Goal: Transaction & Acquisition: Purchase product/service

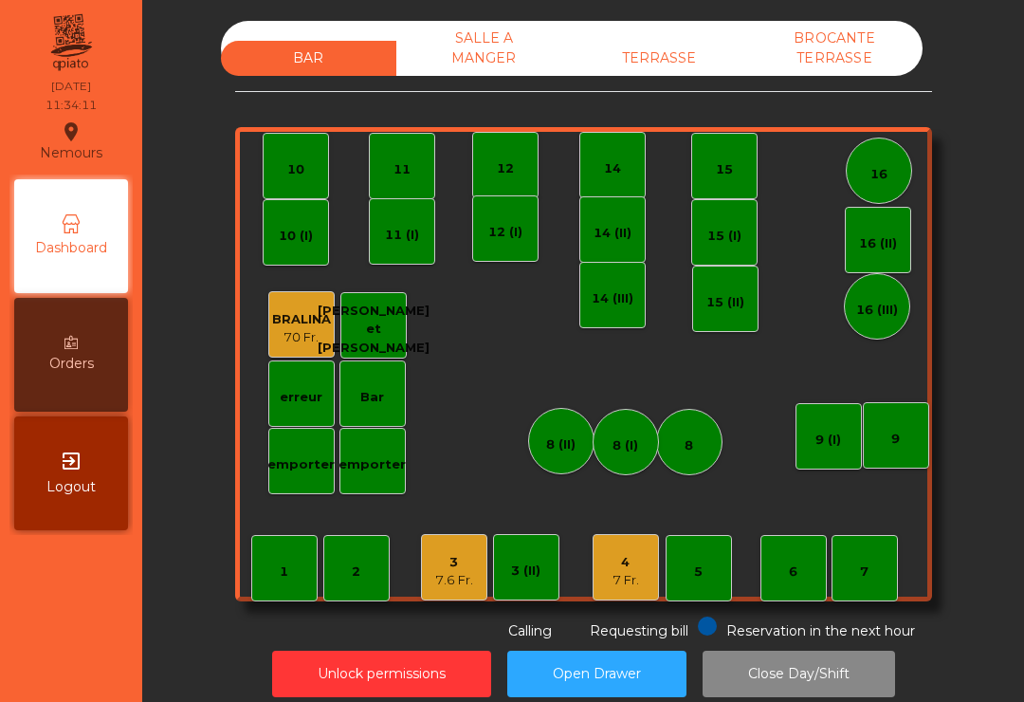
click at [388, 171] on div "11" at bounding box center [402, 166] width 66 height 66
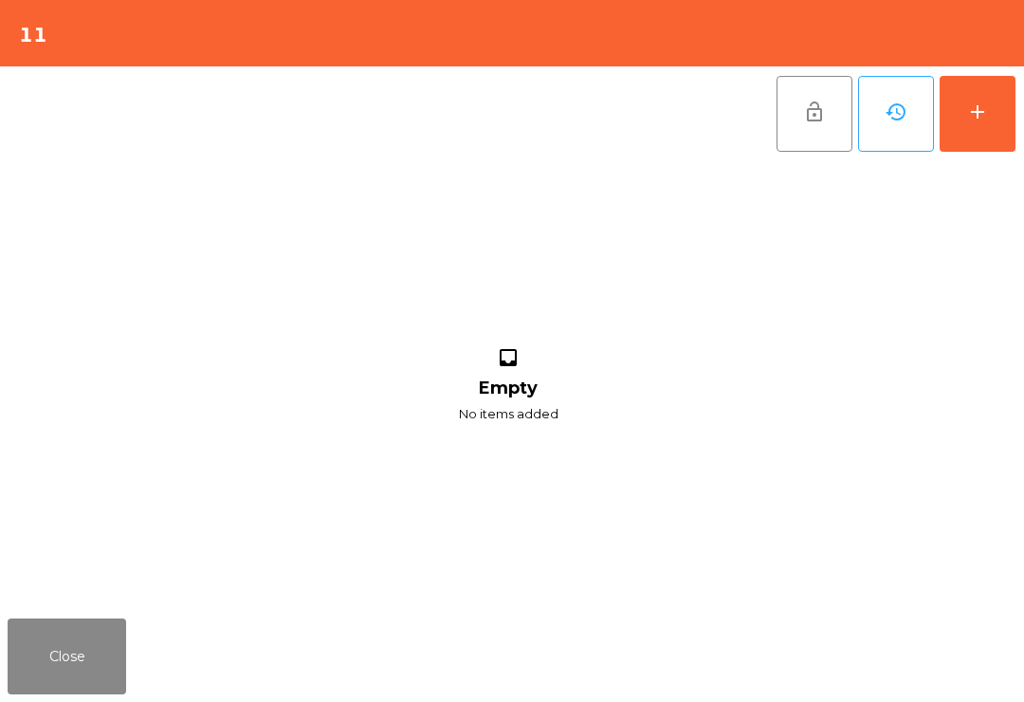
click at [986, 120] on div "add" at bounding box center [977, 112] width 23 height 23
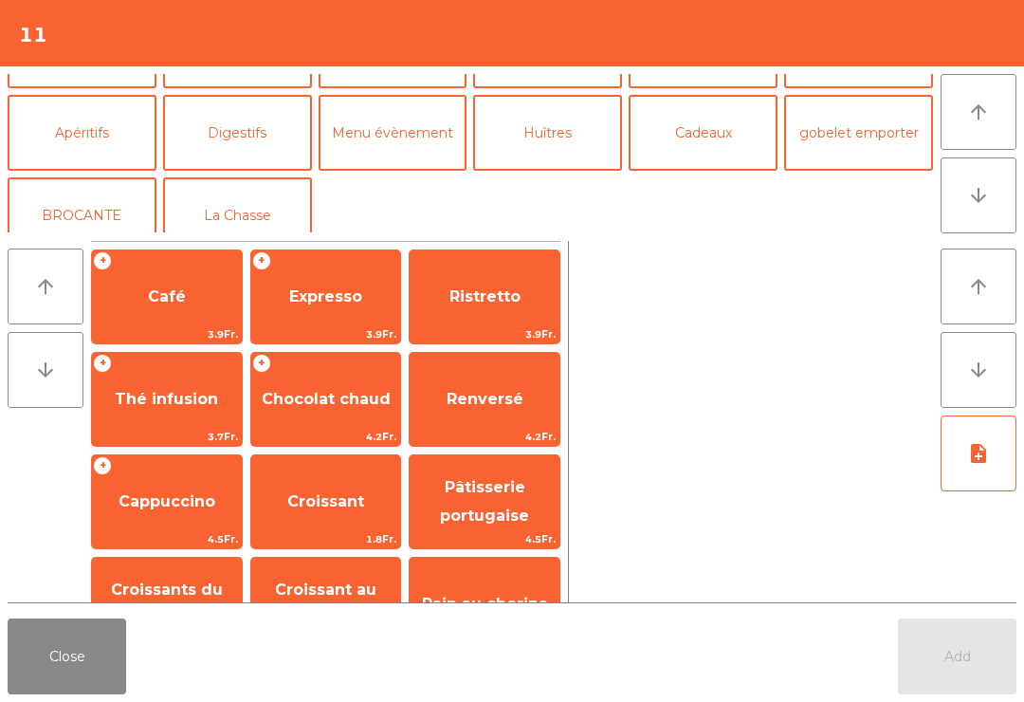
scroll to position [229, 0]
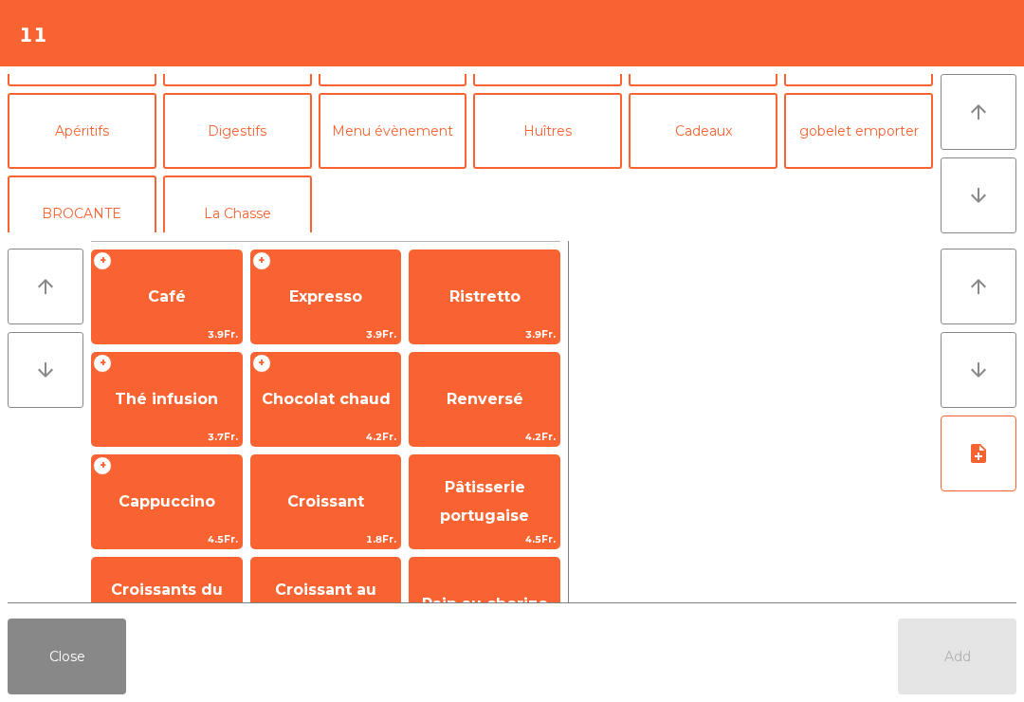
click at [107, 113] on button "Apéritifs" at bounding box center [82, 131] width 149 height 76
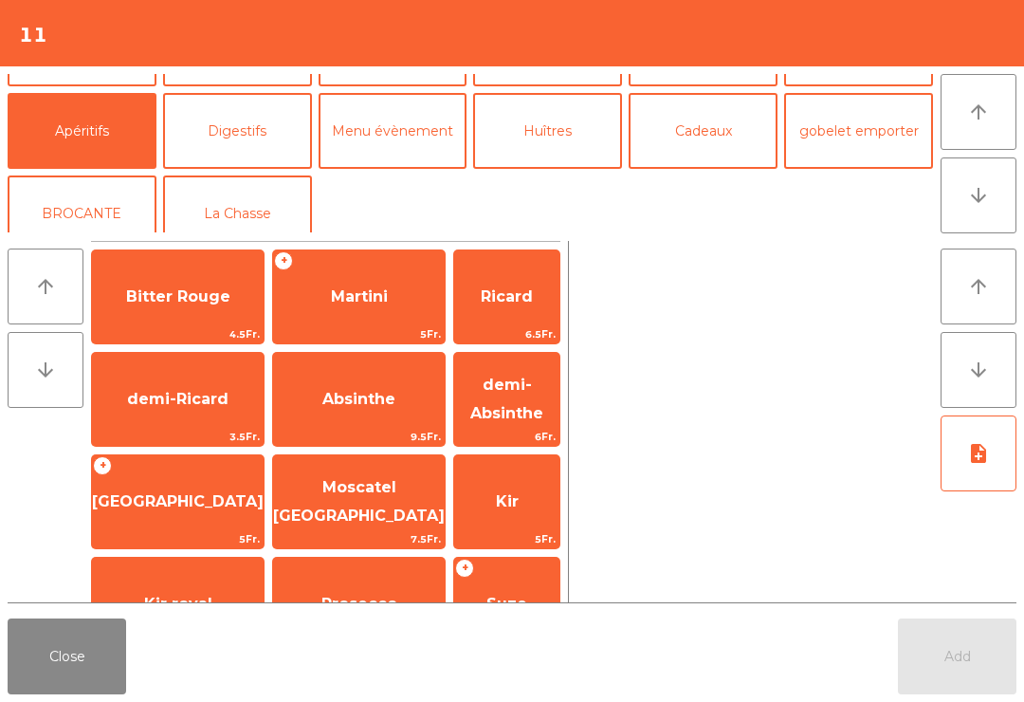
click at [511, 312] on span "Ricard" at bounding box center [506, 296] width 105 height 51
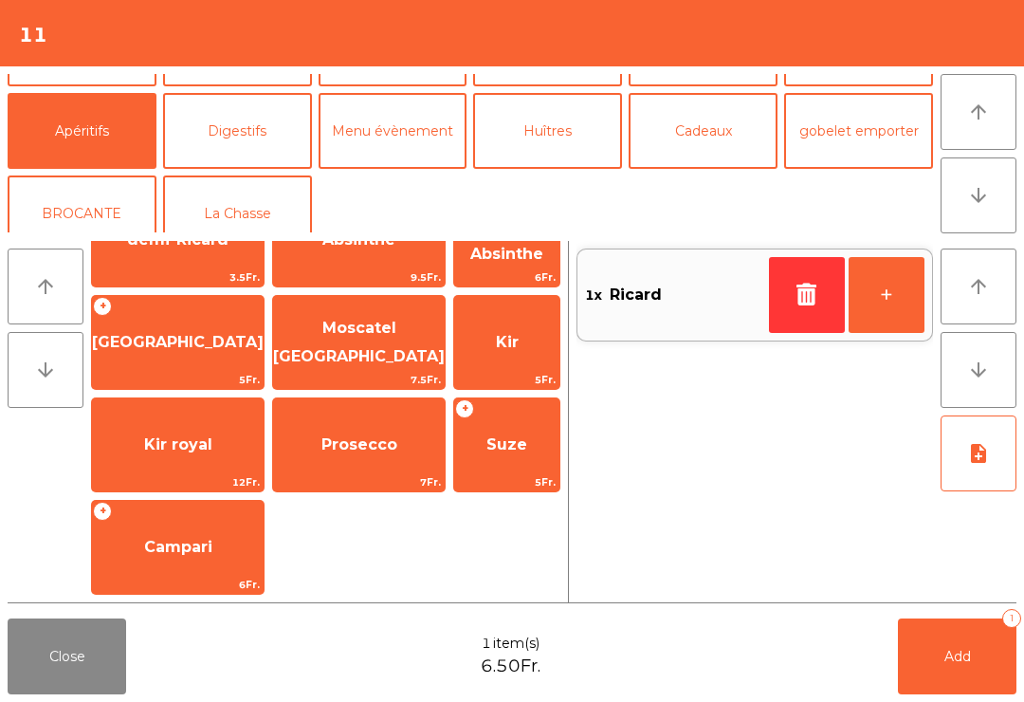
scroll to position [159, 0]
click at [500, 447] on span "Suze" at bounding box center [507, 444] width 41 height 18
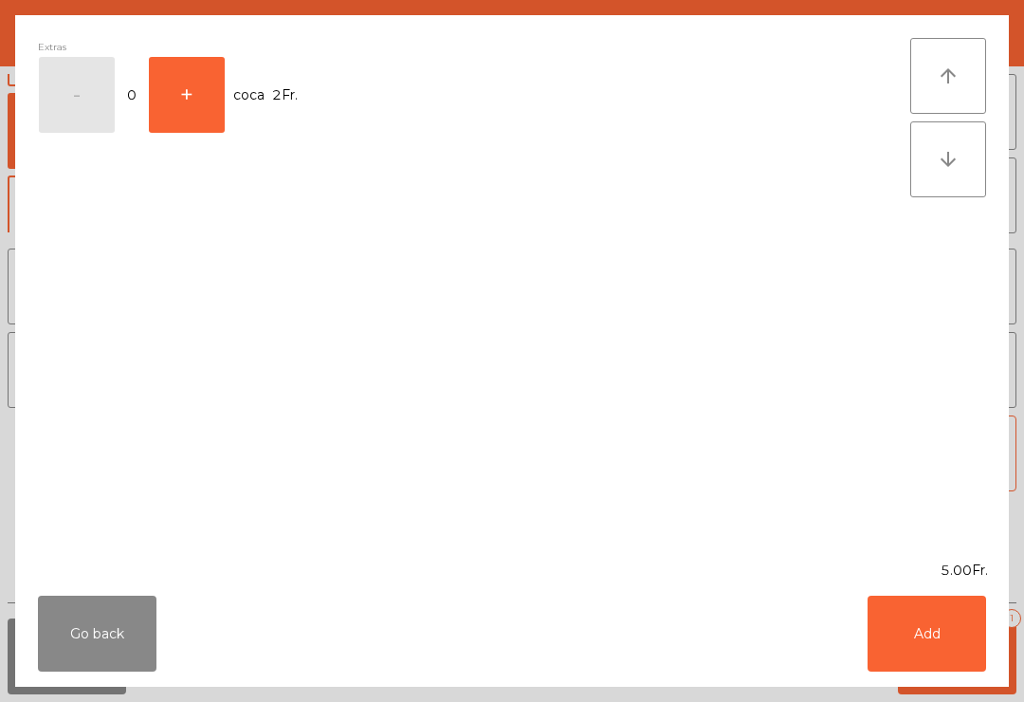
click at [915, 650] on button "Add" at bounding box center [927, 634] width 119 height 76
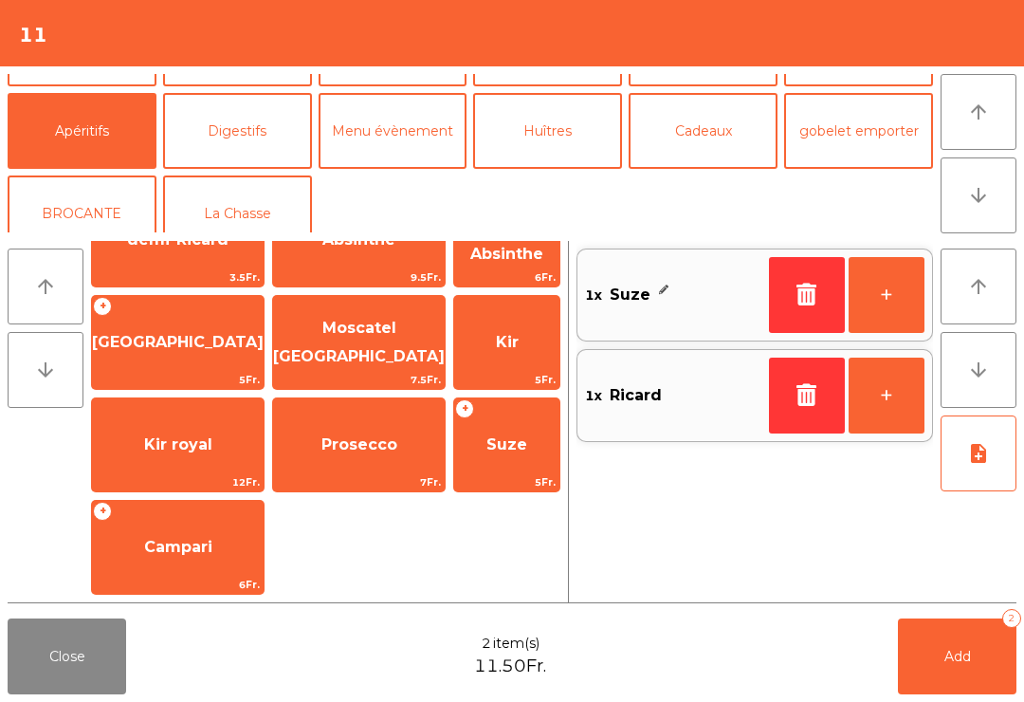
click at [975, 654] on button "Add 2" at bounding box center [957, 656] width 119 height 76
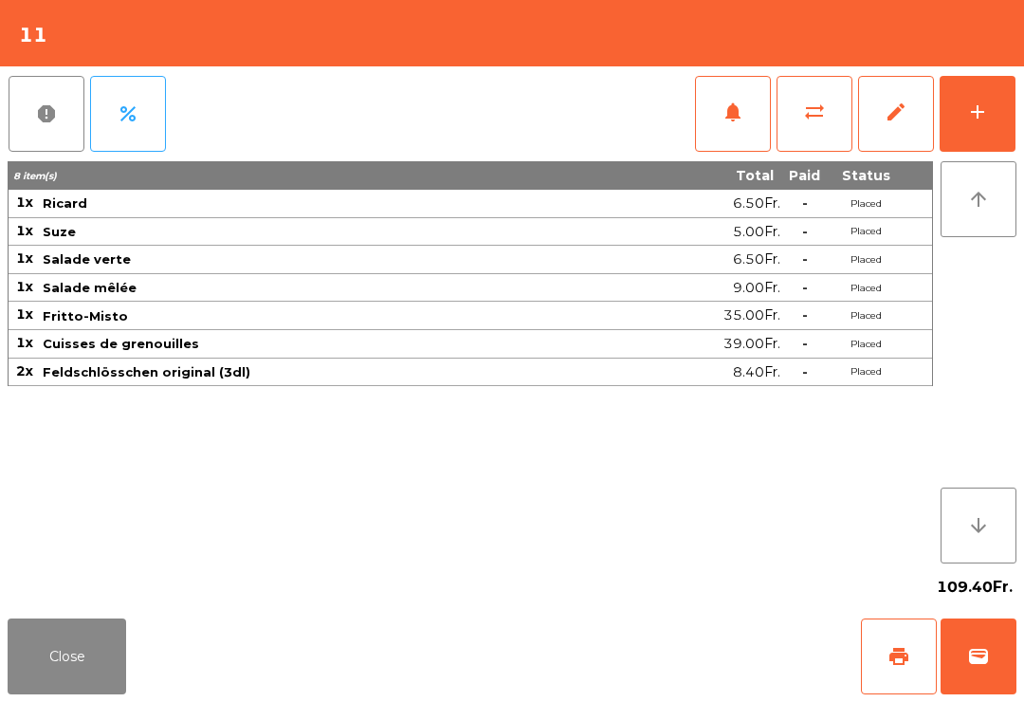
click at [758, 114] on button "notifications" at bounding box center [733, 114] width 76 height 76
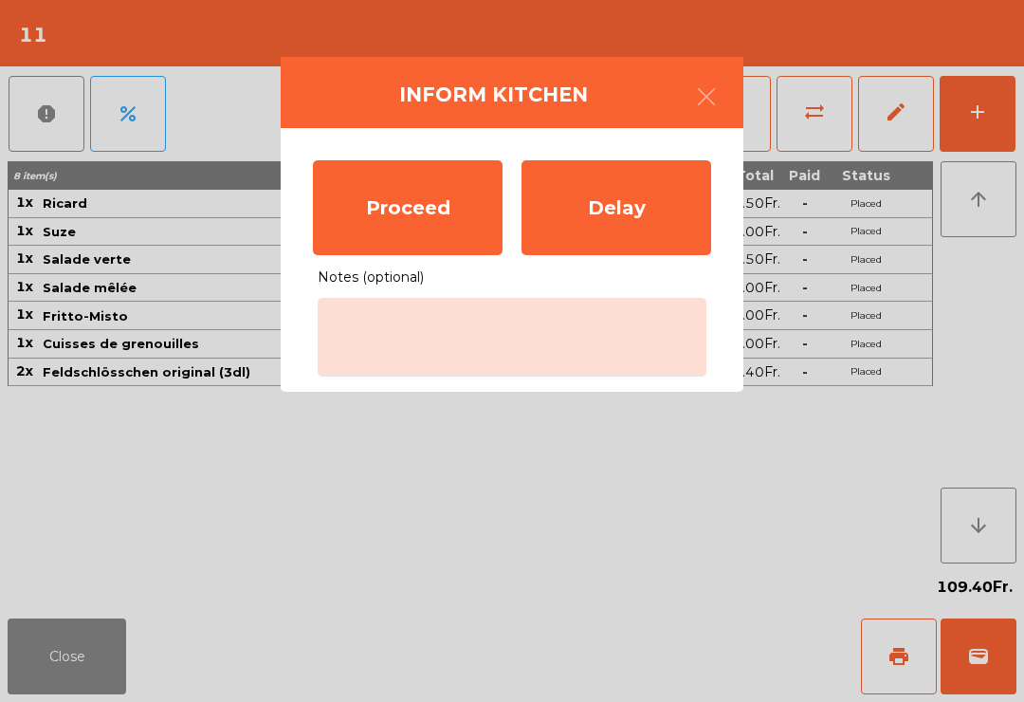
click at [421, 193] on div "Proceed" at bounding box center [408, 207] width 190 height 95
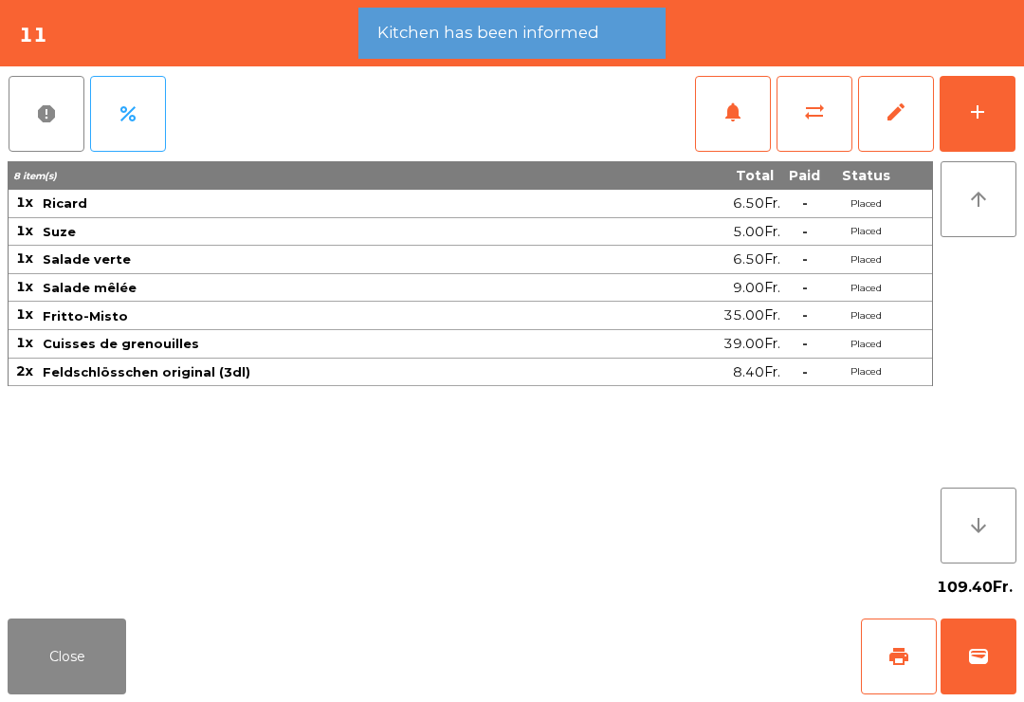
click at [75, 691] on button "Close" at bounding box center [67, 656] width 119 height 76
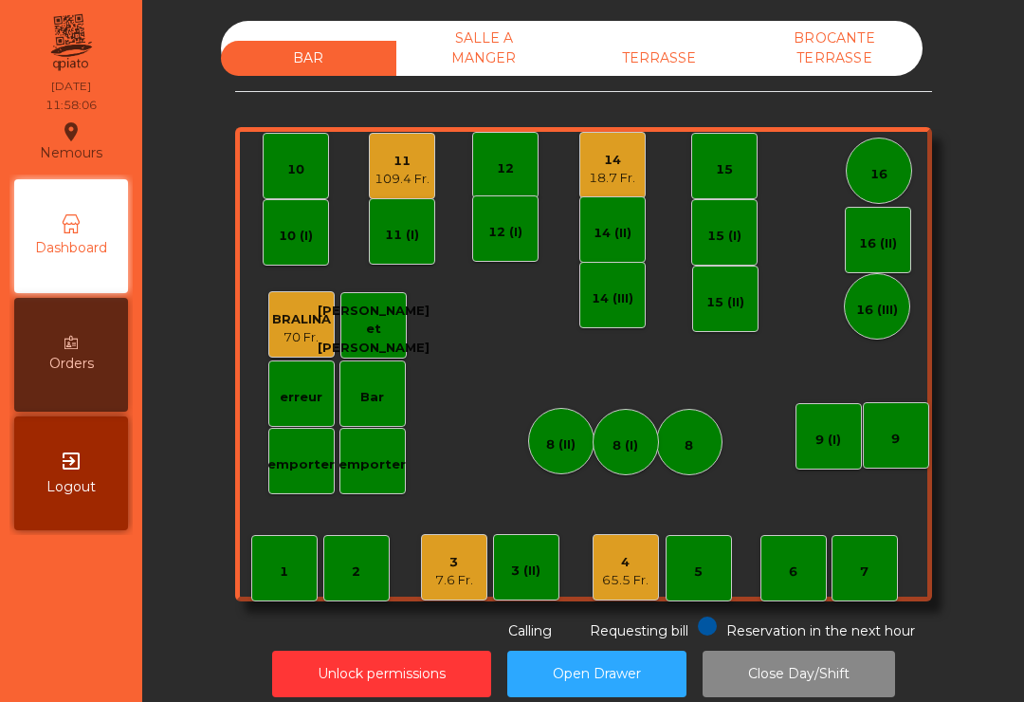
click at [260, 573] on div "1" at bounding box center [284, 568] width 66 height 66
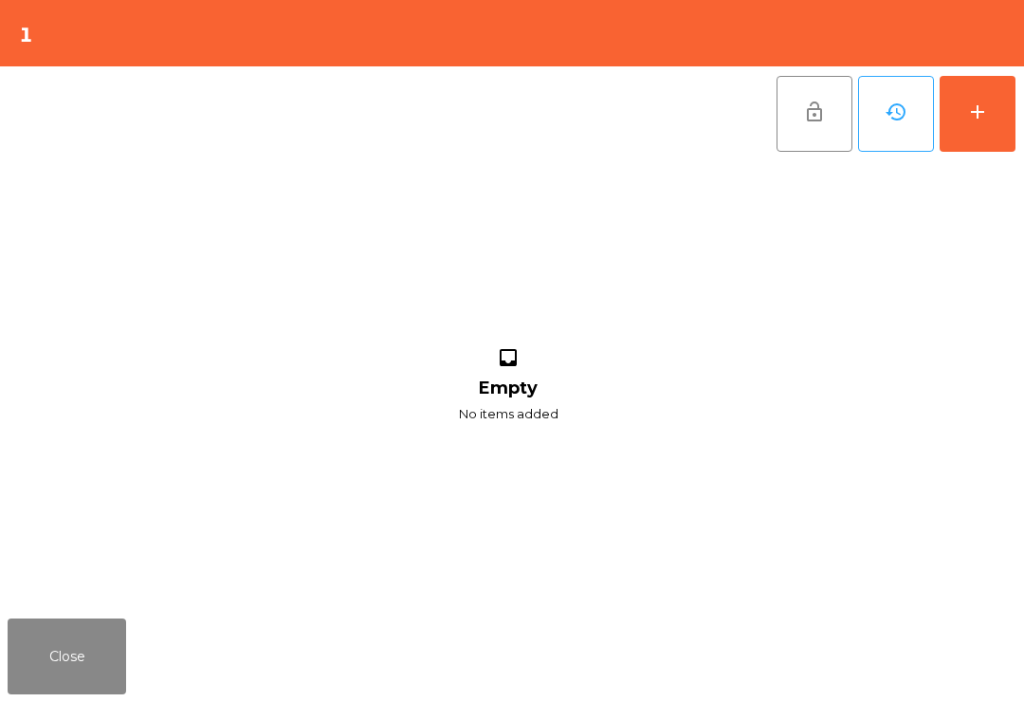
click at [1010, 91] on button "add" at bounding box center [978, 114] width 76 height 76
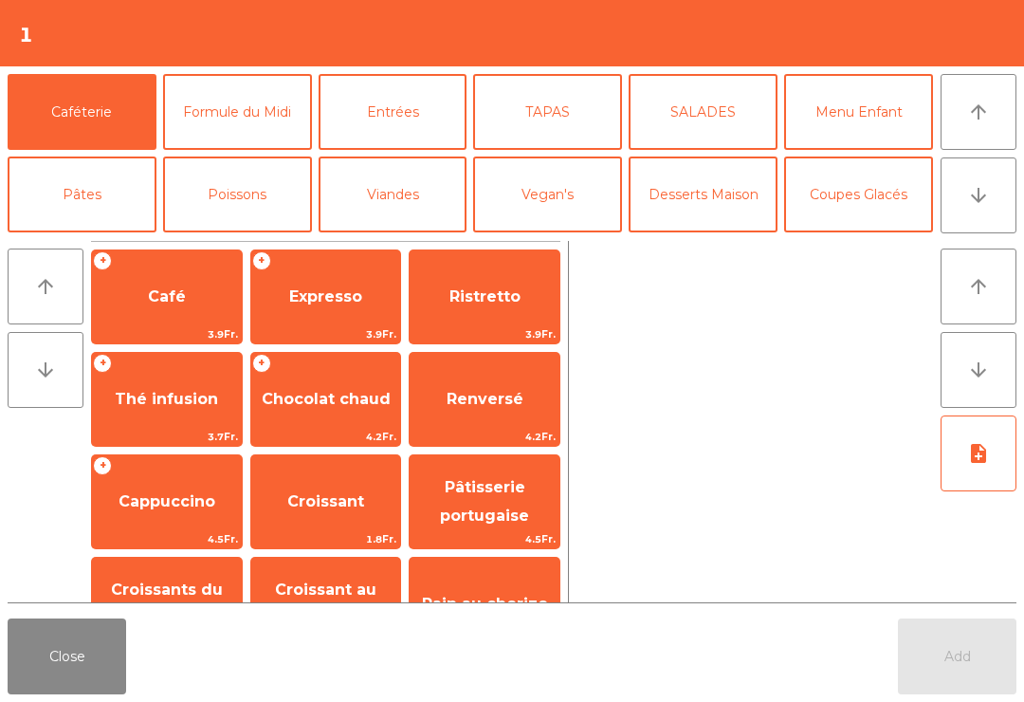
click at [215, 358] on div "+ Thé infusion 3.7Fr." at bounding box center [167, 399] width 152 height 95
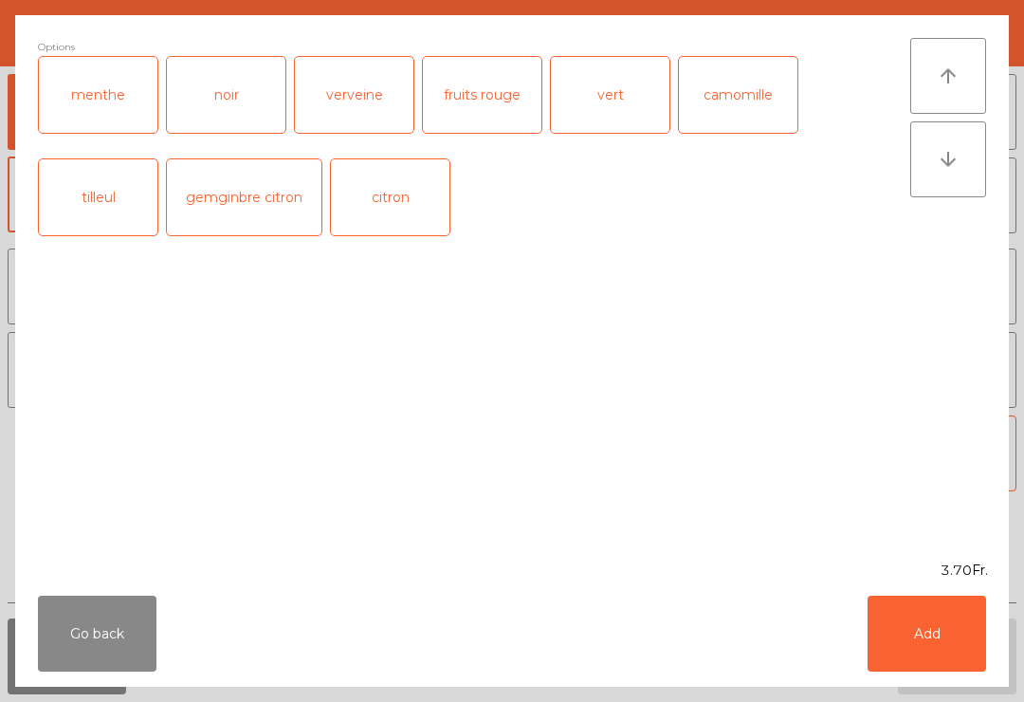
click at [111, 634] on button "Go back" at bounding box center [97, 634] width 119 height 76
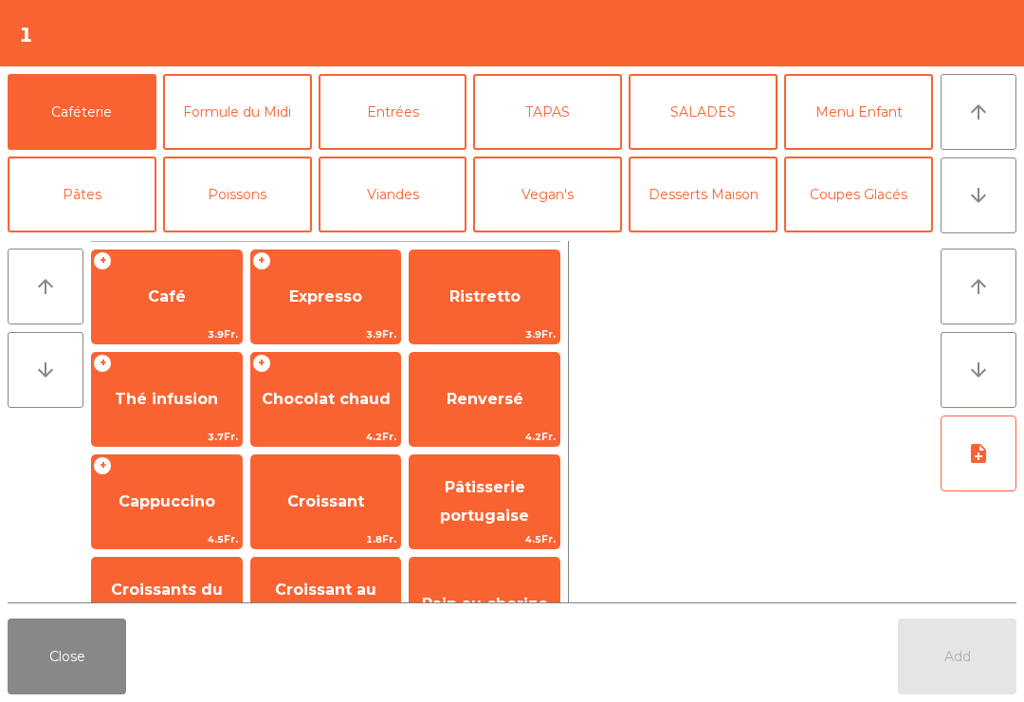
click at [199, 310] on span "Café" at bounding box center [167, 296] width 150 height 51
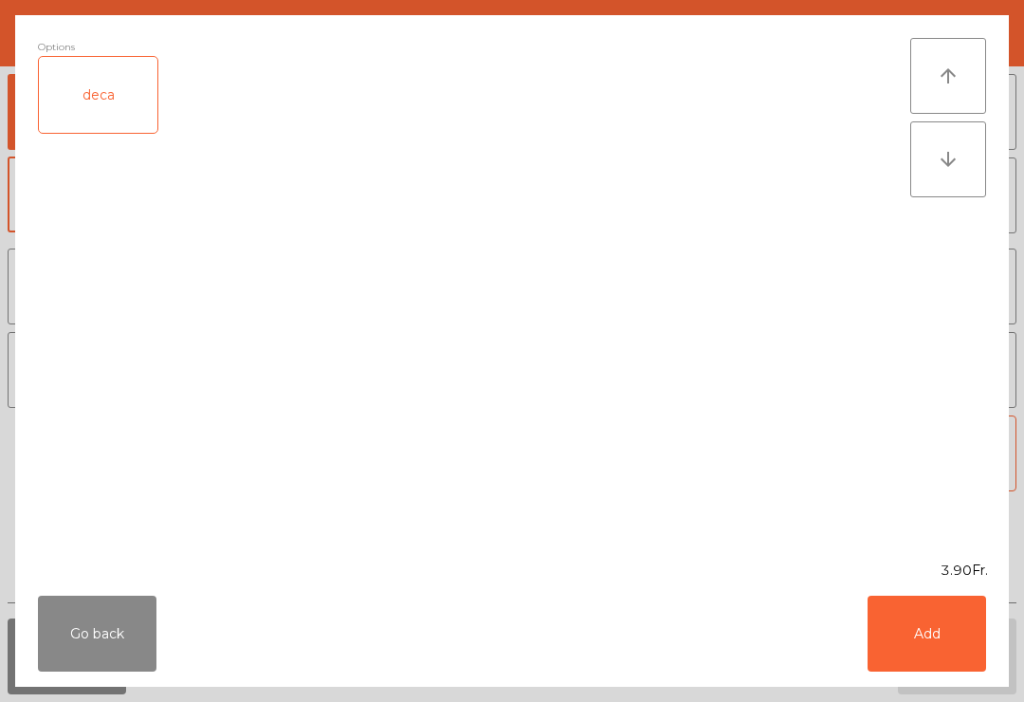
click at [984, 642] on button "Add" at bounding box center [927, 634] width 119 height 76
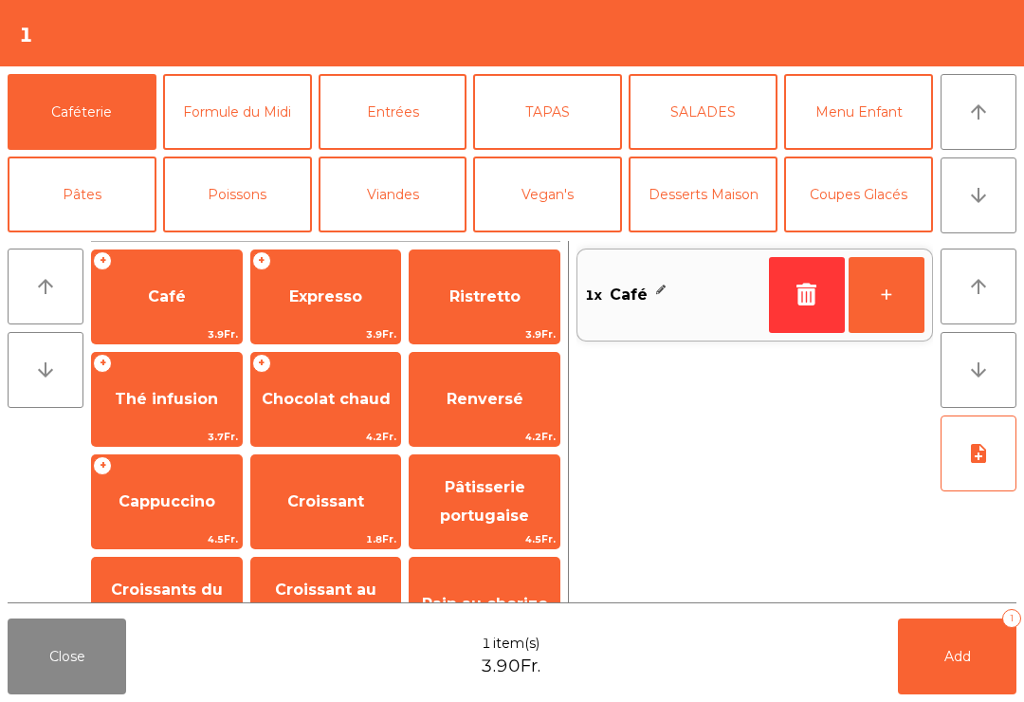
click at [200, 487] on span "Cappuccino" at bounding box center [167, 501] width 150 height 51
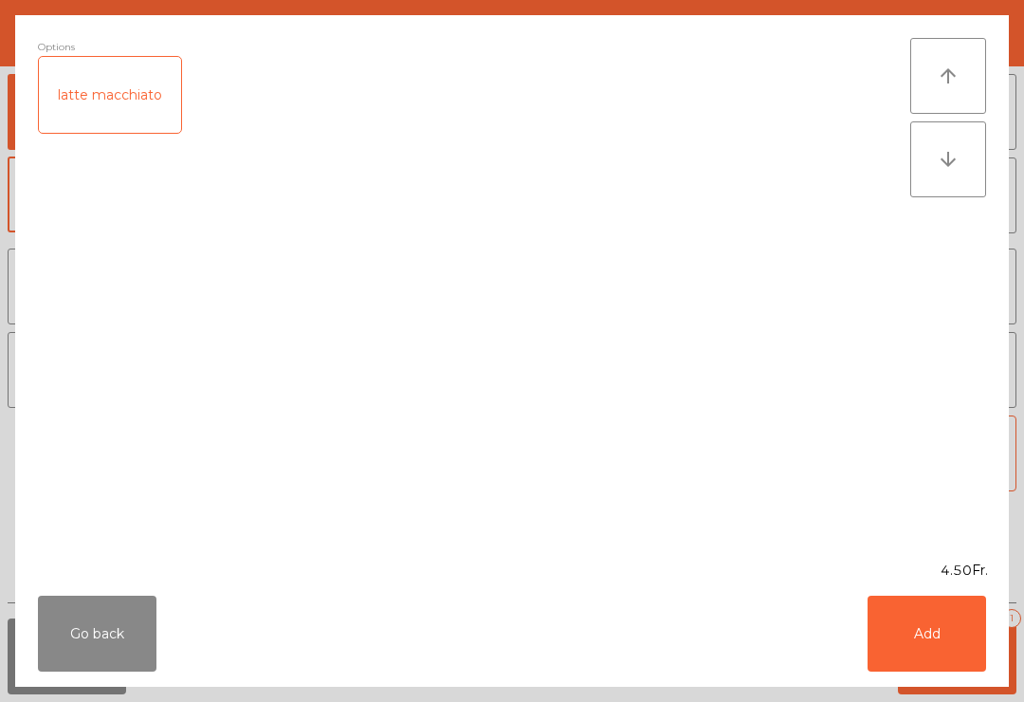
click at [930, 666] on button "Add" at bounding box center [927, 634] width 119 height 76
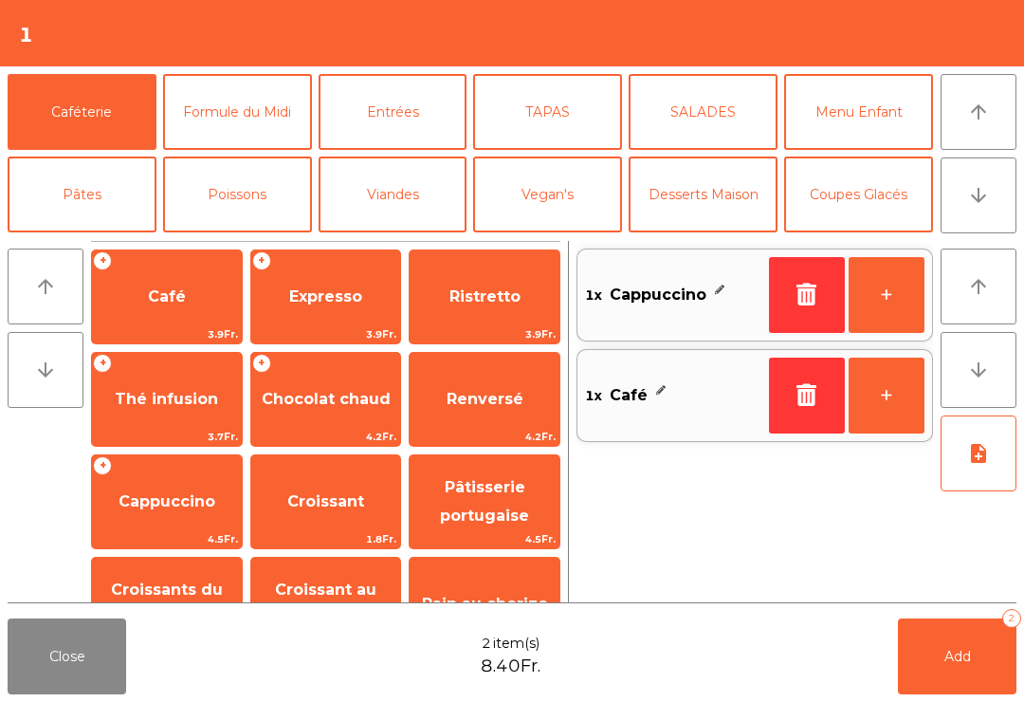
click at [930, 665] on button "Add 2" at bounding box center [957, 656] width 119 height 76
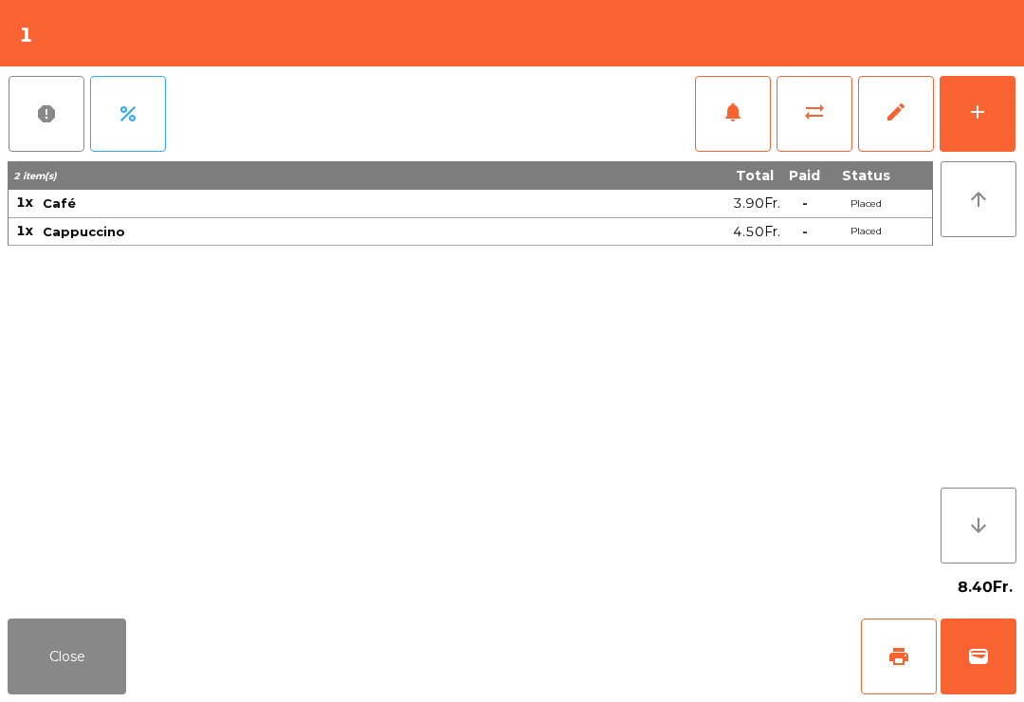
click at [6, 612] on div "Close print wallet" at bounding box center [512, 656] width 1024 height 91
click at [46, 692] on button "Close" at bounding box center [67, 656] width 119 height 76
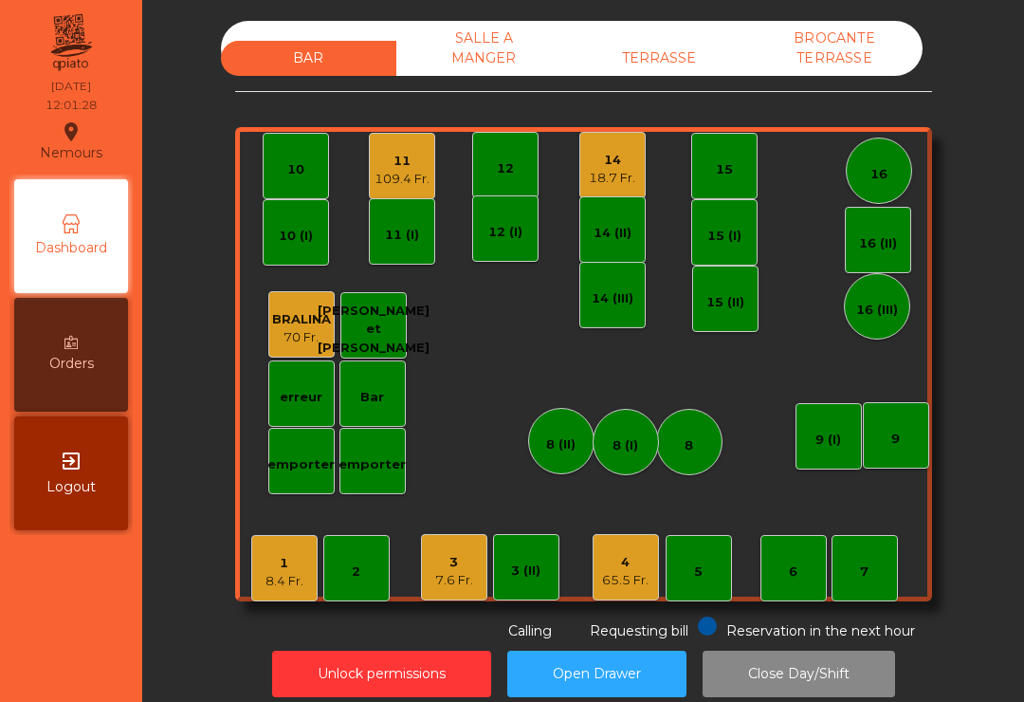
click at [628, 178] on div "18.7 Fr." at bounding box center [612, 178] width 46 height 19
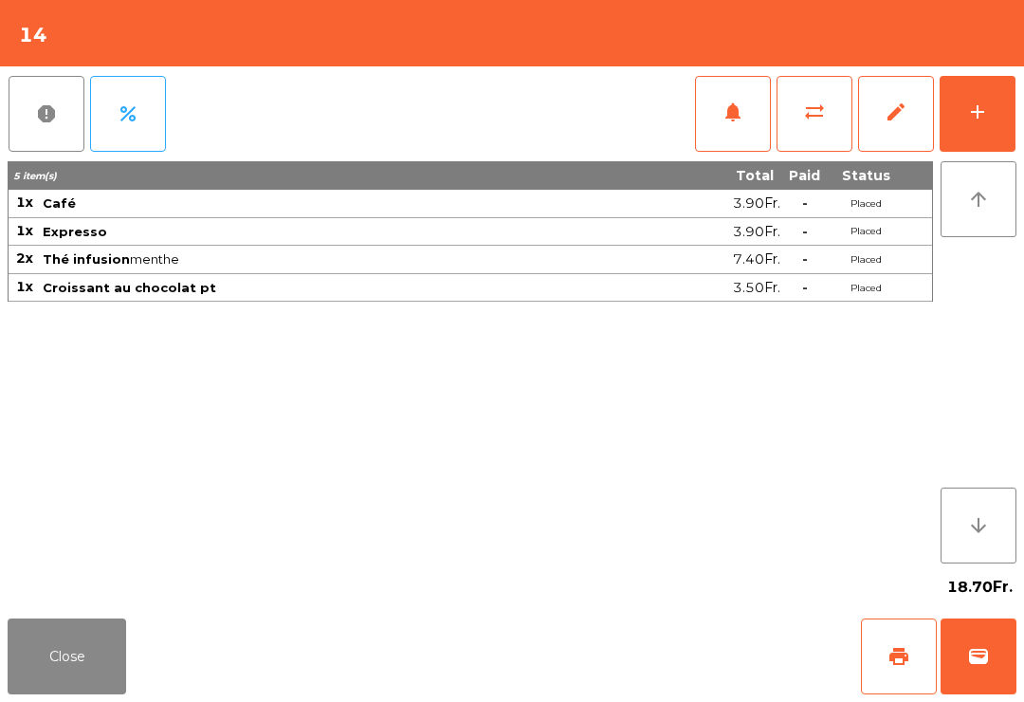
click at [895, 660] on span "print" at bounding box center [899, 656] width 23 height 23
click at [59, 660] on button "Close" at bounding box center [67, 656] width 119 height 76
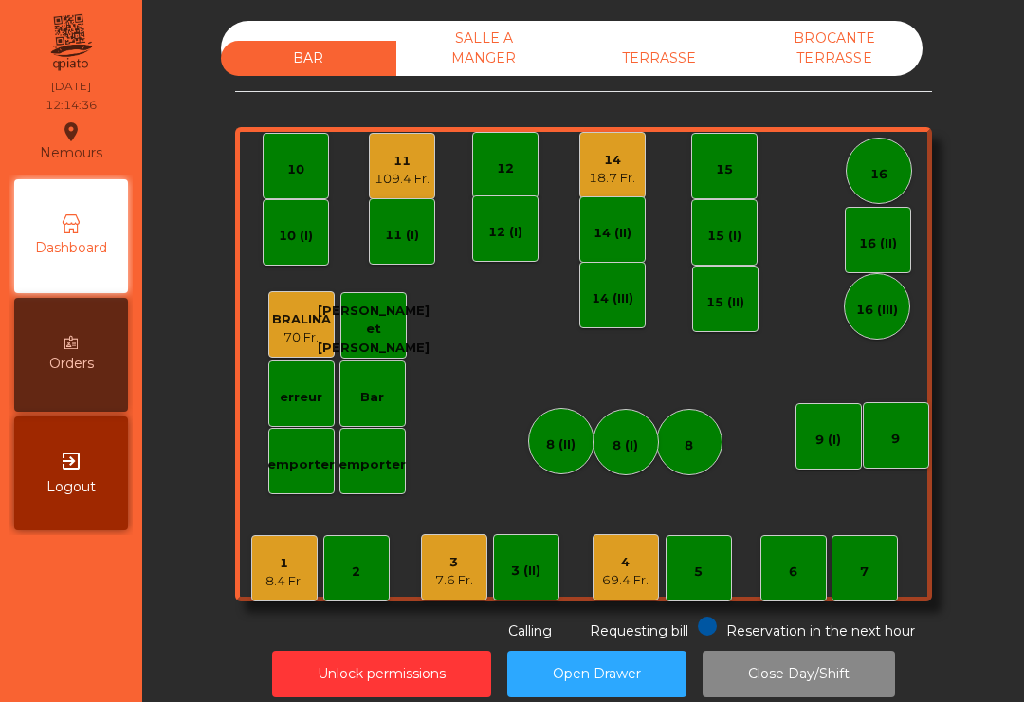
click at [465, 597] on div "3 7.6 Fr." at bounding box center [454, 567] width 66 height 66
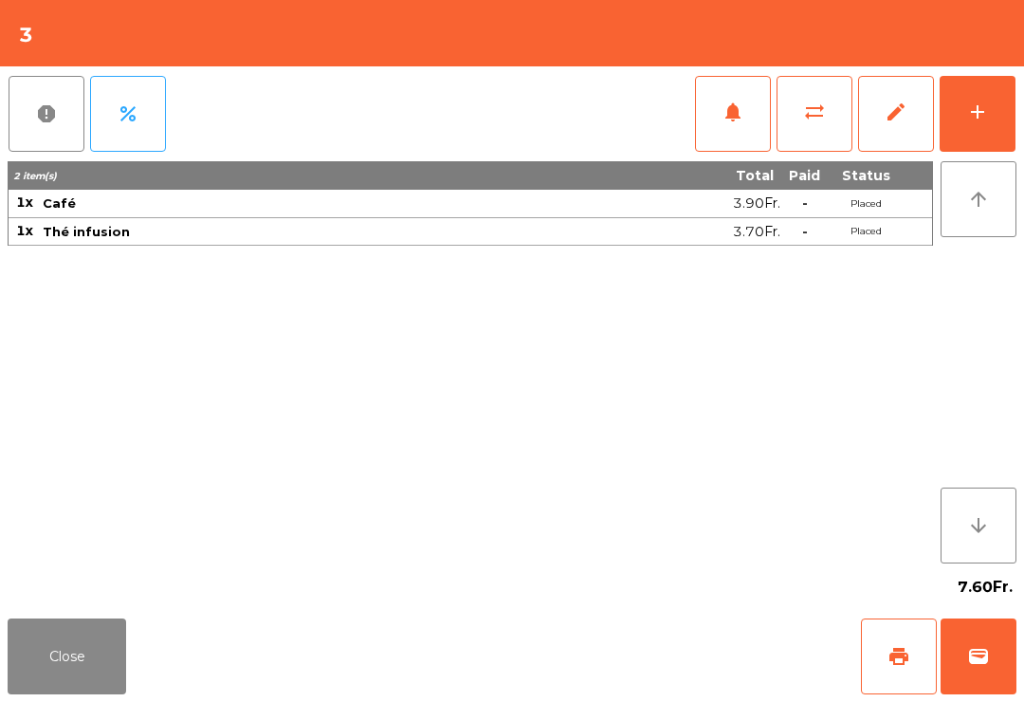
click at [1005, 668] on button "wallet" at bounding box center [979, 656] width 76 height 76
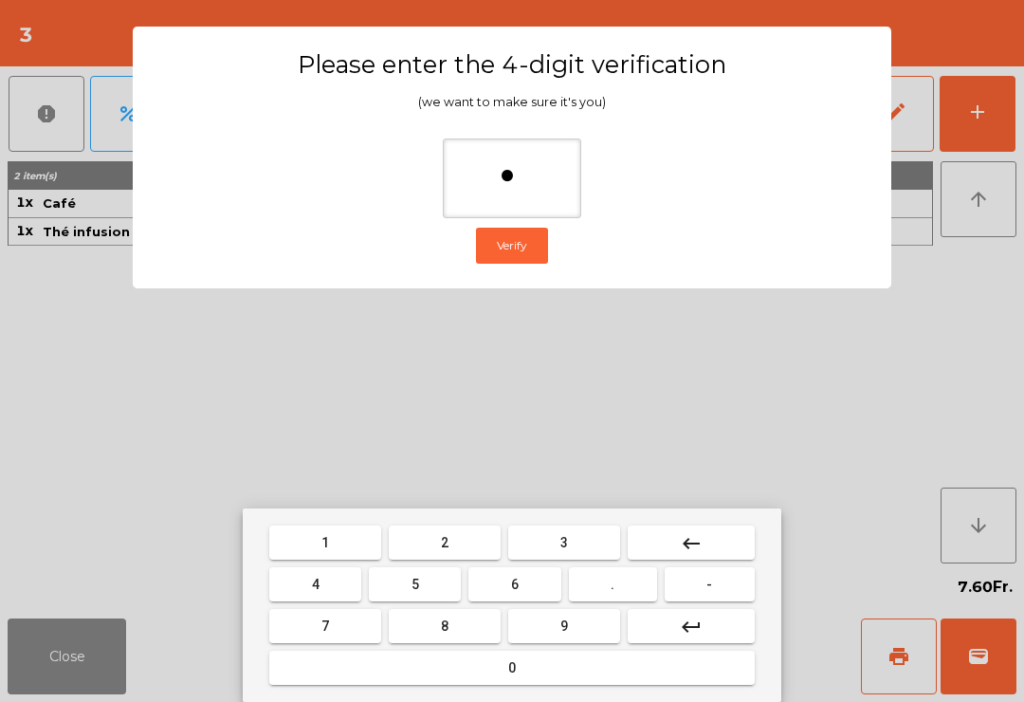
type input "**"
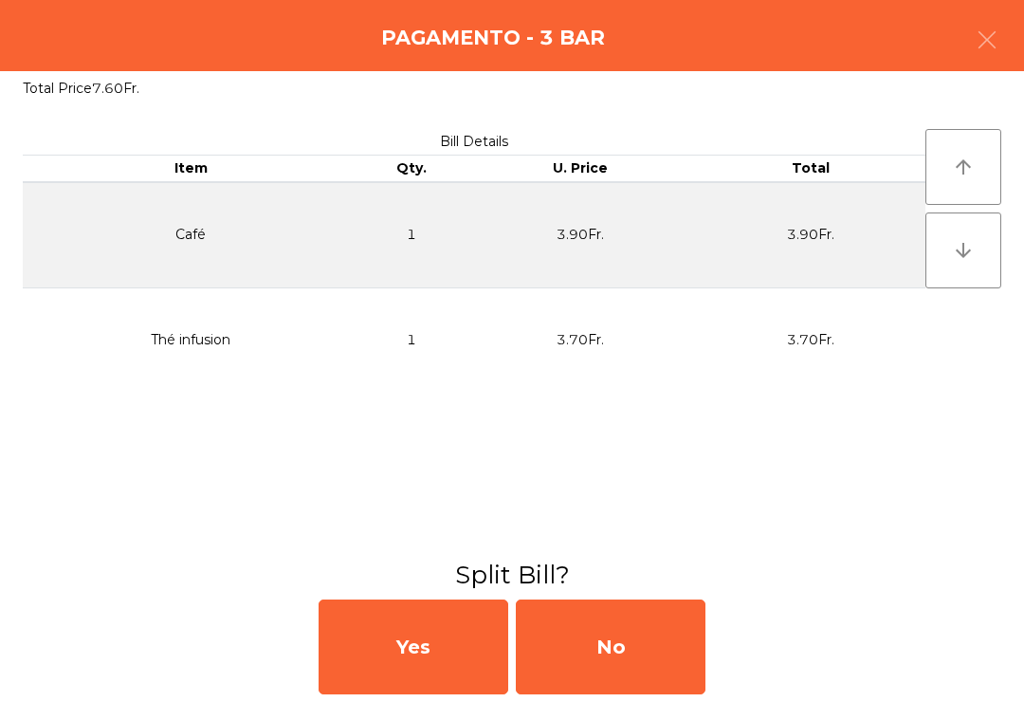
click at [634, 658] on div "No" at bounding box center [611, 646] width 190 height 95
click at [618, 649] on div "MB" at bounding box center [611, 646] width 190 height 95
click at [614, 650] on div "No" at bounding box center [611, 646] width 190 height 95
click at [641, 639] on div "No" at bounding box center [611, 646] width 190 height 95
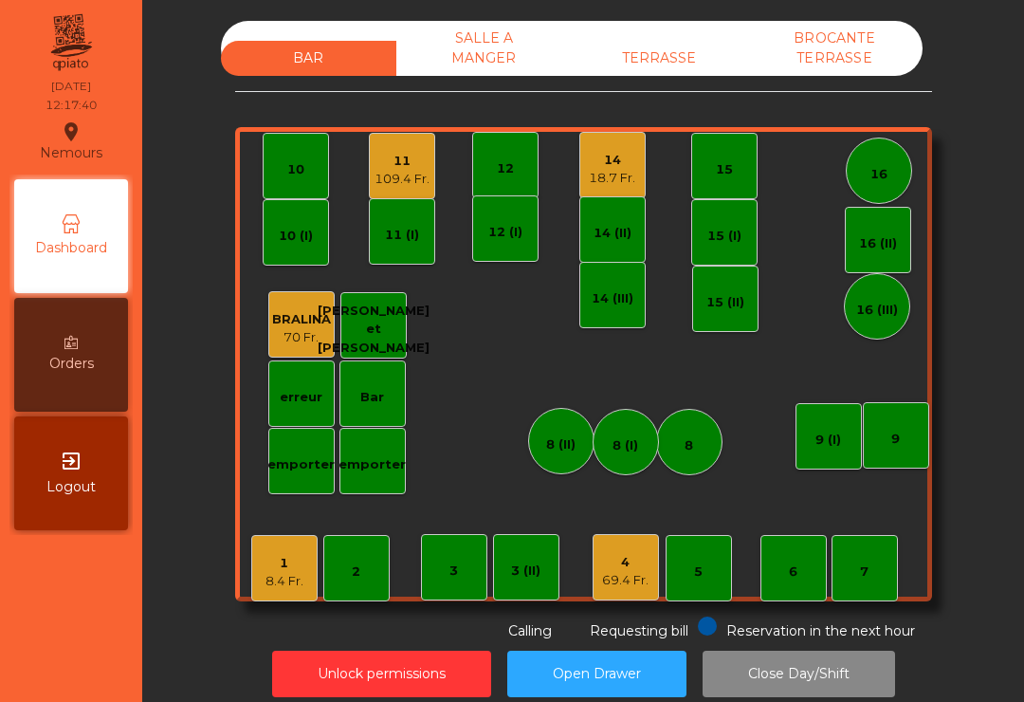
click at [641, 580] on div "69.4 Fr." at bounding box center [625, 580] width 46 height 19
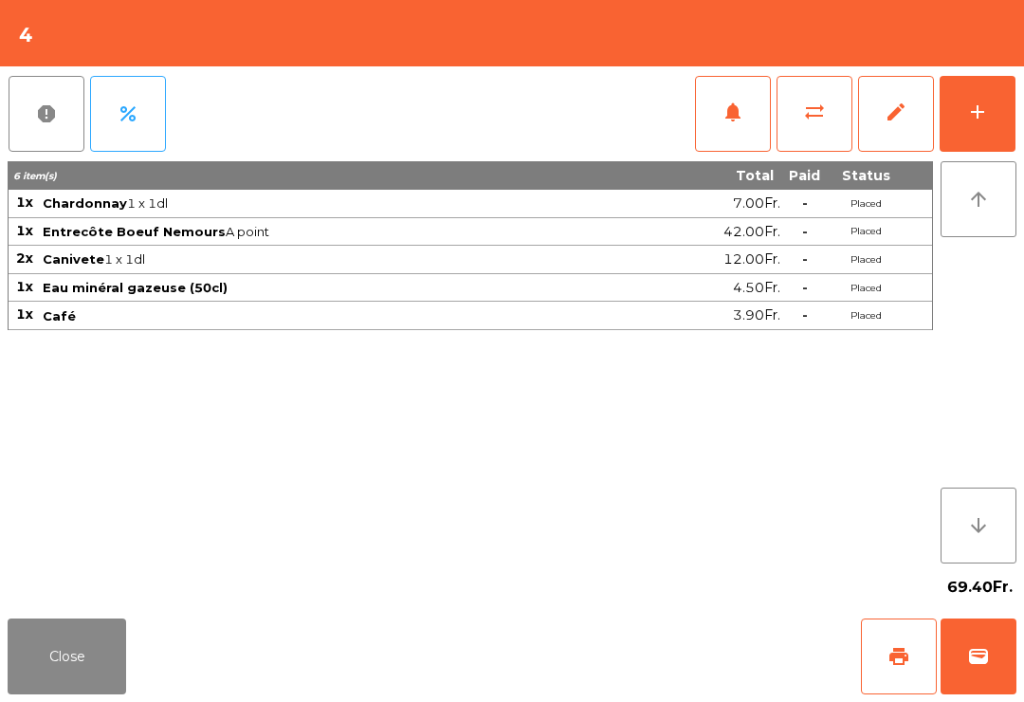
click at [895, 650] on span "print" at bounding box center [899, 656] width 23 height 23
click at [61, 631] on button "Close" at bounding box center [67, 656] width 119 height 76
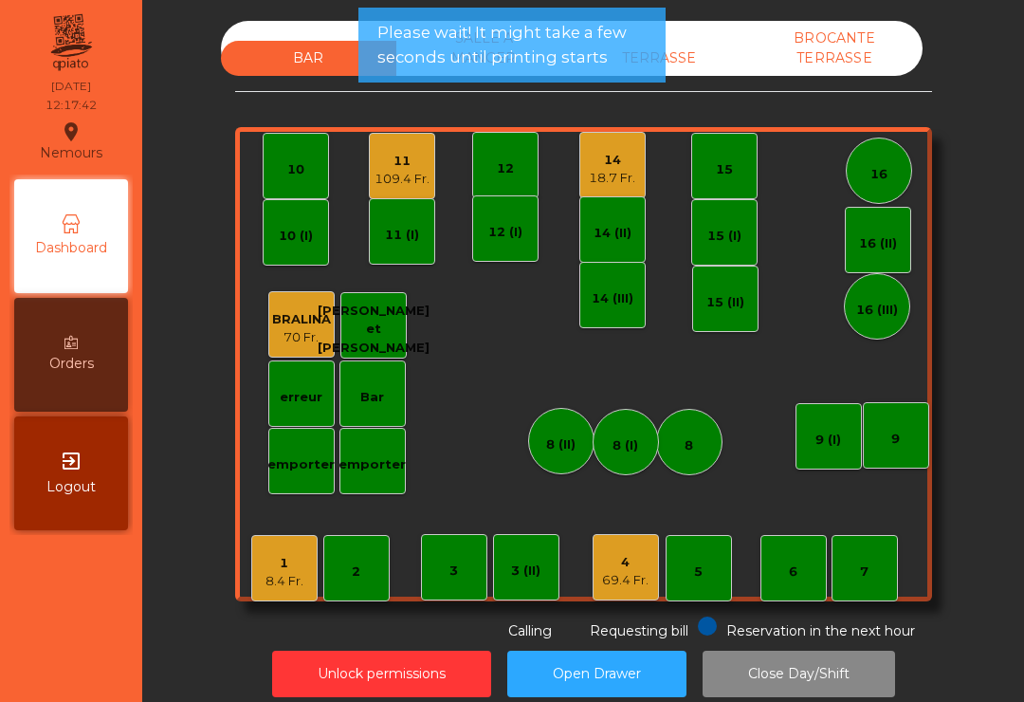
click at [285, 162] on div "10" at bounding box center [296, 166] width 66 height 66
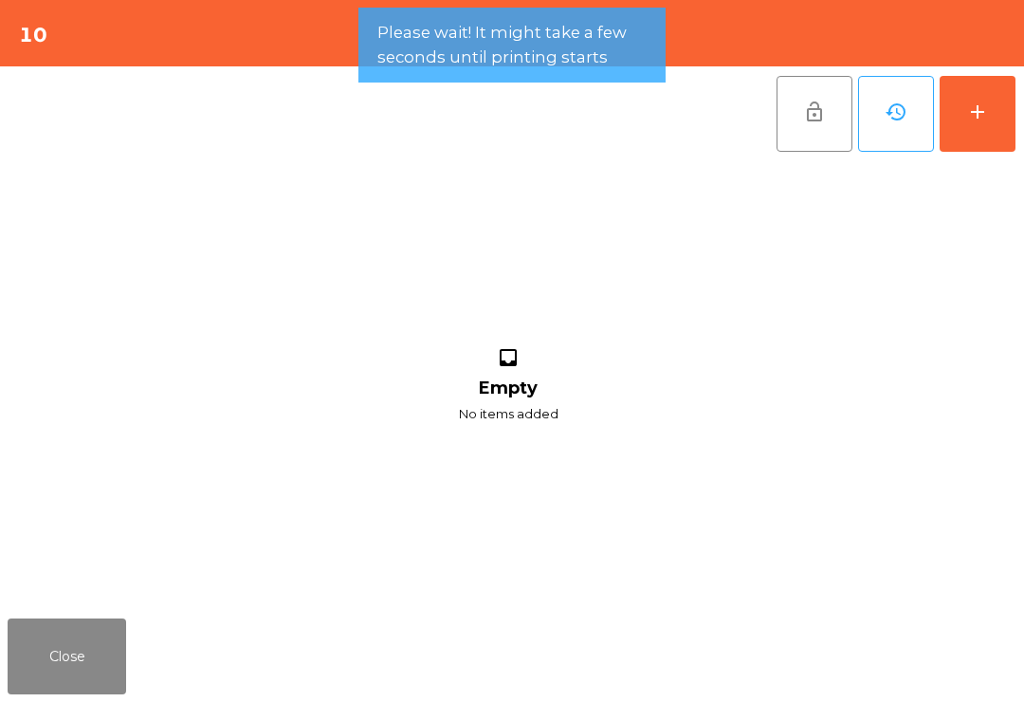
click at [989, 119] on button "add" at bounding box center [978, 114] width 76 height 76
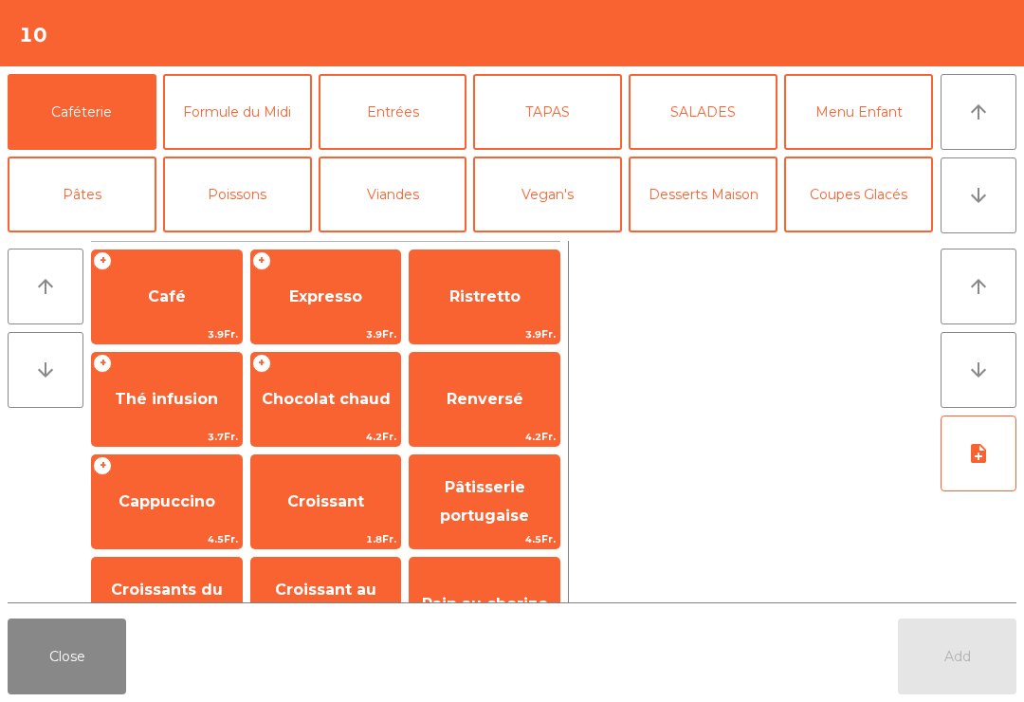
click at [252, 239] on button "Bières" at bounding box center [237, 277] width 149 height 76
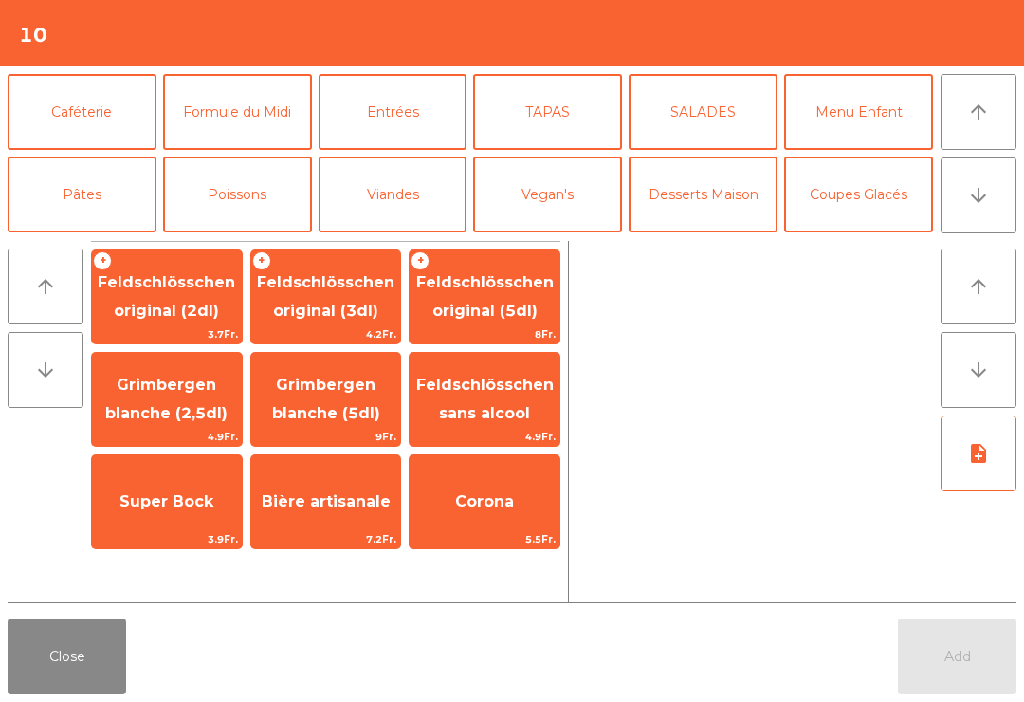
scroll to position [182, 0]
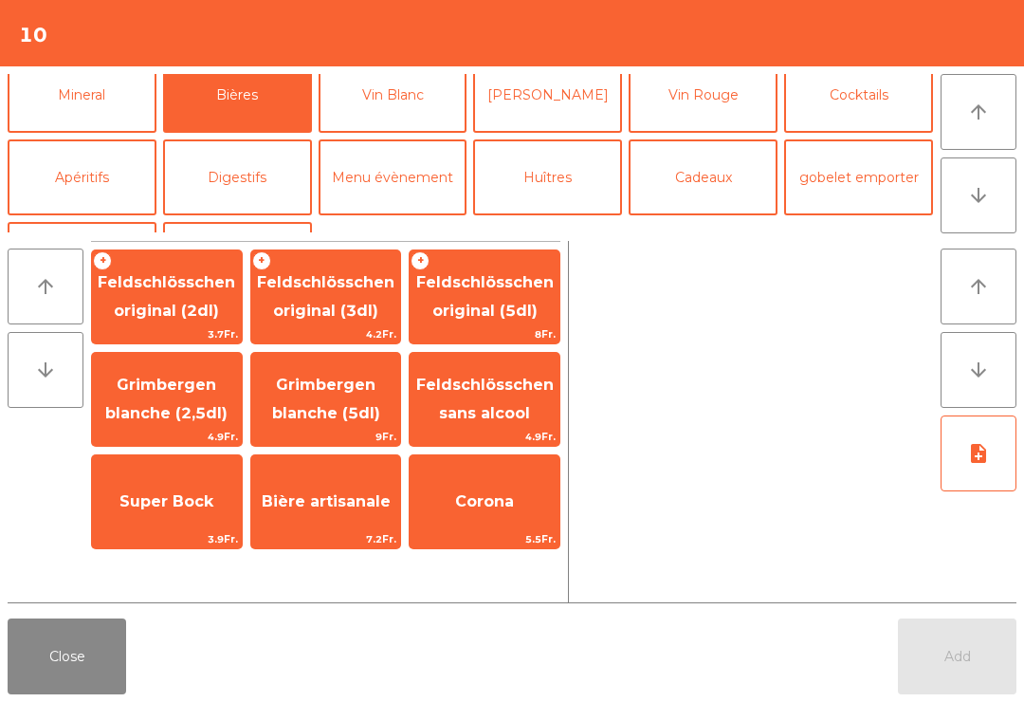
click at [336, 303] on span "Feldschlösschen original (3dl)" at bounding box center [326, 296] width 138 height 46
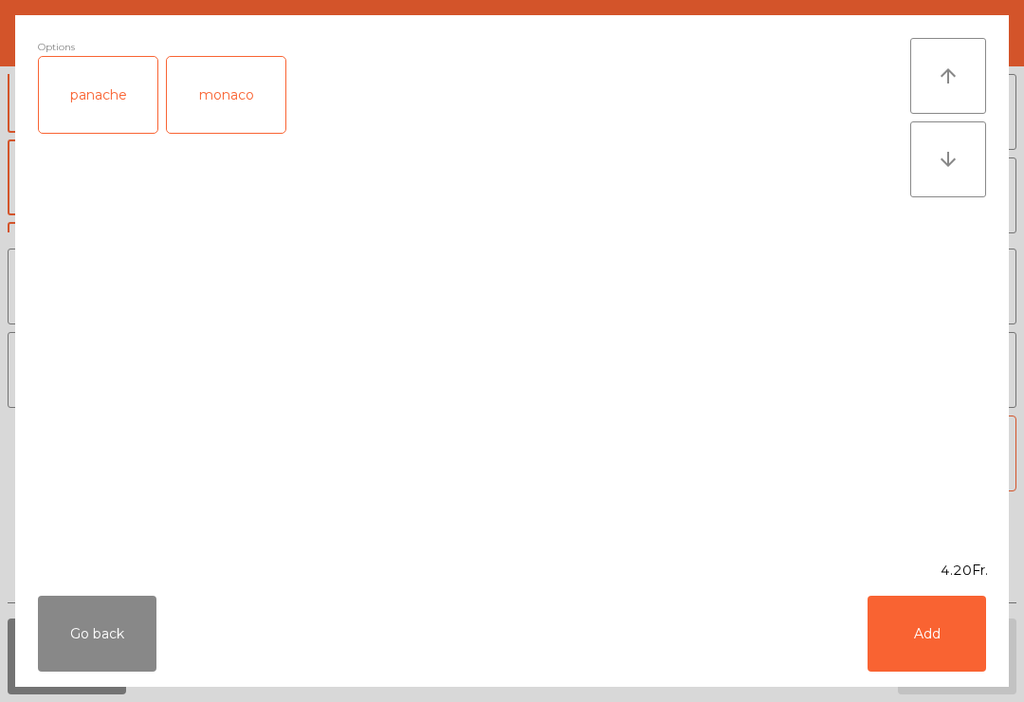
click at [969, 627] on button "Add" at bounding box center [927, 634] width 119 height 76
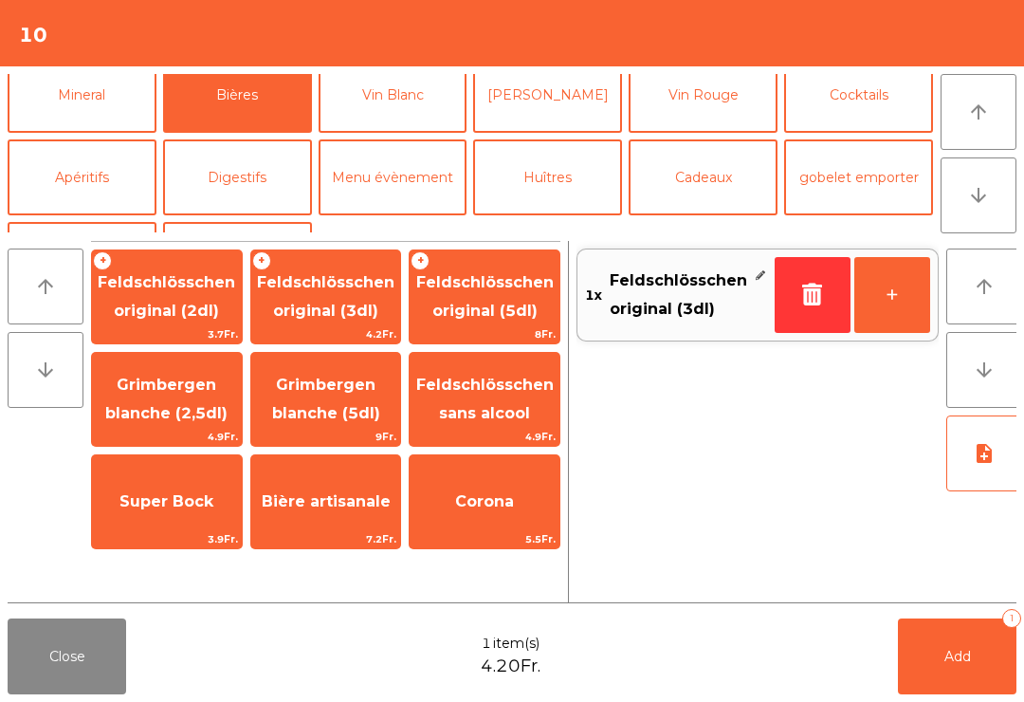
click at [910, 298] on button "+" at bounding box center [893, 295] width 76 height 76
click at [973, 682] on button "Add 2" at bounding box center [957, 656] width 119 height 76
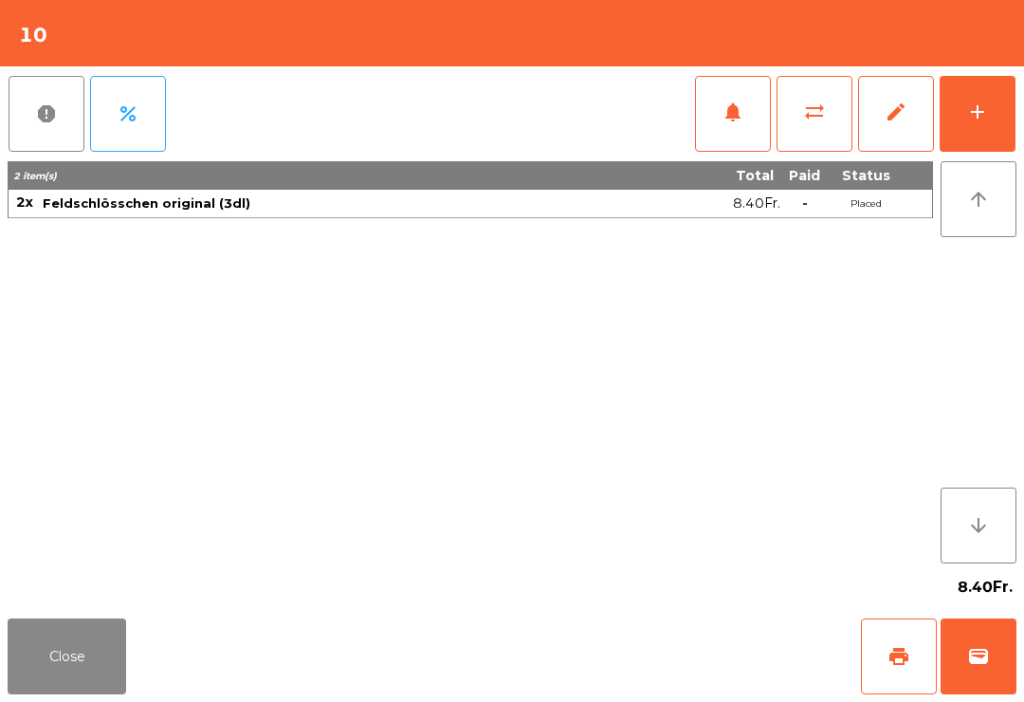
click at [63, 681] on button "Close" at bounding box center [67, 656] width 119 height 76
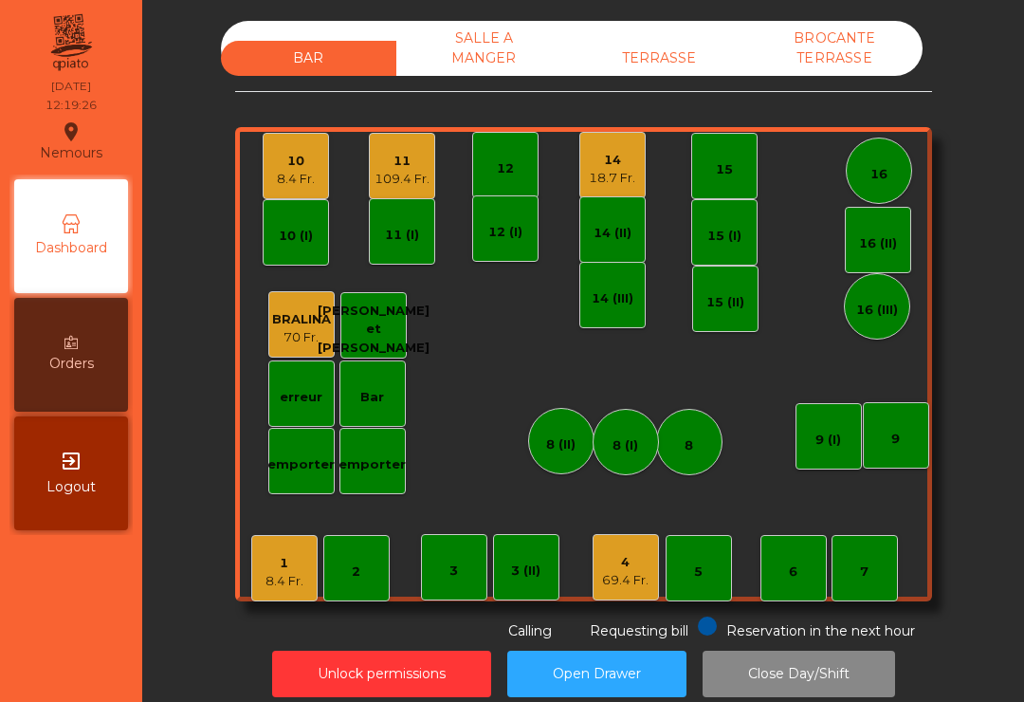
click at [668, 568] on div "5" at bounding box center [699, 568] width 66 height 66
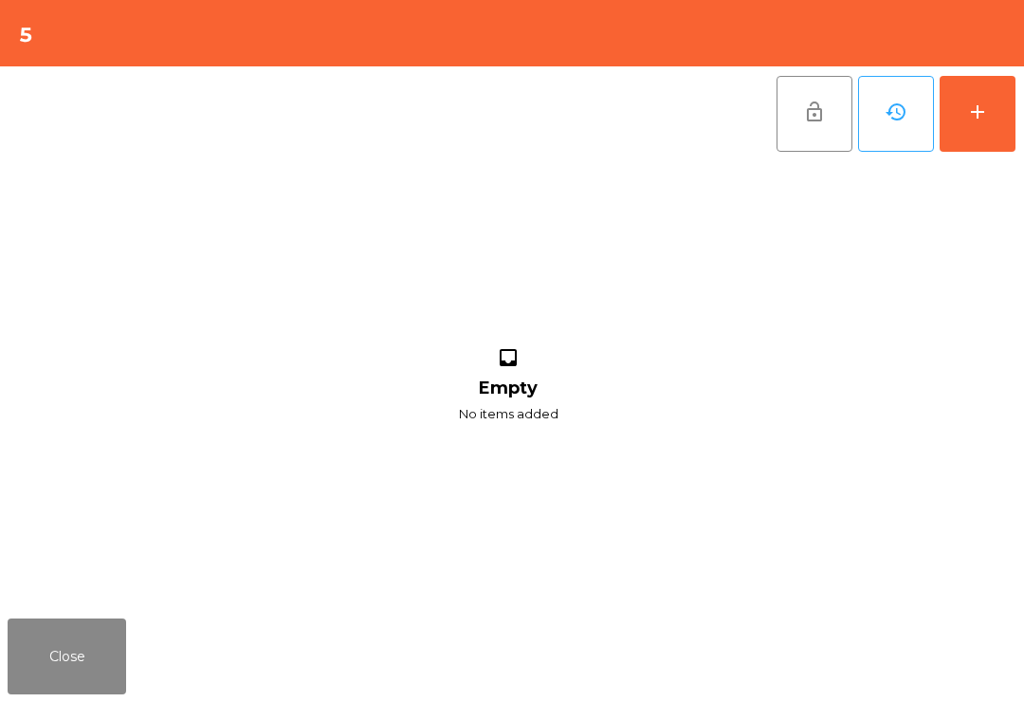
click at [41, 678] on button "Close" at bounding box center [67, 656] width 119 height 76
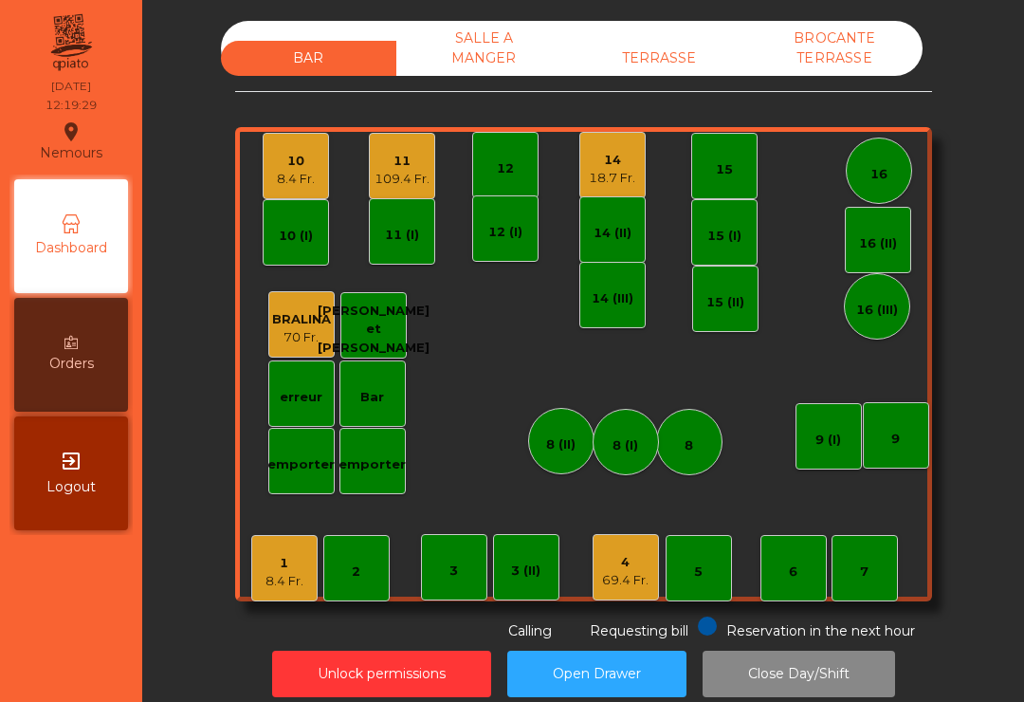
click at [630, 578] on div "69.4 Fr." at bounding box center [625, 580] width 46 height 19
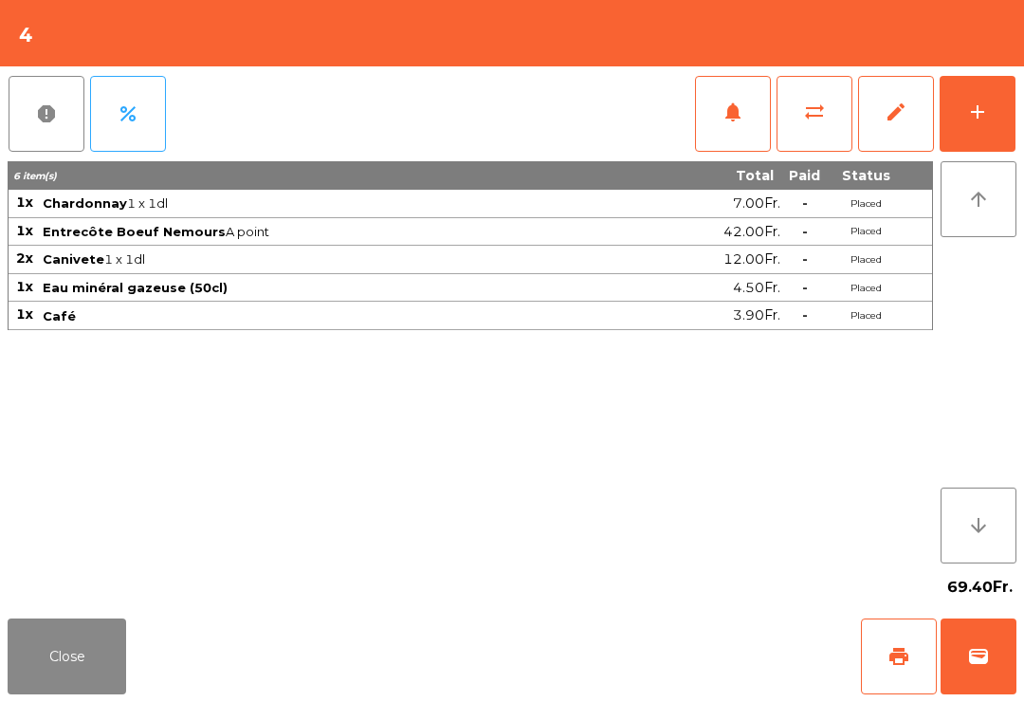
click at [986, 671] on button "wallet" at bounding box center [979, 656] width 76 height 76
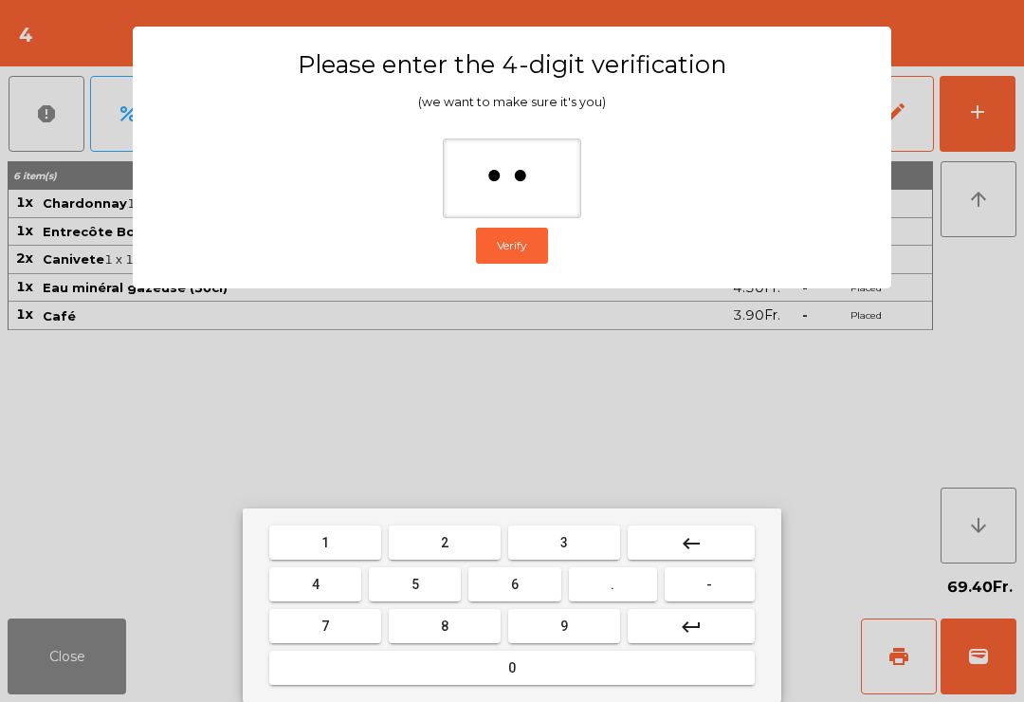
type input "***"
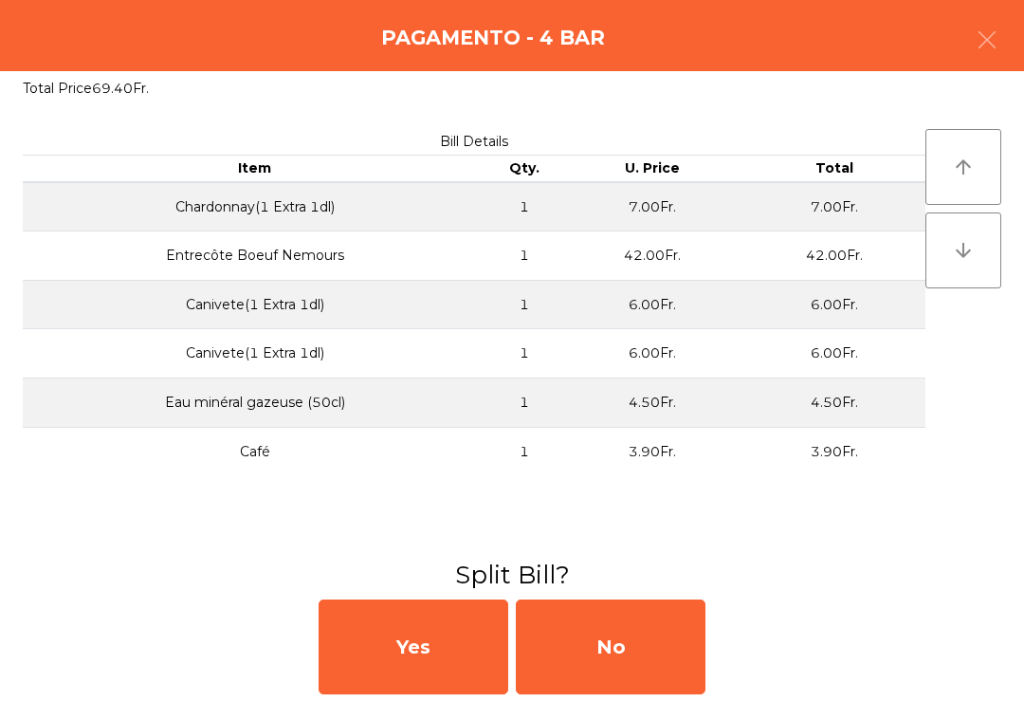
click at [604, 634] on div "No" at bounding box center [611, 646] width 190 height 95
click at [634, 635] on div "MB" at bounding box center [611, 646] width 190 height 95
click at [638, 634] on div "No" at bounding box center [611, 646] width 190 height 95
click at [639, 648] on div "No" at bounding box center [611, 646] width 190 height 95
click at [610, 637] on div "No" at bounding box center [611, 646] width 190 height 95
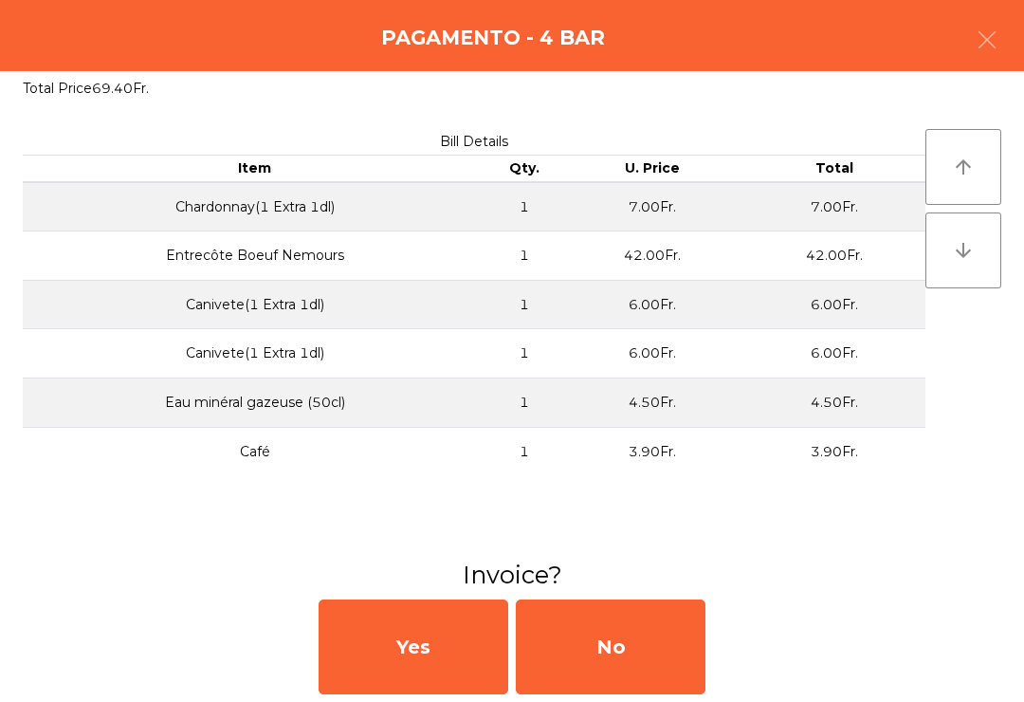
click at [610, 636] on div "No" at bounding box center [611, 646] width 190 height 95
click at [591, 641] on div "No" at bounding box center [611, 646] width 190 height 95
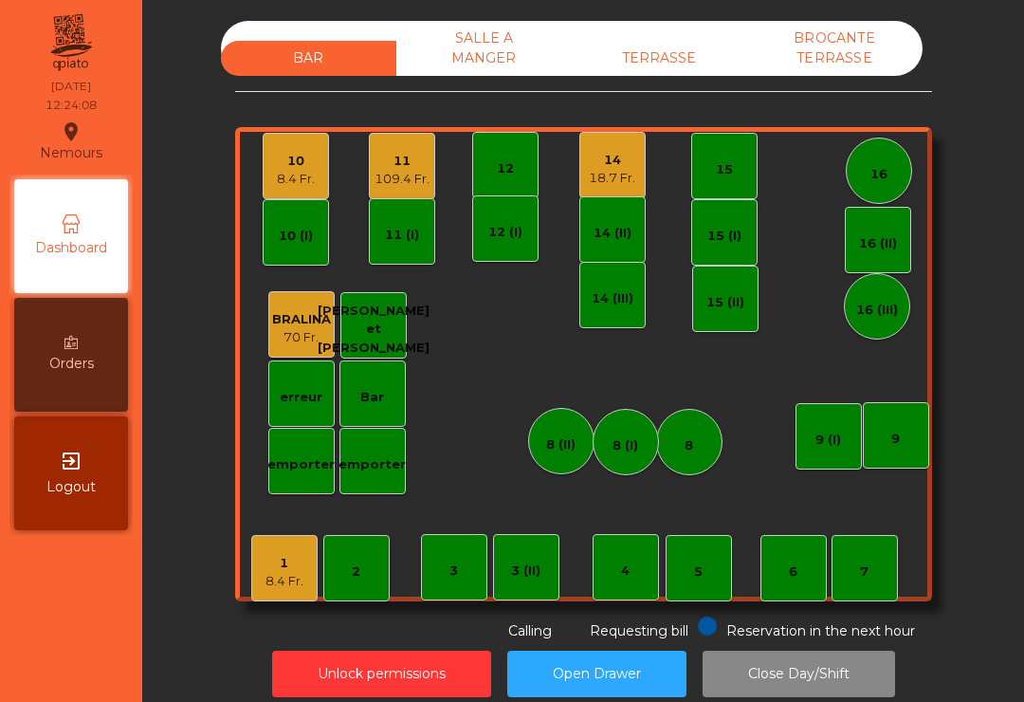
click at [857, 428] on div "9 (I)" at bounding box center [829, 436] width 66 height 66
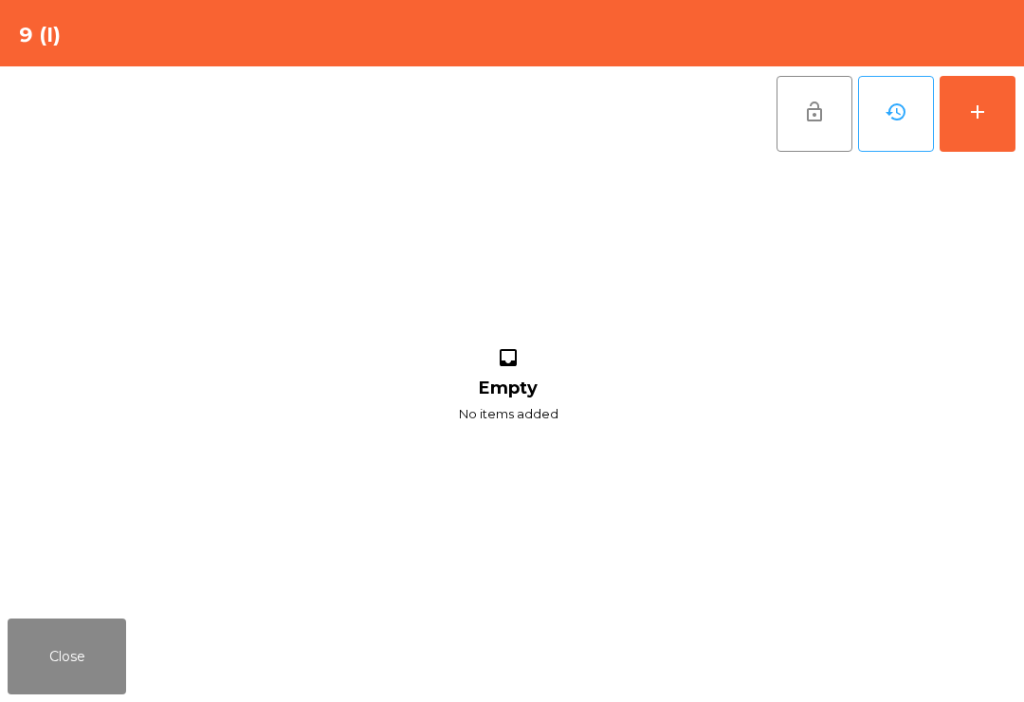
click at [992, 101] on button "add" at bounding box center [978, 114] width 76 height 76
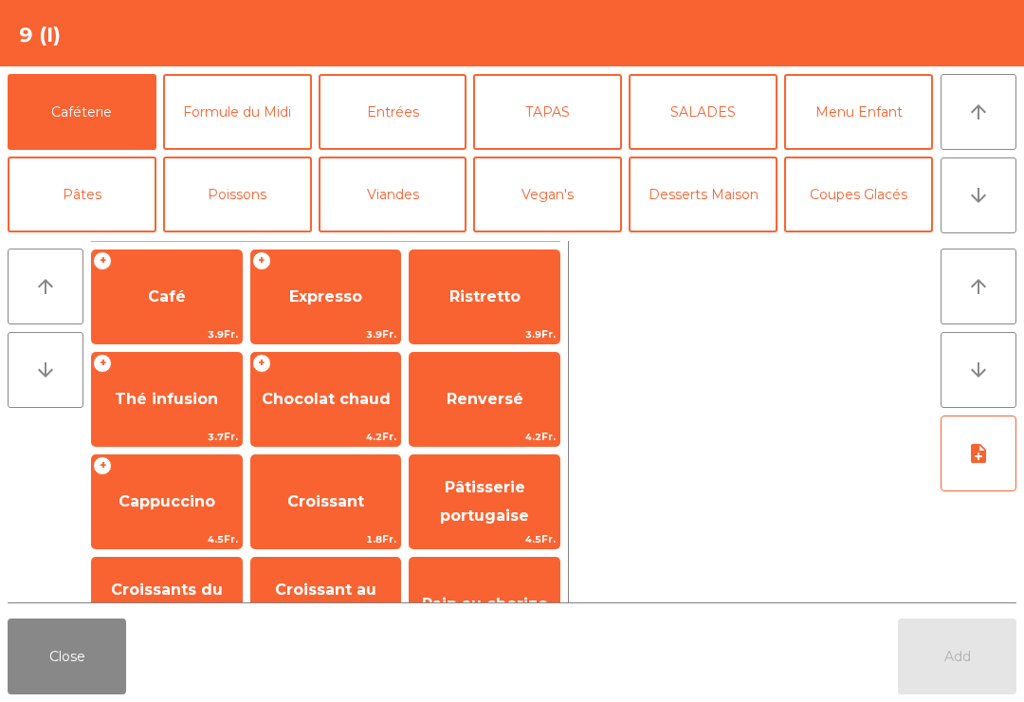
scroll to position [115, 0]
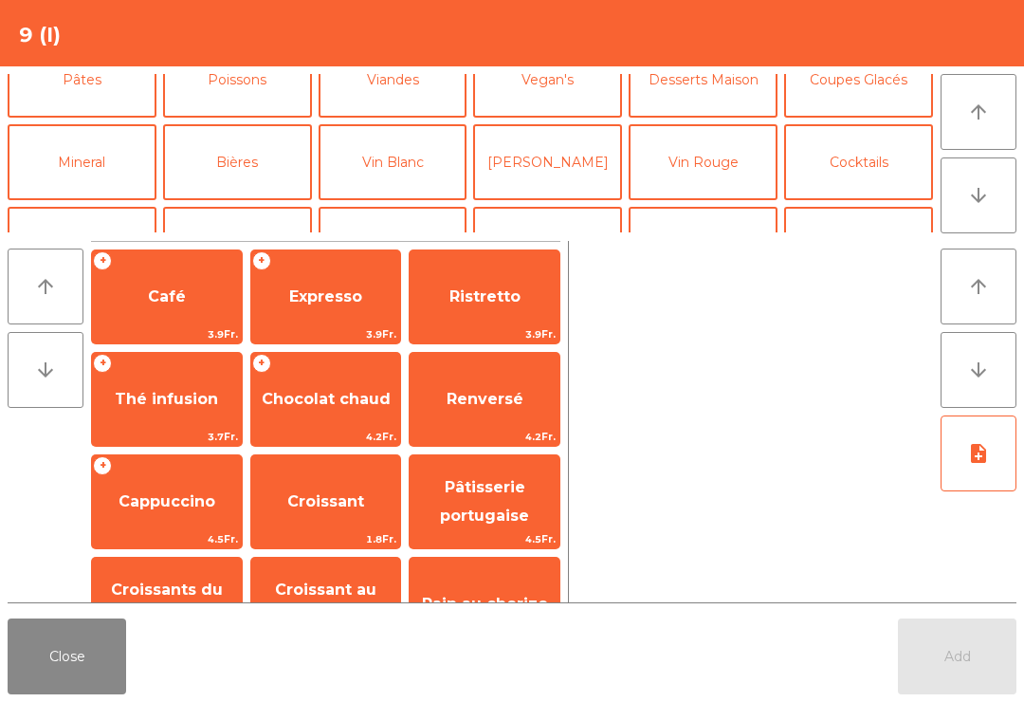
click at [91, 207] on button "Apéritifs" at bounding box center [82, 245] width 149 height 76
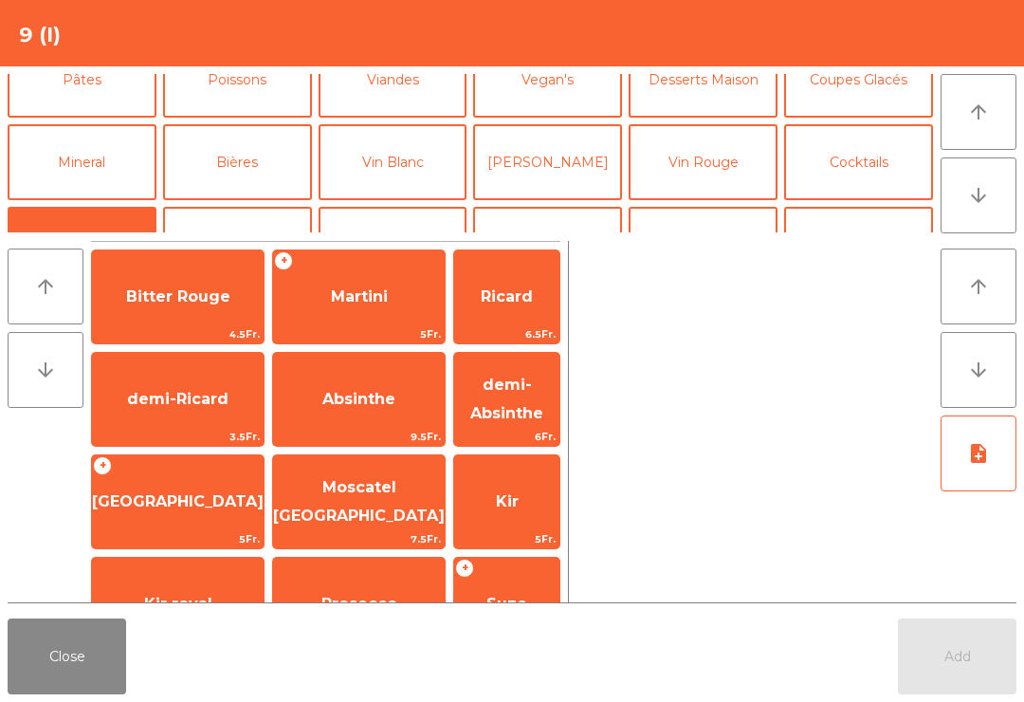
click at [153, 285] on span "Bitter Rouge" at bounding box center [178, 296] width 172 height 51
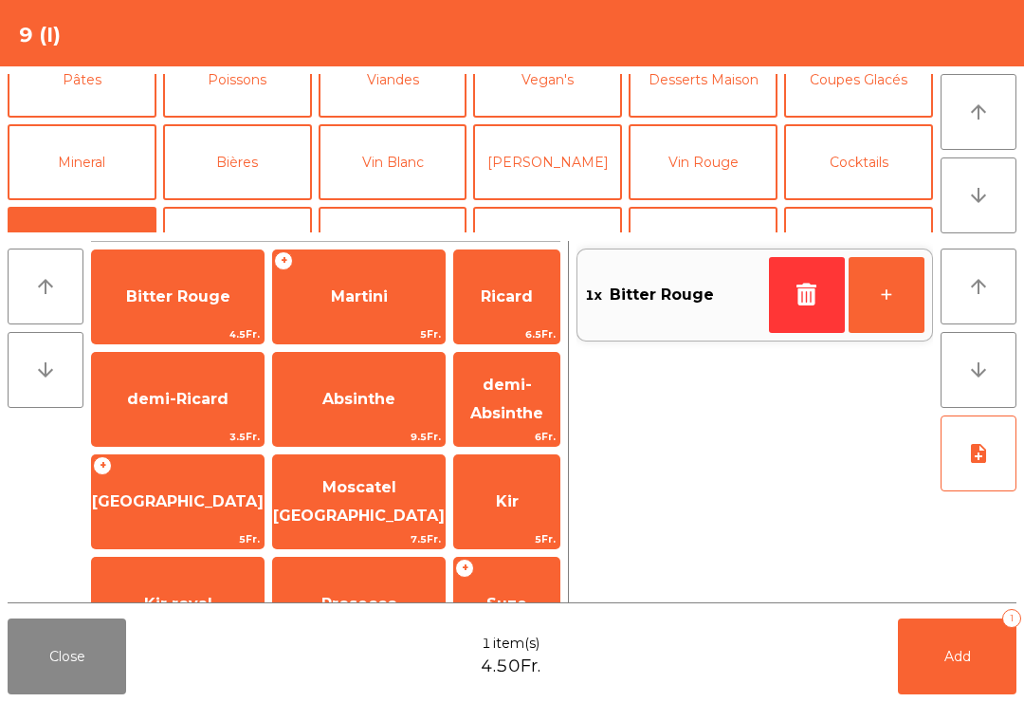
click at [152, 284] on span "Bitter Rouge" at bounding box center [178, 296] width 172 height 51
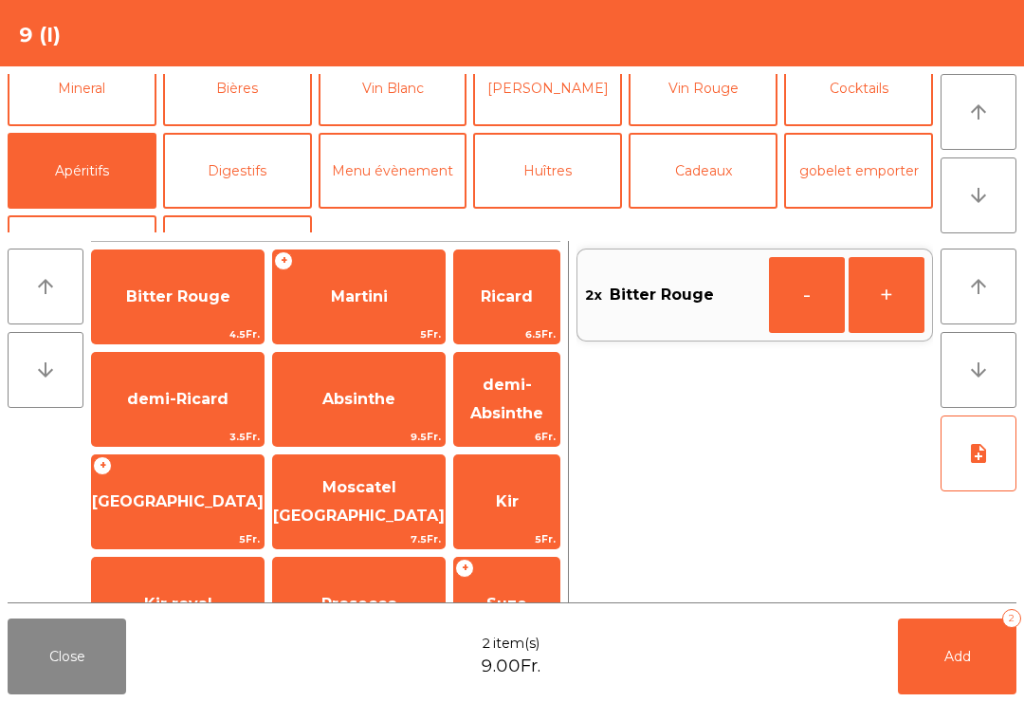
scroll to position [152, 0]
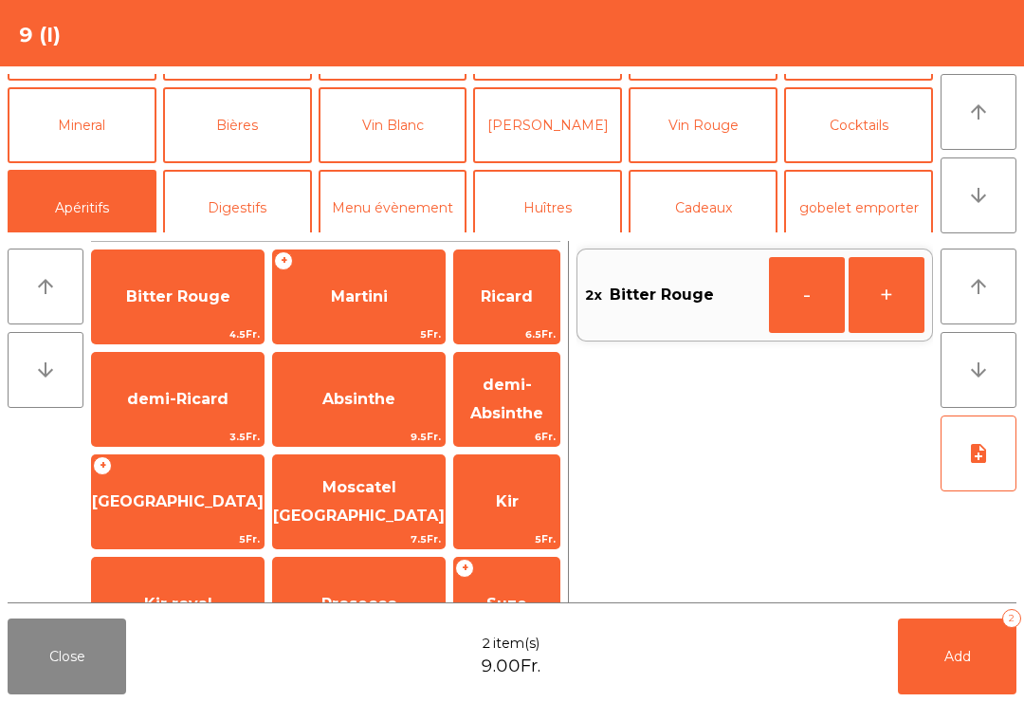
click at [125, 111] on button "Mineral" at bounding box center [82, 125] width 149 height 76
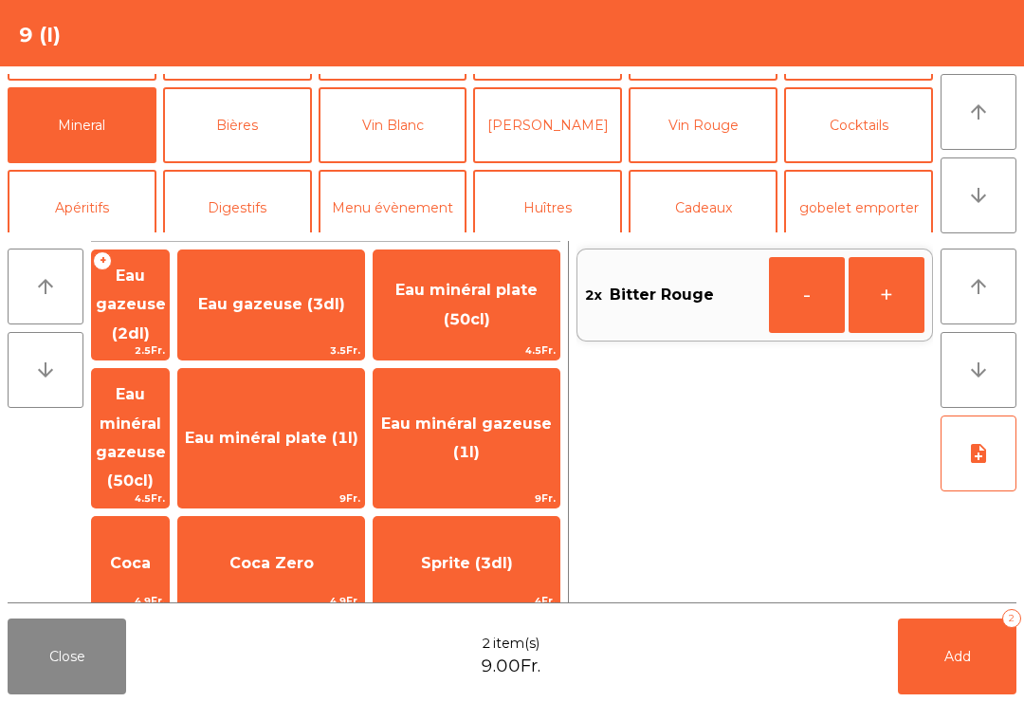
click at [166, 385] on span "Eau minéral gazeuse (50cl)" at bounding box center [131, 437] width 70 height 104
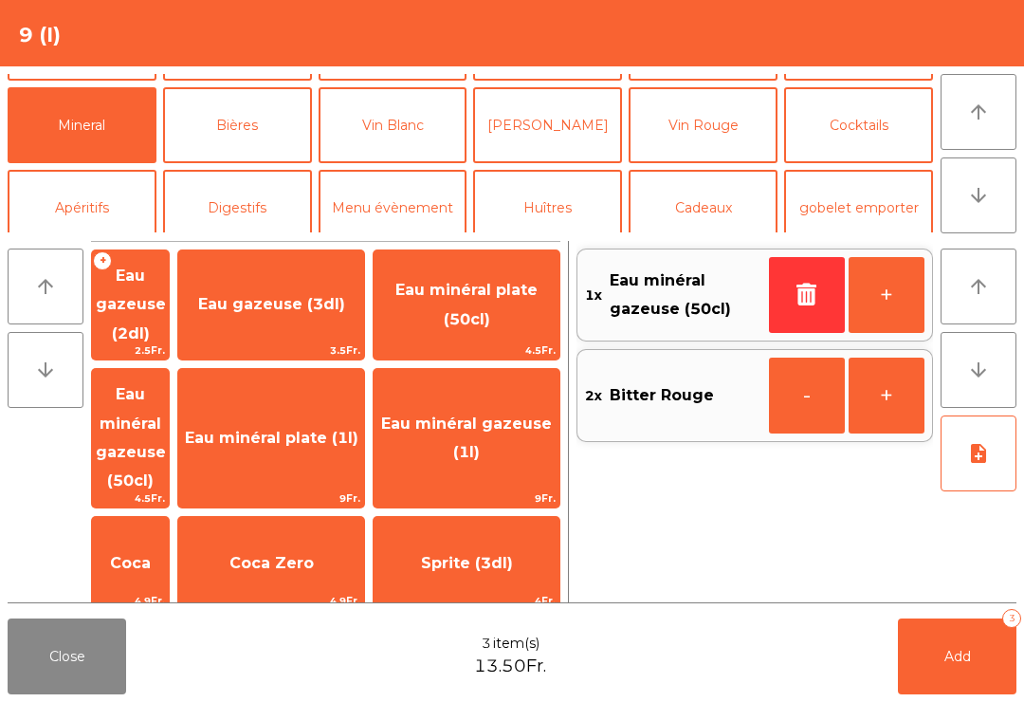
click at [974, 653] on button "Add 3" at bounding box center [957, 656] width 119 height 76
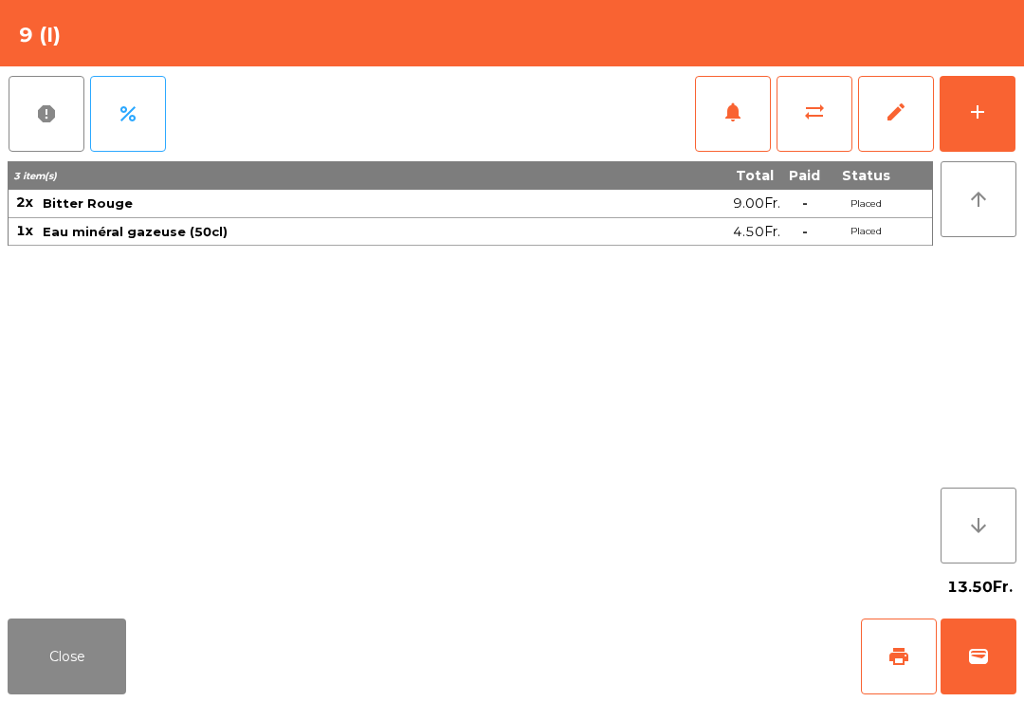
click at [29, 664] on button "Close" at bounding box center [67, 656] width 119 height 76
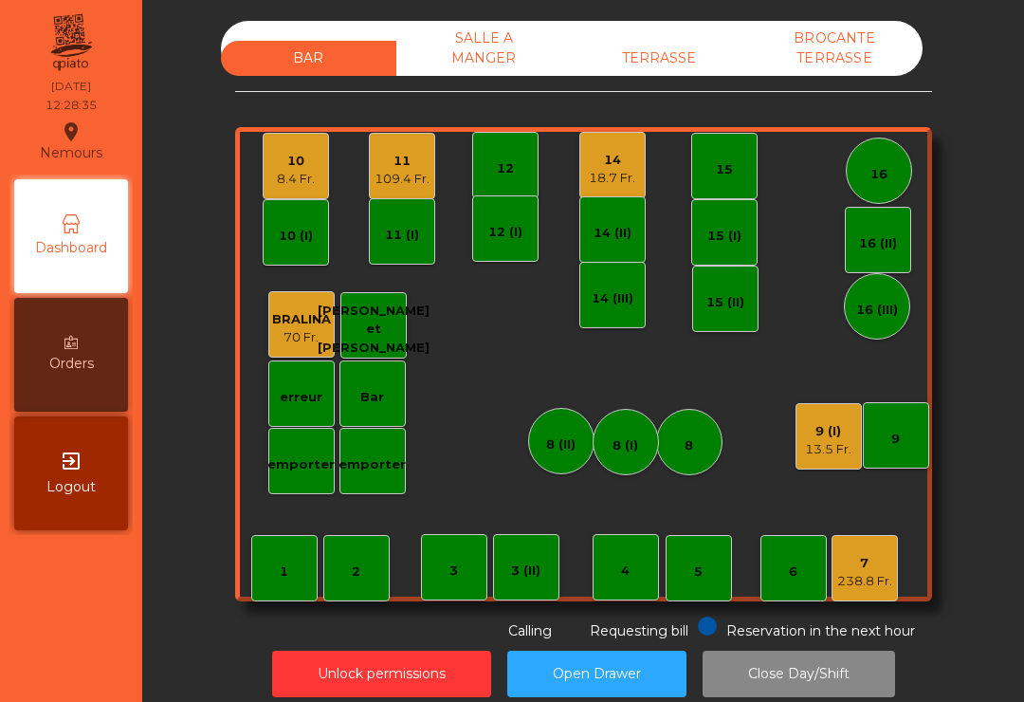
click at [845, 442] on div "13.5 Fr." at bounding box center [828, 449] width 46 height 19
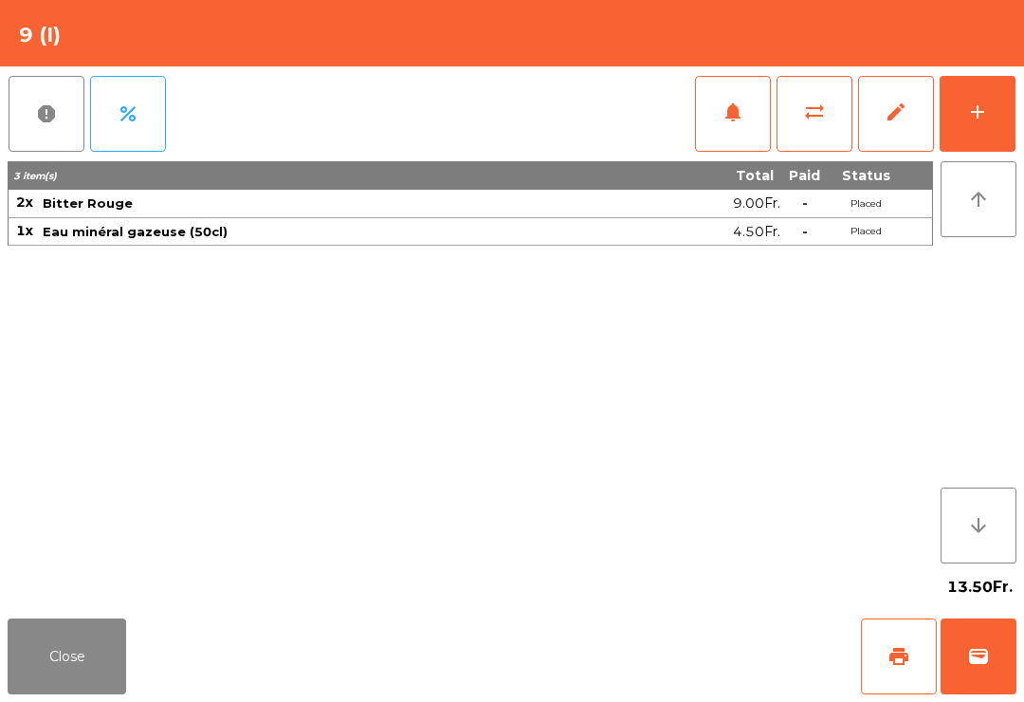
click at [965, 115] on button "add" at bounding box center [978, 114] width 76 height 76
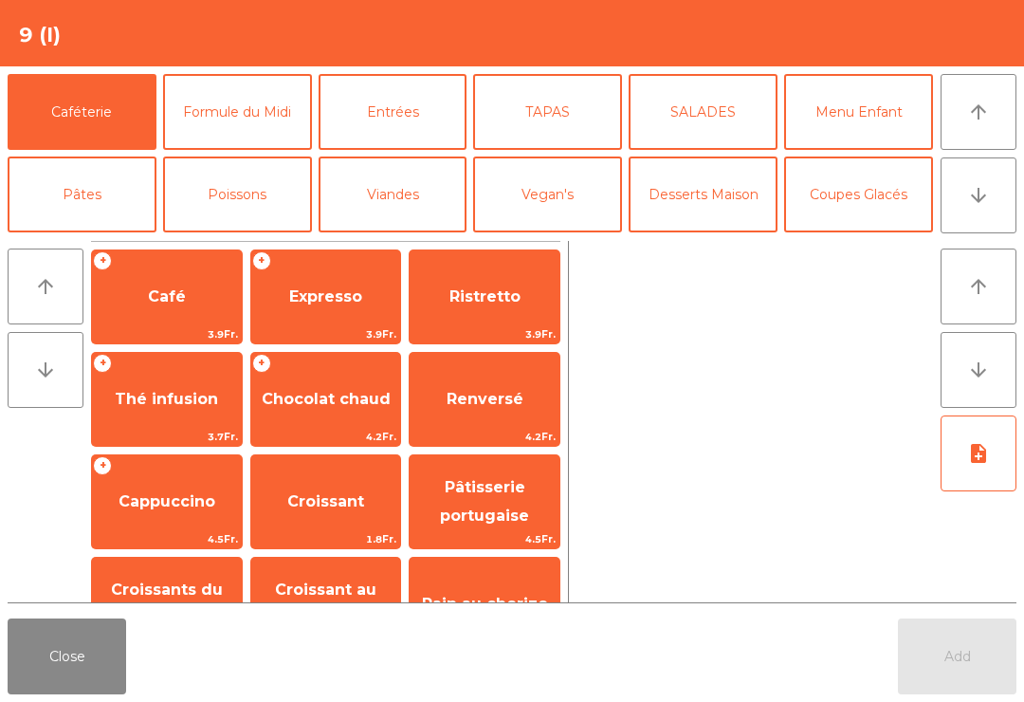
scroll to position [248, 0]
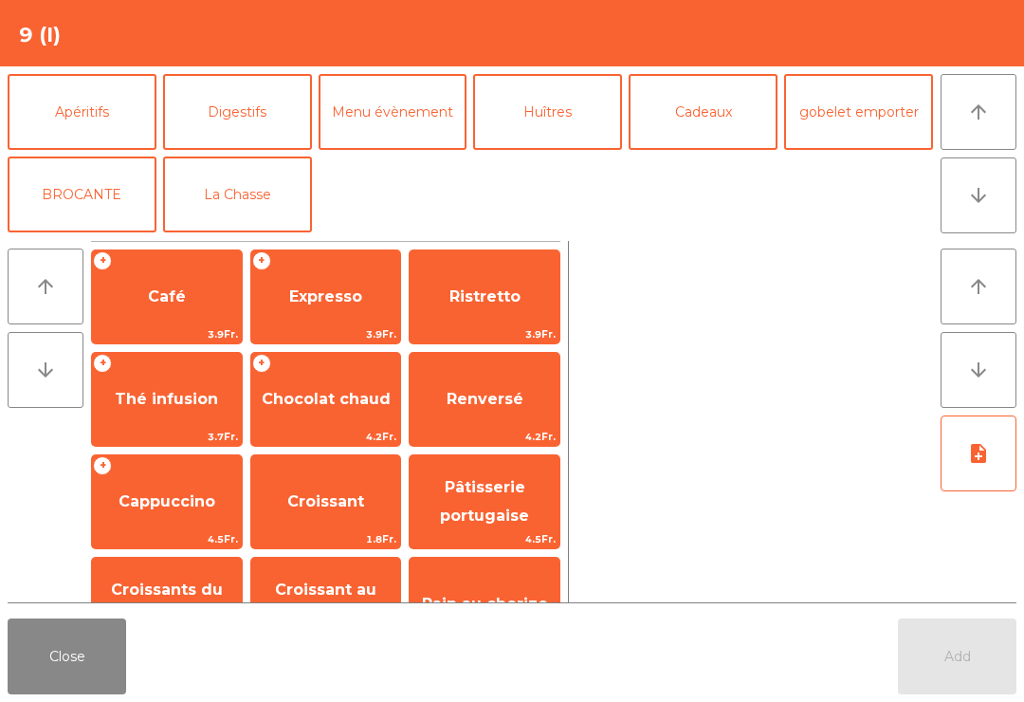
click at [266, 191] on button "La Chasse" at bounding box center [237, 194] width 149 height 76
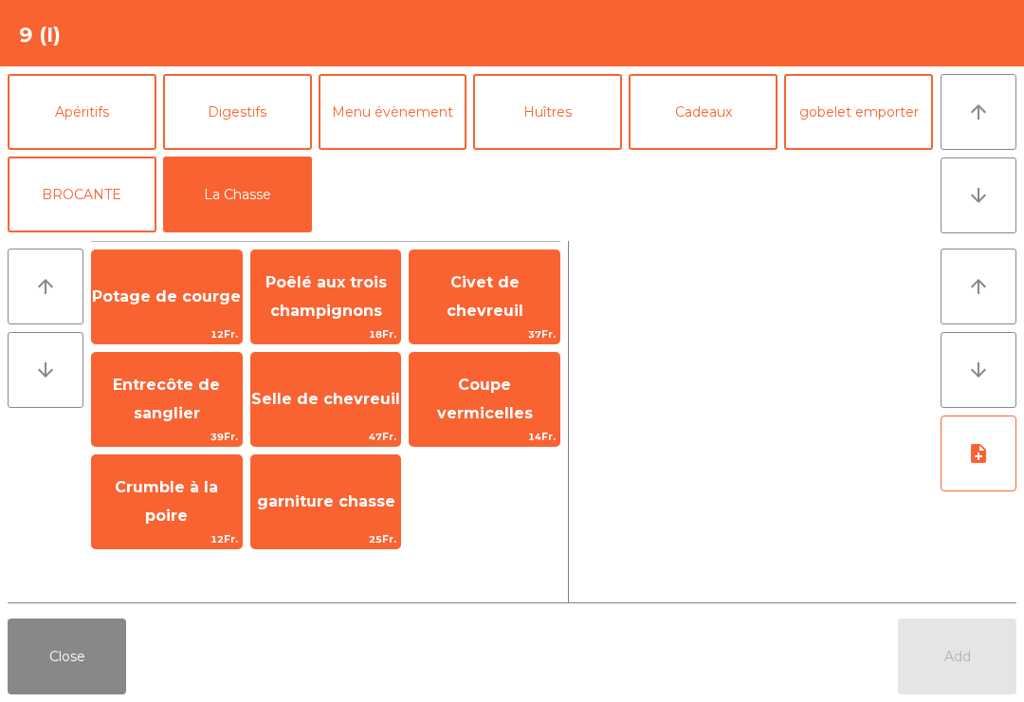
click at [506, 290] on span "Civet de chevreuil" at bounding box center [485, 296] width 77 height 46
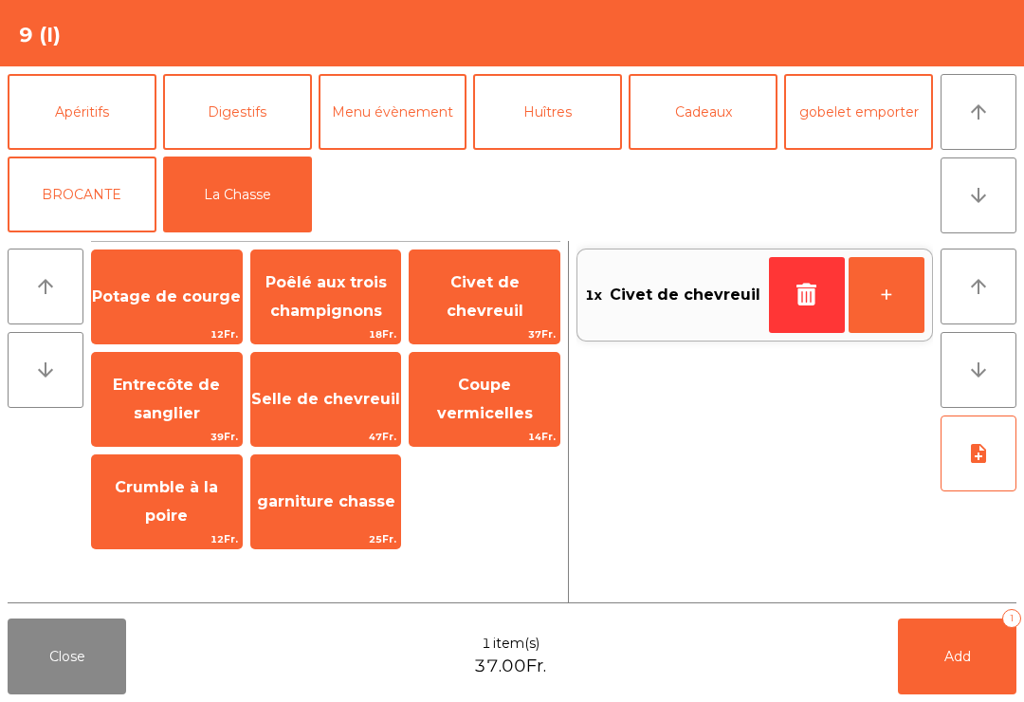
click at [894, 296] on button "+" at bounding box center [887, 295] width 76 height 76
click at [972, 674] on button "Add 2" at bounding box center [957, 656] width 119 height 76
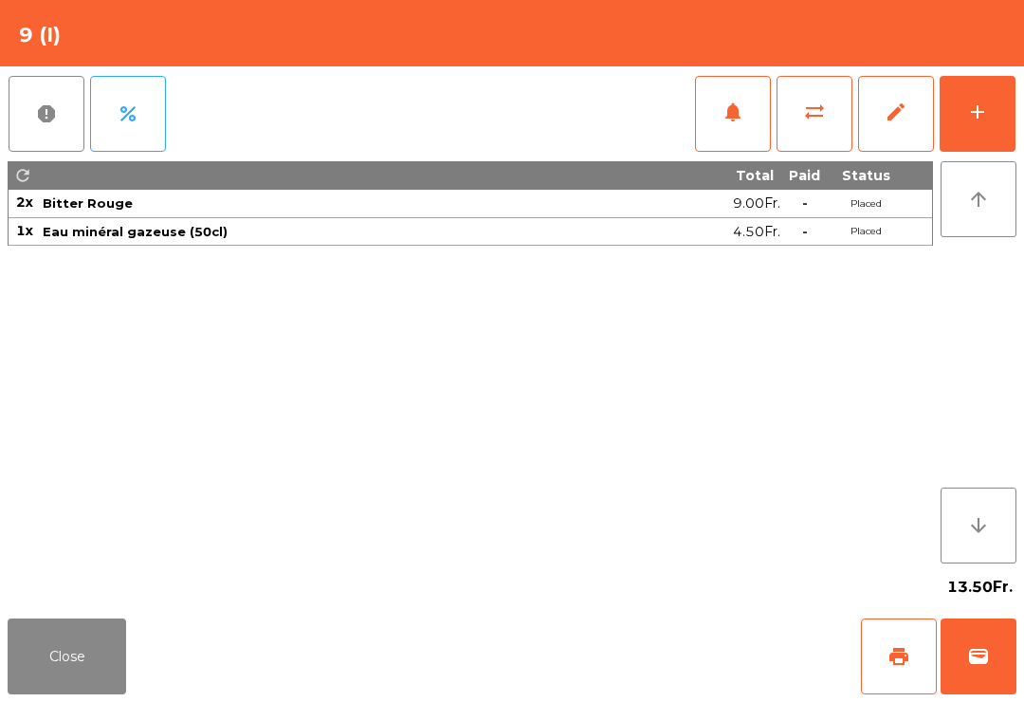
click at [82, 671] on button "Close" at bounding box center [67, 656] width 119 height 76
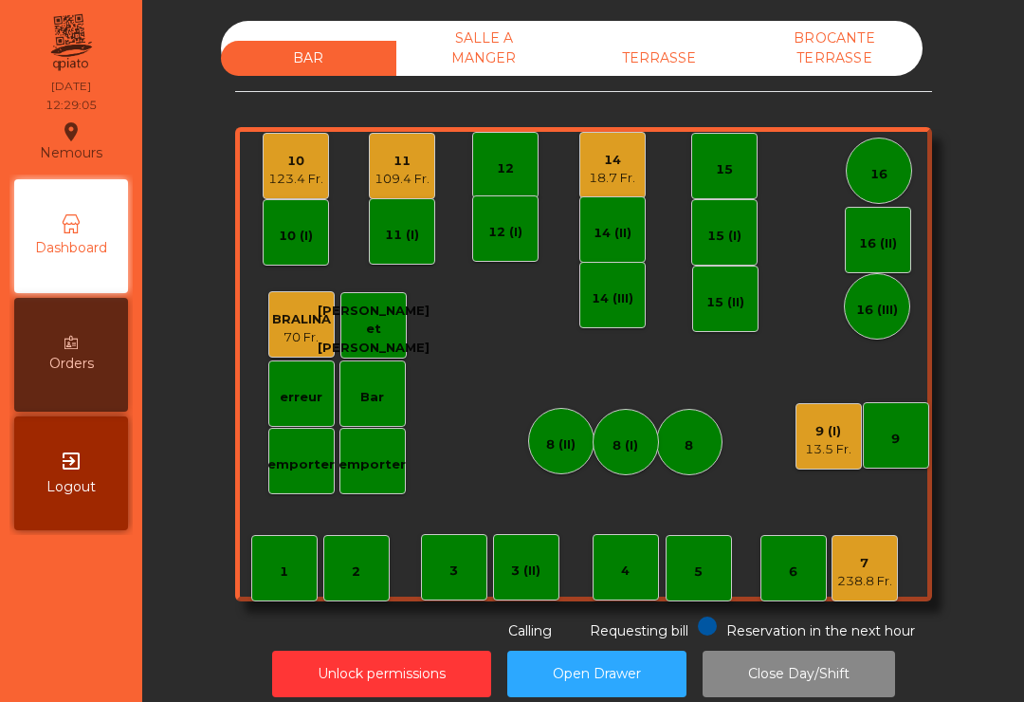
click at [845, 434] on div "9 (I)" at bounding box center [828, 431] width 46 height 19
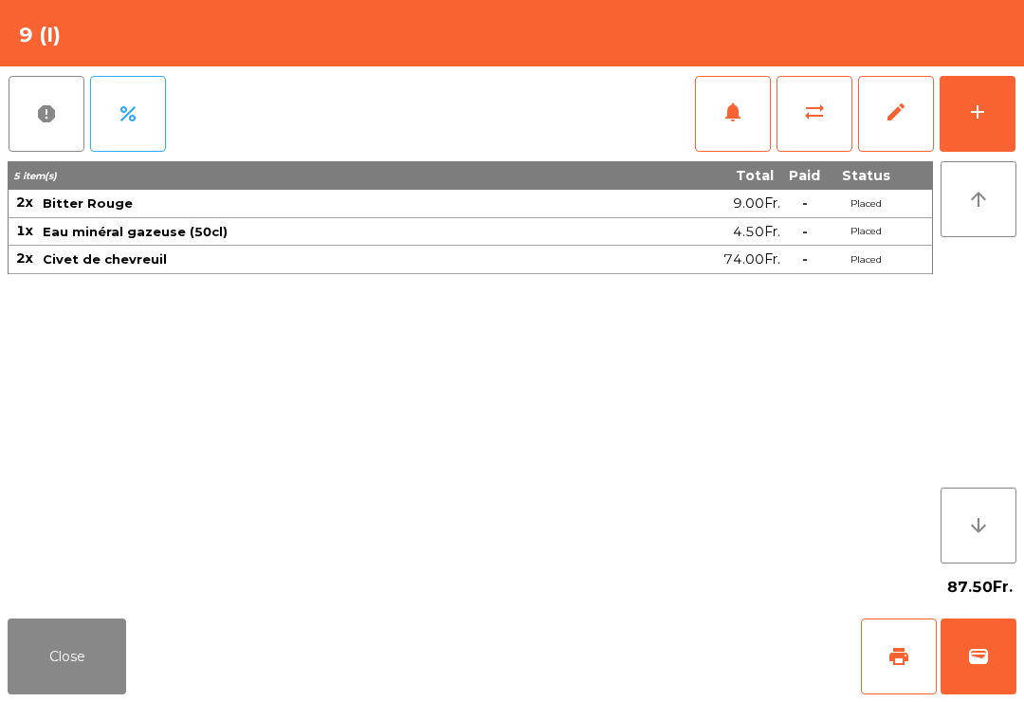
click at [994, 101] on button "add" at bounding box center [978, 114] width 76 height 76
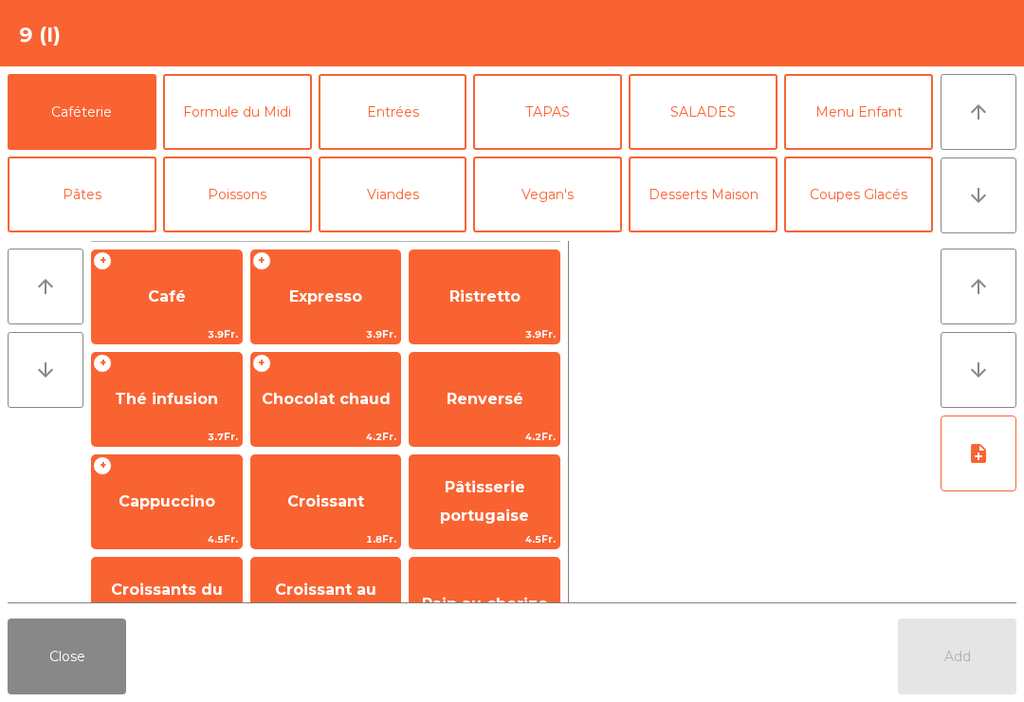
scroll to position [123, 0]
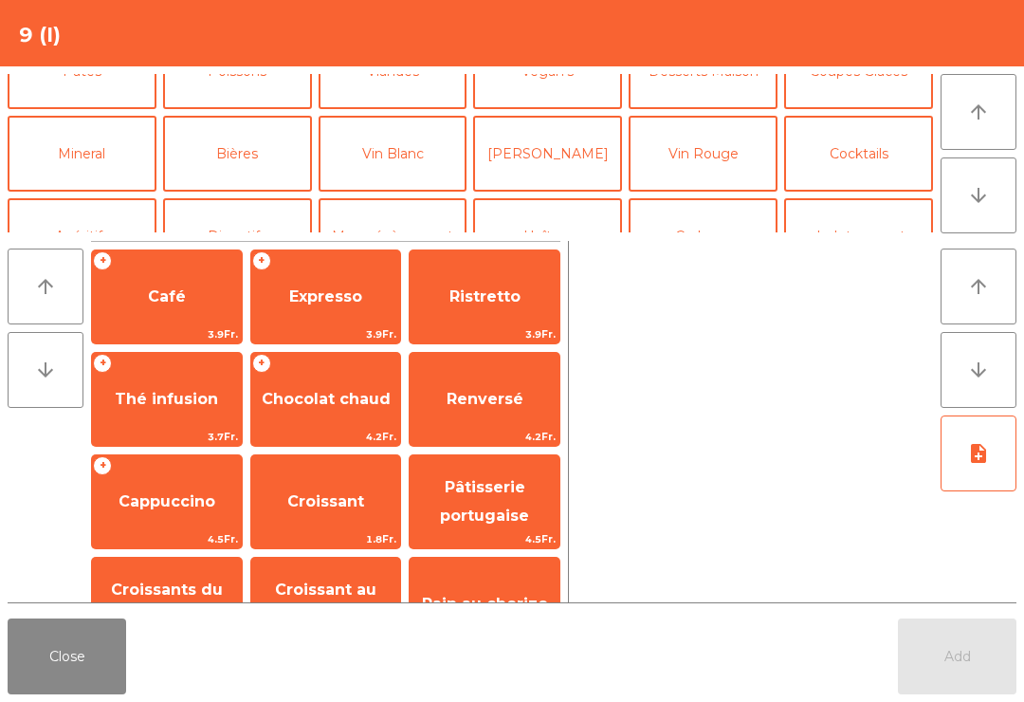
click at [557, 163] on button "[PERSON_NAME]" at bounding box center [547, 154] width 149 height 76
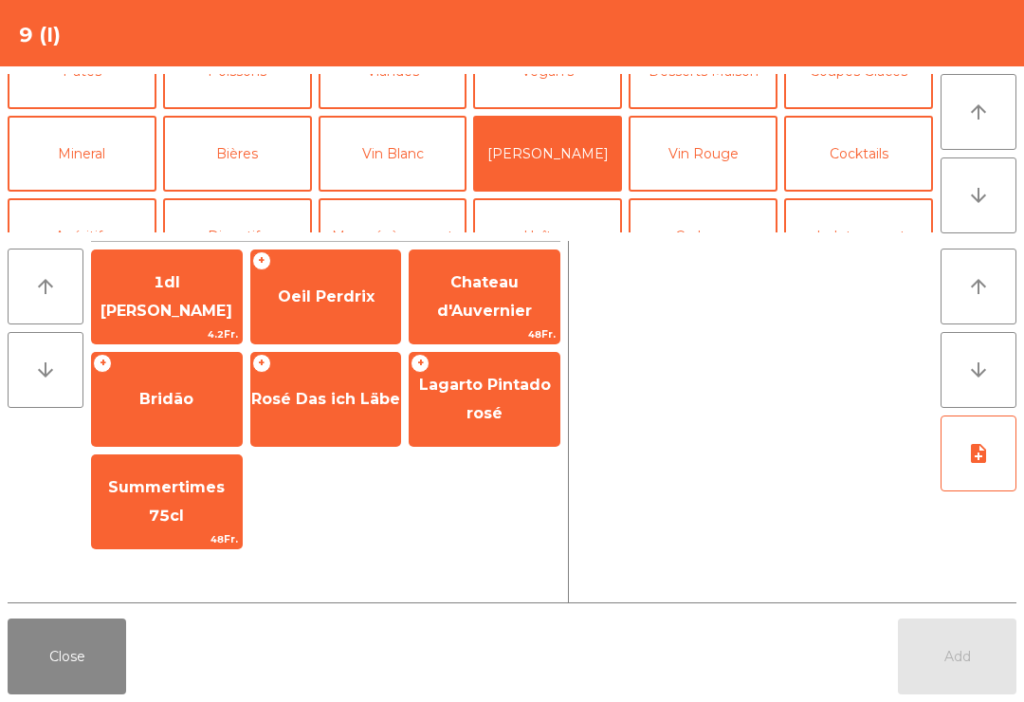
click at [352, 291] on span "Oeil Perdrix" at bounding box center [326, 296] width 97 height 18
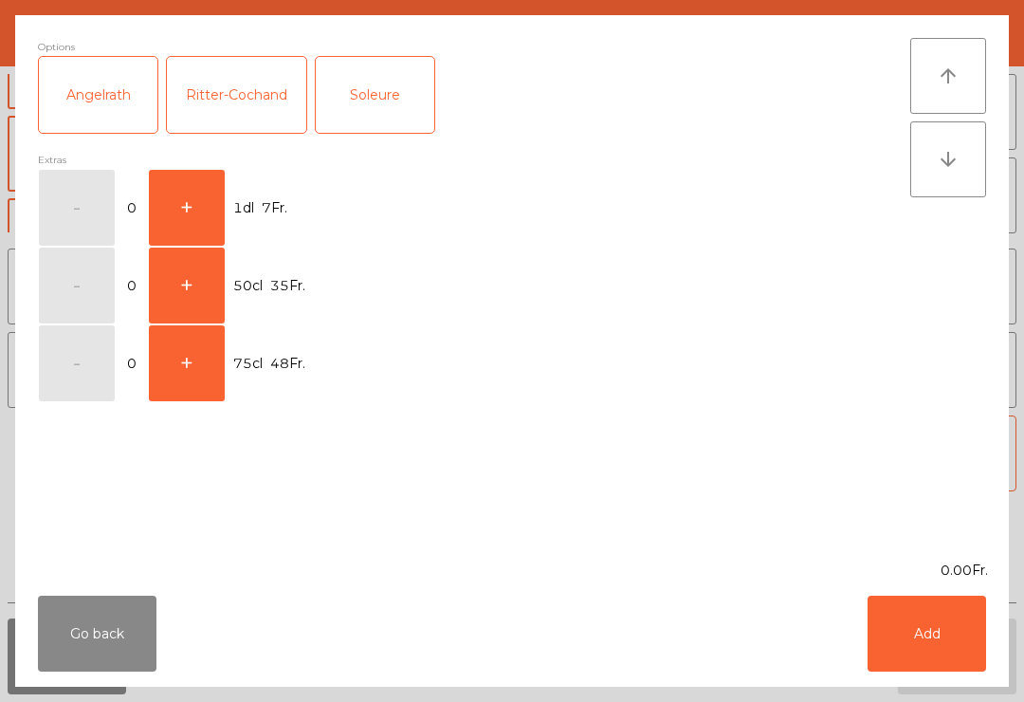
click at [190, 285] on button "+" at bounding box center [187, 286] width 76 height 76
click at [962, 634] on button "Add" at bounding box center [927, 634] width 119 height 76
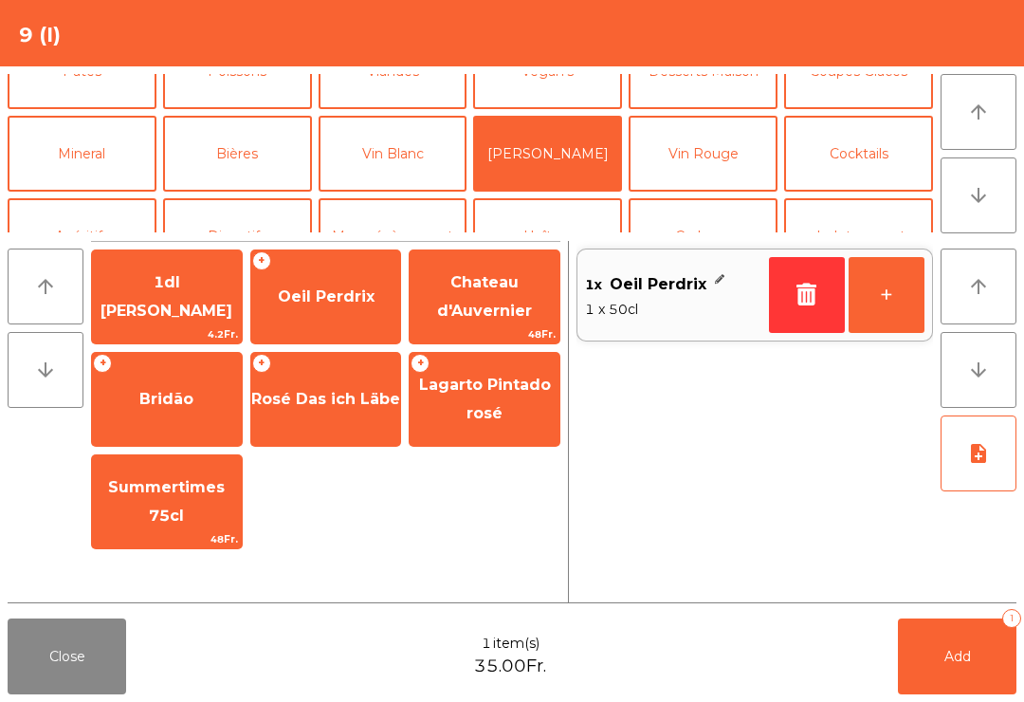
click at [957, 653] on span "Add" at bounding box center [958, 656] width 27 height 17
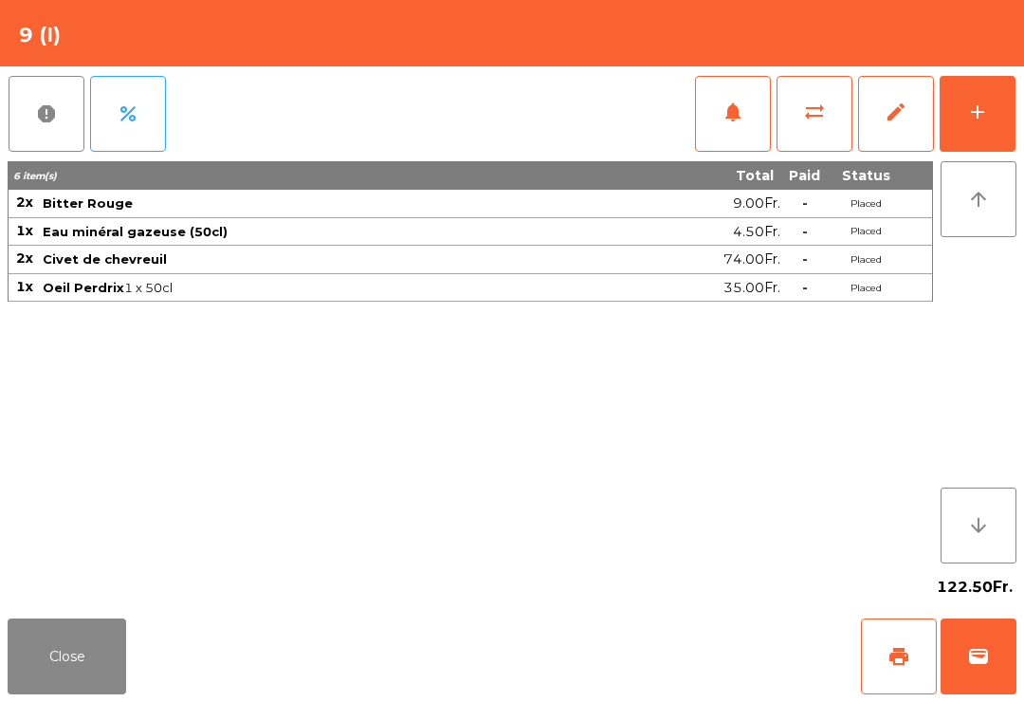
click at [97, 665] on button "Close" at bounding box center [67, 656] width 119 height 76
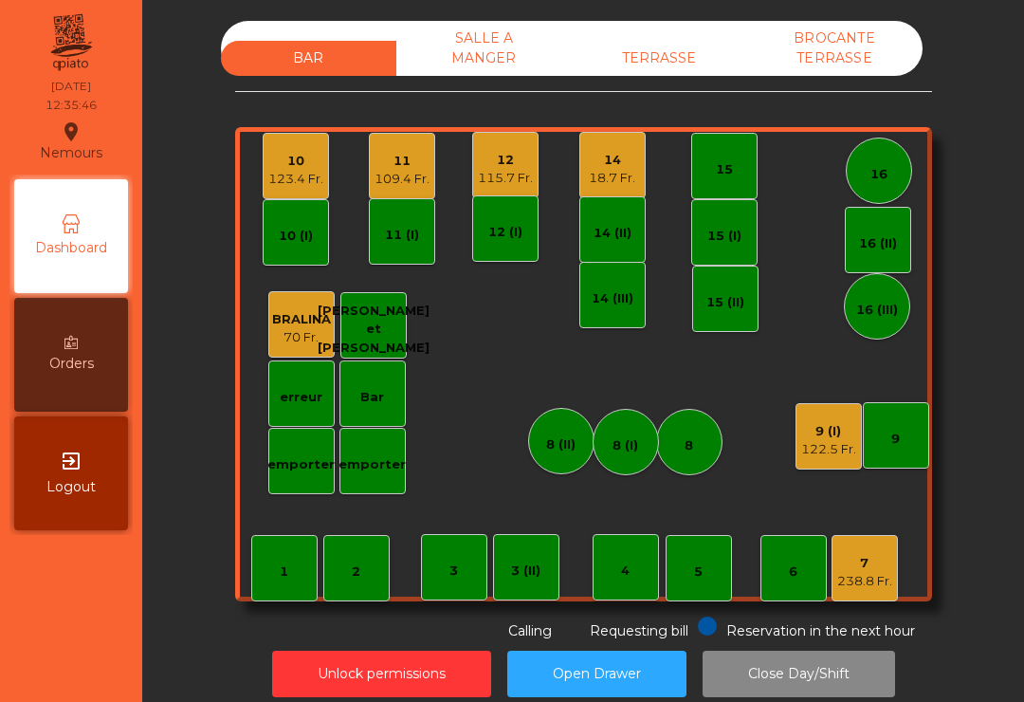
click at [678, 573] on div "5" at bounding box center [699, 568] width 66 height 66
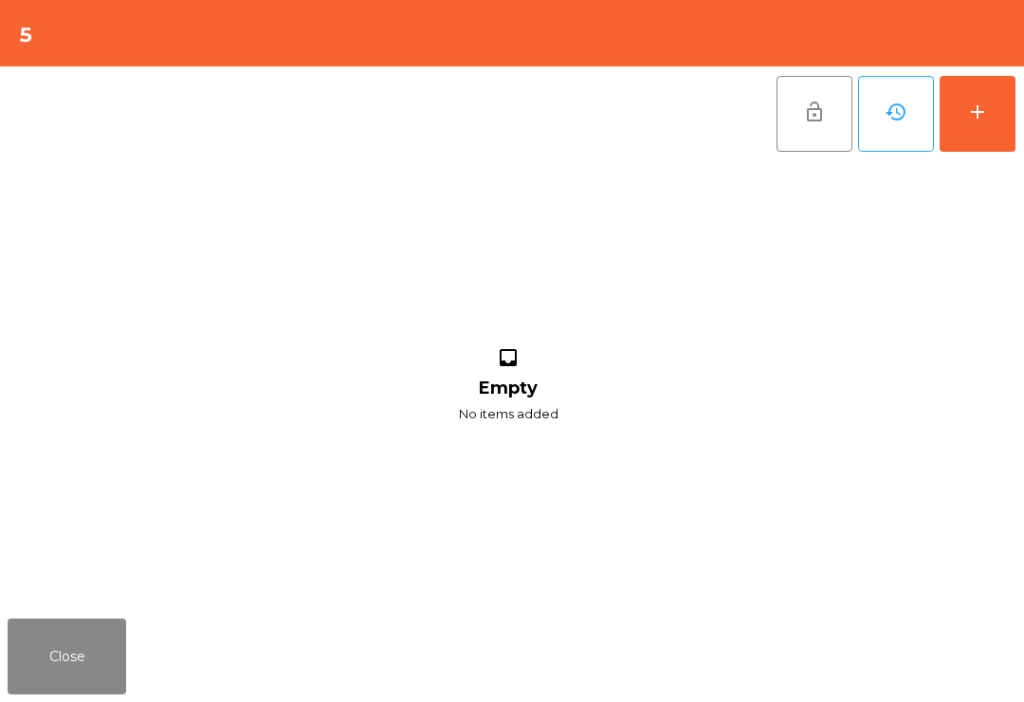
click at [968, 115] on div "add" at bounding box center [977, 112] width 23 height 23
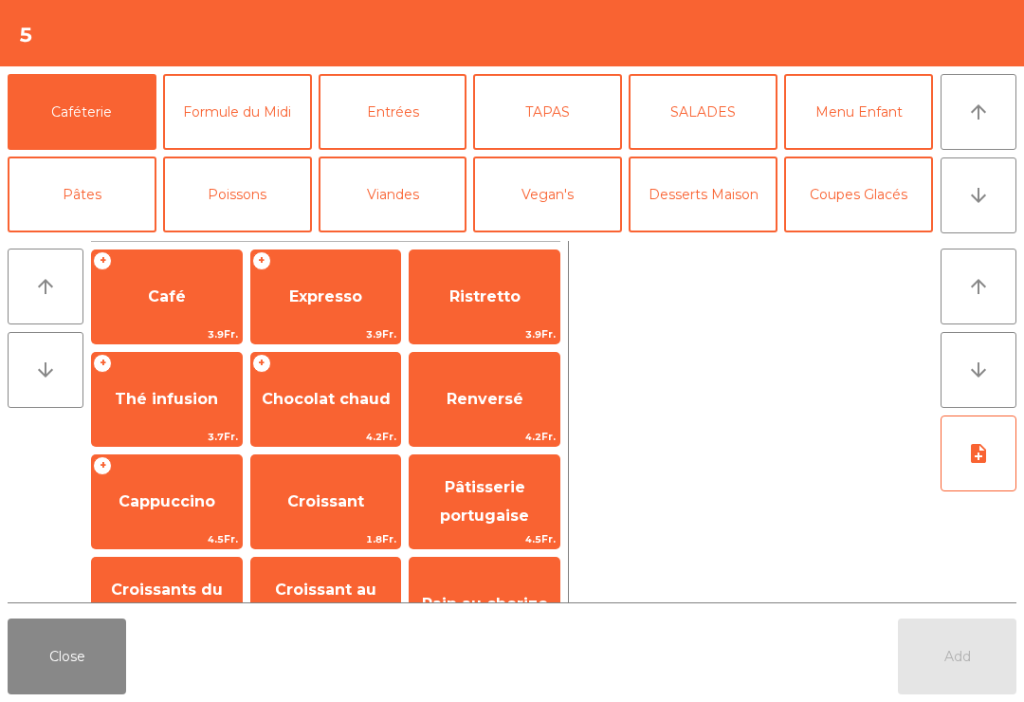
click at [984, 120] on icon "arrow_upward" at bounding box center [978, 112] width 23 height 23
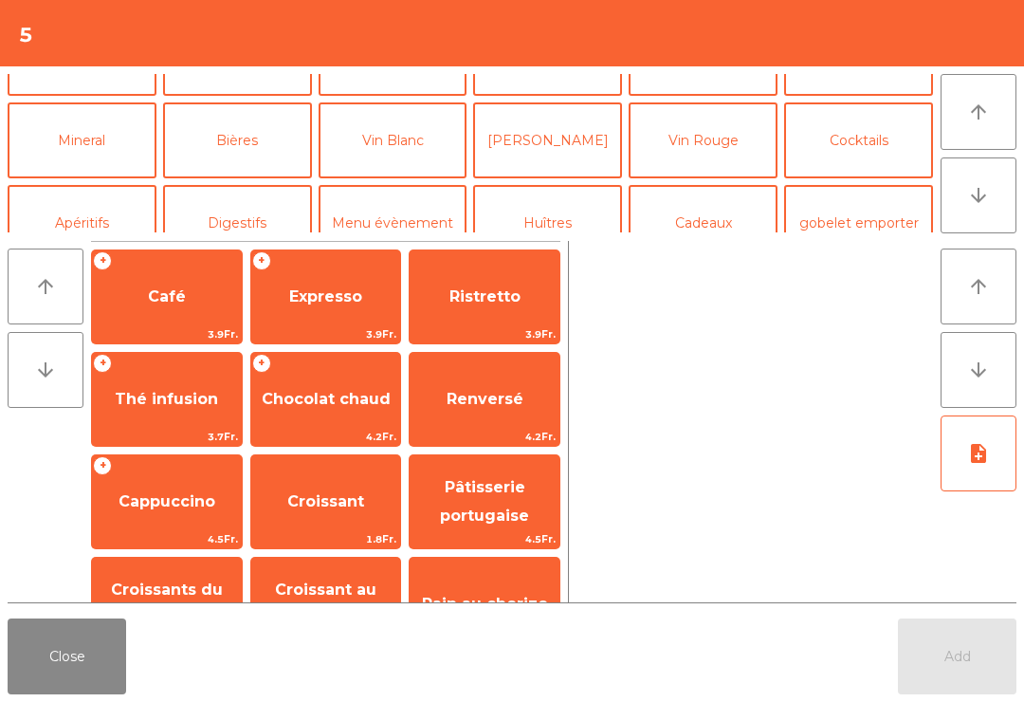
click at [111, 141] on button "Mineral" at bounding box center [82, 140] width 149 height 76
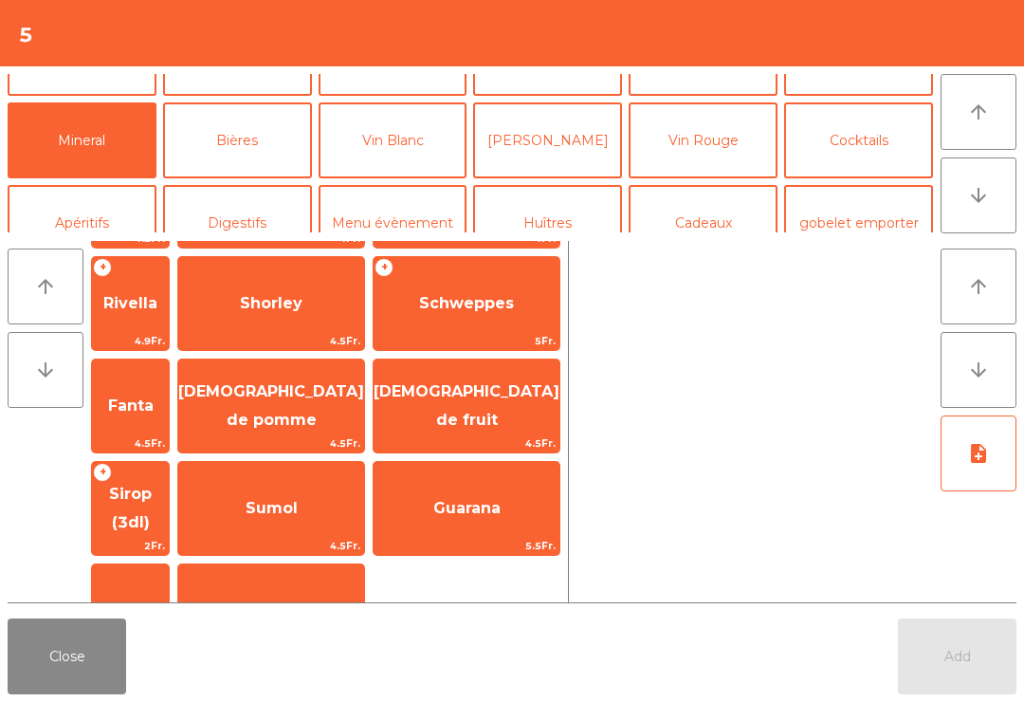
scroll to position [469, 0]
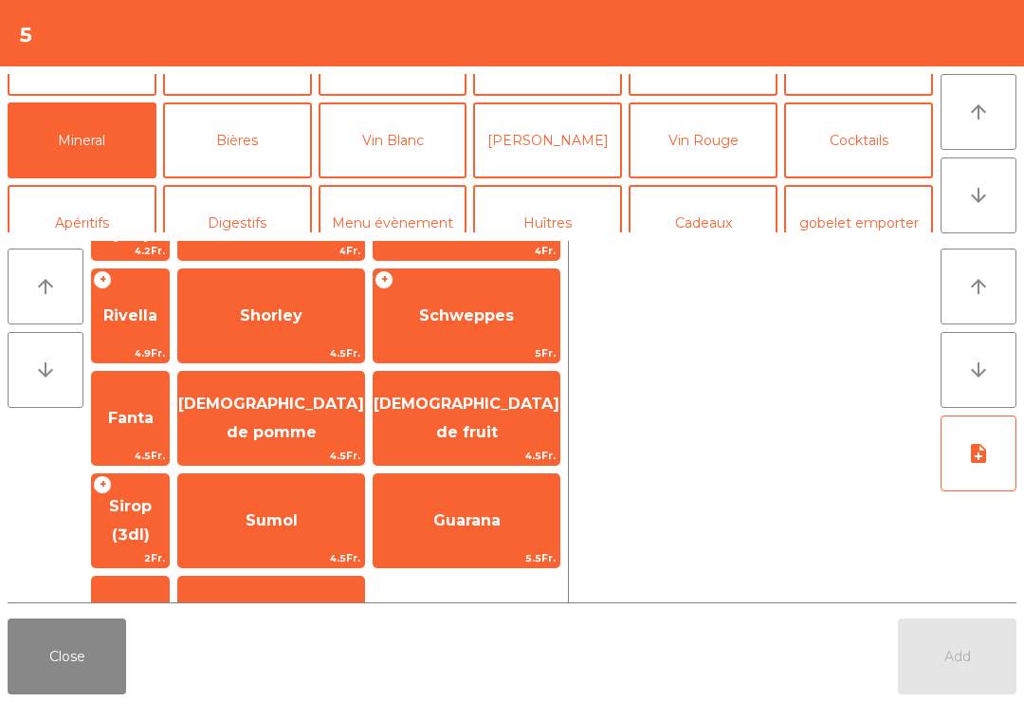
click at [581, 308] on div at bounding box center [755, 421] width 357 height 361
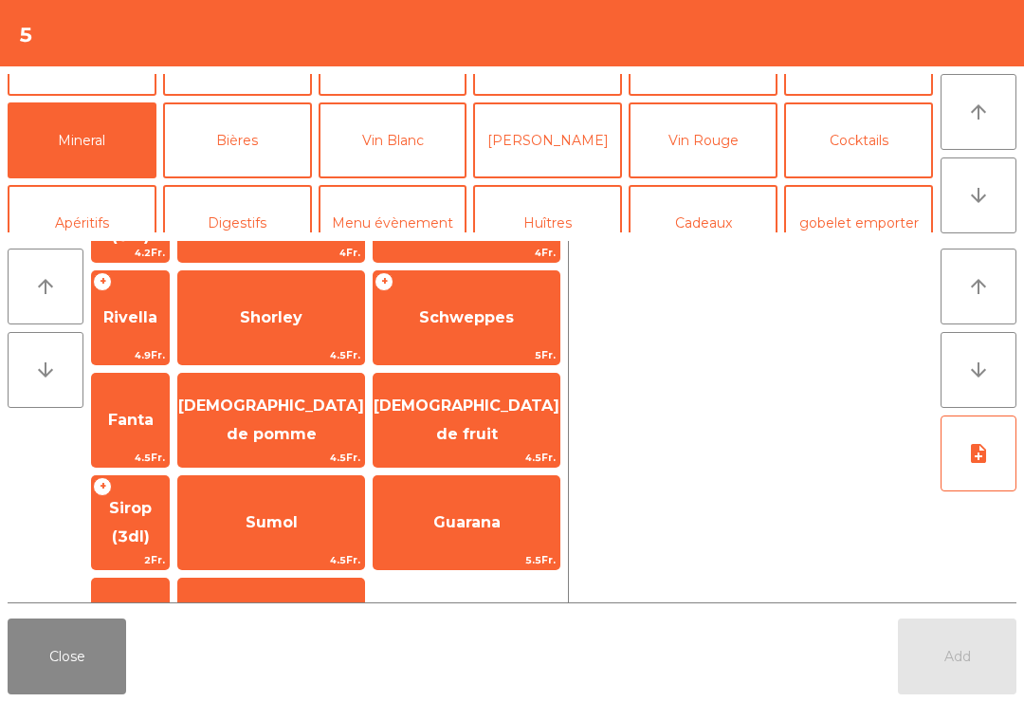
scroll to position [468, 0]
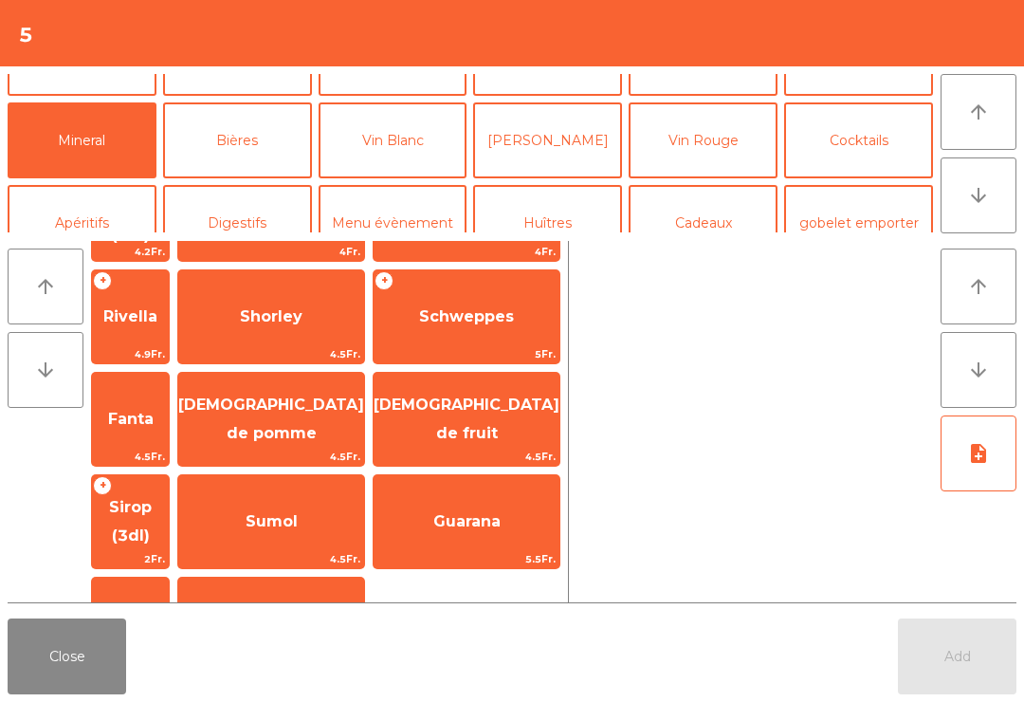
click at [323, 615] on span "Carafe d'eau" at bounding box center [271, 624] width 103 height 18
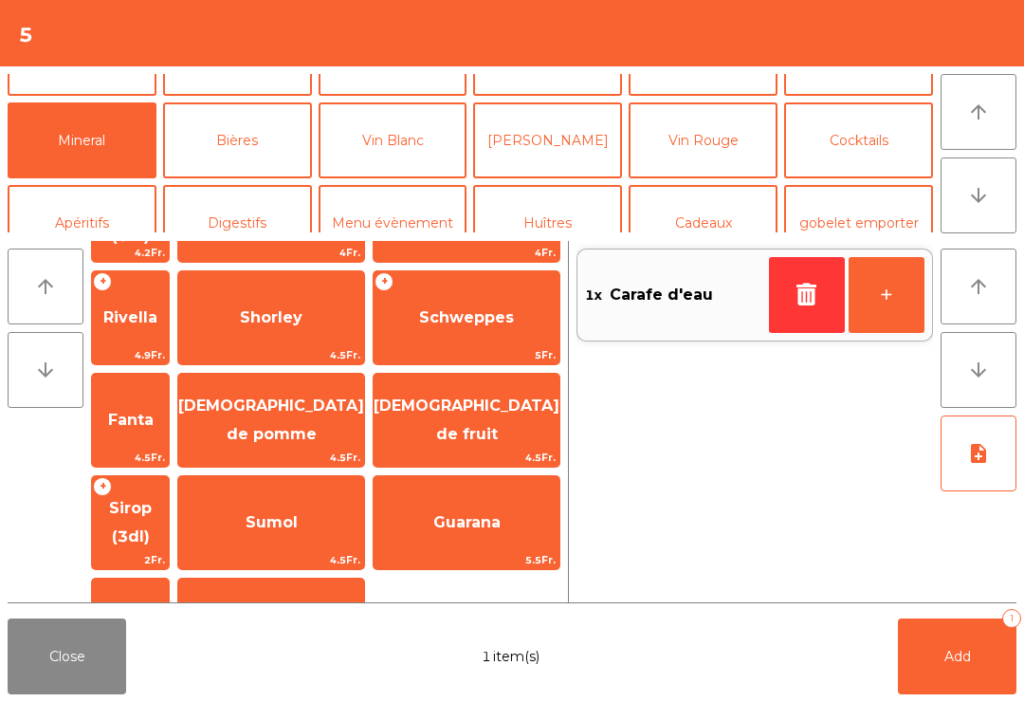
scroll to position [155, 0]
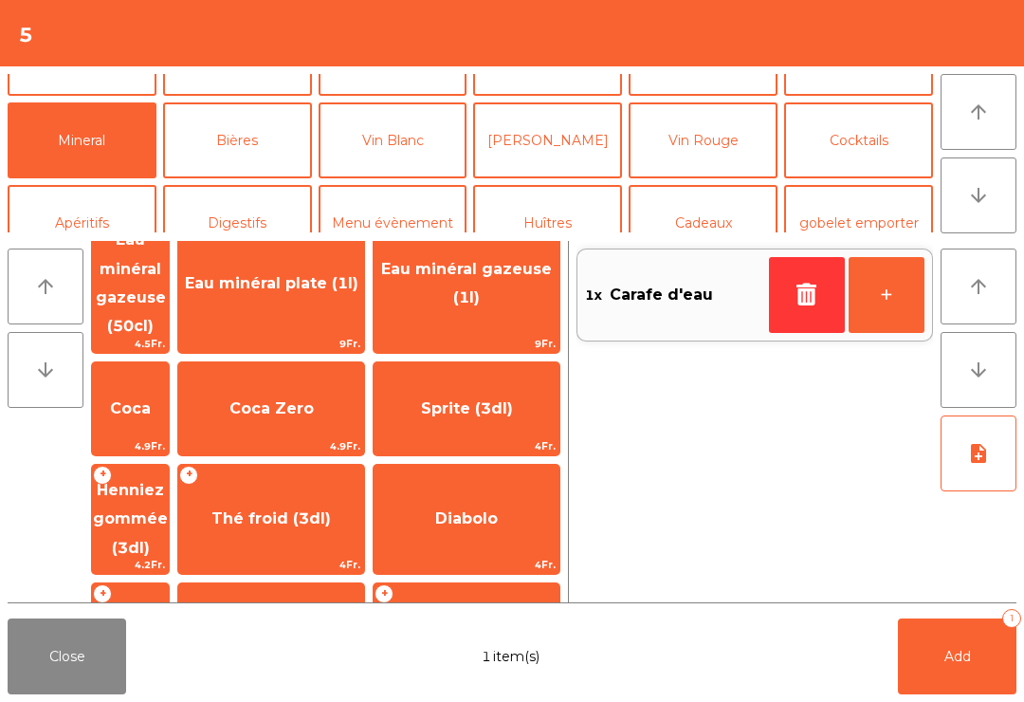
click at [352, 493] on span "Thé froid (3dl)" at bounding box center [271, 518] width 186 height 51
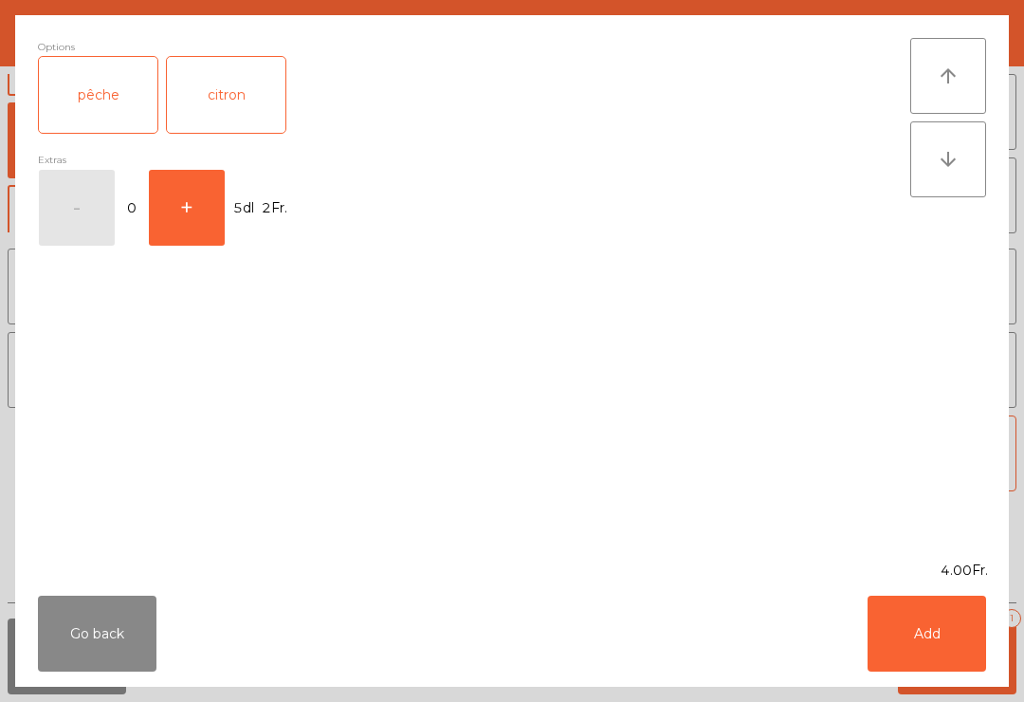
click at [196, 202] on button "+" at bounding box center [187, 208] width 76 height 76
click at [108, 81] on div "pêche" at bounding box center [98, 95] width 119 height 76
click at [942, 647] on button "Add" at bounding box center [927, 634] width 119 height 76
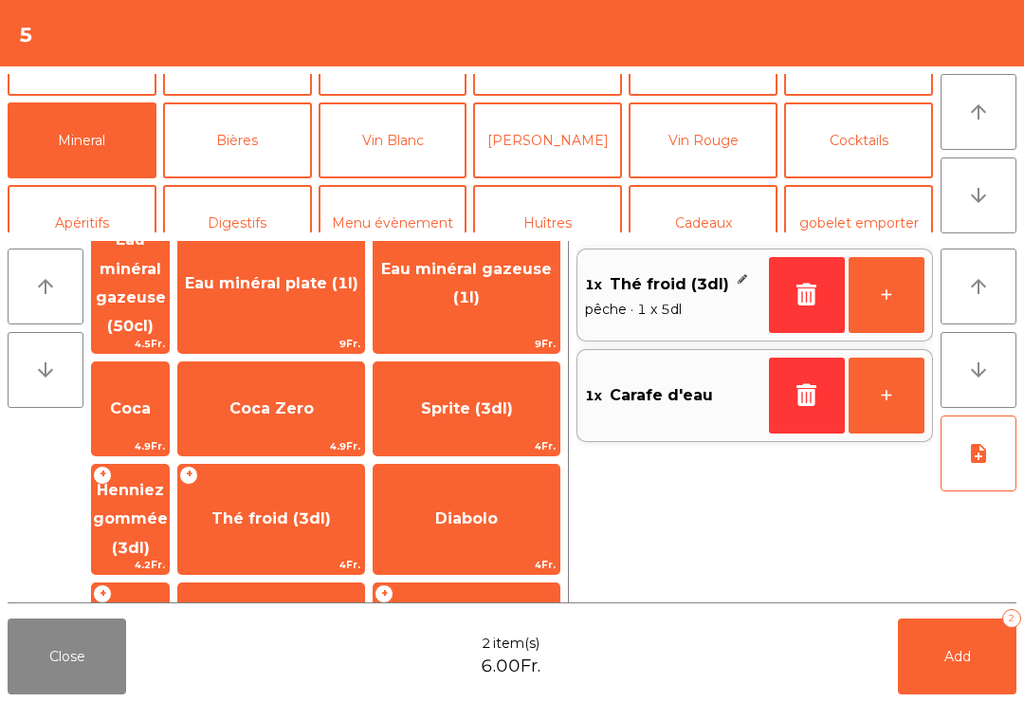
scroll to position [51, 0]
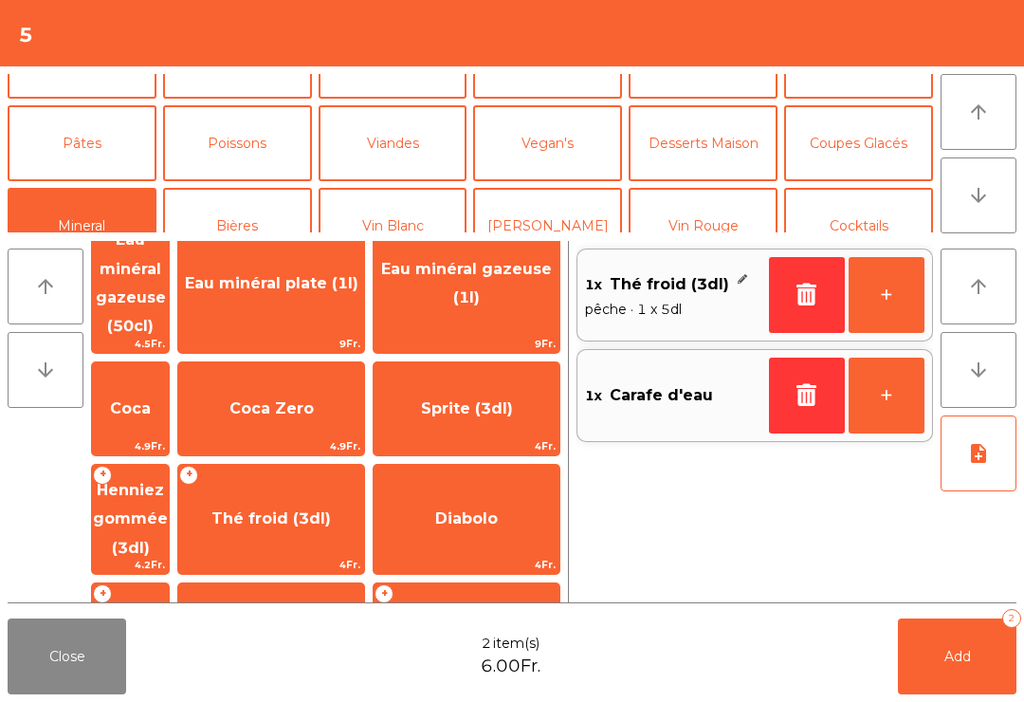
click at [399, 128] on button "Viandes" at bounding box center [393, 143] width 149 height 76
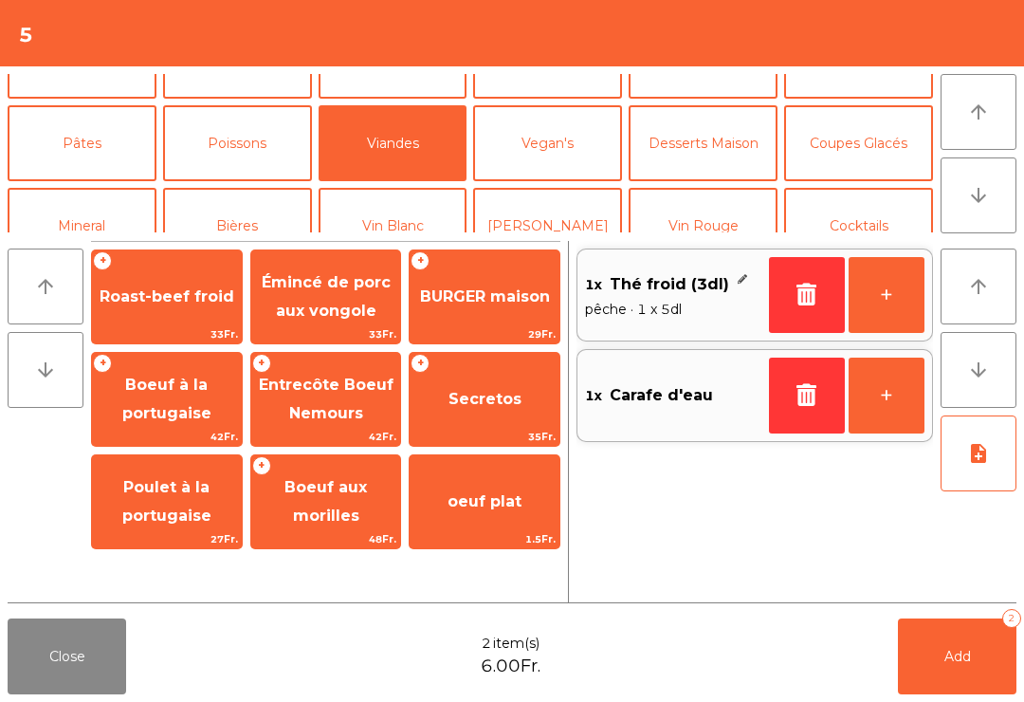
click at [468, 315] on span "BURGER maison" at bounding box center [485, 296] width 150 height 51
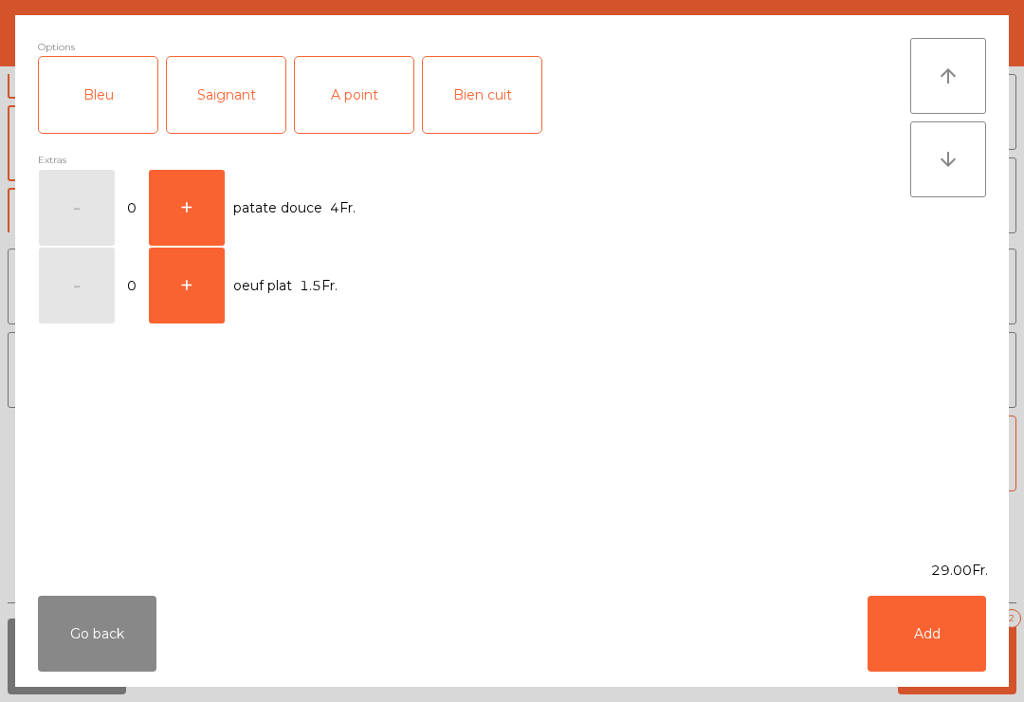
scroll to position [0, 0]
click at [340, 100] on div "A point" at bounding box center [354, 95] width 119 height 76
click at [937, 640] on button "Add" at bounding box center [927, 634] width 119 height 76
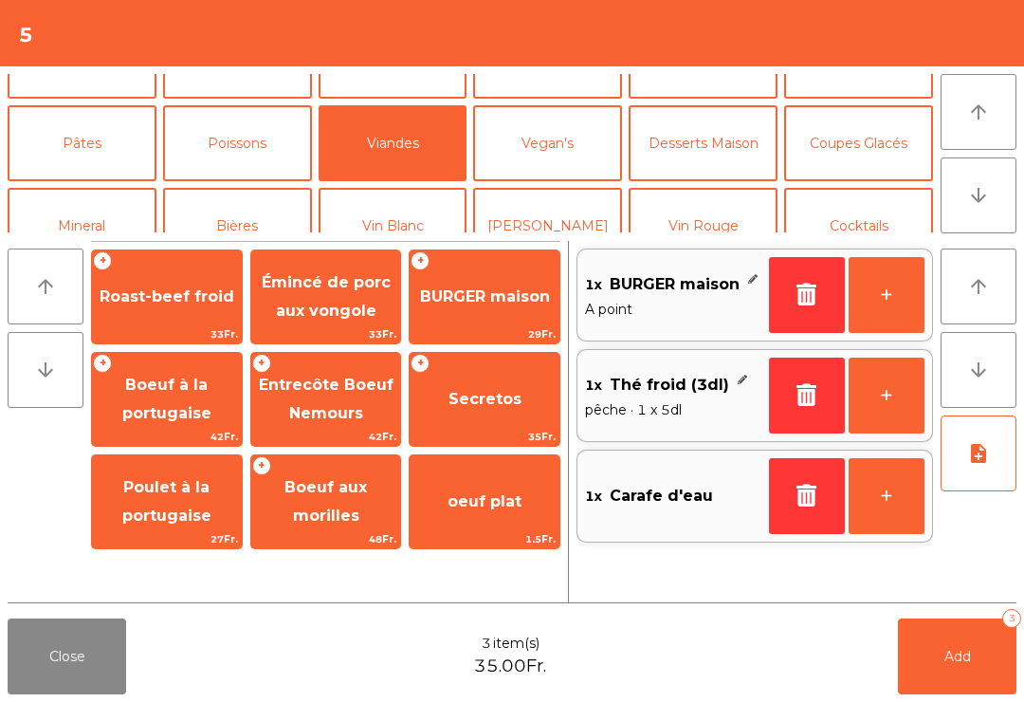
click at [868, 292] on button "+" at bounding box center [887, 295] width 76 height 76
click at [984, 668] on button "Add 4" at bounding box center [957, 656] width 119 height 76
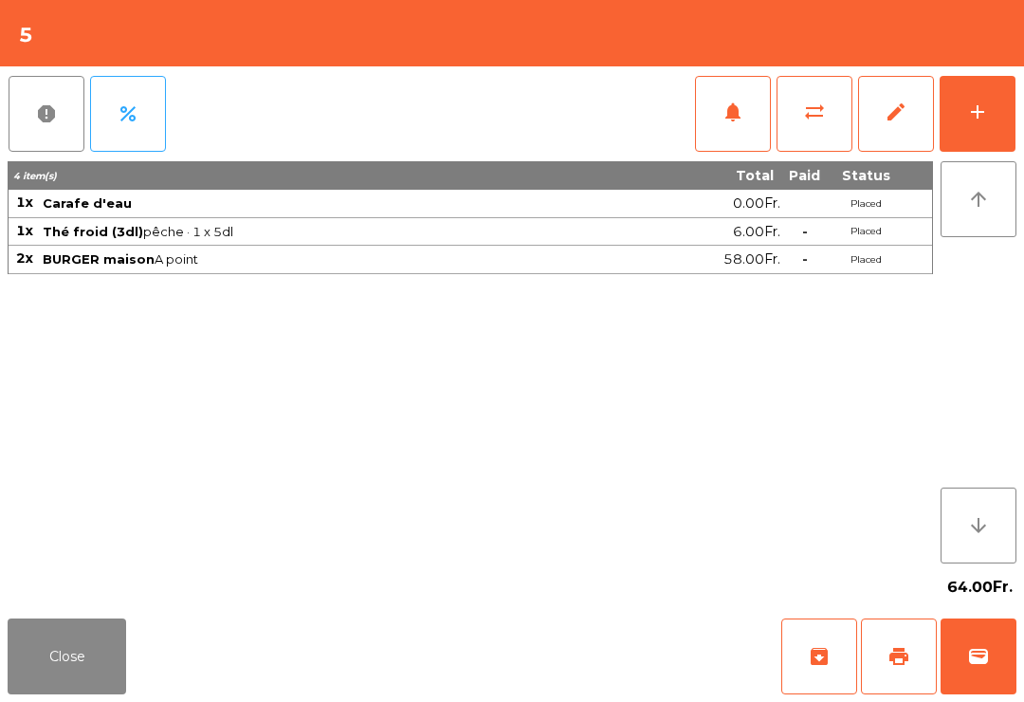
click at [125, 673] on button "Close" at bounding box center [67, 656] width 119 height 76
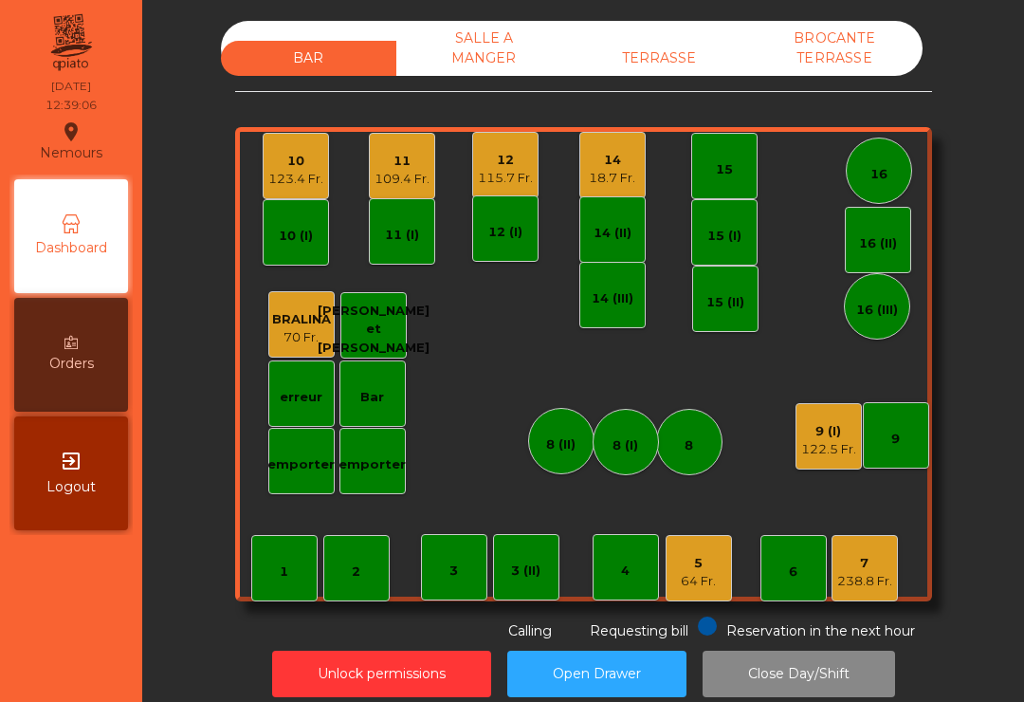
click at [910, 161] on div "16" at bounding box center [879, 171] width 66 height 66
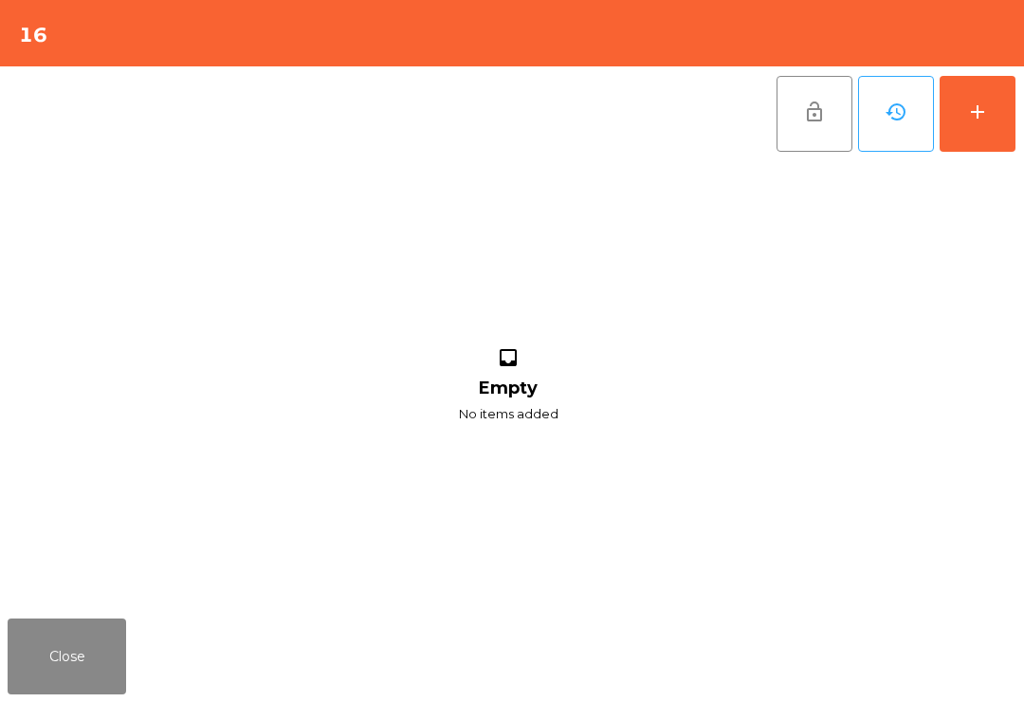
click at [1002, 119] on button "add" at bounding box center [978, 114] width 76 height 76
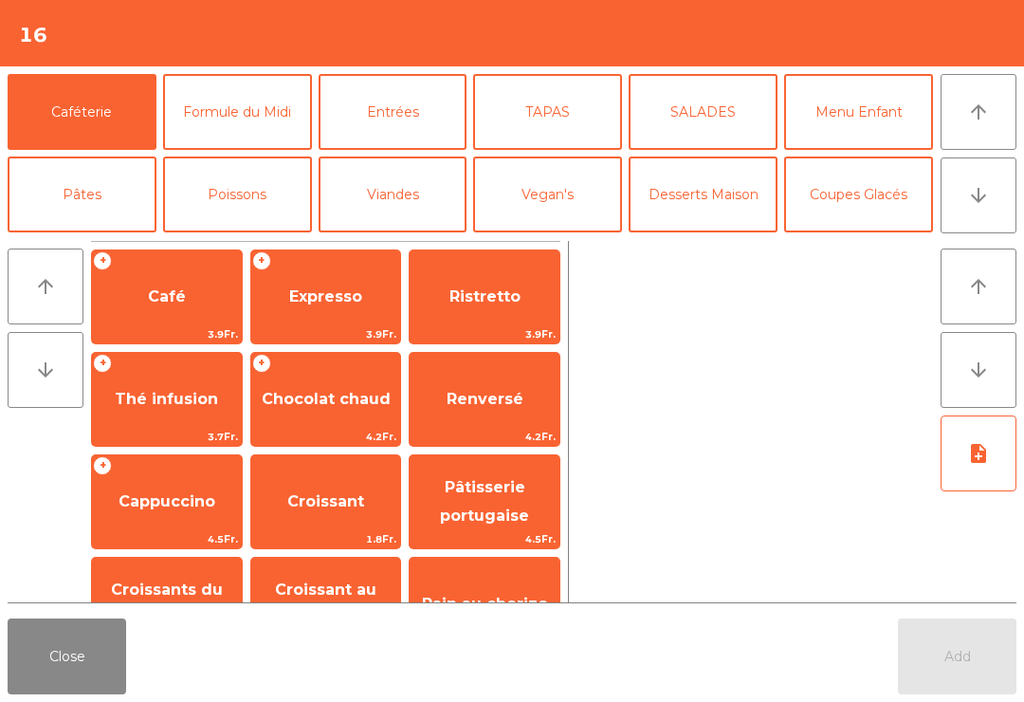
click at [110, 239] on button "Mineral" at bounding box center [82, 277] width 149 height 76
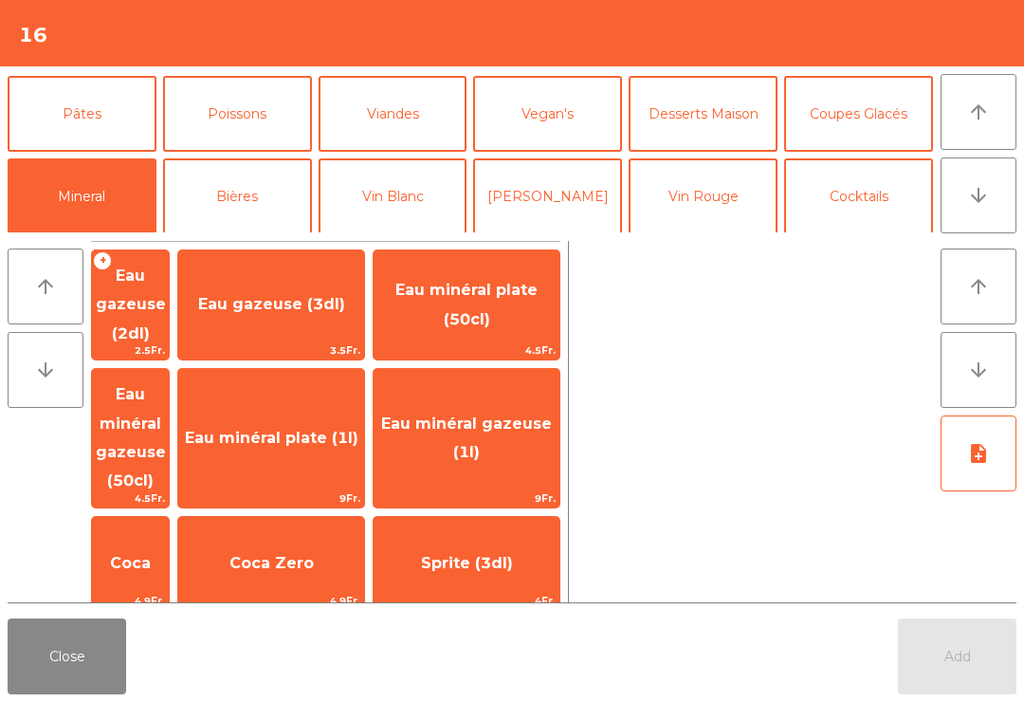
scroll to position [81, 0]
click at [508, 414] on span "Eau minéral gazeuse (1l)" at bounding box center [466, 437] width 171 height 46
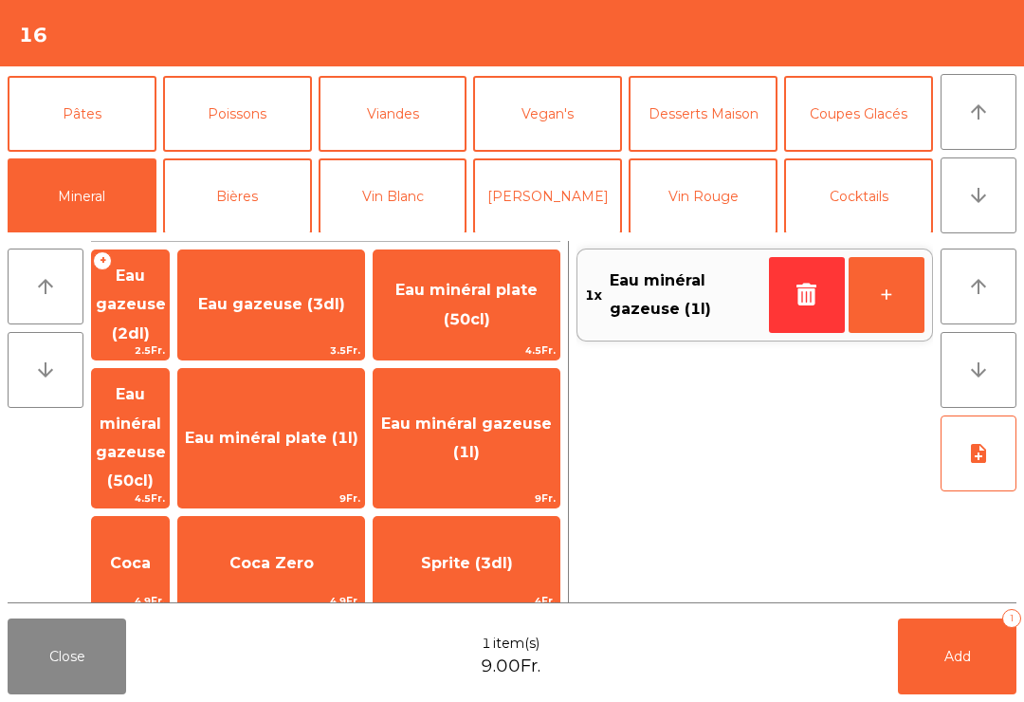
click at [402, 158] on button "Vin Blanc" at bounding box center [393, 196] width 149 height 76
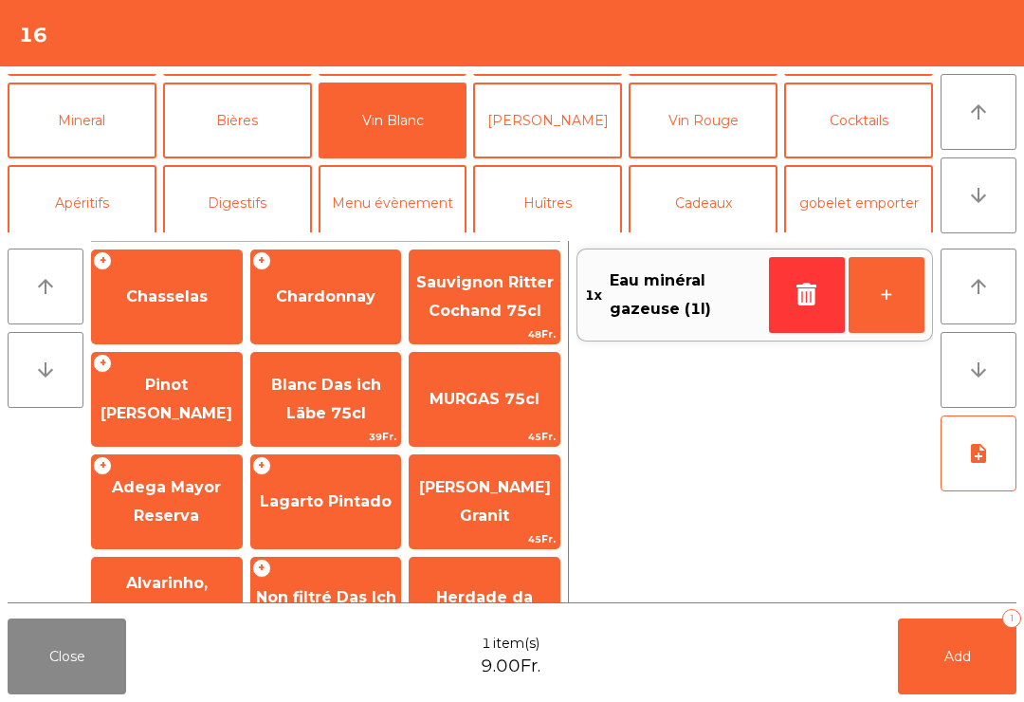
click at [322, 314] on span "Chardonnay" at bounding box center [326, 296] width 150 height 51
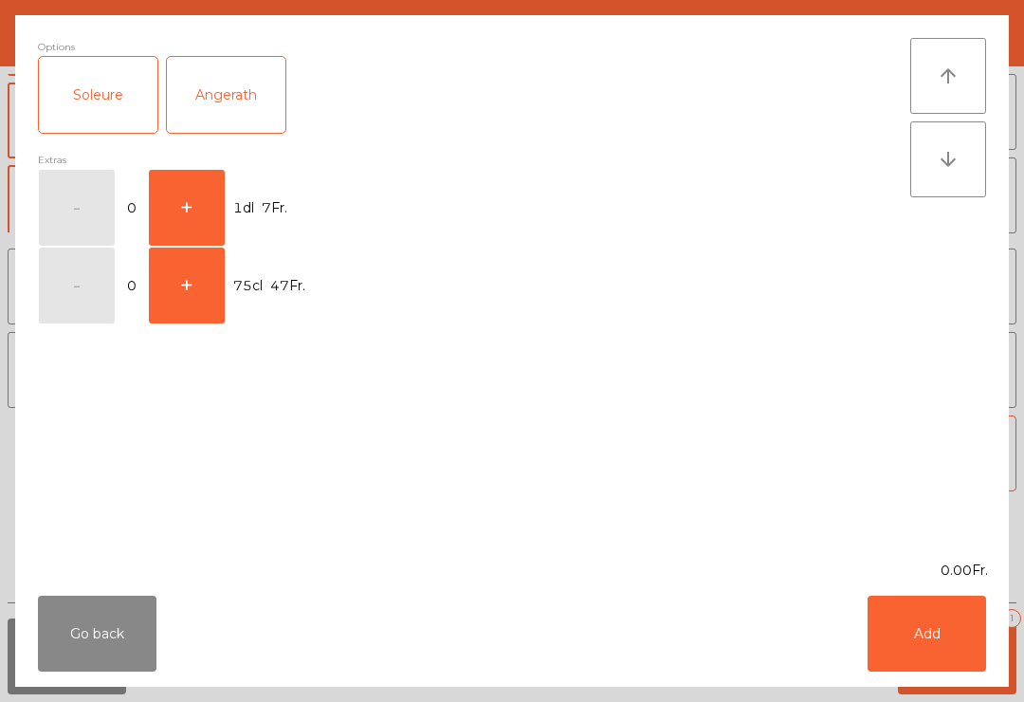
click at [935, 657] on button "Add" at bounding box center [927, 634] width 119 height 76
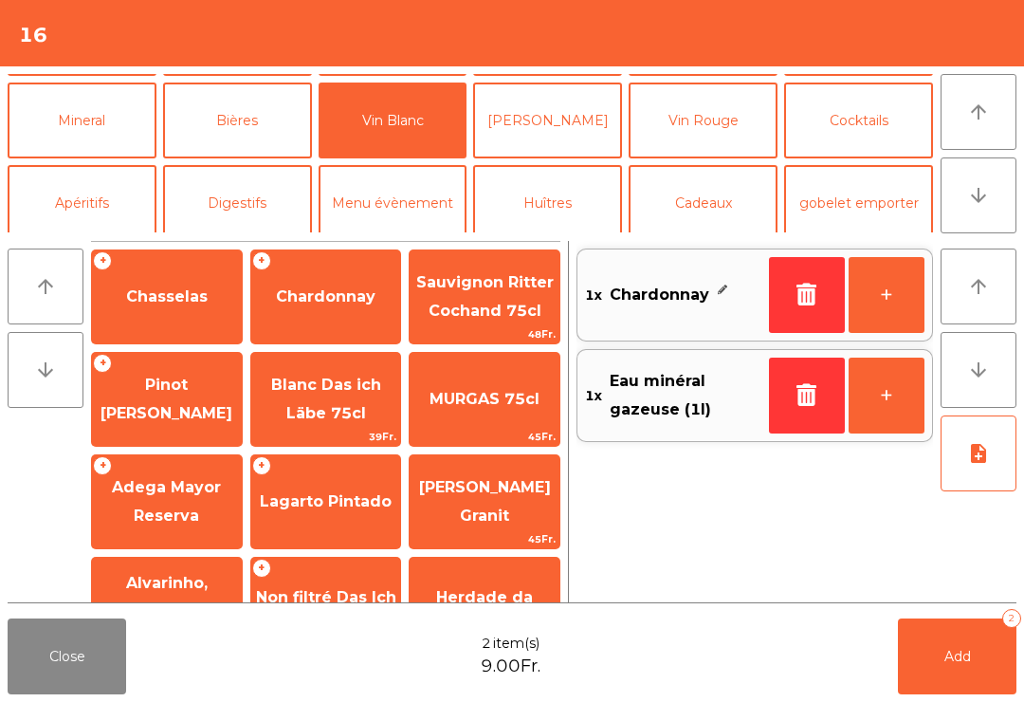
click at [798, 299] on icon "button" at bounding box center [807, 294] width 28 height 23
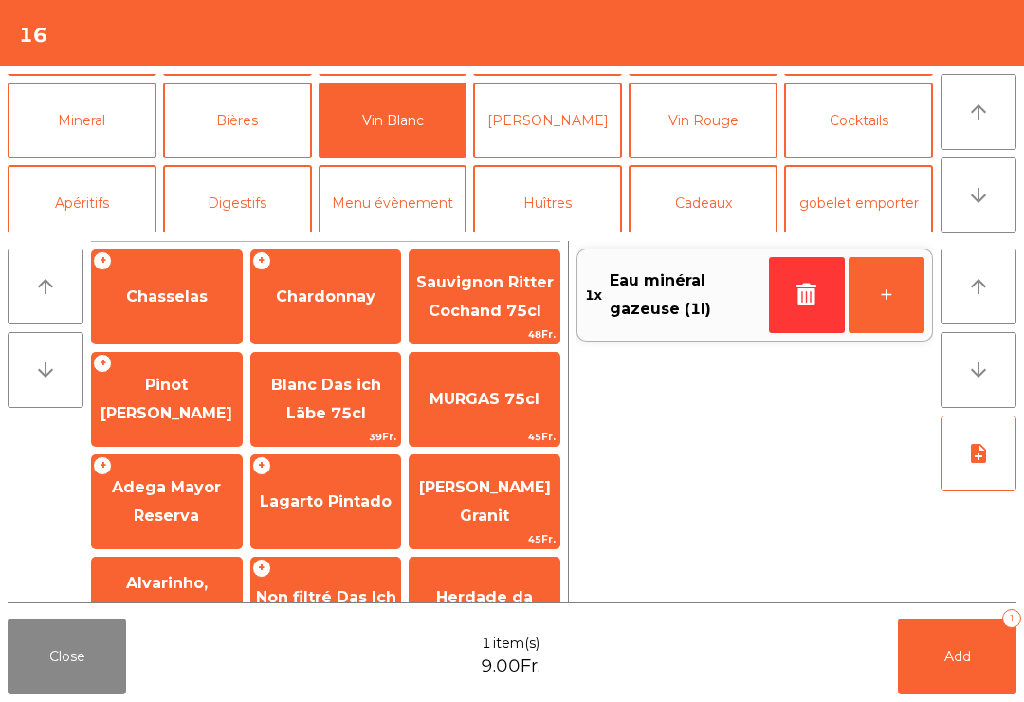
click at [308, 312] on span "Chardonnay" at bounding box center [326, 296] width 150 height 51
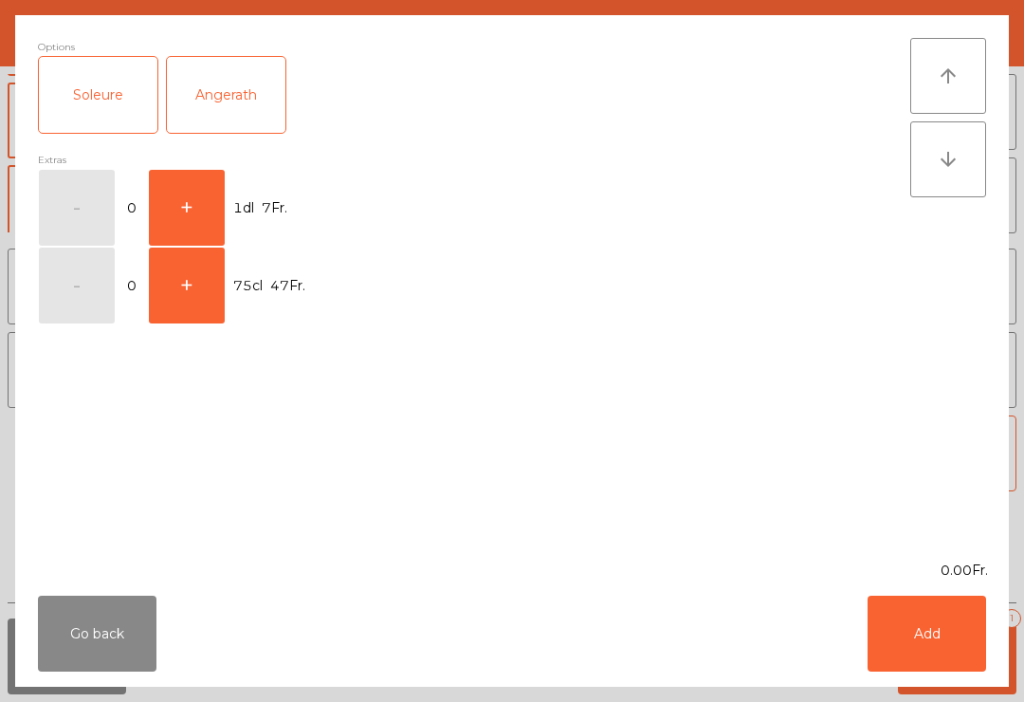
click at [193, 188] on button "+" at bounding box center [187, 208] width 76 height 76
click at [898, 634] on button "Add" at bounding box center [927, 634] width 119 height 76
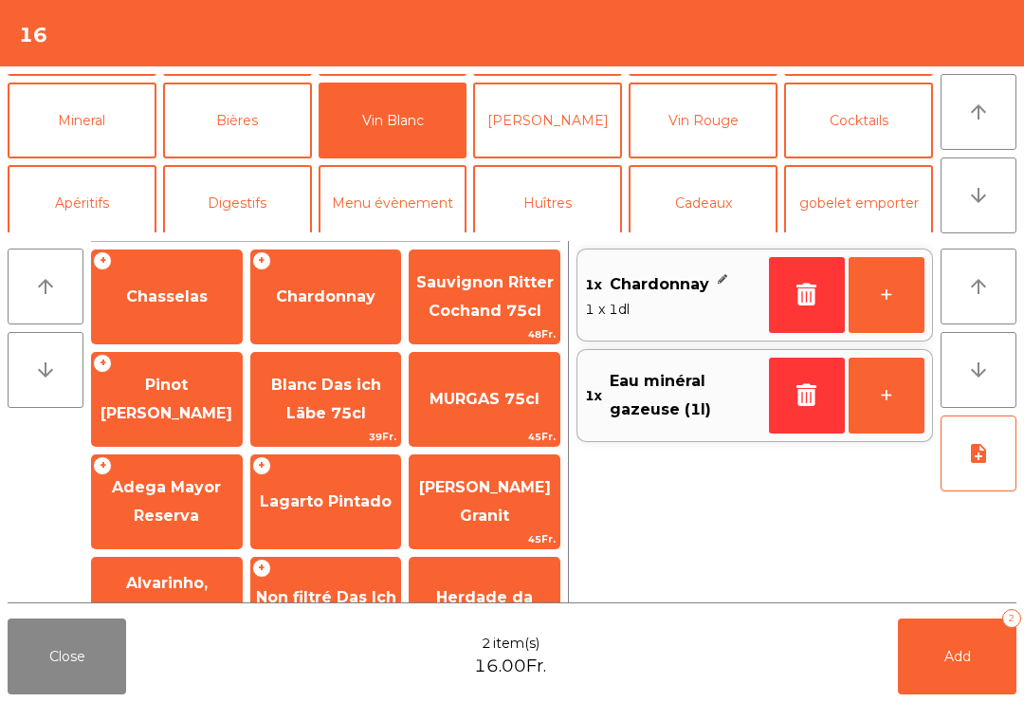
click at [890, 300] on button "+" at bounding box center [887, 295] width 76 height 76
click at [892, 303] on button "+" at bounding box center [887, 295] width 76 height 76
click at [933, 629] on button "Add 4" at bounding box center [957, 656] width 119 height 76
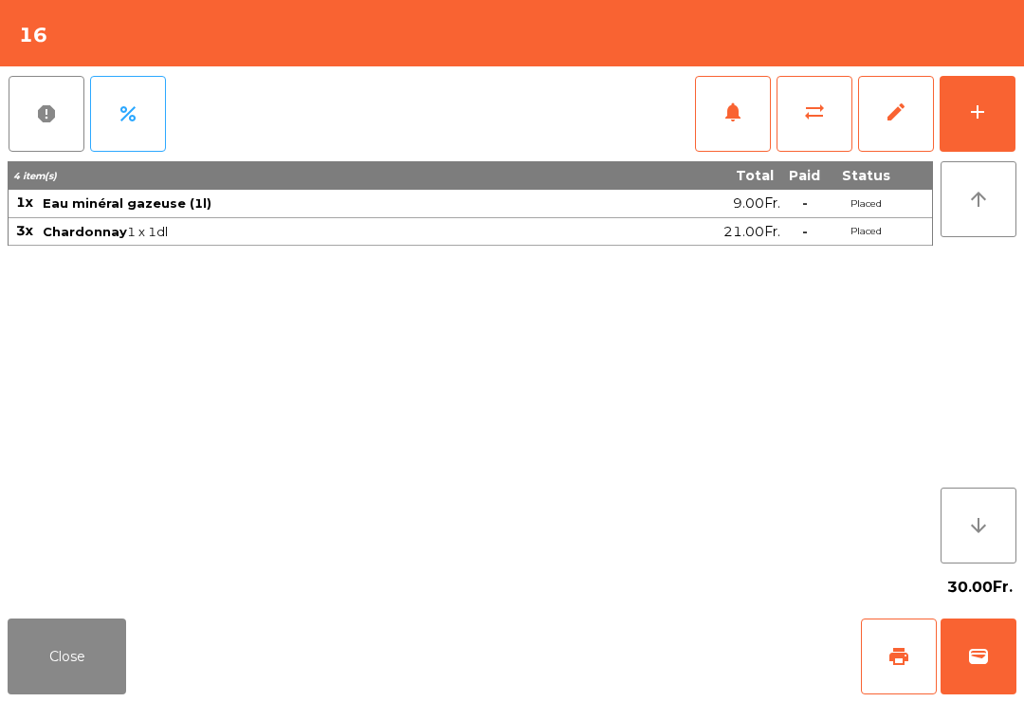
click at [123, 690] on button "Close" at bounding box center [67, 656] width 119 height 76
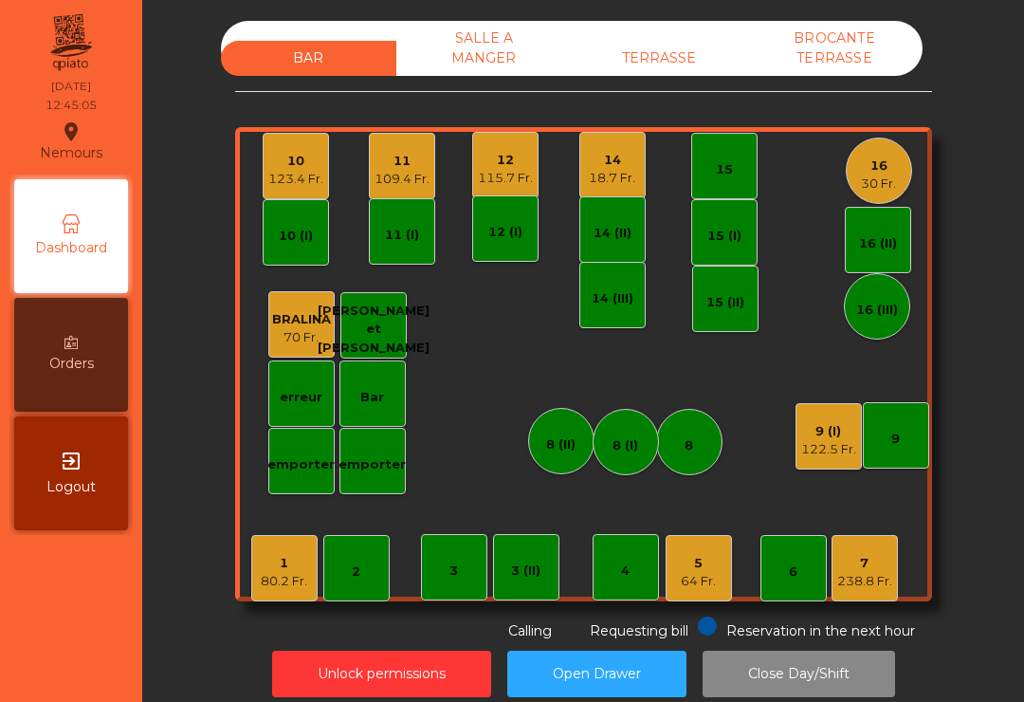
click at [401, 183] on div "109.4 Fr." at bounding box center [402, 179] width 55 height 19
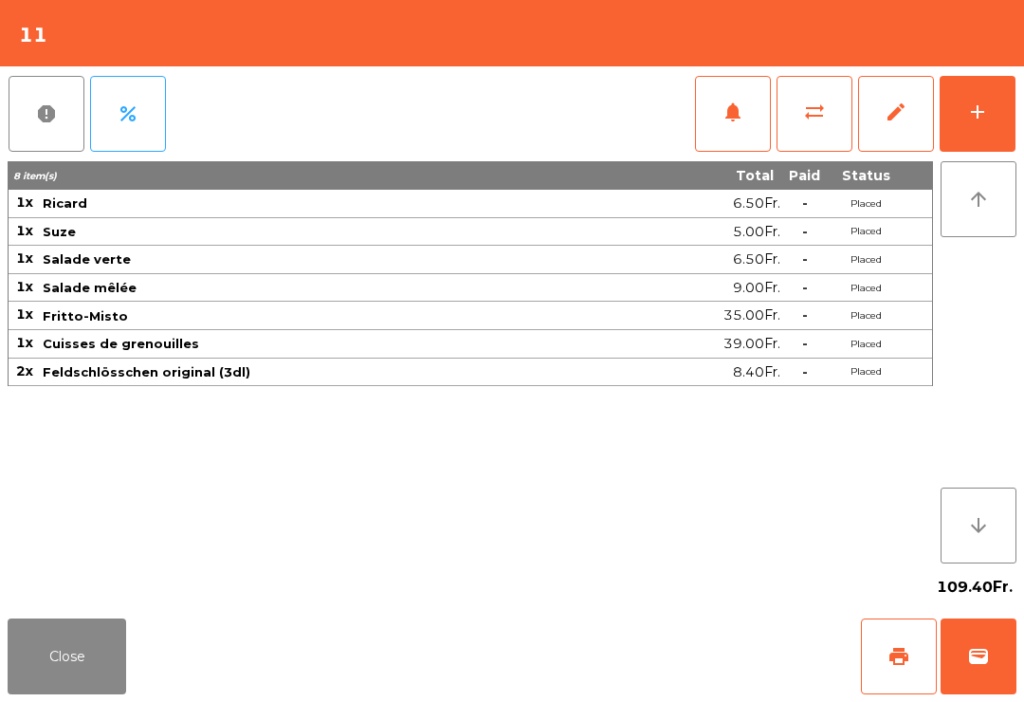
click at [991, 136] on button "add" at bounding box center [978, 114] width 76 height 76
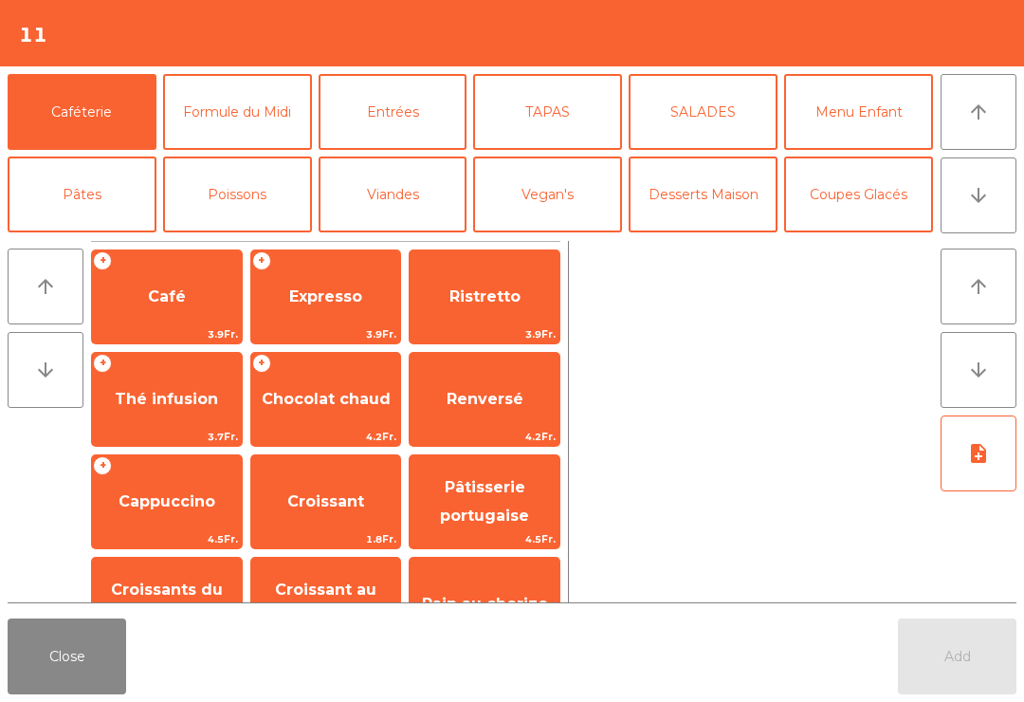
scroll to position [262, 0]
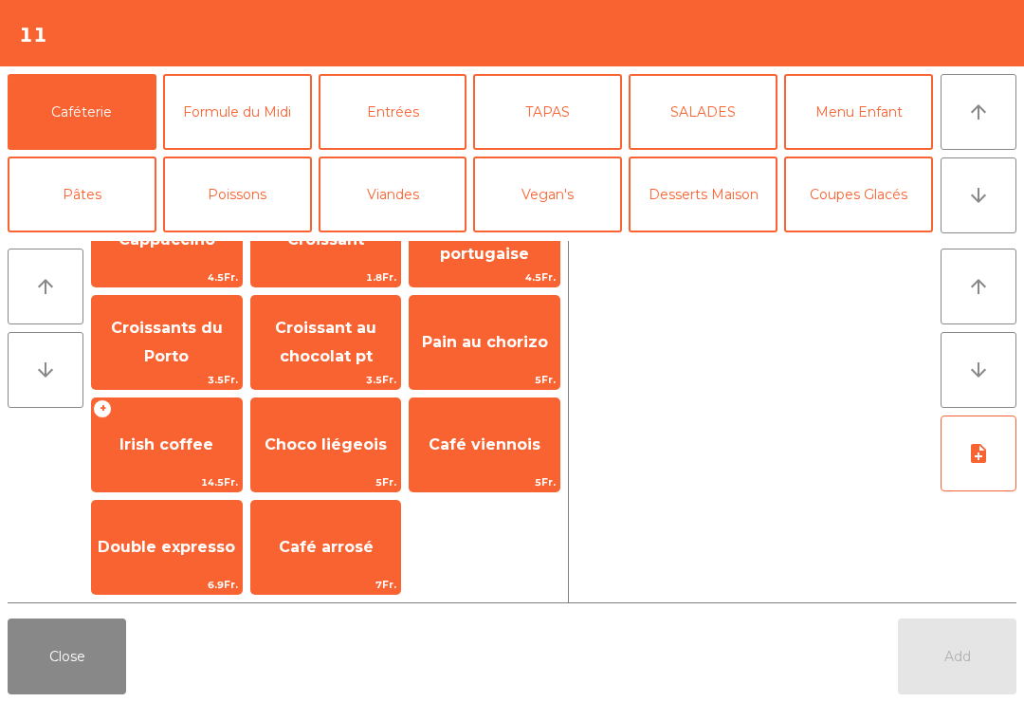
click at [332, 569] on span "Café arrosé" at bounding box center [326, 547] width 150 height 51
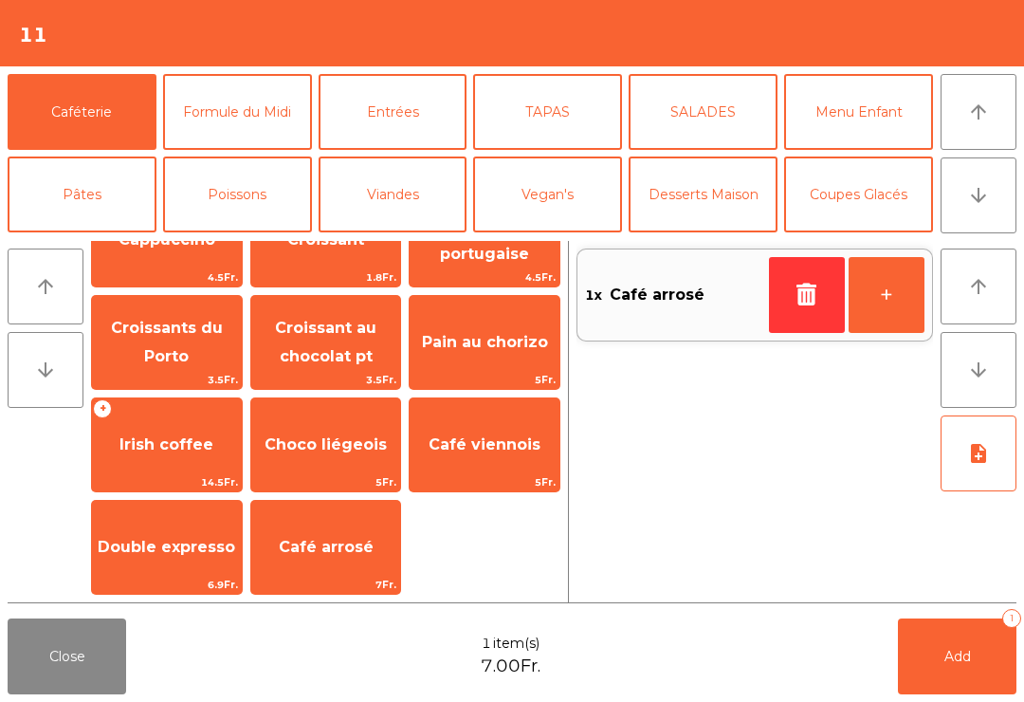
scroll to position [90, 0]
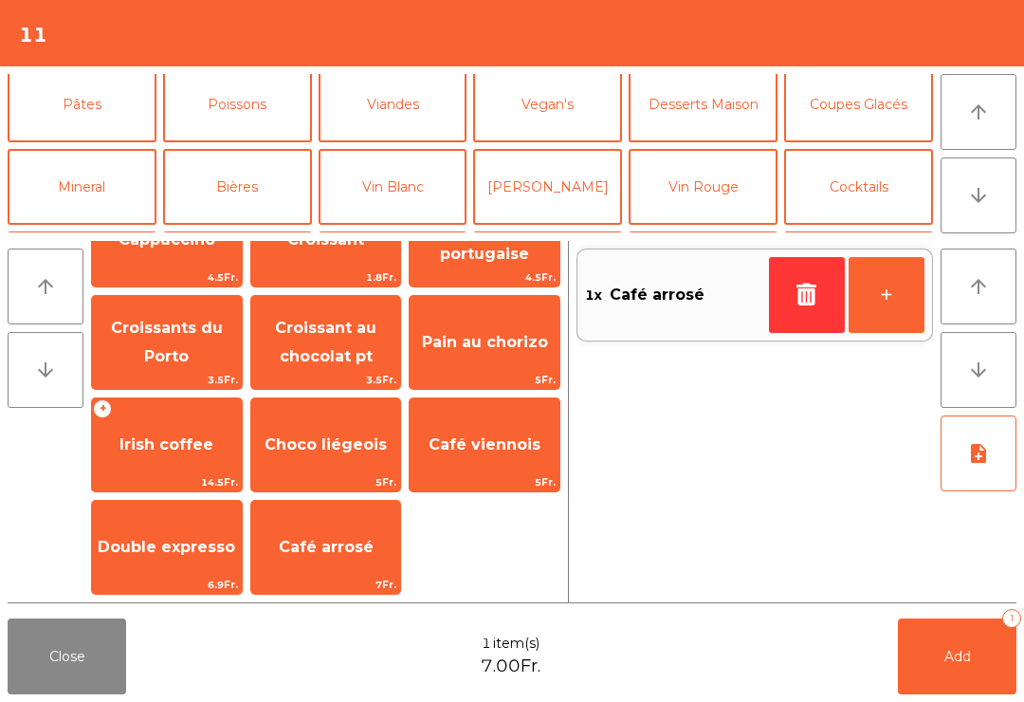
click at [731, 121] on button "Desserts Maison" at bounding box center [703, 104] width 149 height 76
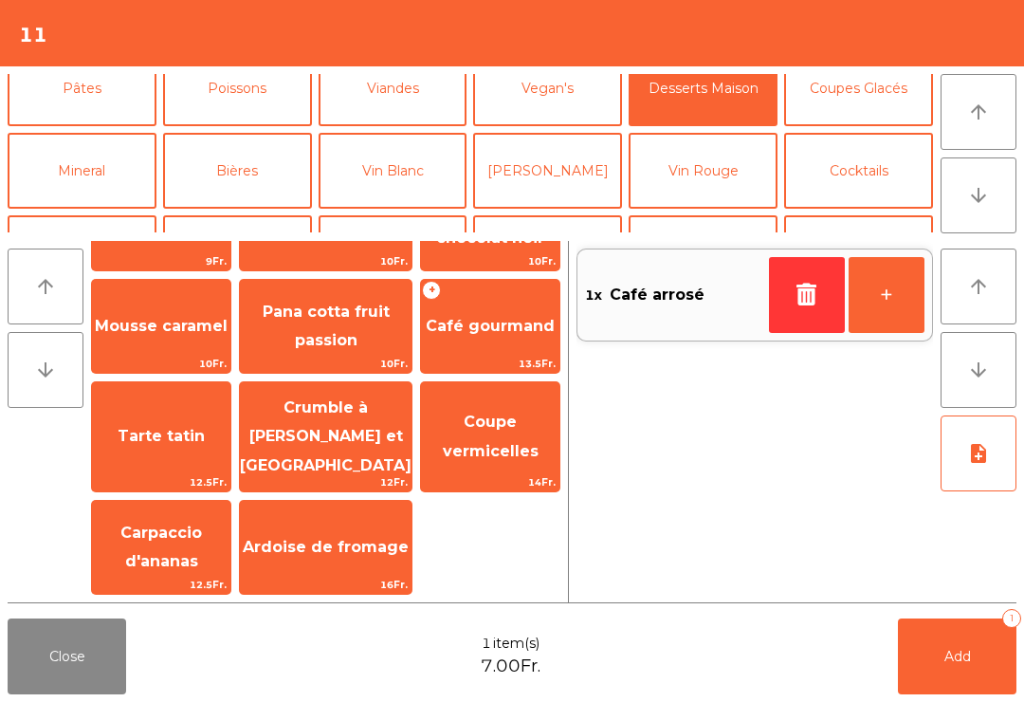
scroll to position [-2, 0]
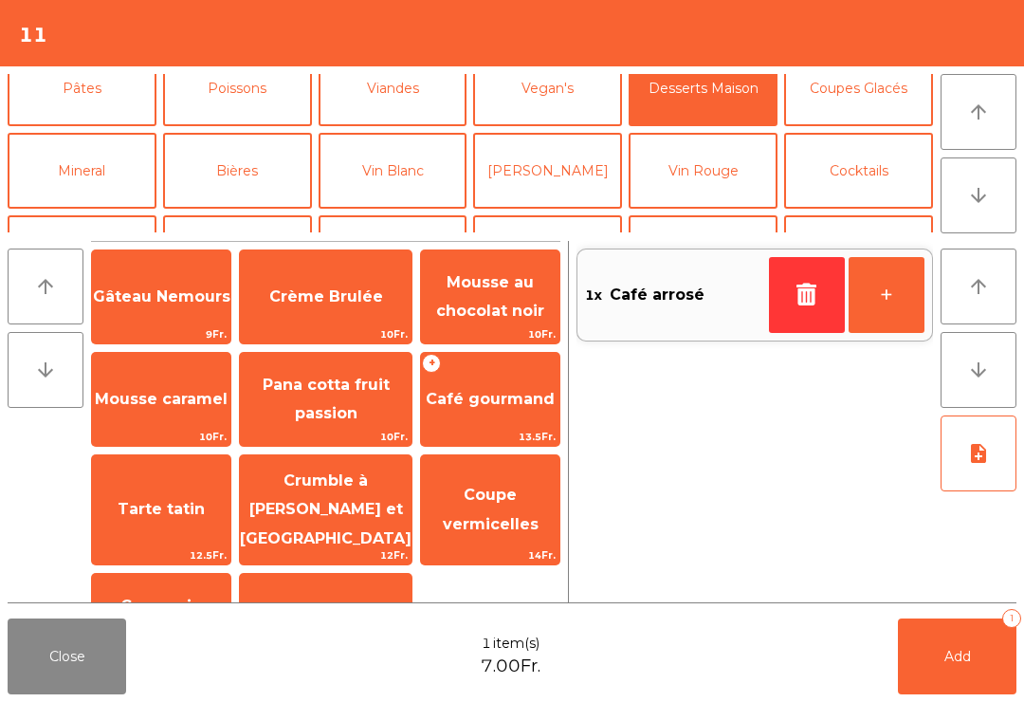
click at [330, 420] on span "Pana cotta fruit passion" at bounding box center [326, 399] width 127 height 46
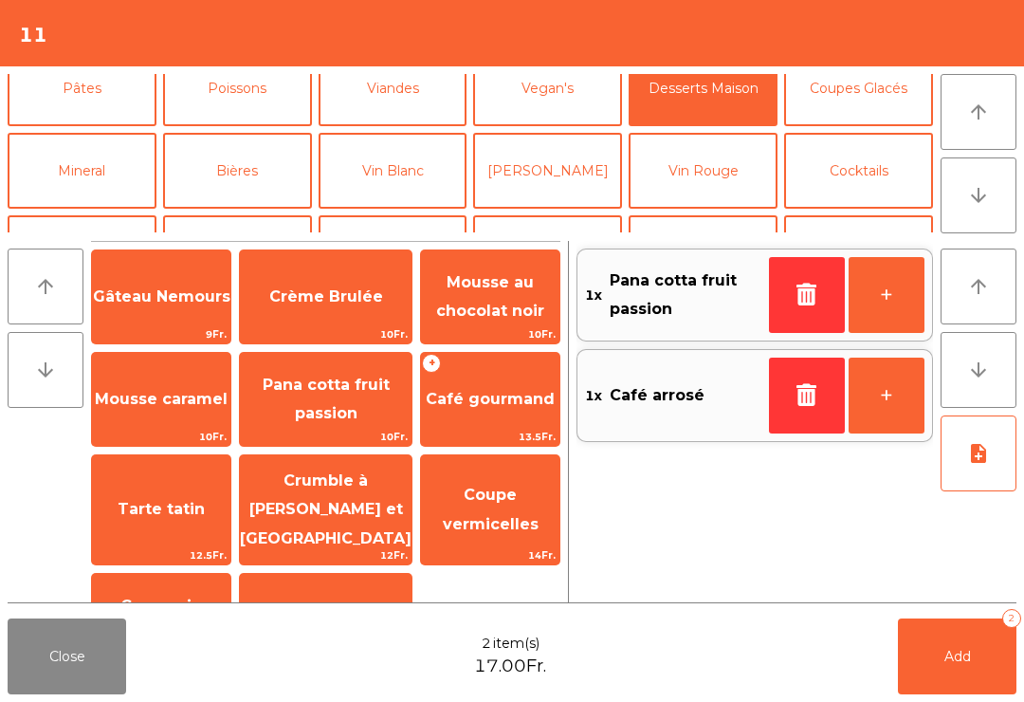
click at [973, 666] on button "Add 2" at bounding box center [957, 656] width 119 height 76
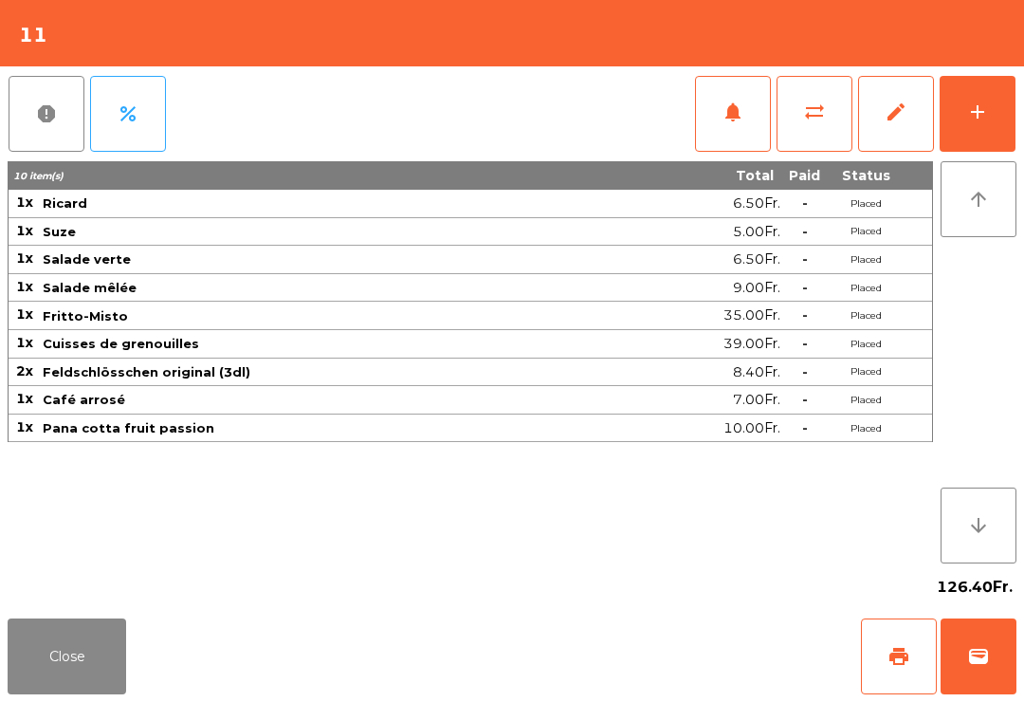
click at [65, 676] on button "Close" at bounding box center [67, 656] width 119 height 76
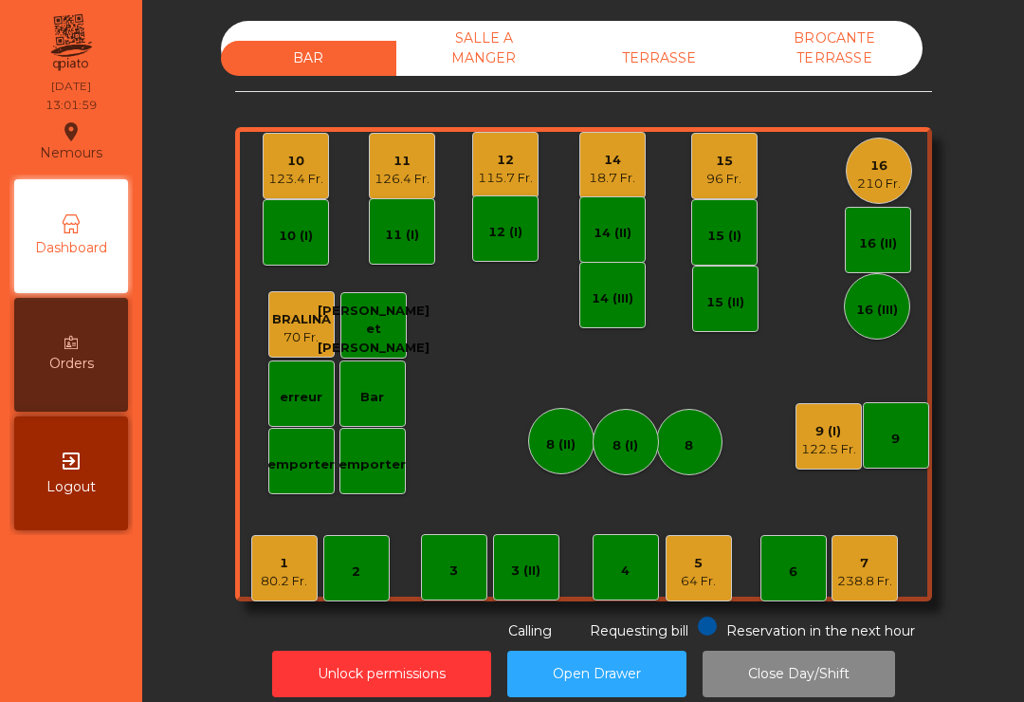
click at [293, 582] on div "80.2 Fr." at bounding box center [284, 581] width 46 height 19
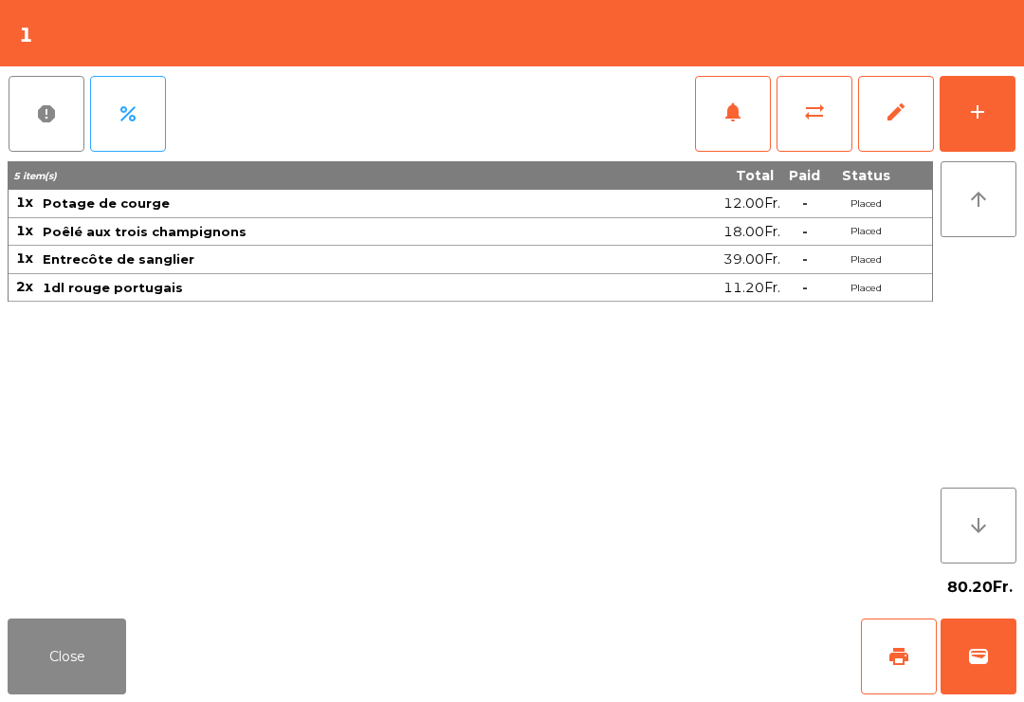
click at [738, 118] on span "notifications" at bounding box center [733, 112] width 23 height 23
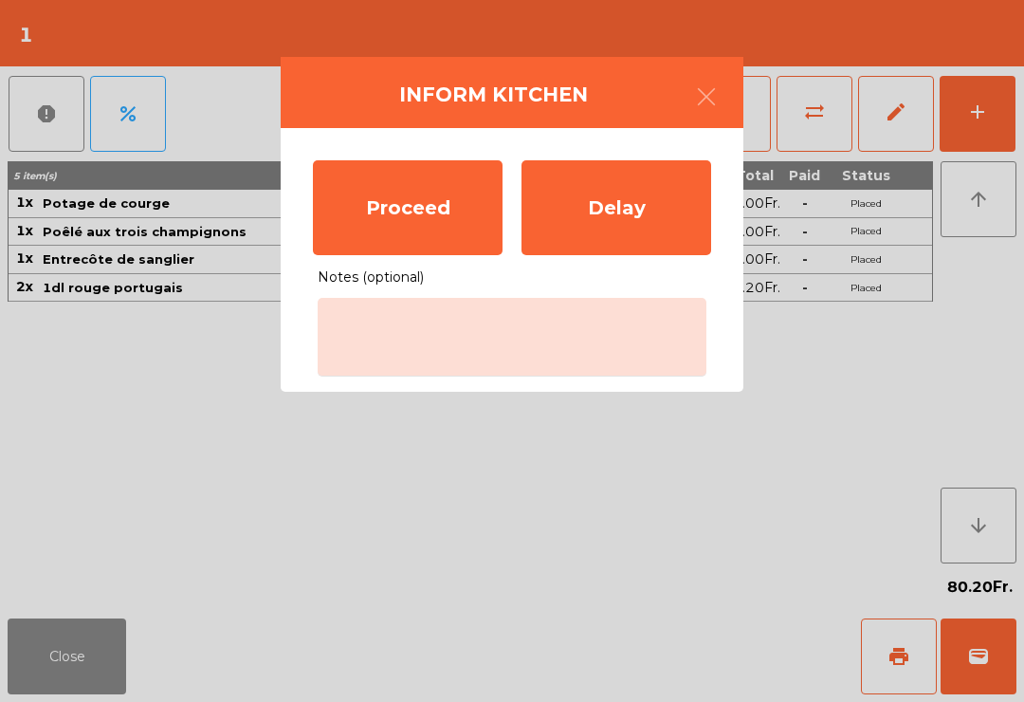
click at [426, 194] on div "Proceed" at bounding box center [408, 207] width 190 height 95
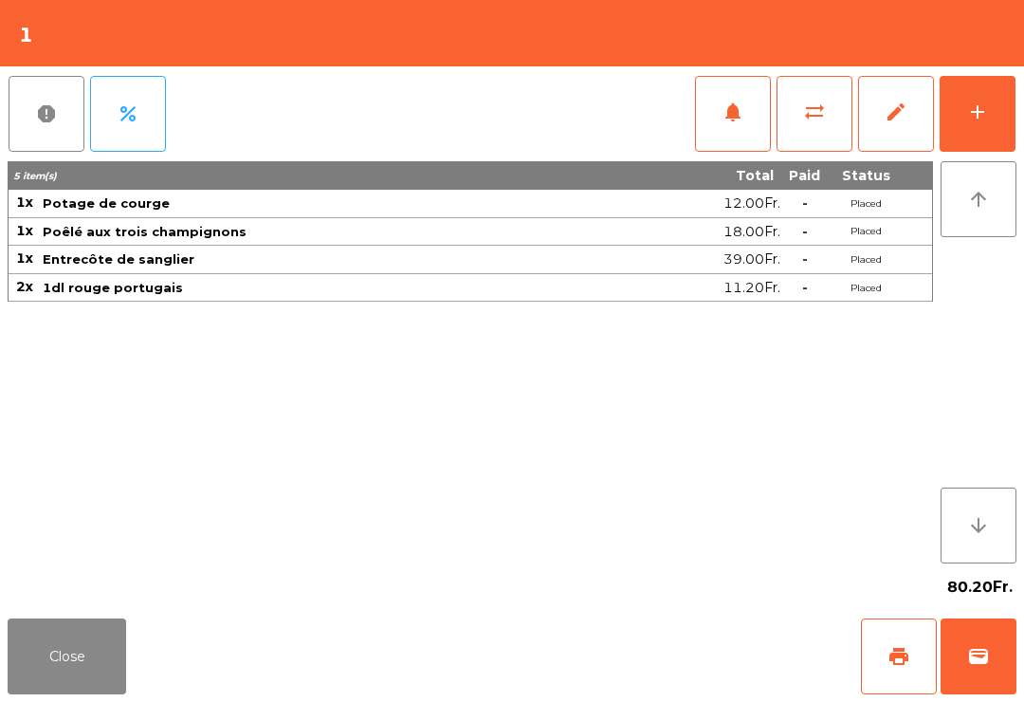
click at [91, 692] on button "Close" at bounding box center [67, 656] width 119 height 76
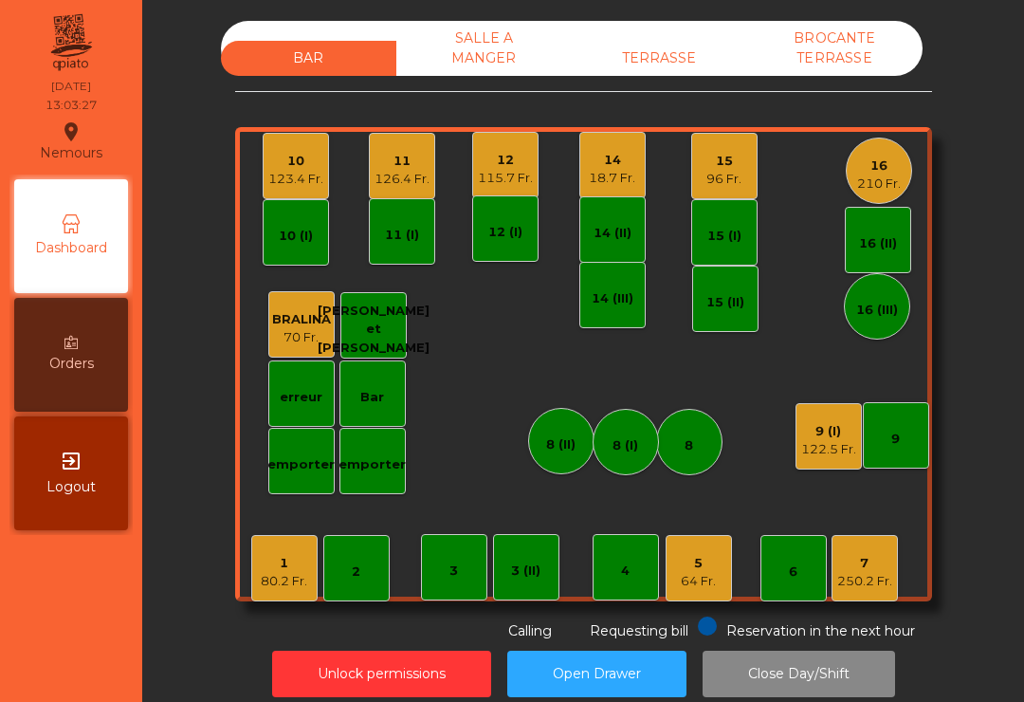
click at [406, 146] on div "11 126.4 Fr." at bounding box center [402, 166] width 55 height 45
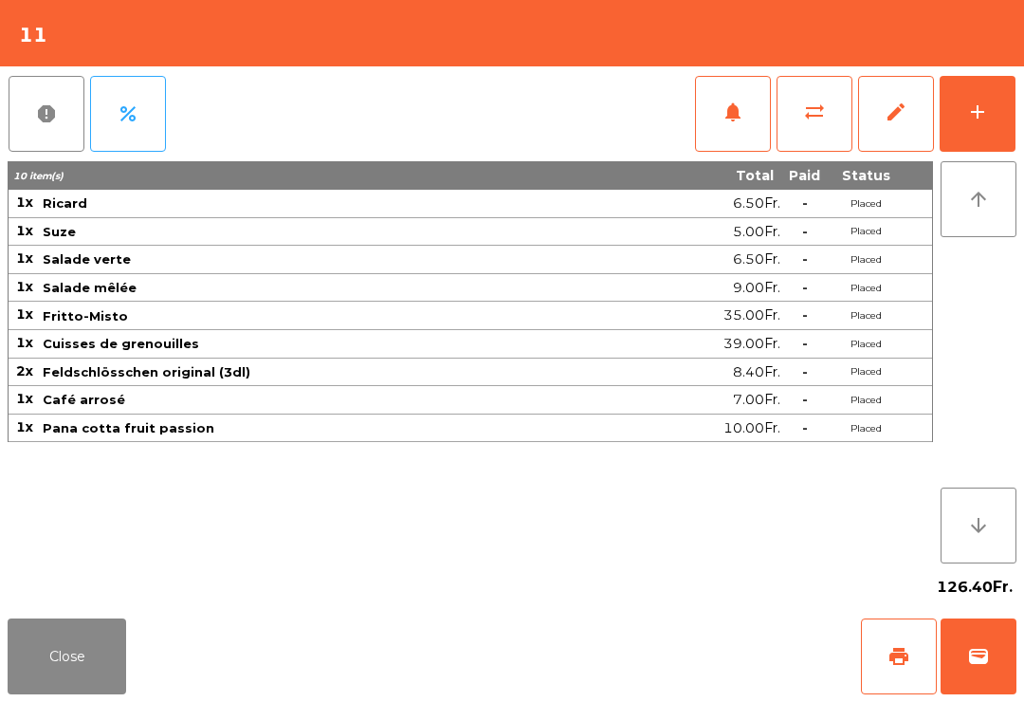
click at [838, 117] on button "sync_alt" at bounding box center [815, 114] width 76 height 76
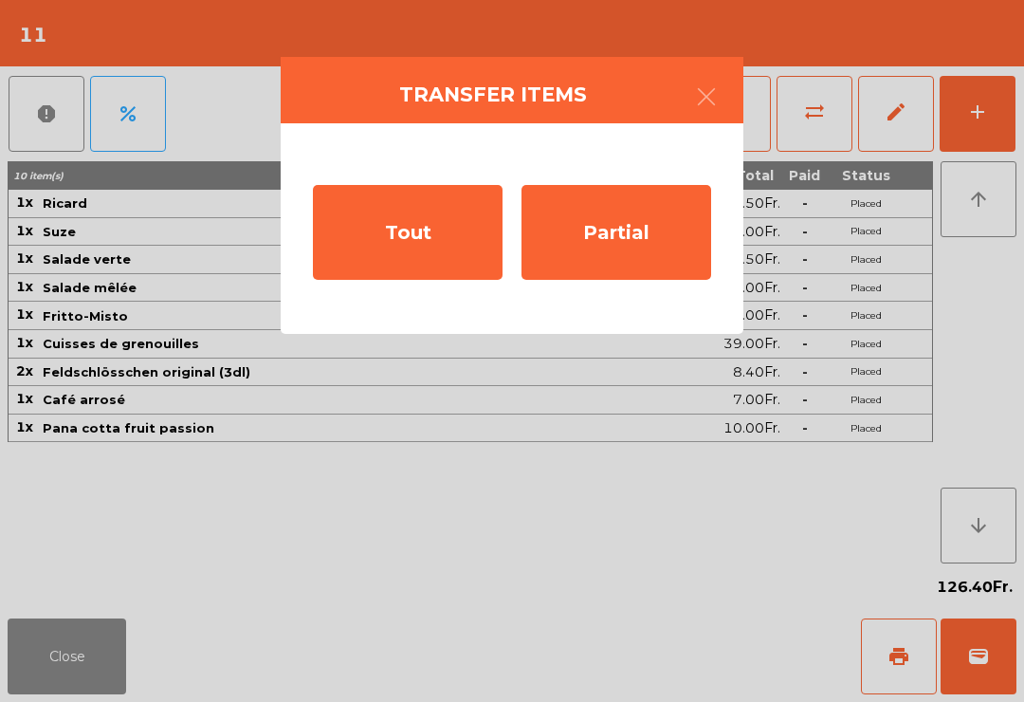
click at [634, 234] on div "Partial" at bounding box center [617, 232] width 190 height 95
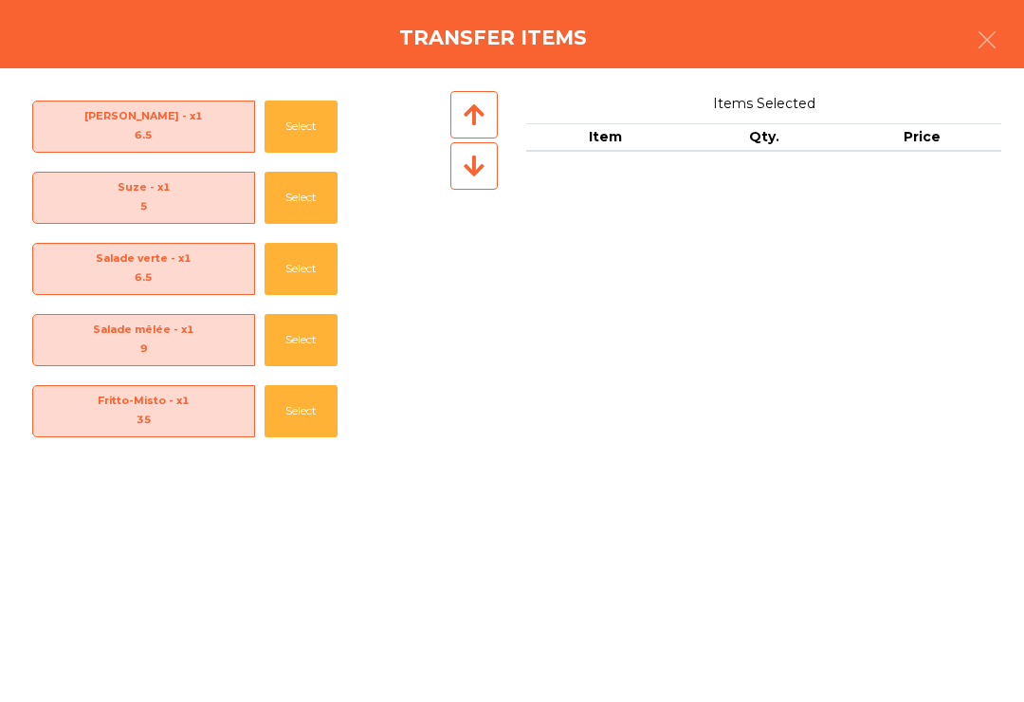
scroll to position [-8, 0]
click at [301, 250] on button "Select" at bounding box center [301, 269] width 73 height 52
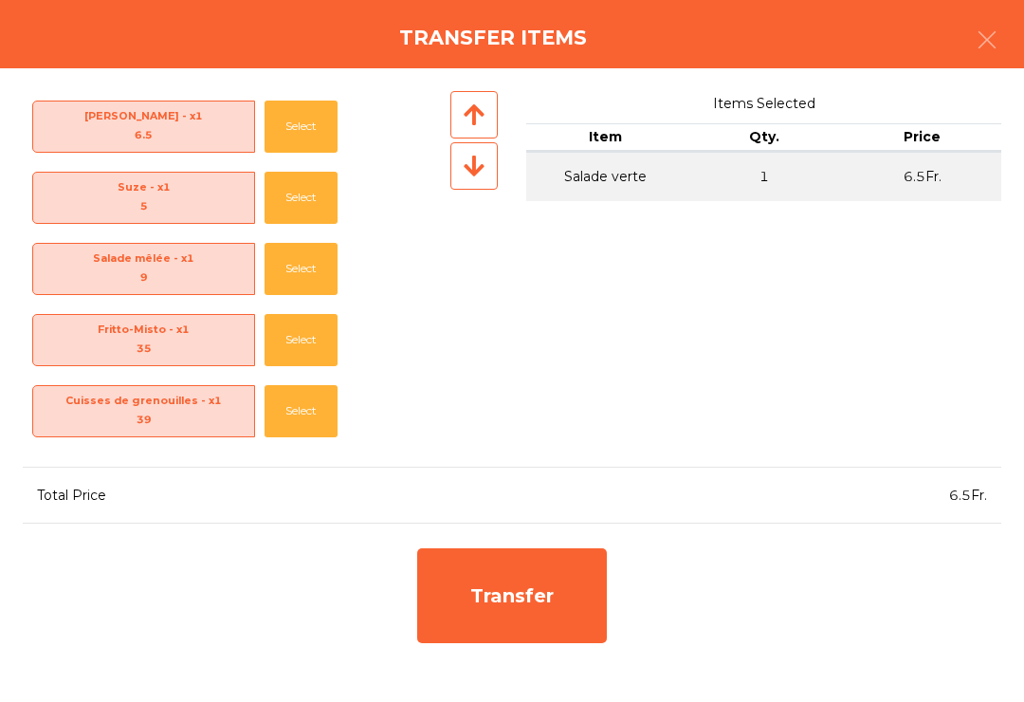
click at [298, 258] on button "Select" at bounding box center [301, 269] width 73 height 52
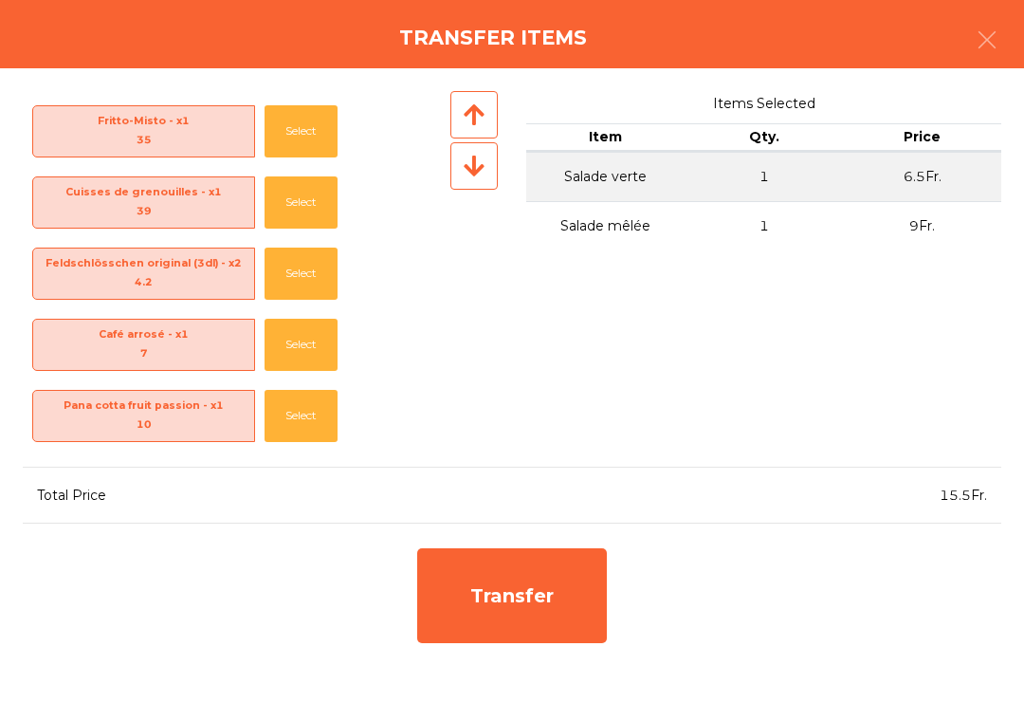
click at [276, 394] on button "Select" at bounding box center [301, 416] width 73 height 52
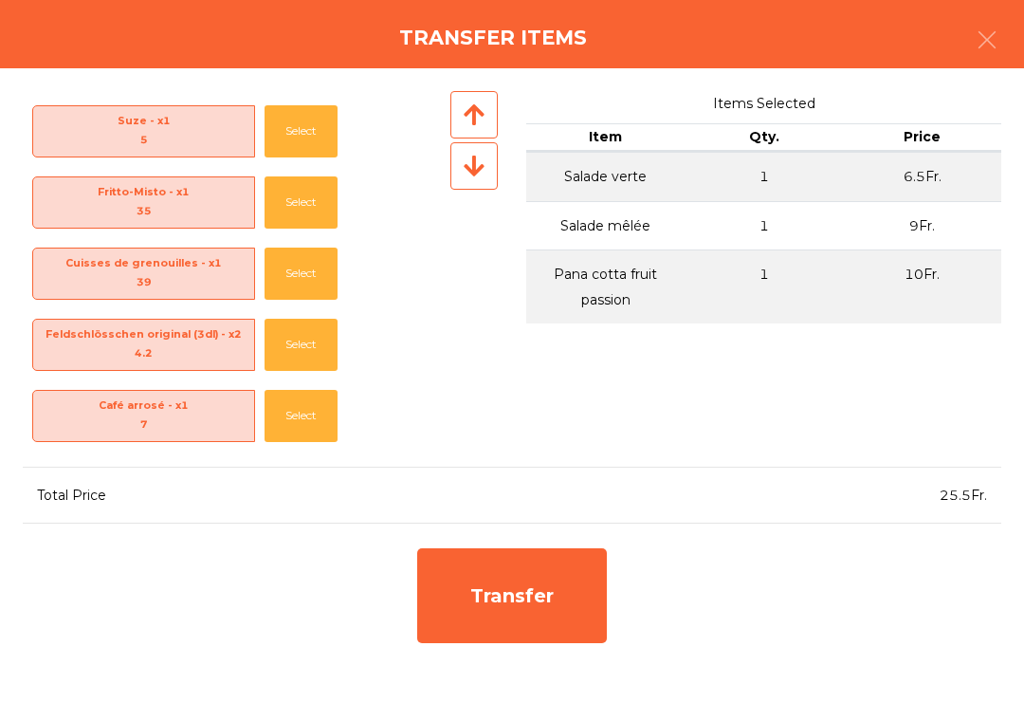
click at [291, 435] on button "Select" at bounding box center [301, 416] width 73 height 52
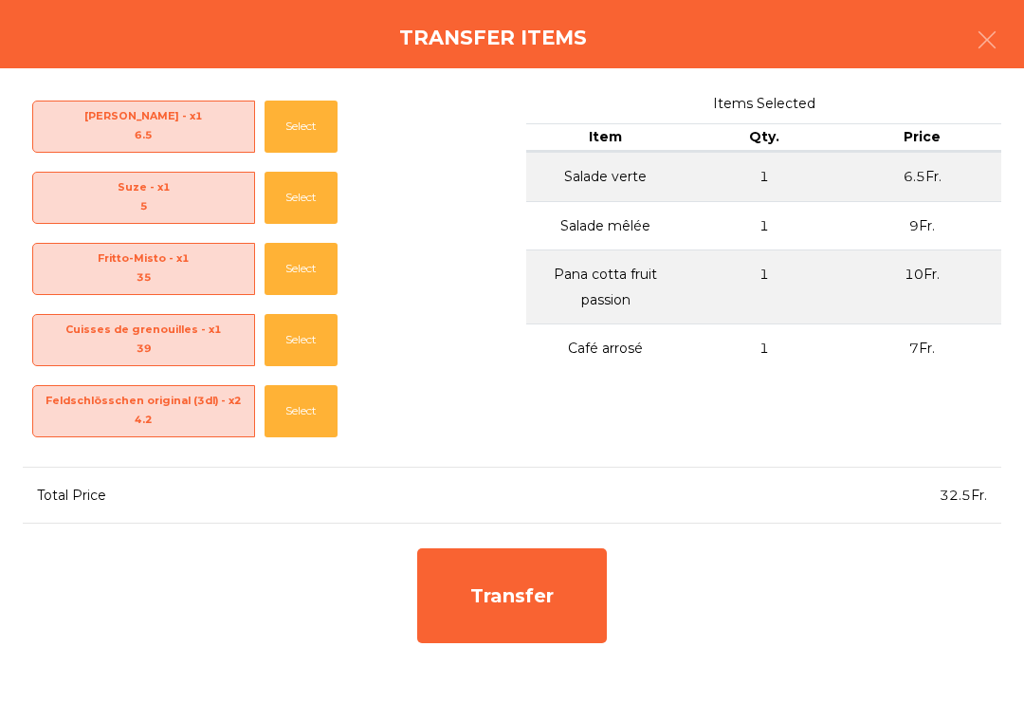
click at [552, 622] on div "Transfer" at bounding box center [512, 595] width 190 height 95
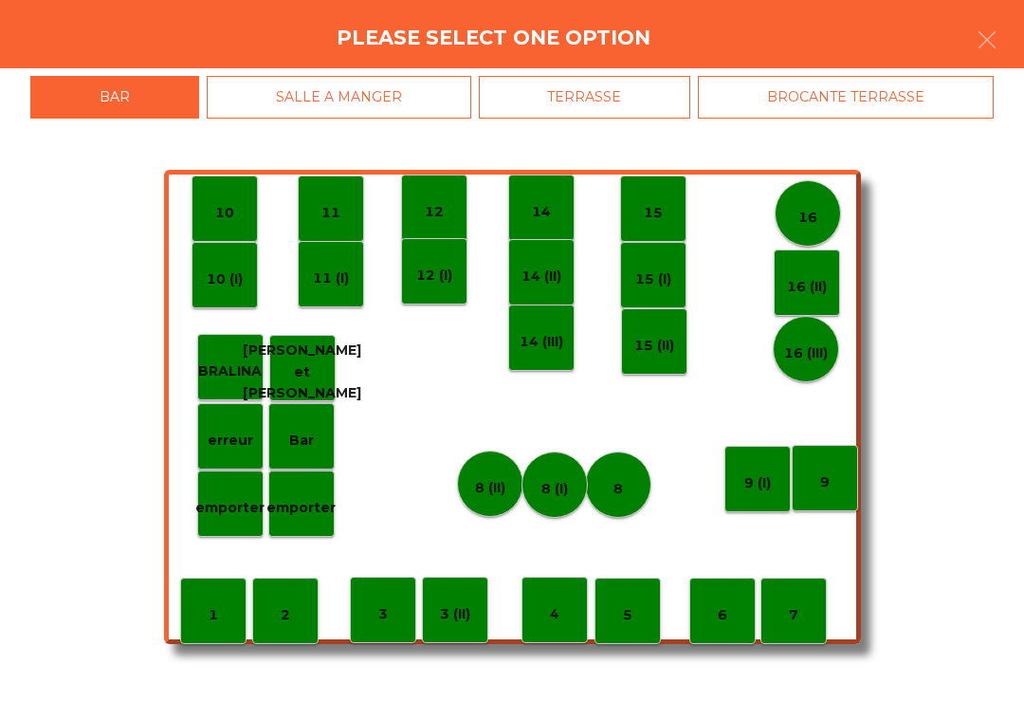
scroll to position [0, 0]
click at [328, 283] on p "11 (I)" at bounding box center [331, 278] width 36 height 22
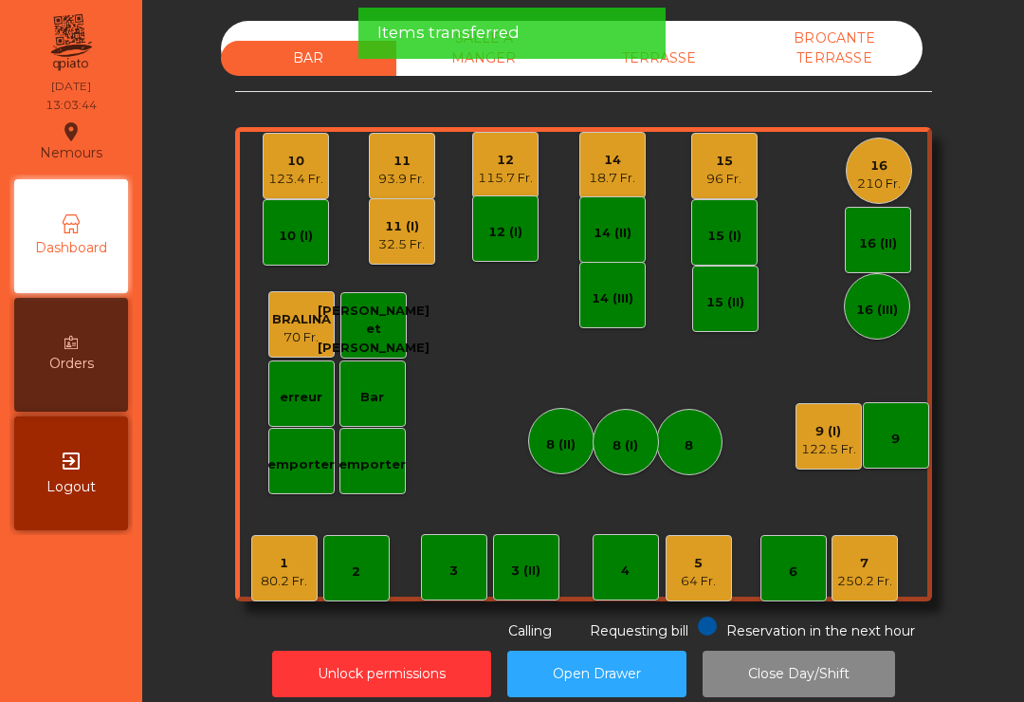
click at [400, 169] on div "11" at bounding box center [401, 161] width 46 height 19
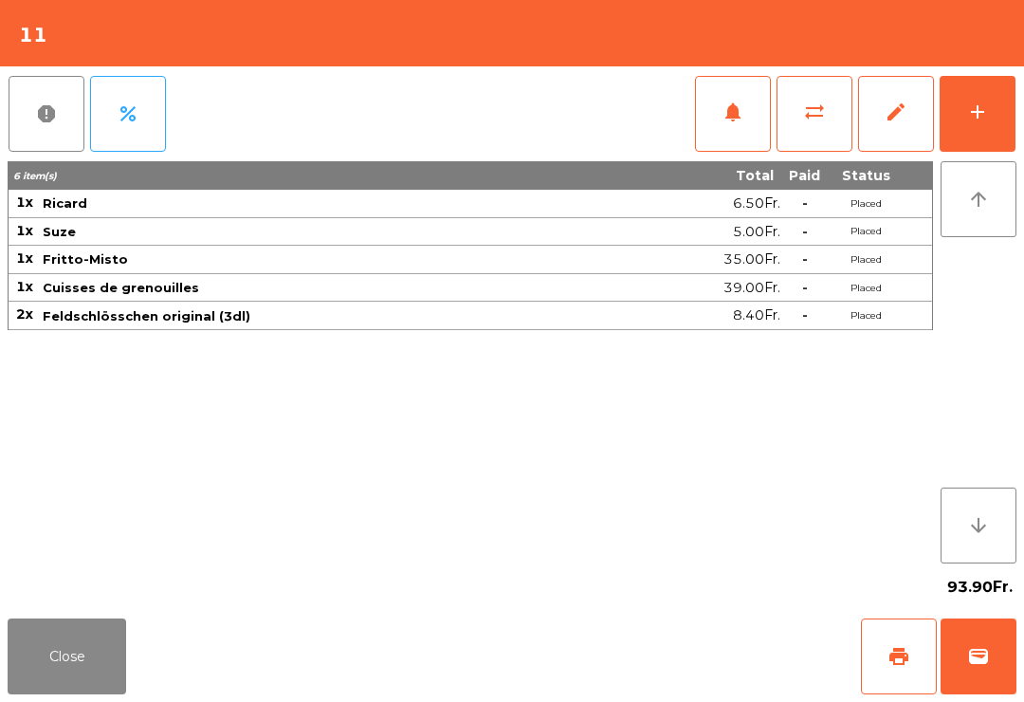
click at [903, 654] on span "print" at bounding box center [899, 656] width 23 height 23
click at [83, 681] on button "Close" at bounding box center [67, 656] width 119 height 76
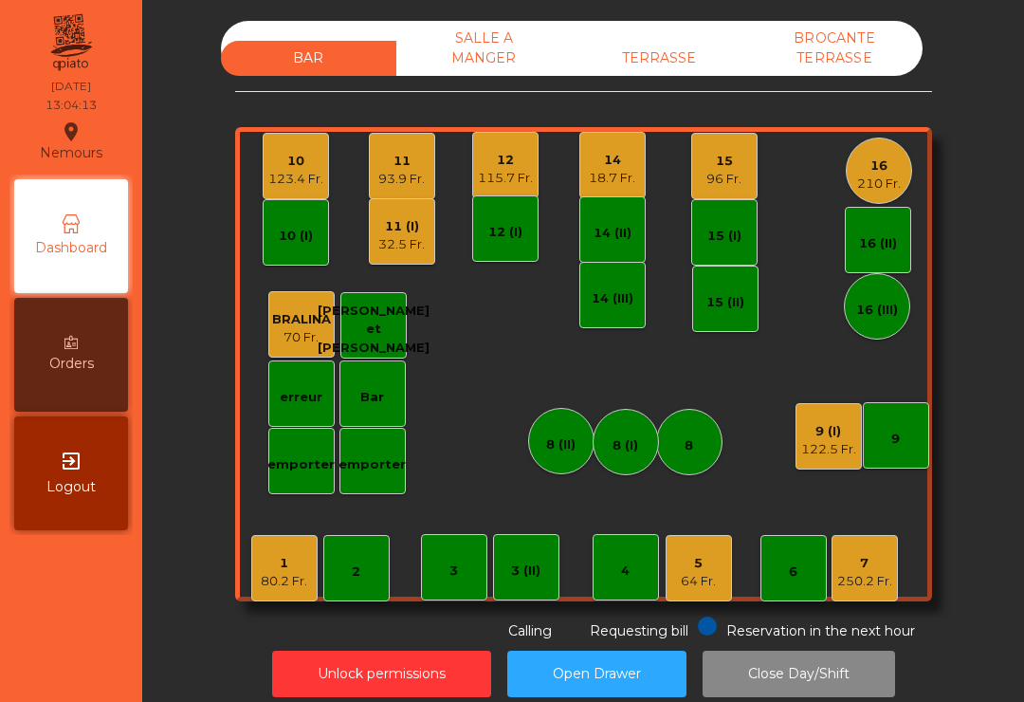
click at [405, 241] on div "32.5 Fr." at bounding box center [401, 244] width 46 height 19
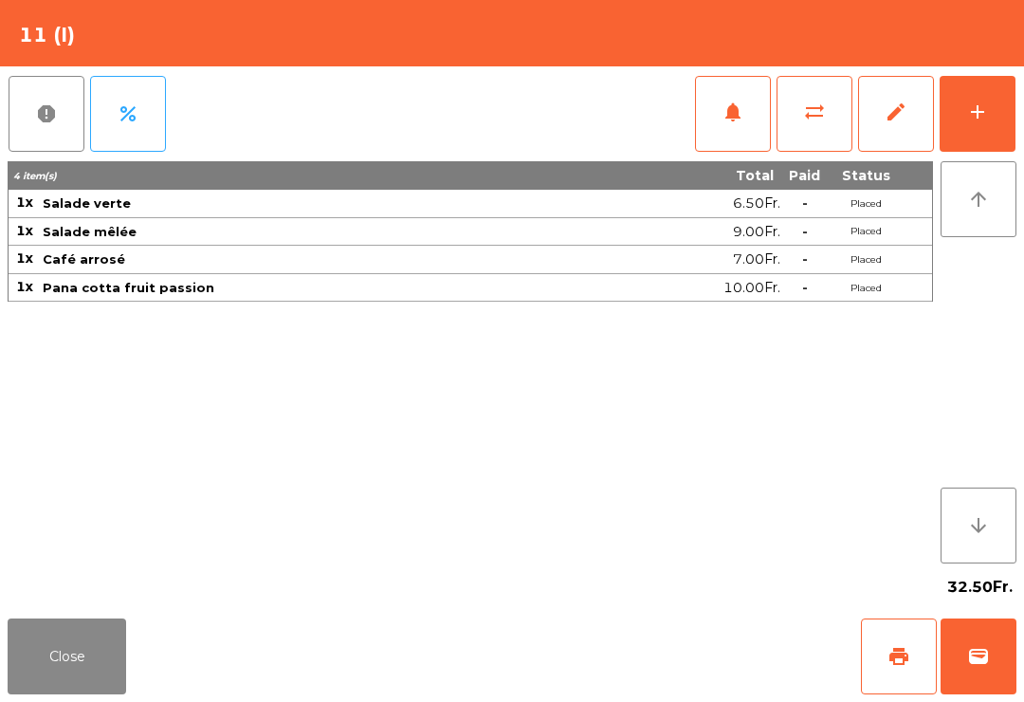
click at [994, 647] on button "wallet" at bounding box center [979, 656] width 76 height 76
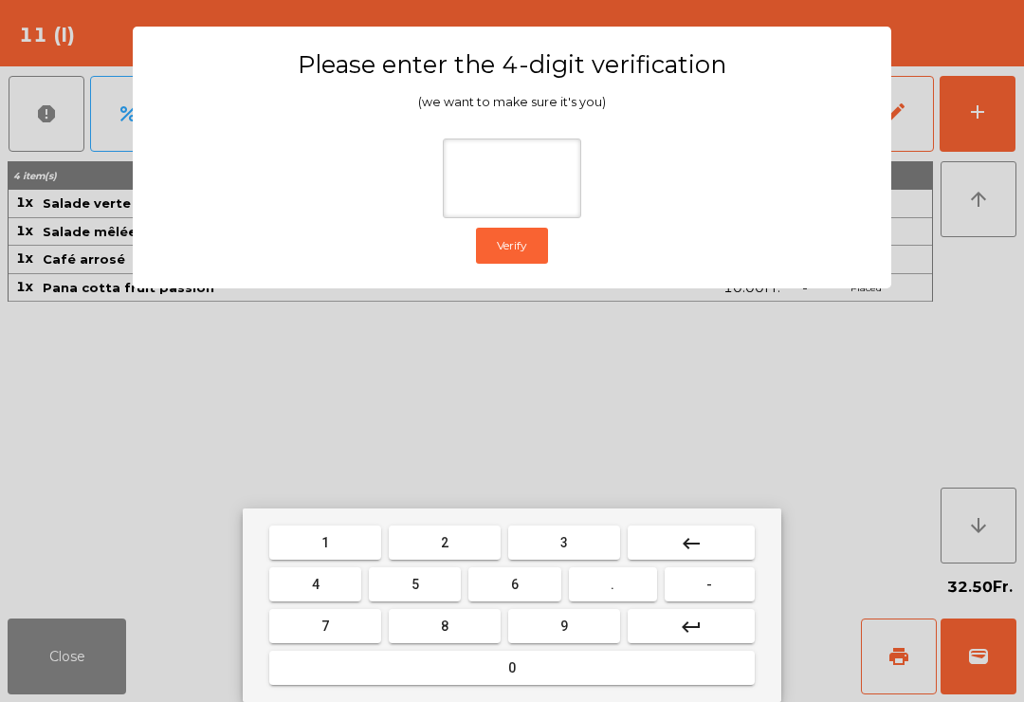
type input "*"
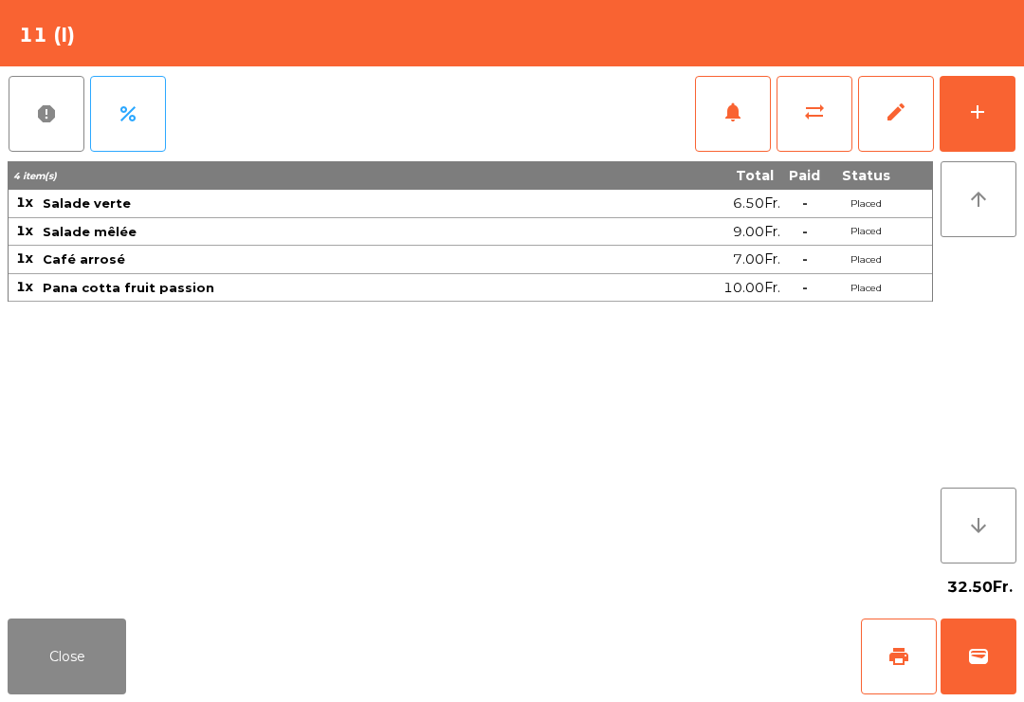
click at [620, 672] on div "Close print wallet" at bounding box center [512, 656] width 1024 height 91
click at [618, 674] on div "Close print wallet" at bounding box center [512, 656] width 1024 height 91
click at [618, 673] on div "Close print wallet" at bounding box center [512, 656] width 1024 height 91
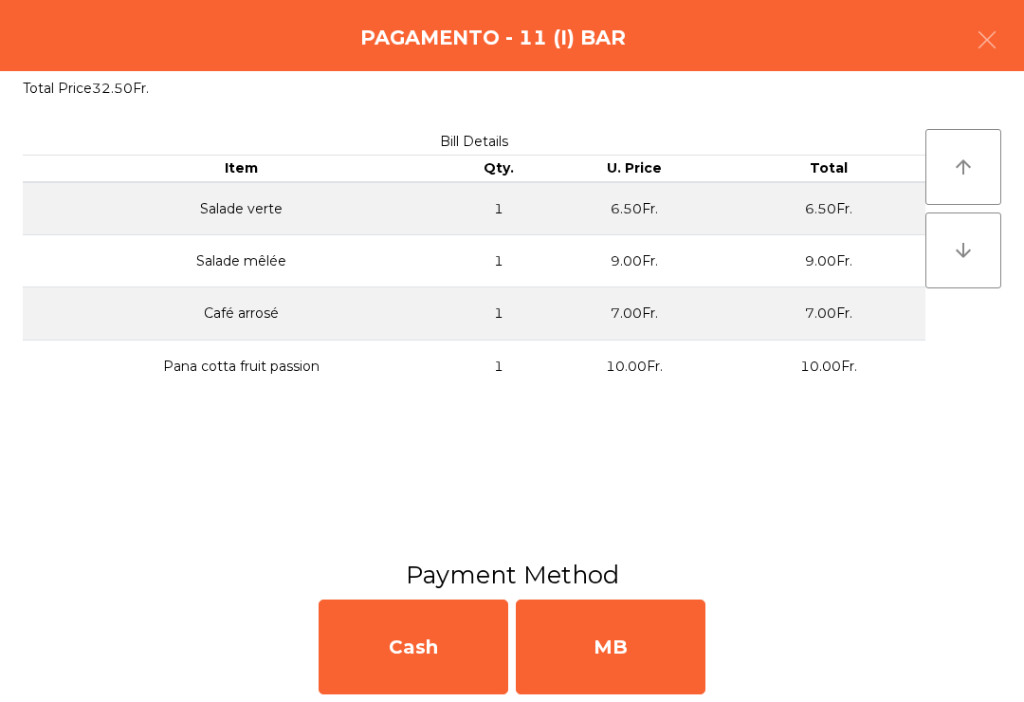
click at [700, 650] on div "MB" at bounding box center [611, 646] width 190 height 95
click at [678, 659] on div "No" at bounding box center [611, 646] width 190 height 95
click at [616, 652] on div "No" at bounding box center [611, 646] width 190 height 95
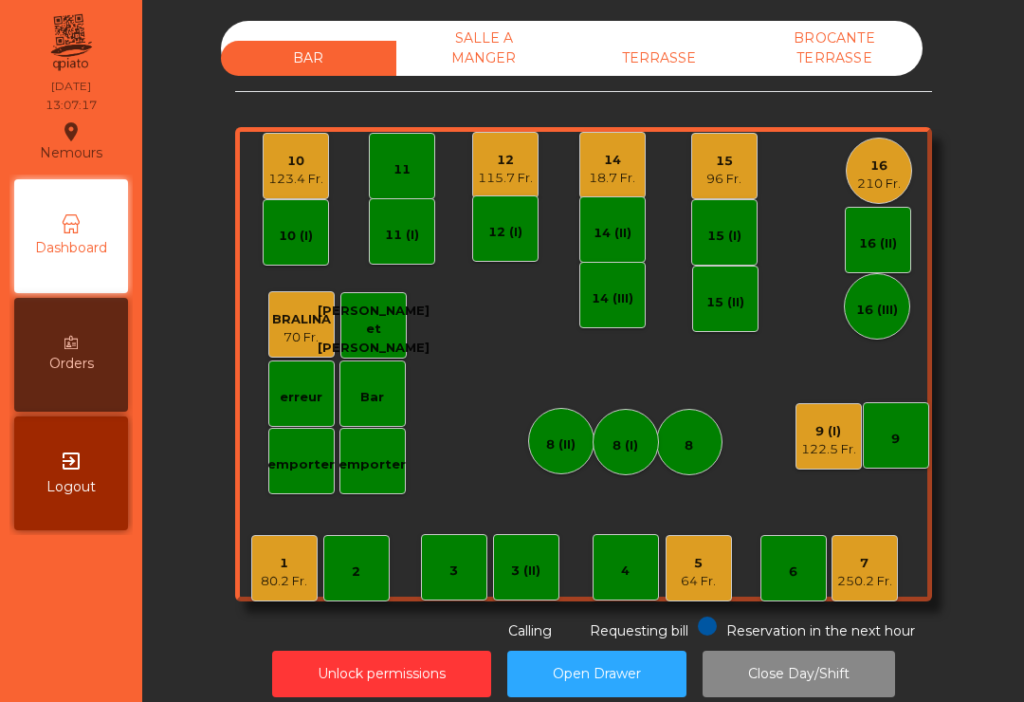
click at [599, 172] on div "18.7 Fr." at bounding box center [612, 178] width 46 height 19
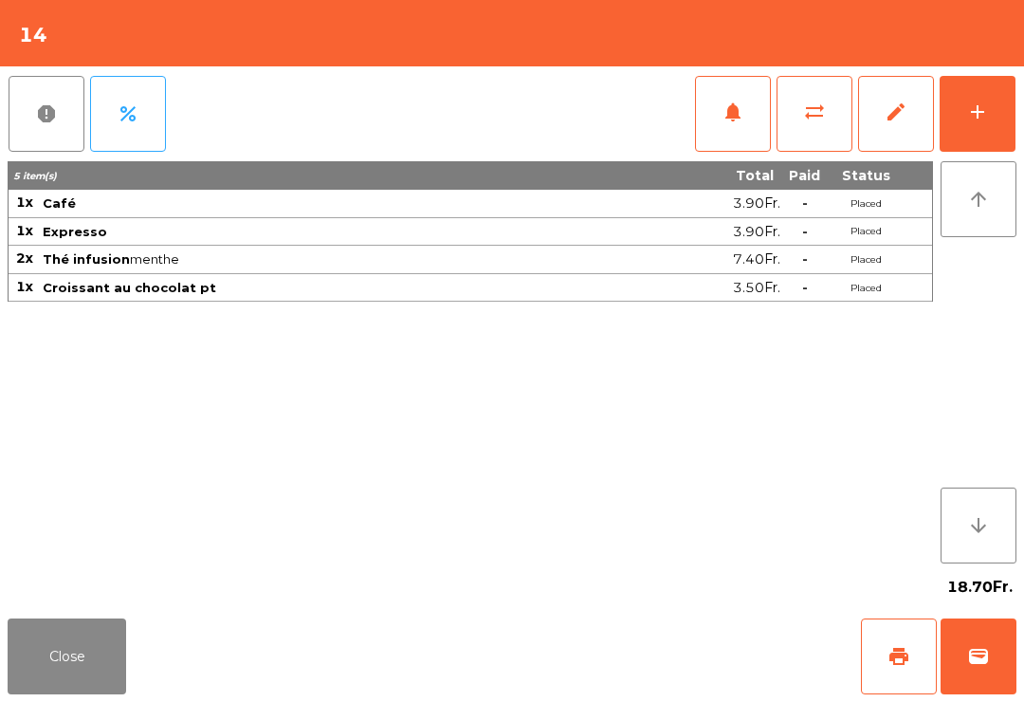
click at [975, 647] on span "wallet" at bounding box center [978, 656] width 23 height 23
click at [695, 659] on div "Close print wallet" at bounding box center [512, 656] width 1024 height 91
click at [694, 659] on div "Close print wallet" at bounding box center [512, 656] width 1024 height 91
click at [634, 650] on div "Close print wallet" at bounding box center [512, 656] width 1024 height 91
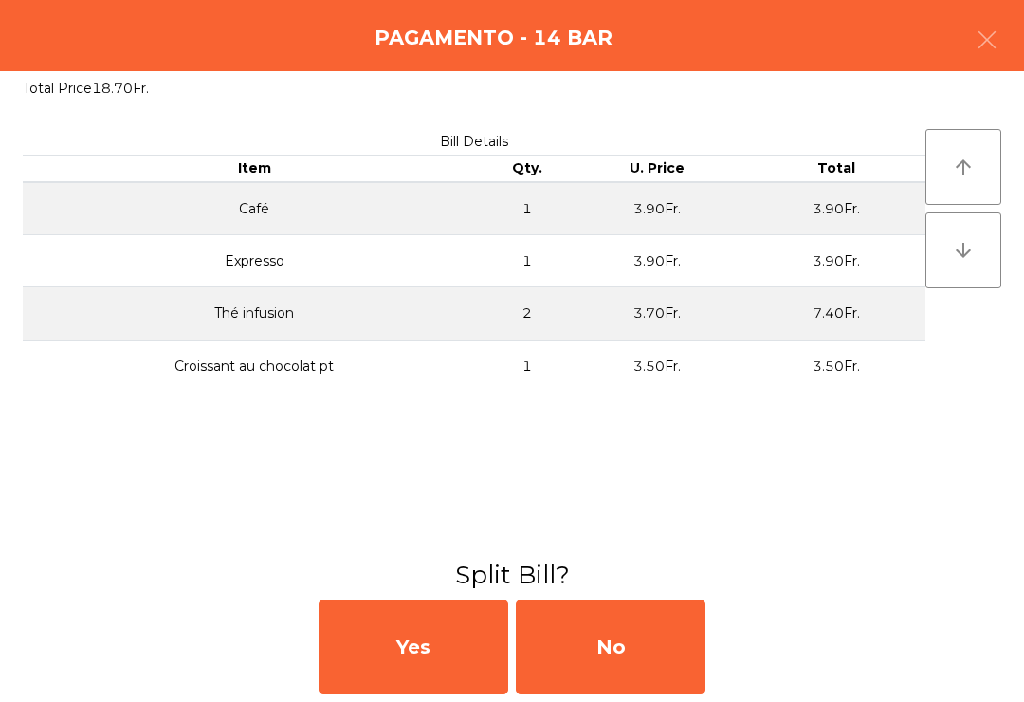
click at [609, 660] on div "No" at bounding box center [611, 646] width 190 height 95
click at [610, 648] on div "MB" at bounding box center [611, 646] width 190 height 95
click at [613, 639] on div "No" at bounding box center [611, 646] width 190 height 95
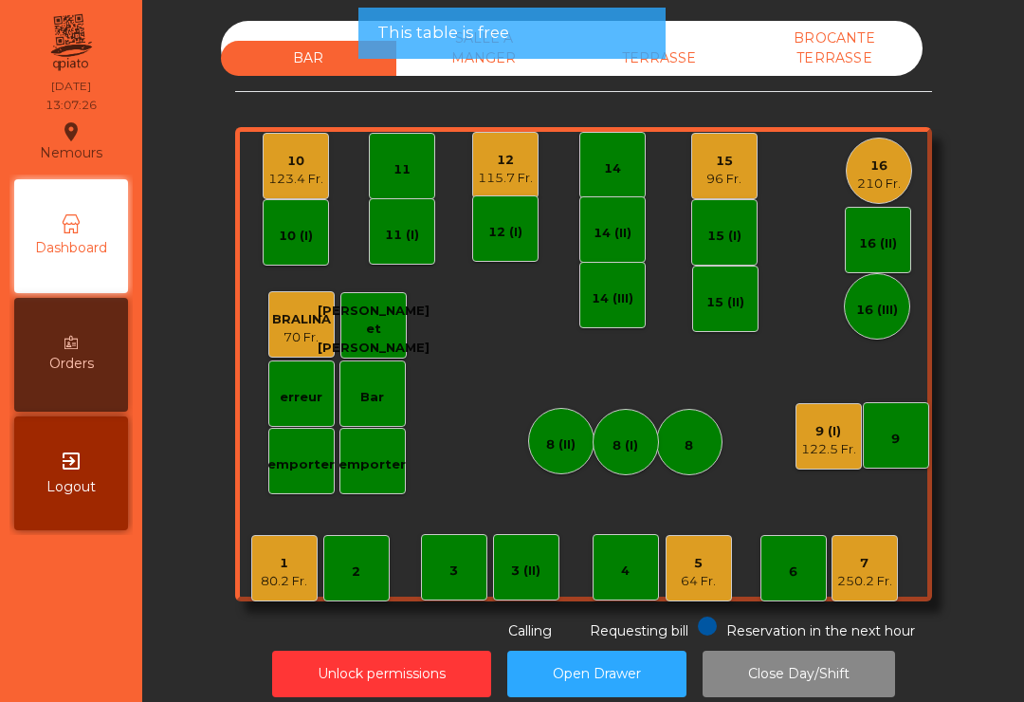
click at [603, 243] on div "14 (II)" at bounding box center [612, 229] width 66 height 66
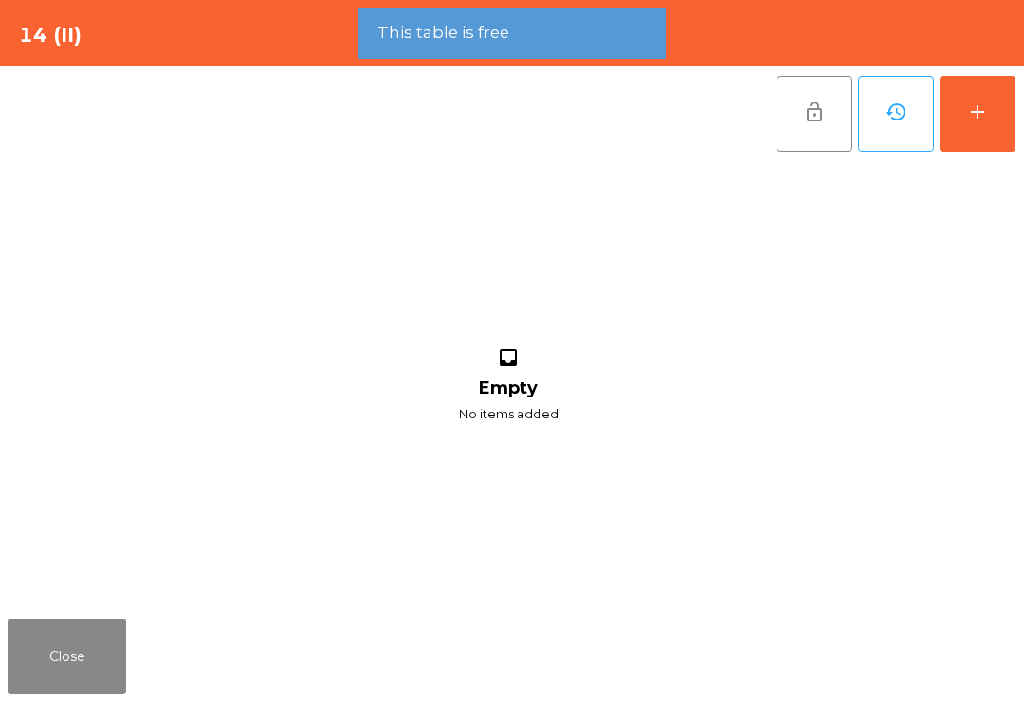
click at [974, 103] on div "add" at bounding box center [977, 112] width 23 height 23
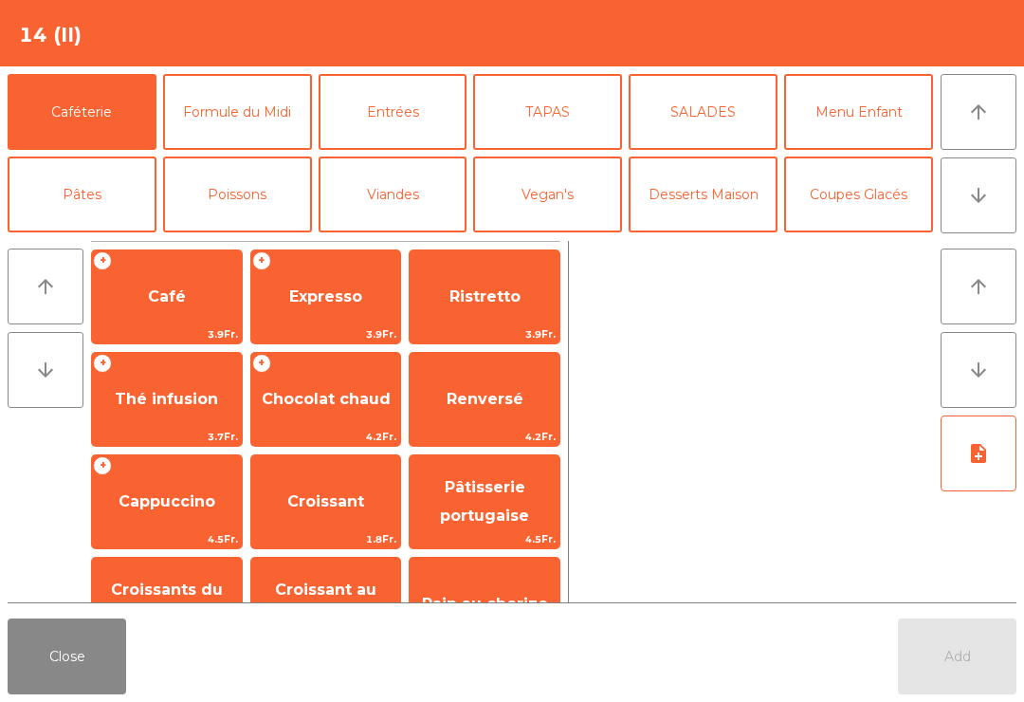
click at [994, 116] on button "arrow_upward" at bounding box center [979, 112] width 76 height 76
click at [968, 215] on button "arrow_downward" at bounding box center [979, 195] width 76 height 76
click at [116, 239] on button "Mineral" at bounding box center [82, 277] width 149 height 76
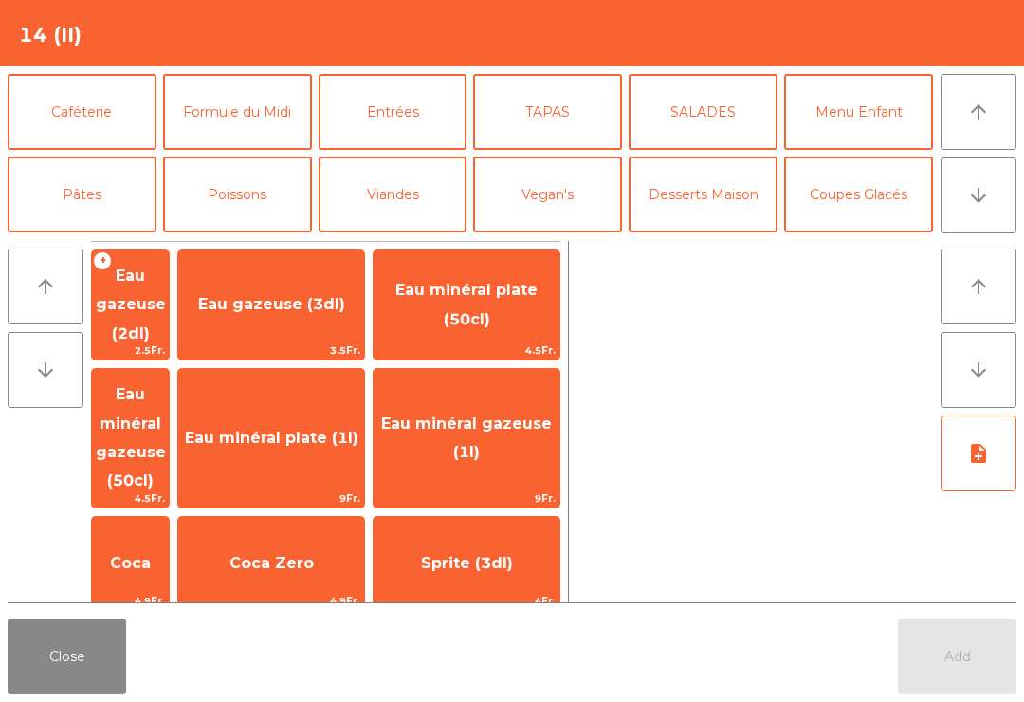
scroll to position [165, 0]
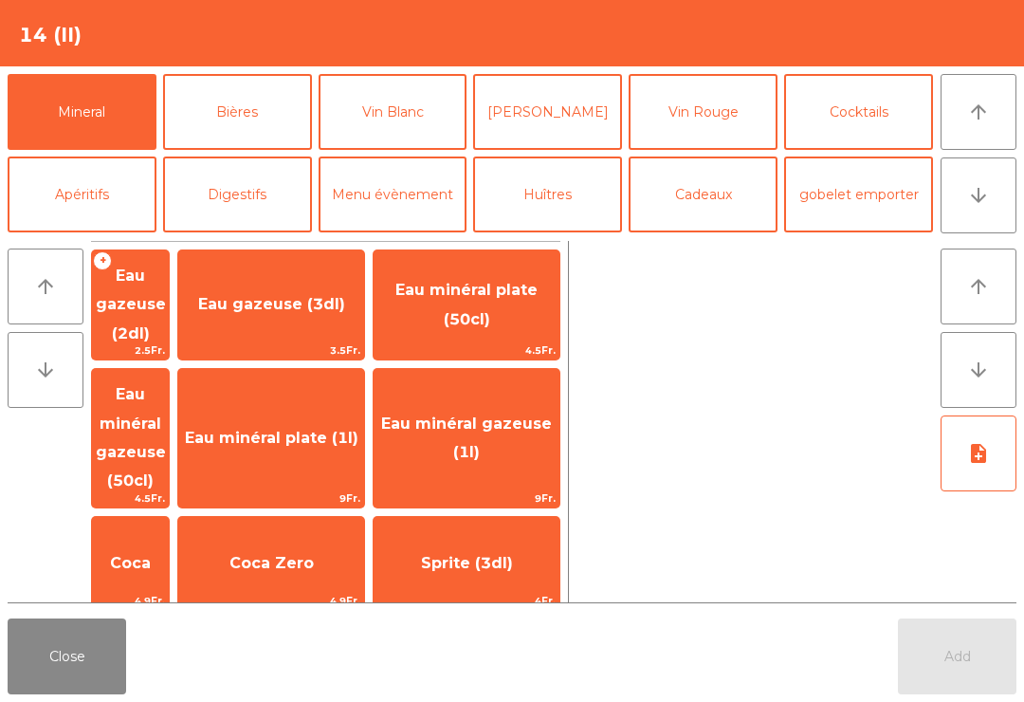
click at [559, 489] on span "9Fr." at bounding box center [467, 498] width 186 height 18
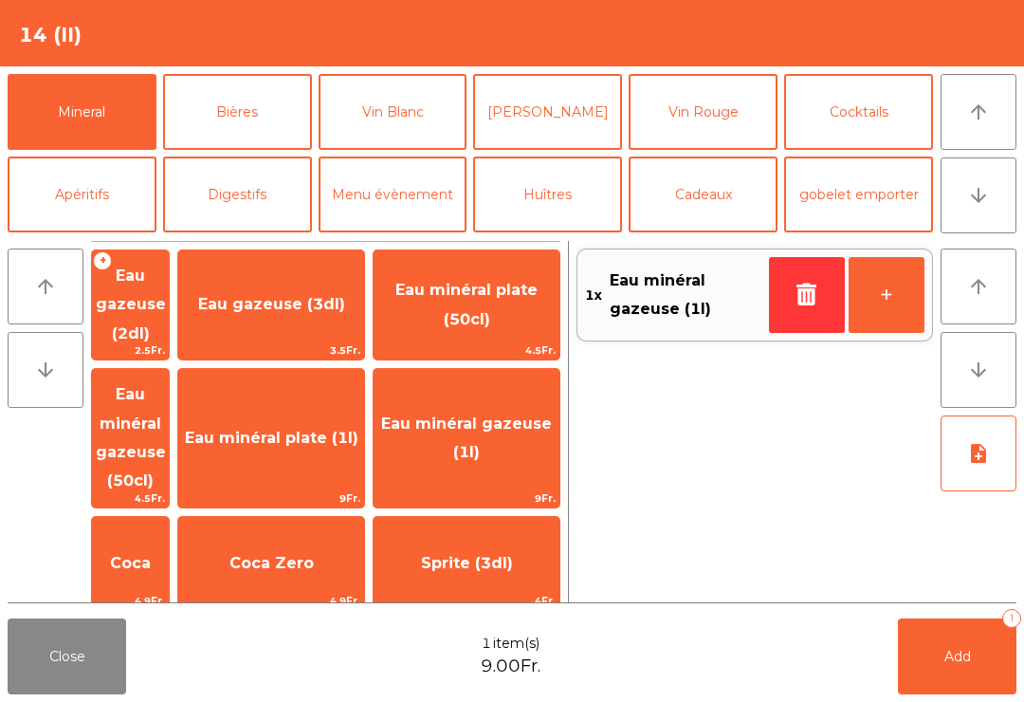
click at [962, 661] on span "Add" at bounding box center [958, 656] width 27 height 17
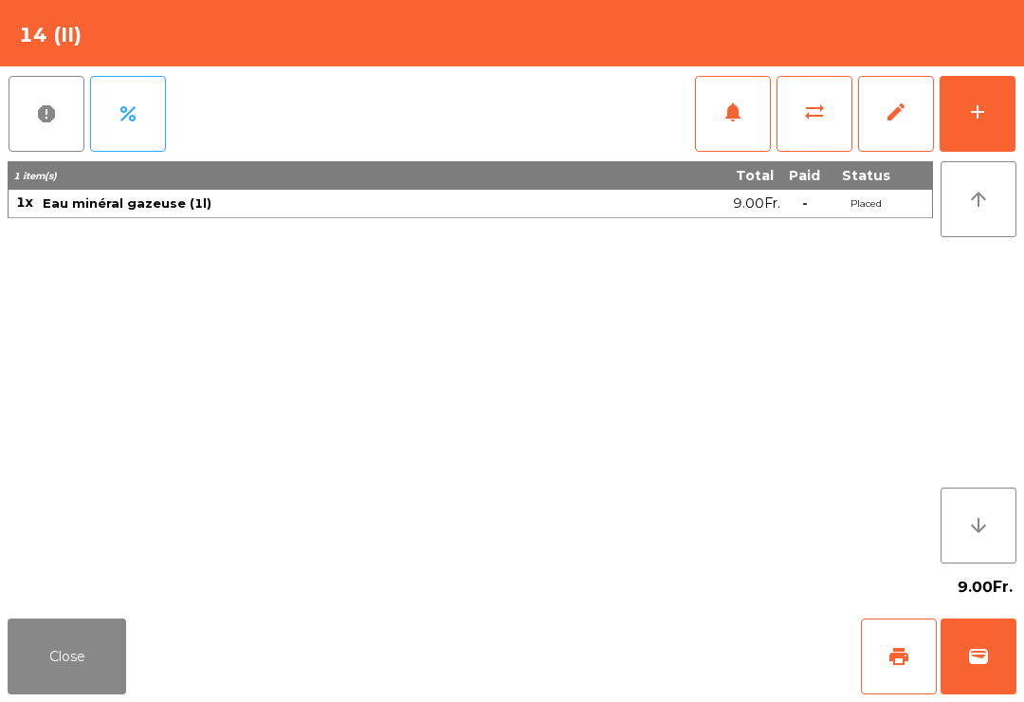
click at [57, 657] on button "Close" at bounding box center [67, 656] width 119 height 76
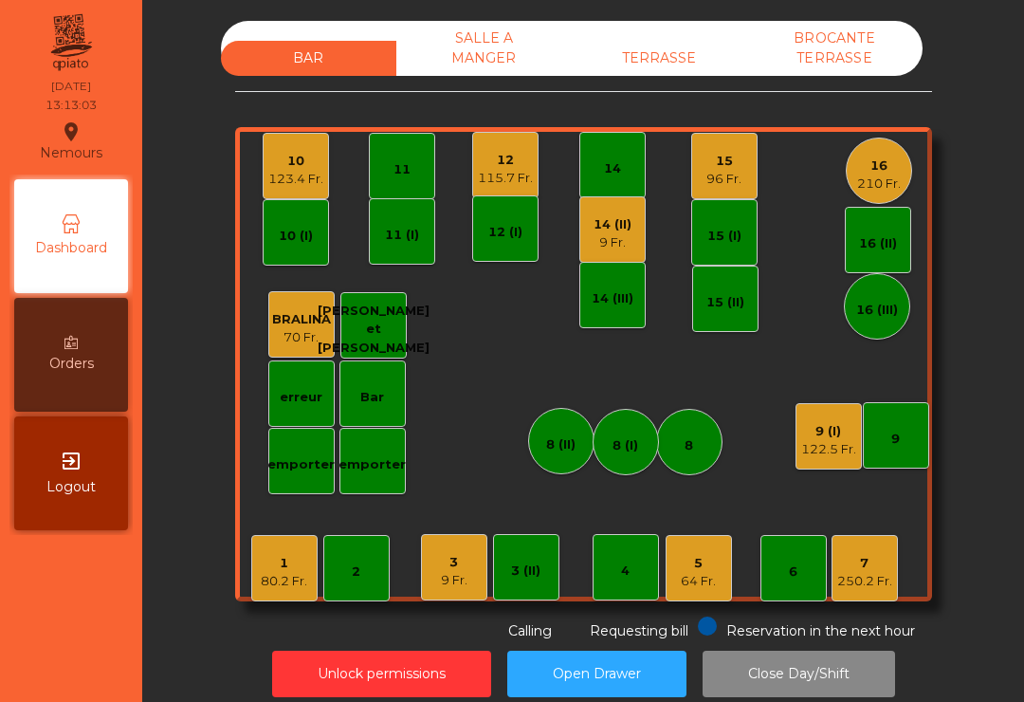
click at [712, 568] on div "5" at bounding box center [698, 563] width 35 height 19
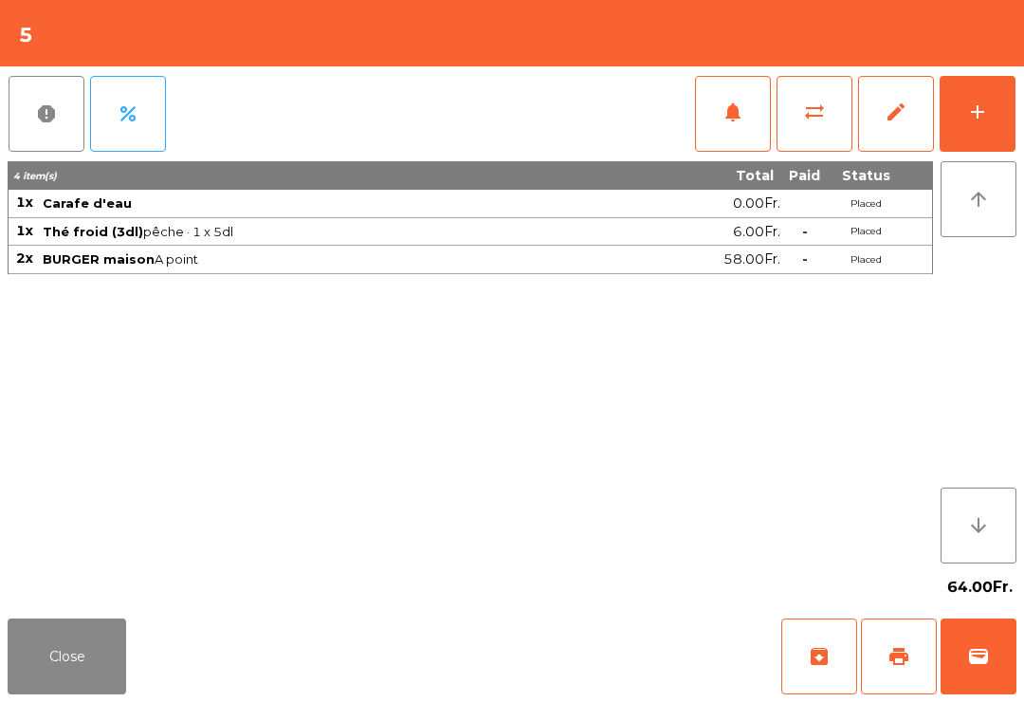
click at [898, 663] on span "print" at bounding box center [899, 656] width 23 height 23
click at [1002, 653] on button "wallet" at bounding box center [979, 656] width 76 height 76
click at [985, 656] on span "wallet" at bounding box center [978, 656] width 23 height 23
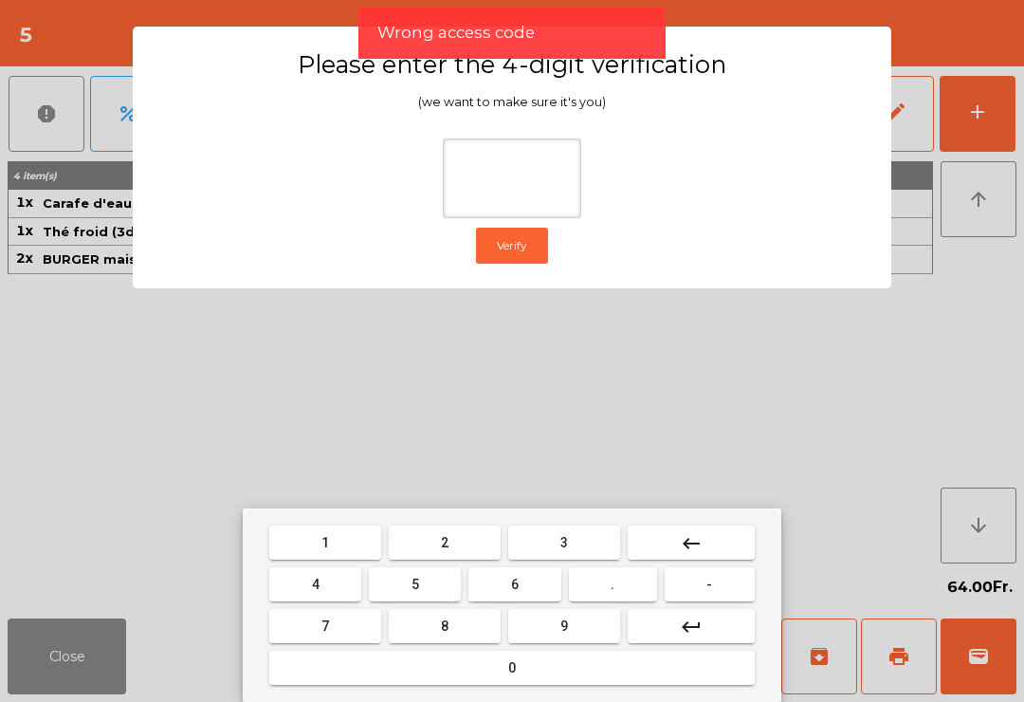
type input "*"
type input "****"
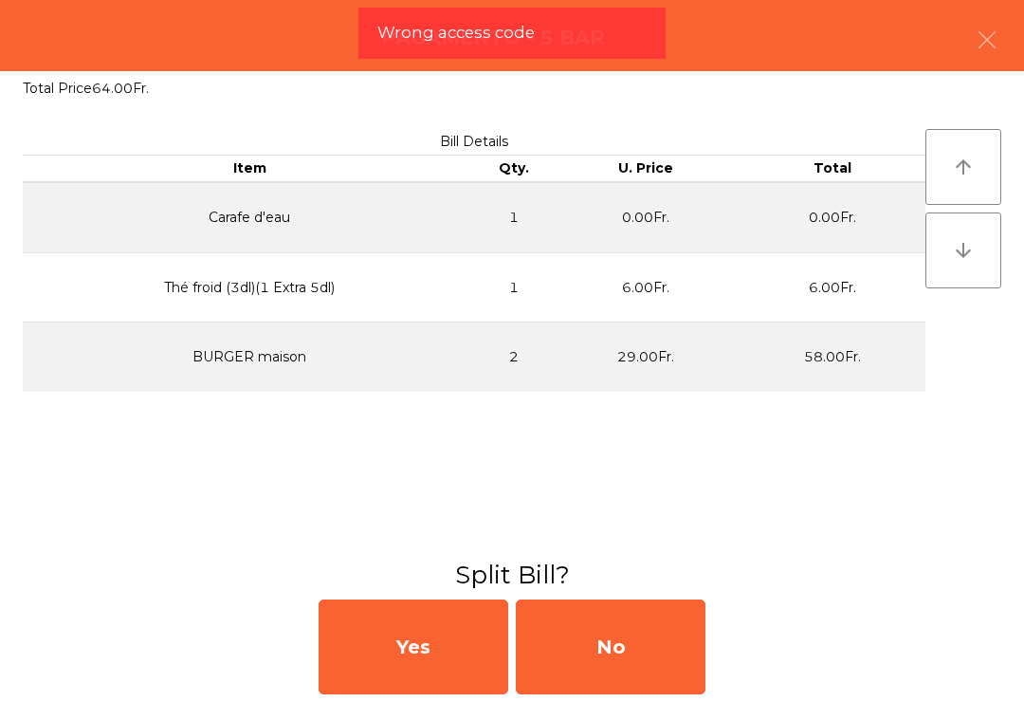
click at [629, 654] on div "No" at bounding box center [611, 646] width 190 height 95
click at [642, 626] on div "MB" at bounding box center [611, 646] width 190 height 95
click at [642, 649] on div "No" at bounding box center [611, 646] width 190 height 95
click at [643, 657] on div "No" at bounding box center [611, 646] width 190 height 95
click at [637, 661] on div "No" at bounding box center [611, 646] width 190 height 95
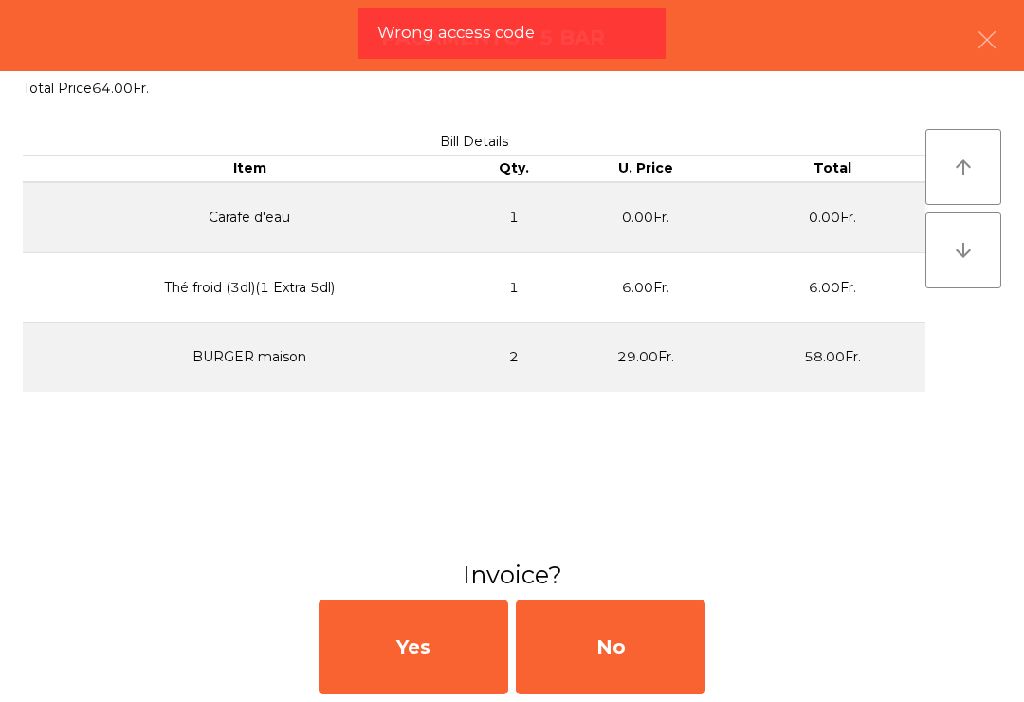
click at [637, 653] on div "No" at bounding box center [611, 646] width 190 height 95
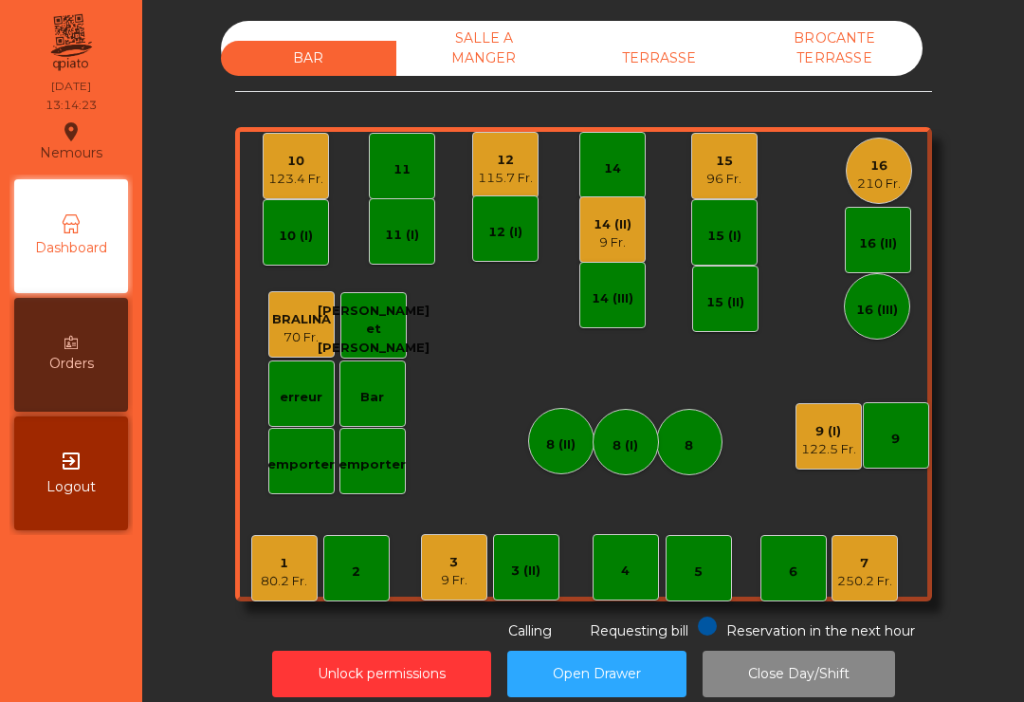
click at [634, 232] on div "14 (II) 9 Fr." at bounding box center [612, 229] width 66 height 66
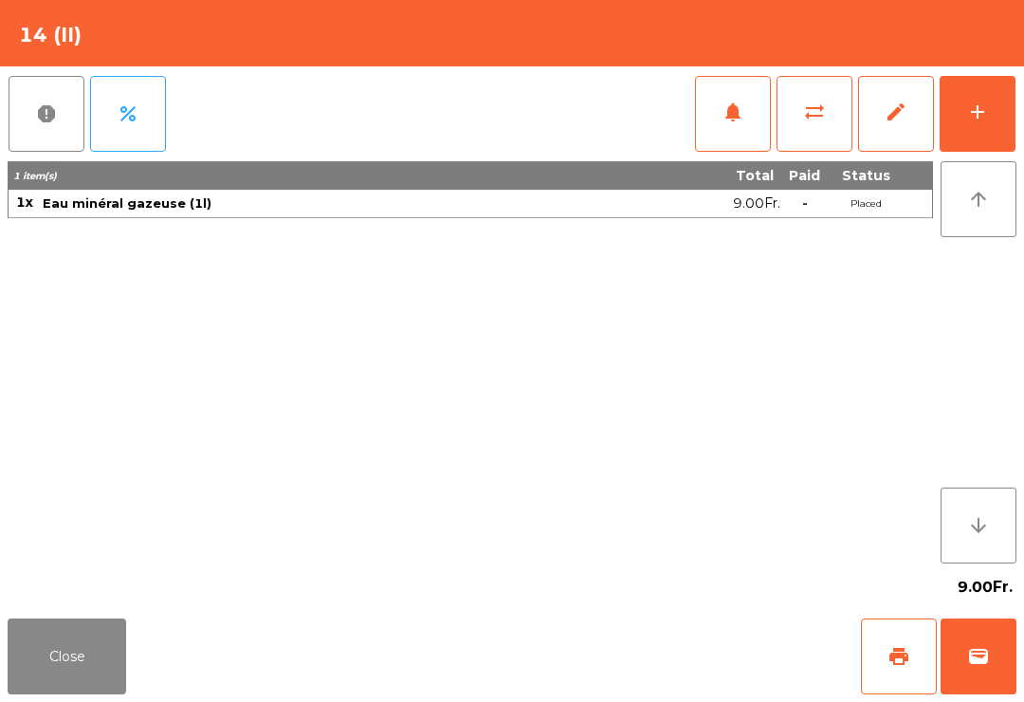
click at [1010, 92] on button "add" at bounding box center [978, 114] width 76 height 76
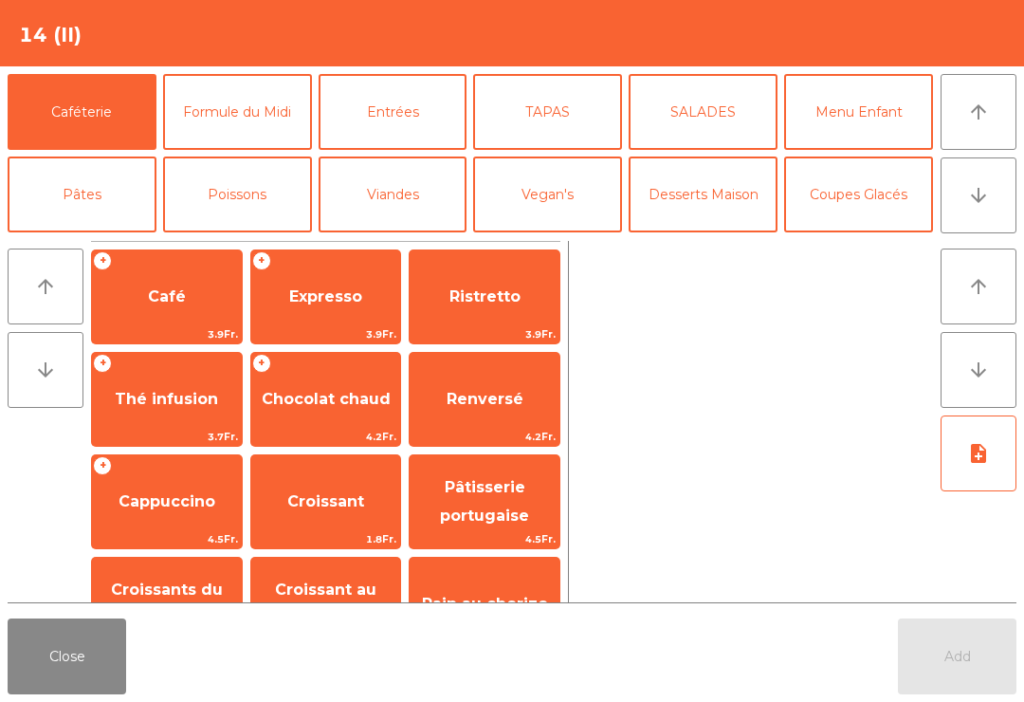
click at [430, 98] on button "Entrées" at bounding box center [393, 112] width 149 height 76
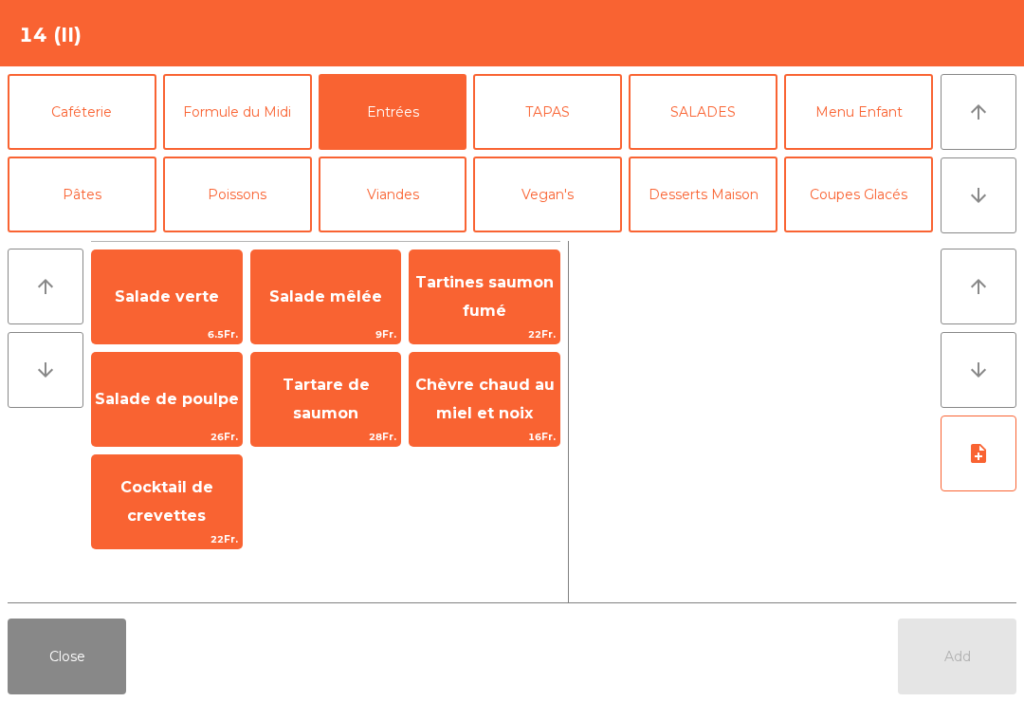
click at [496, 409] on span "Chèvre chaud au miel et noix" at bounding box center [484, 399] width 139 height 46
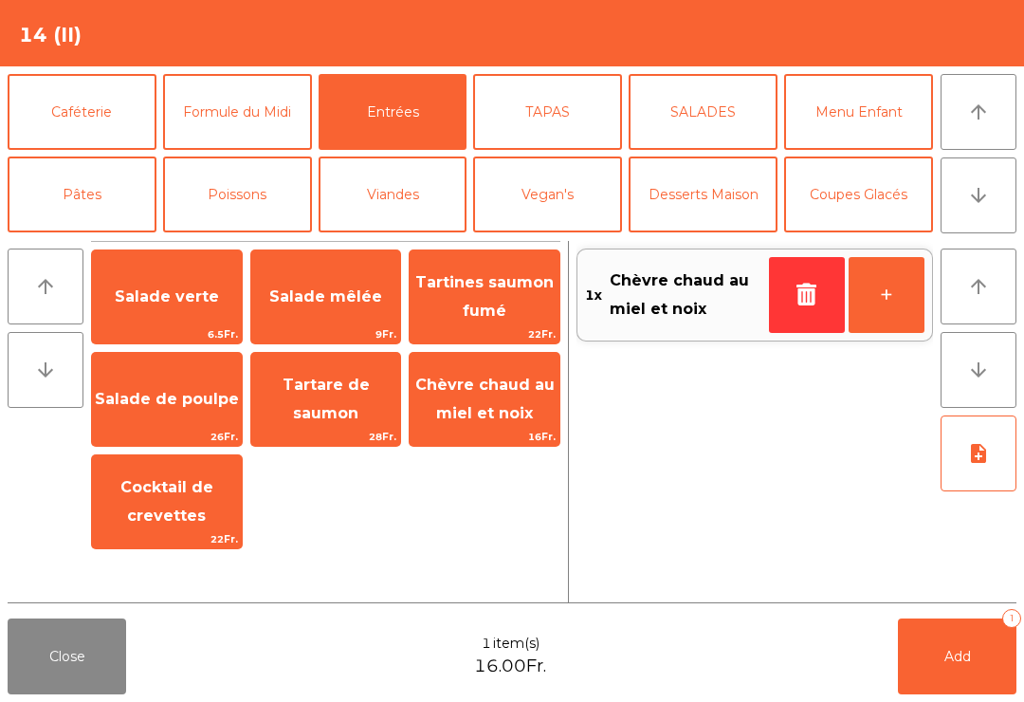
click at [228, 404] on button "La Chasse" at bounding box center [237, 442] width 149 height 76
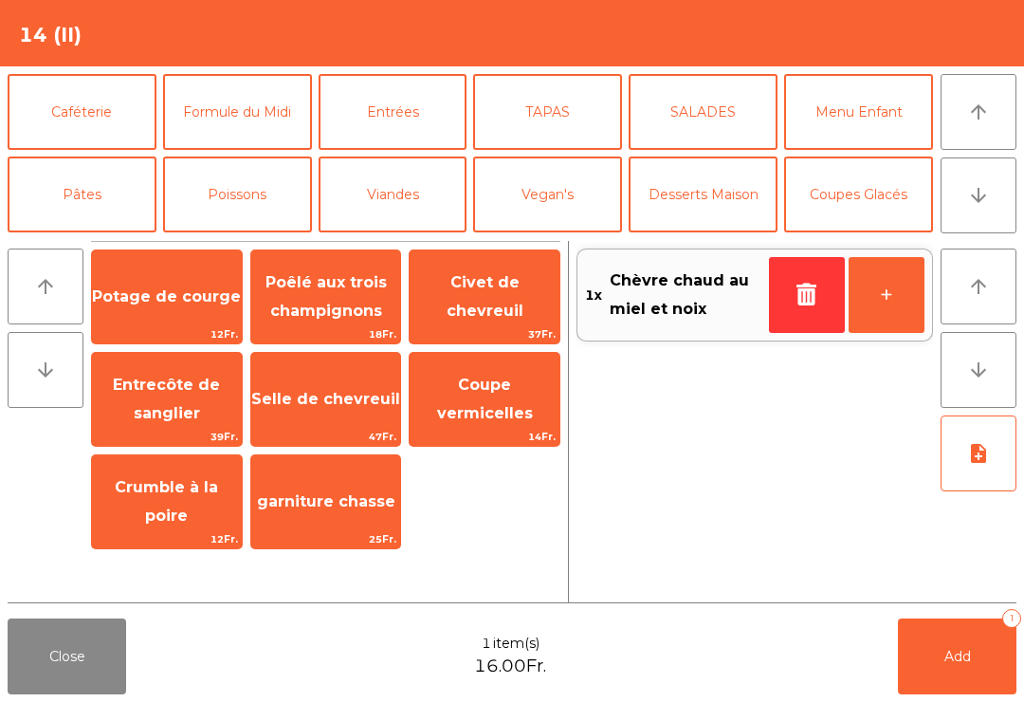
scroll to position [248, 0]
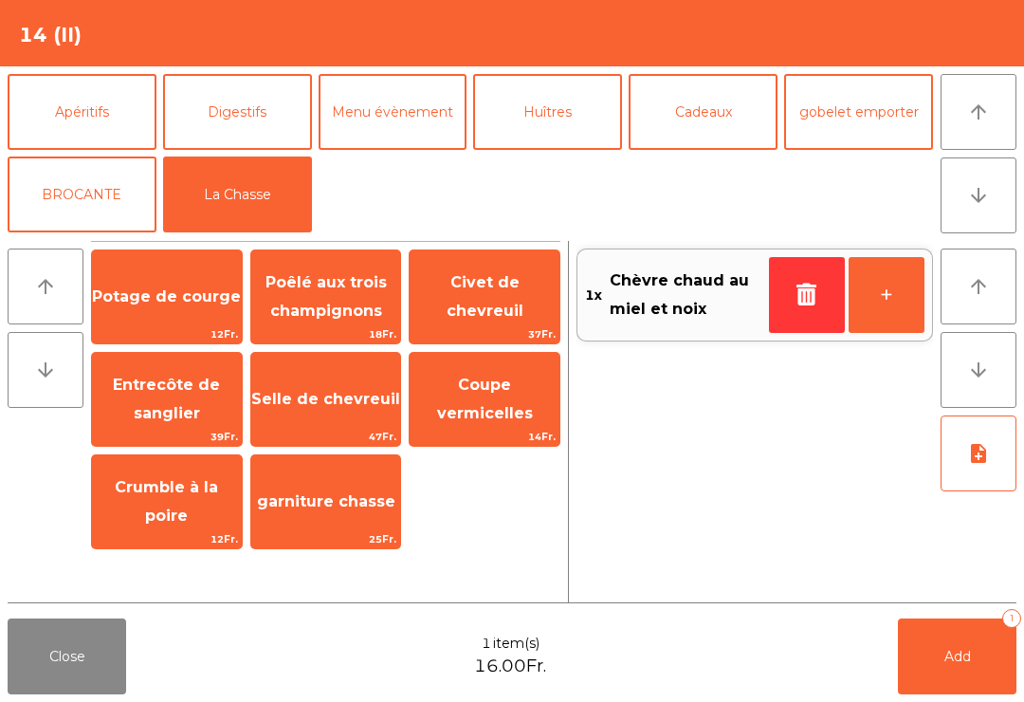
click at [174, 409] on span "Entrecôte de sanglier" at bounding box center [166, 399] width 107 height 46
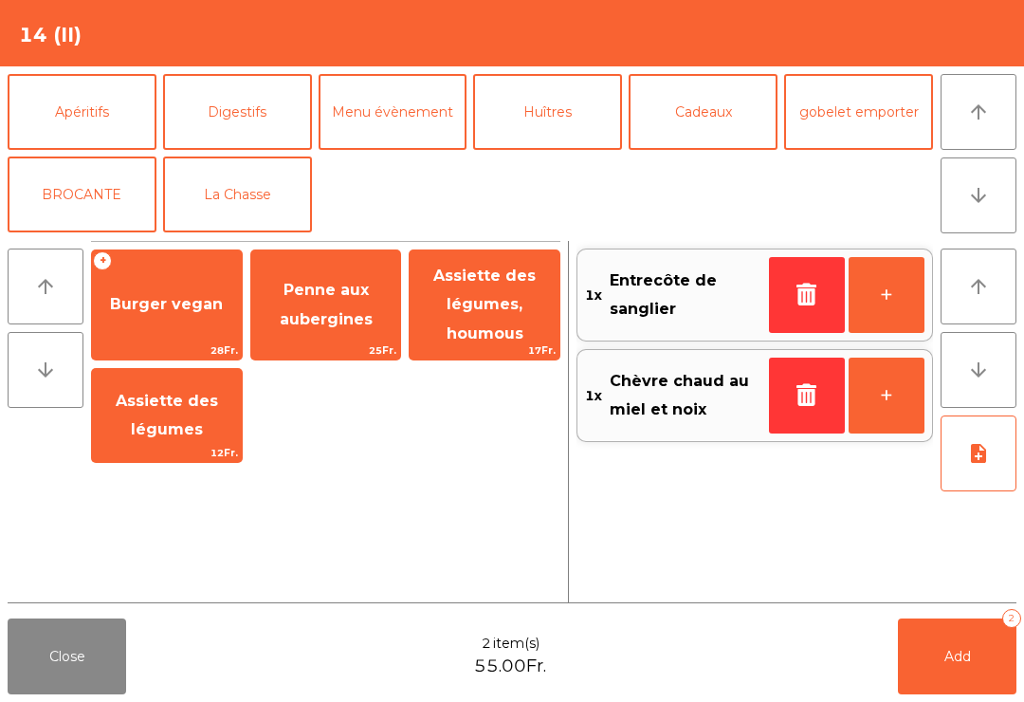
scroll to position [30, 0]
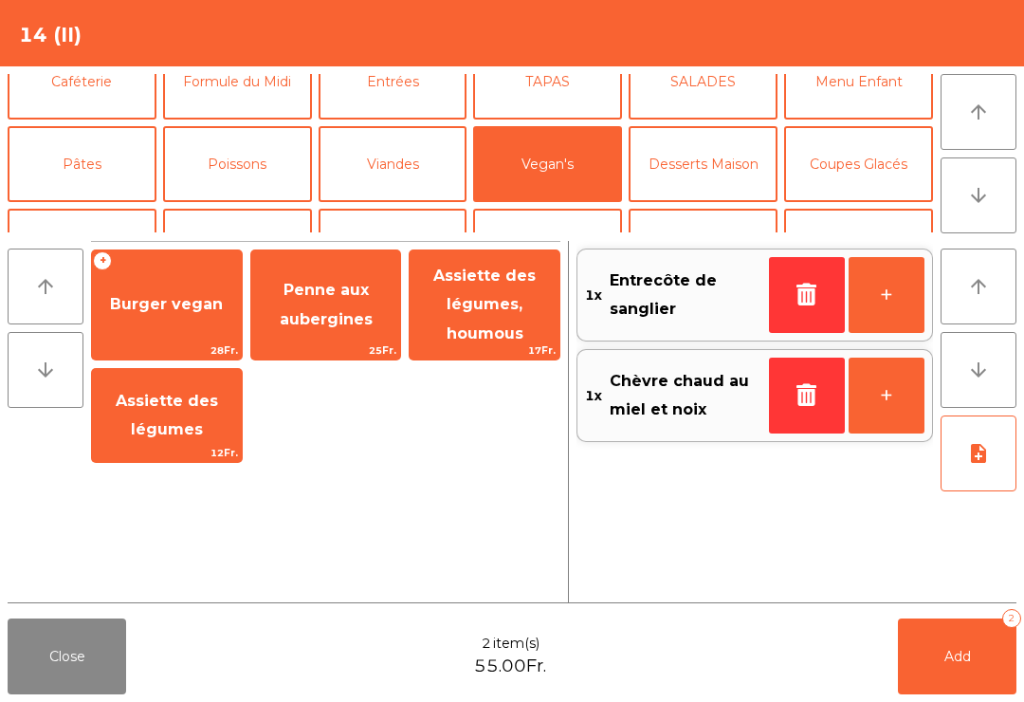
click at [175, 307] on span "Burger vegan" at bounding box center [166, 304] width 113 height 18
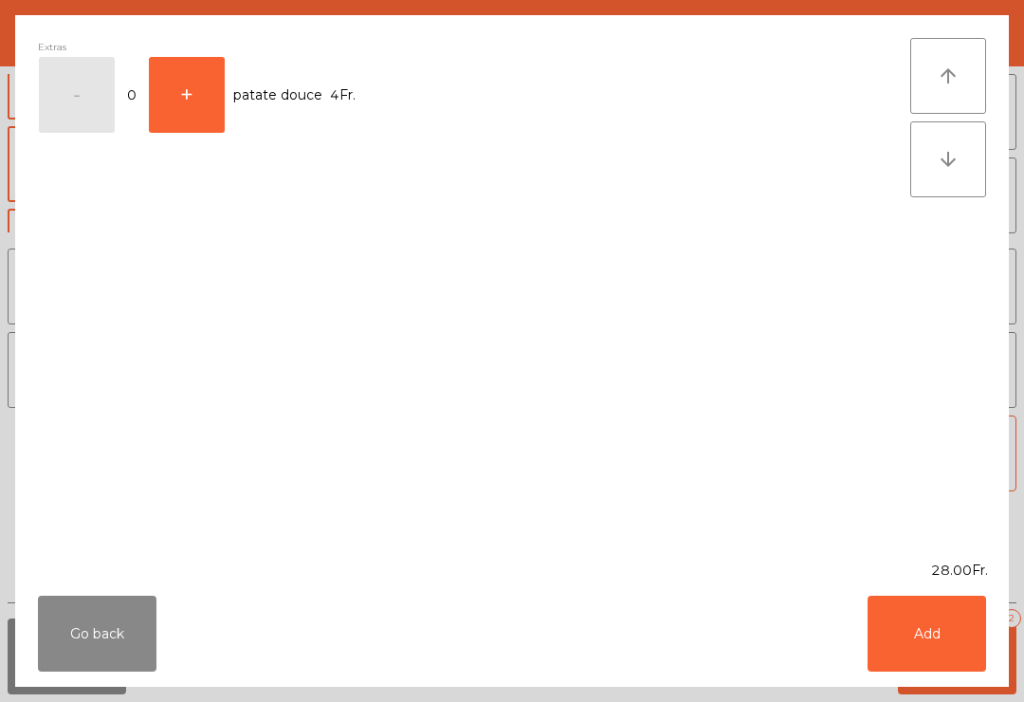
click at [941, 623] on button "Add" at bounding box center [927, 634] width 119 height 76
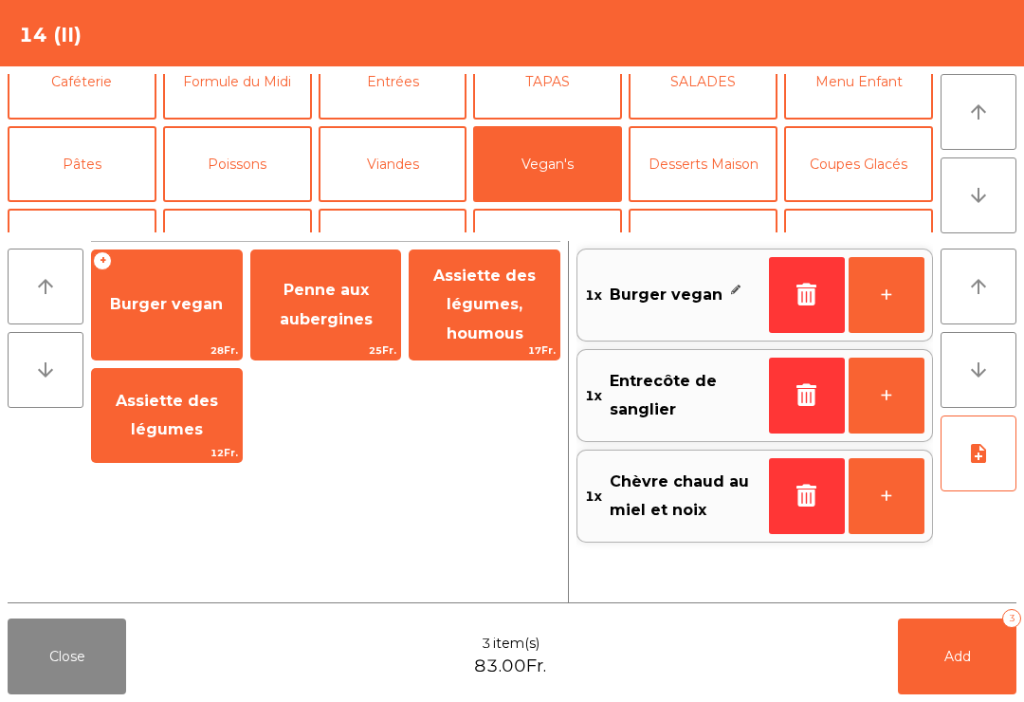
click at [983, 447] on icon "note_add" at bounding box center [978, 453] width 23 height 23
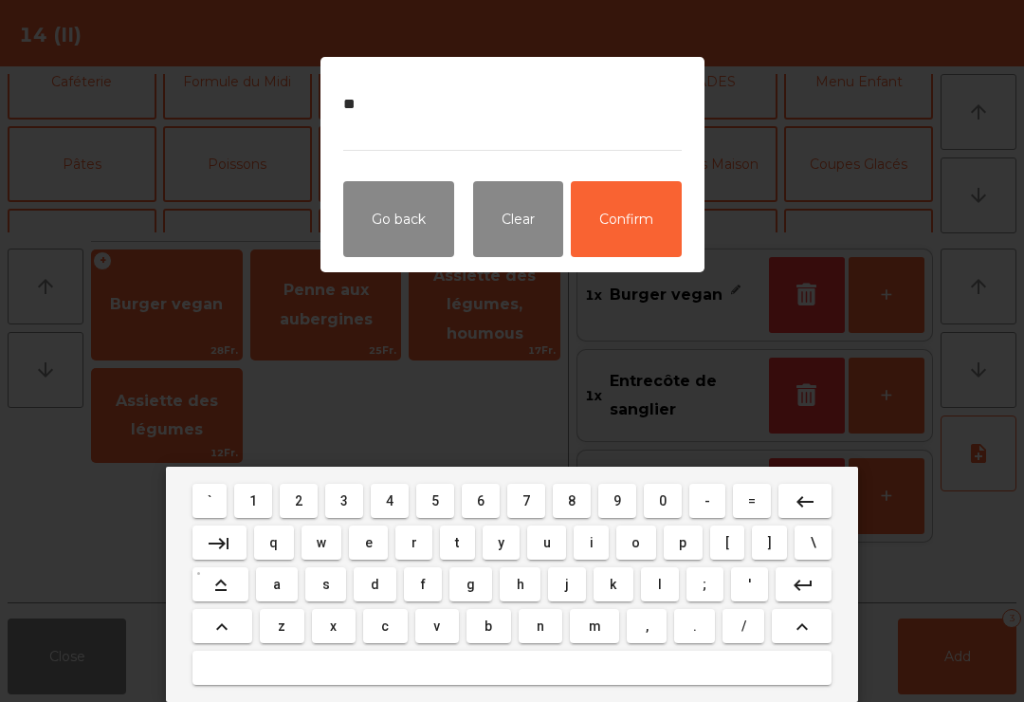
type textarea "***"
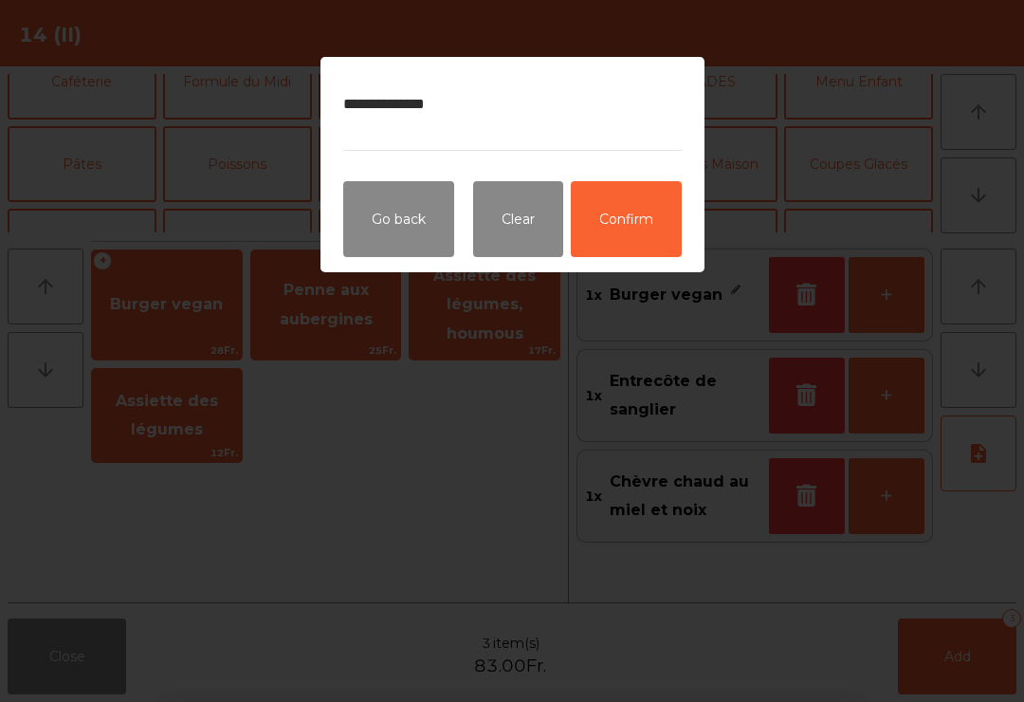
click at [623, 207] on button "Confirm" at bounding box center [626, 219] width 111 height 76
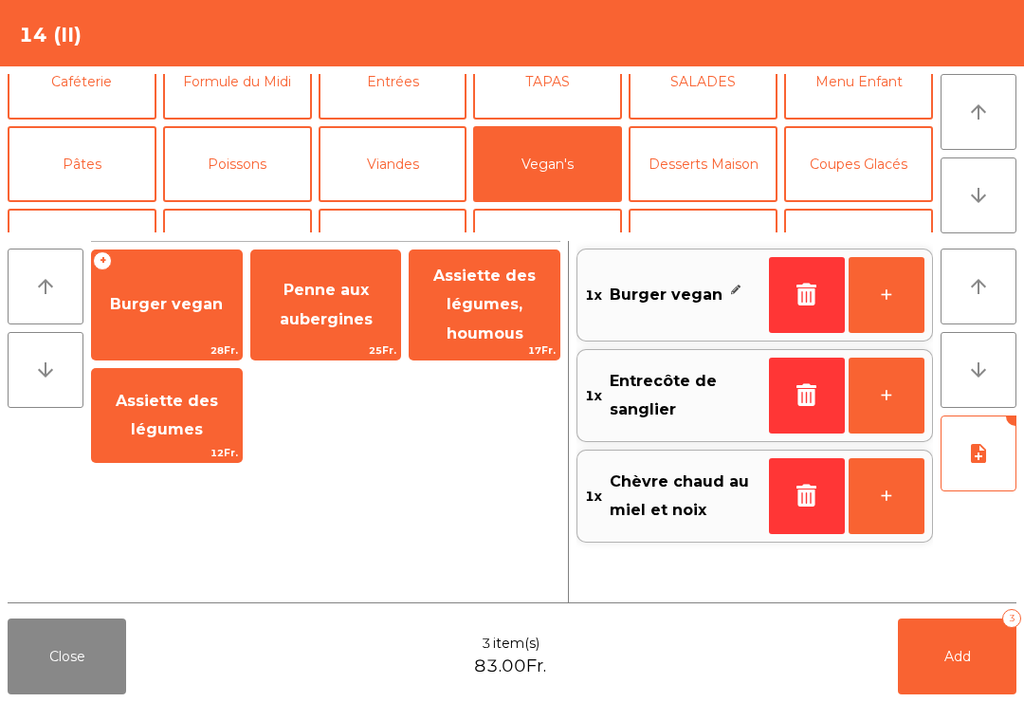
click at [975, 654] on button "Add 3" at bounding box center [957, 656] width 119 height 76
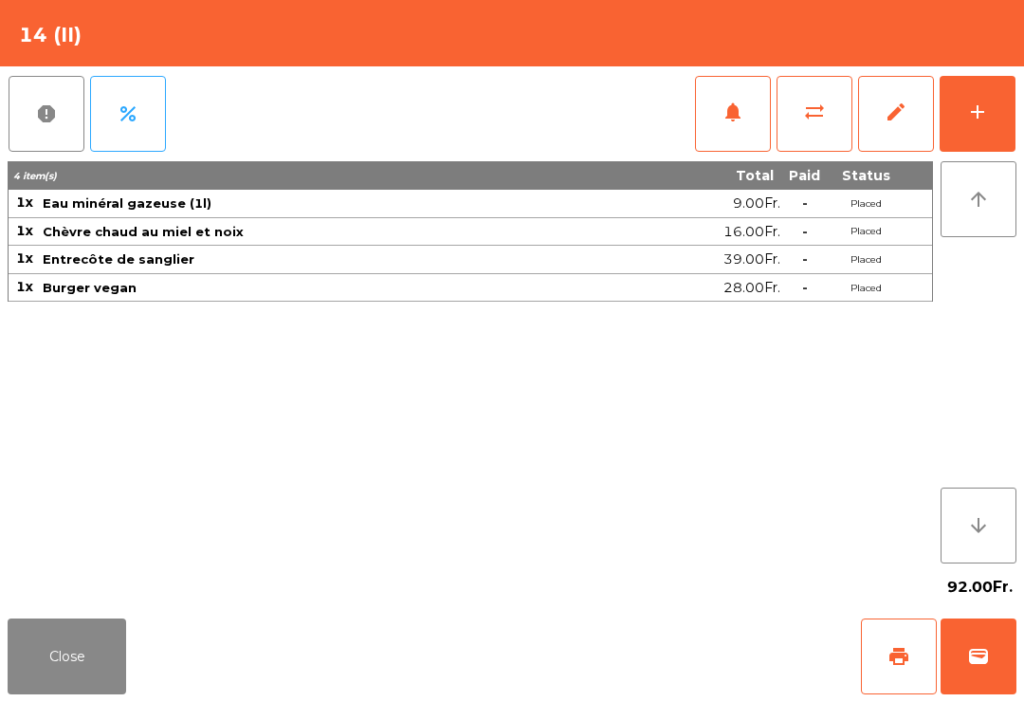
click at [65, 671] on button "Close" at bounding box center [67, 656] width 119 height 76
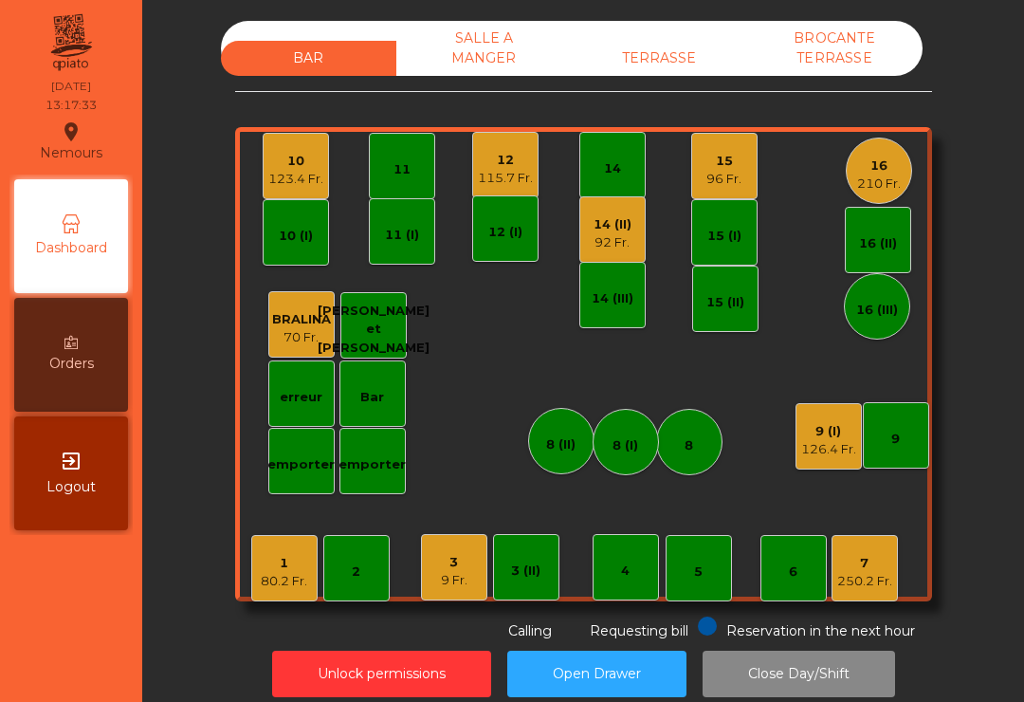
click at [911, 164] on div "16 210 Fr." at bounding box center [879, 171] width 66 height 66
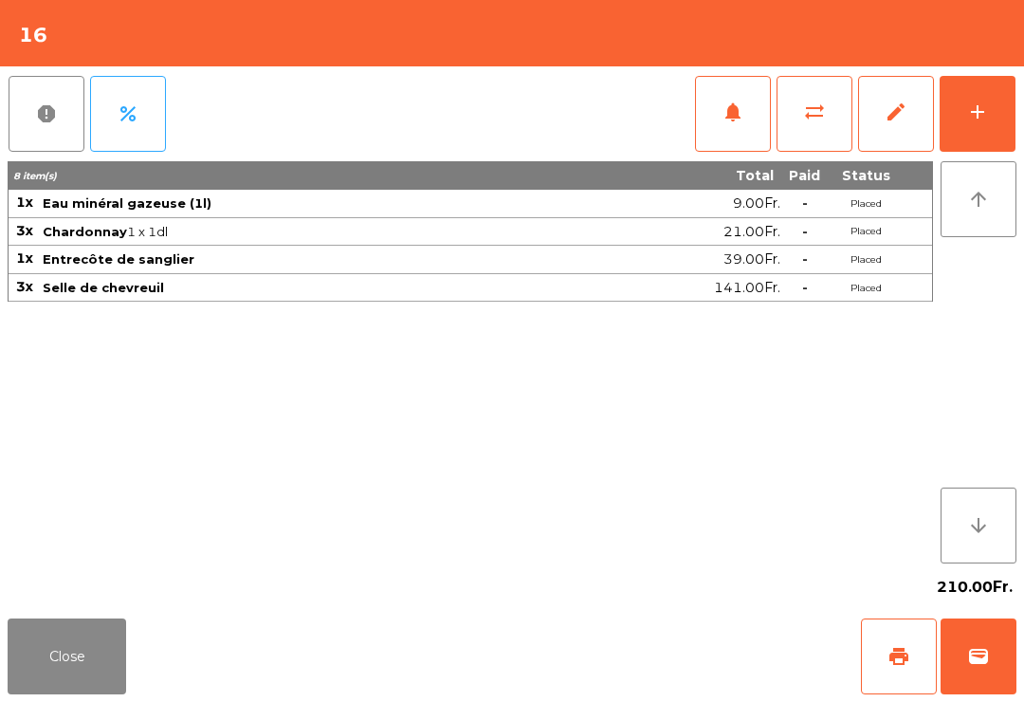
click at [991, 118] on button "add" at bounding box center [978, 114] width 76 height 76
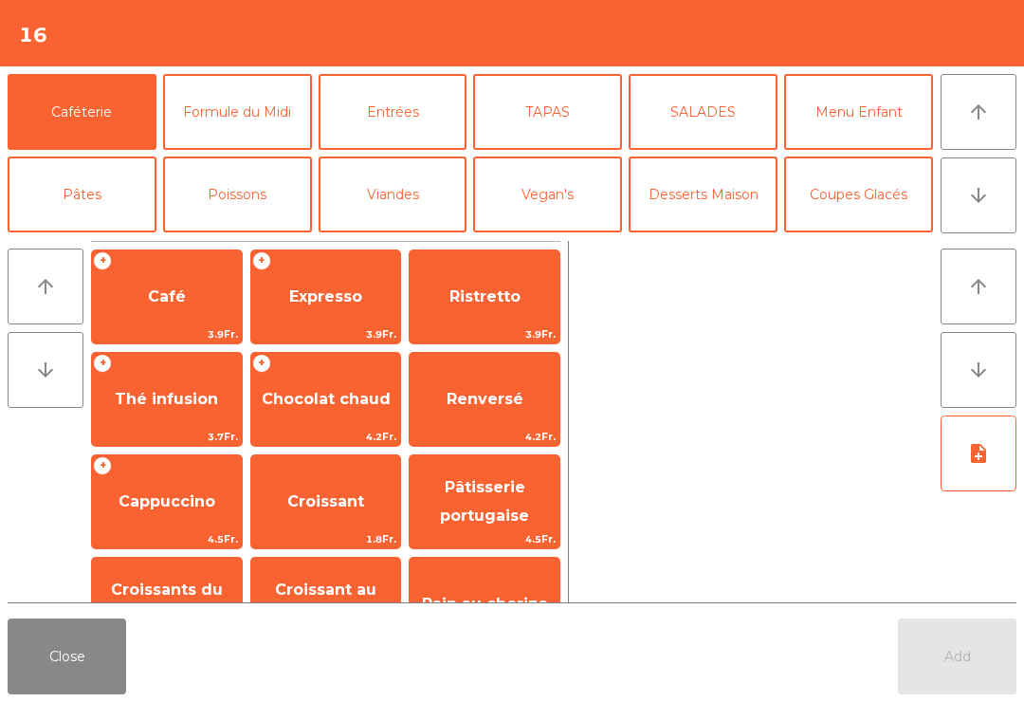
scroll to position [110, 0]
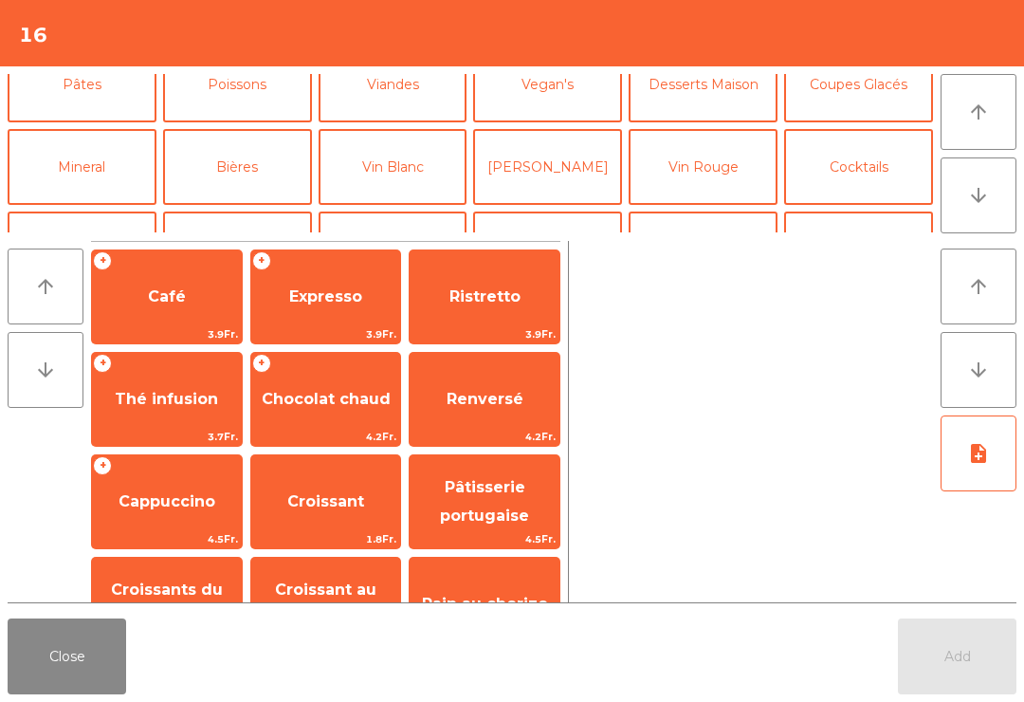
click at [697, 172] on button "Vin Rouge" at bounding box center [703, 167] width 149 height 76
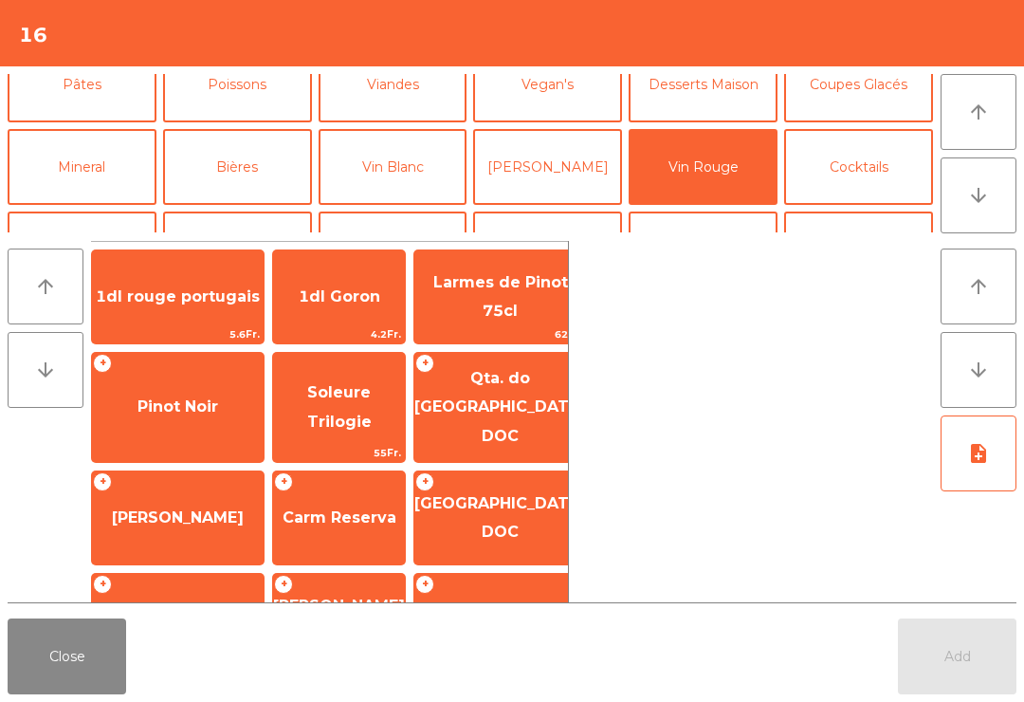
click at [206, 397] on span "Pinot Noir" at bounding box center [178, 406] width 81 height 18
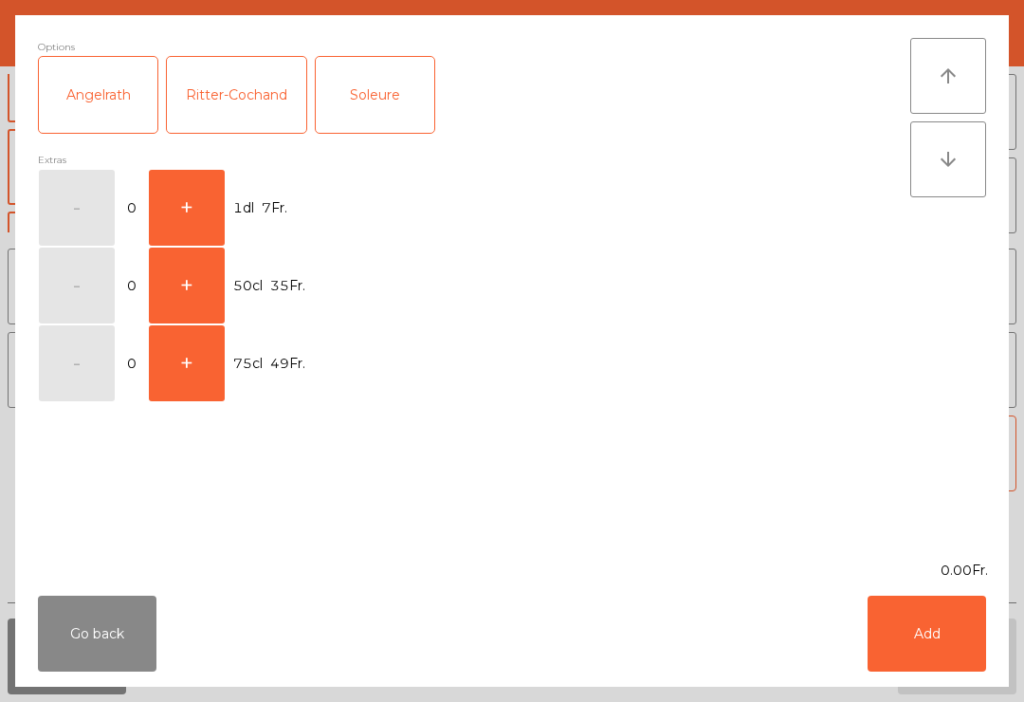
click at [210, 298] on button "+" at bounding box center [187, 286] width 76 height 76
click at [905, 650] on button "Add" at bounding box center [927, 634] width 119 height 76
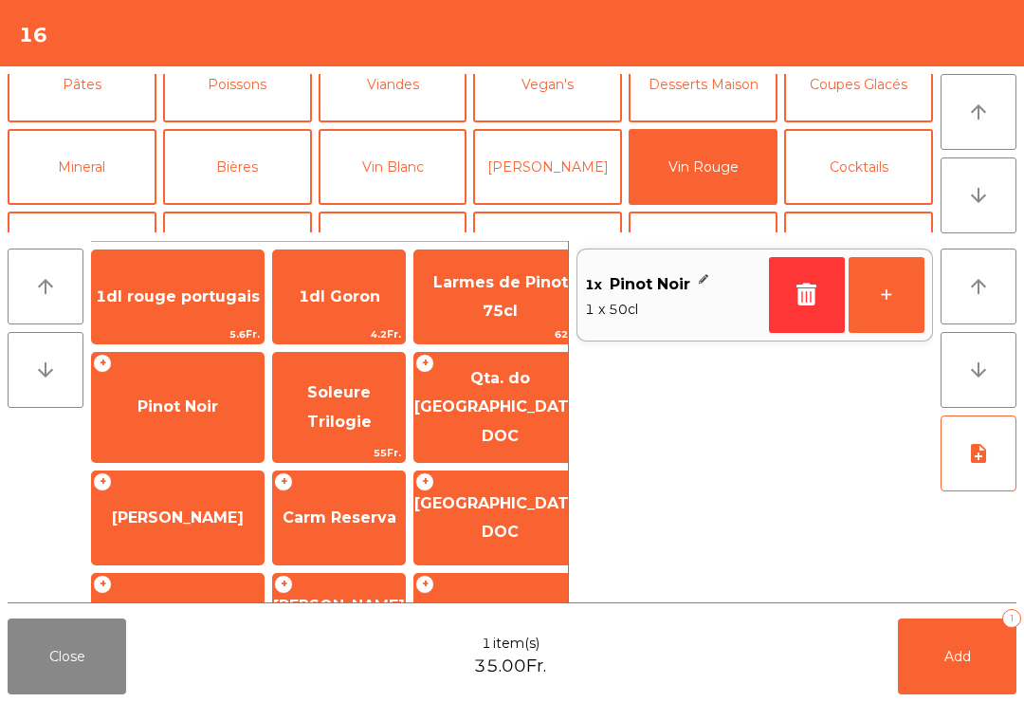
click at [944, 667] on button "Add 1" at bounding box center [957, 656] width 119 height 76
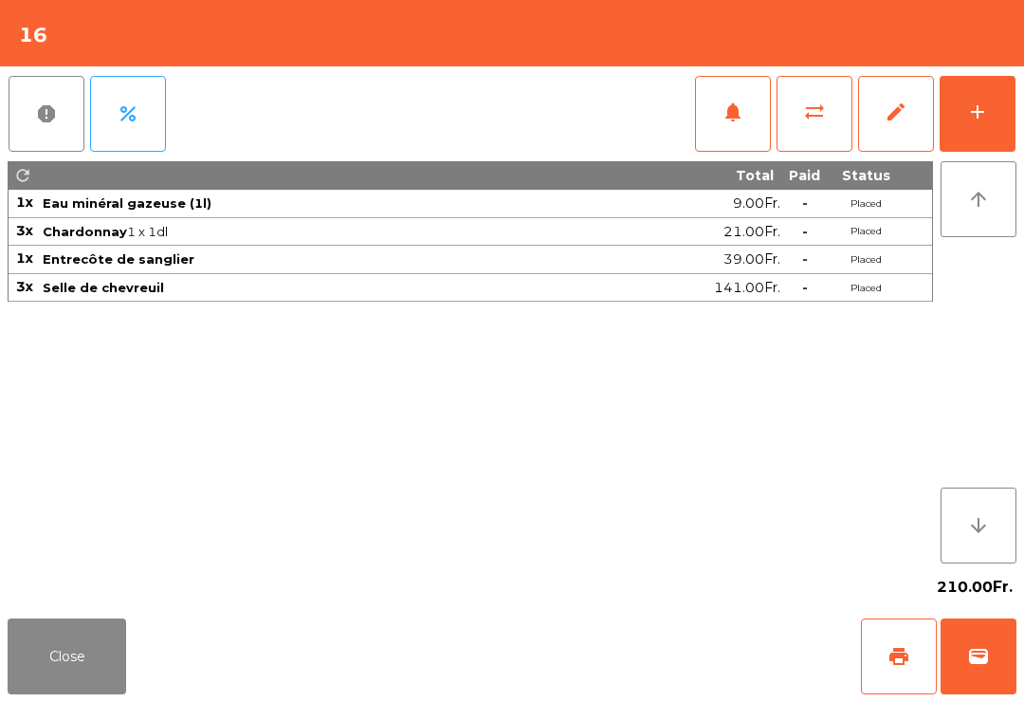
click at [64, 638] on button "Close" at bounding box center [67, 656] width 119 height 76
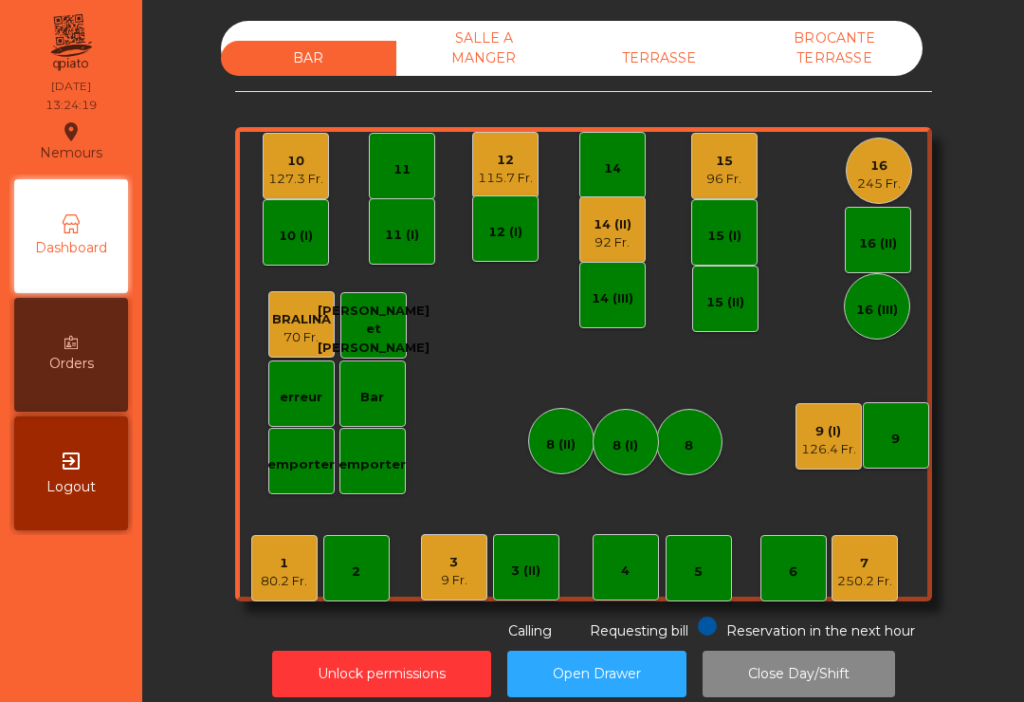
click at [837, 432] on div "9 (I)" at bounding box center [828, 431] width 55 height 19
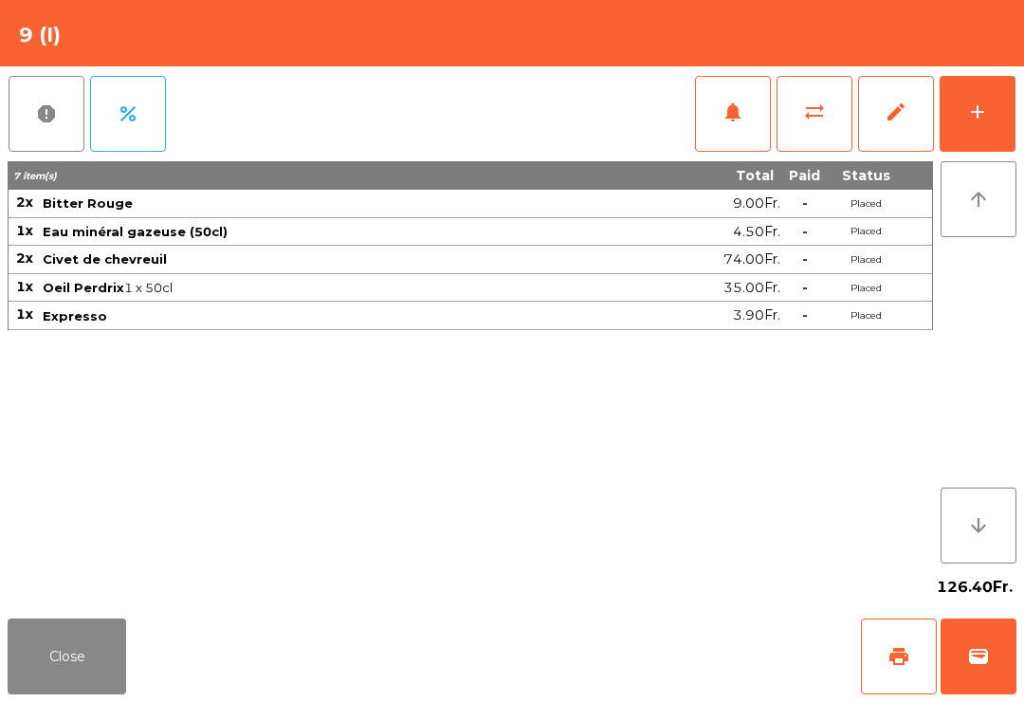
click at [903, 656] on span "print" at bounding box center [899, 656] width 23 height 23
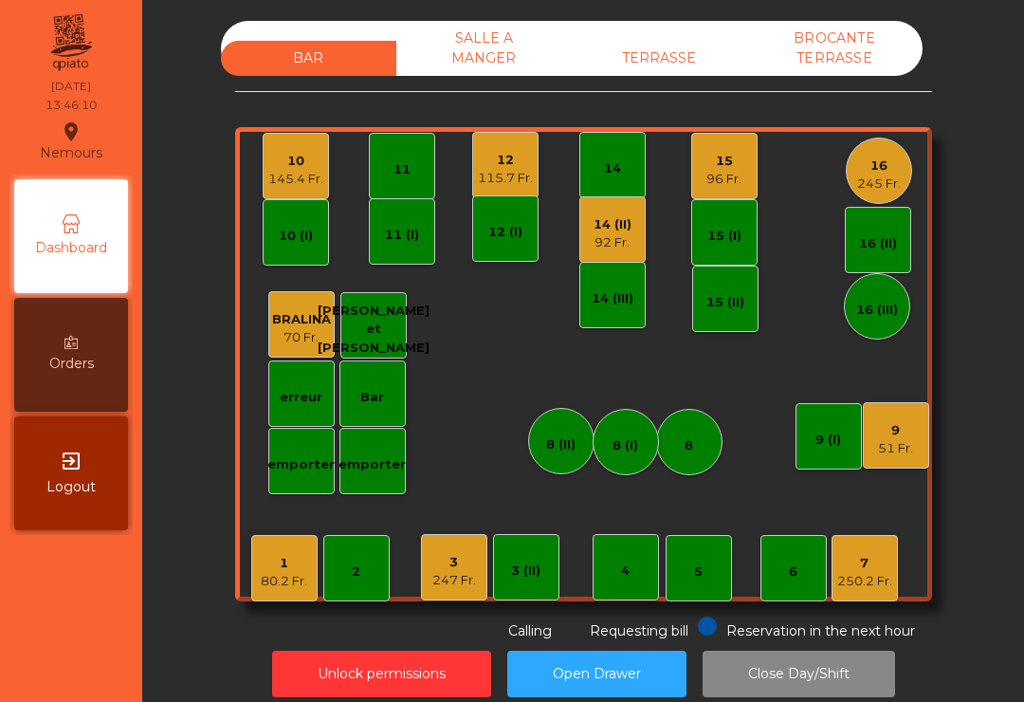
click at [710, 154] on div "15" at bounding box center [724, 161] width 35 height 19
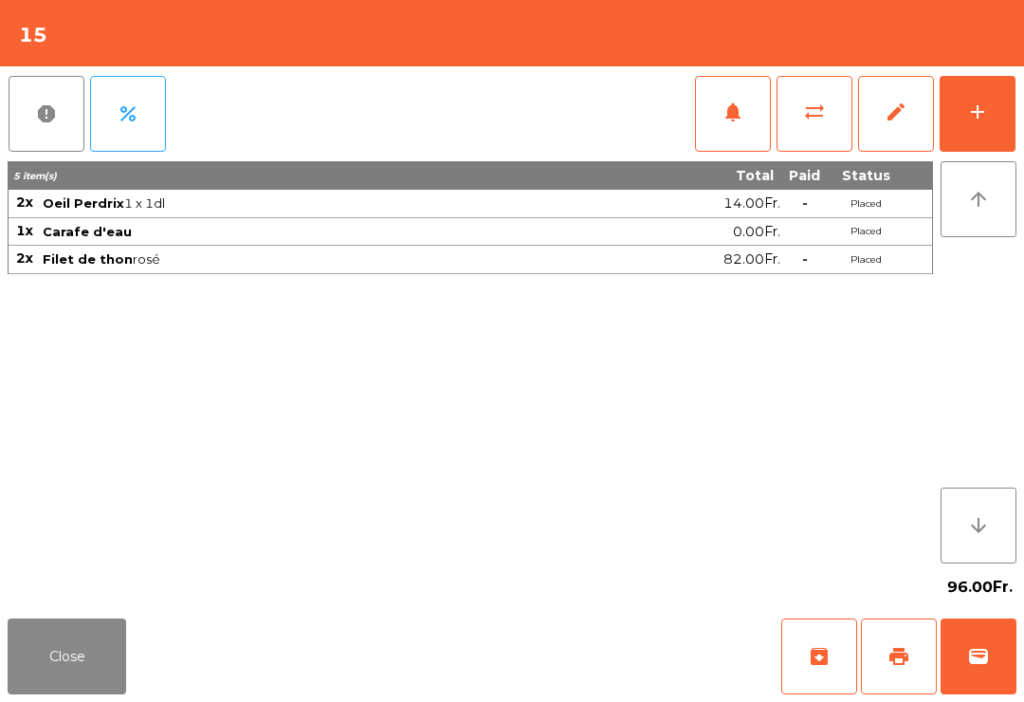
click at [970, 100] on button "add" at bounding box center [978, 114] width 76 height 76
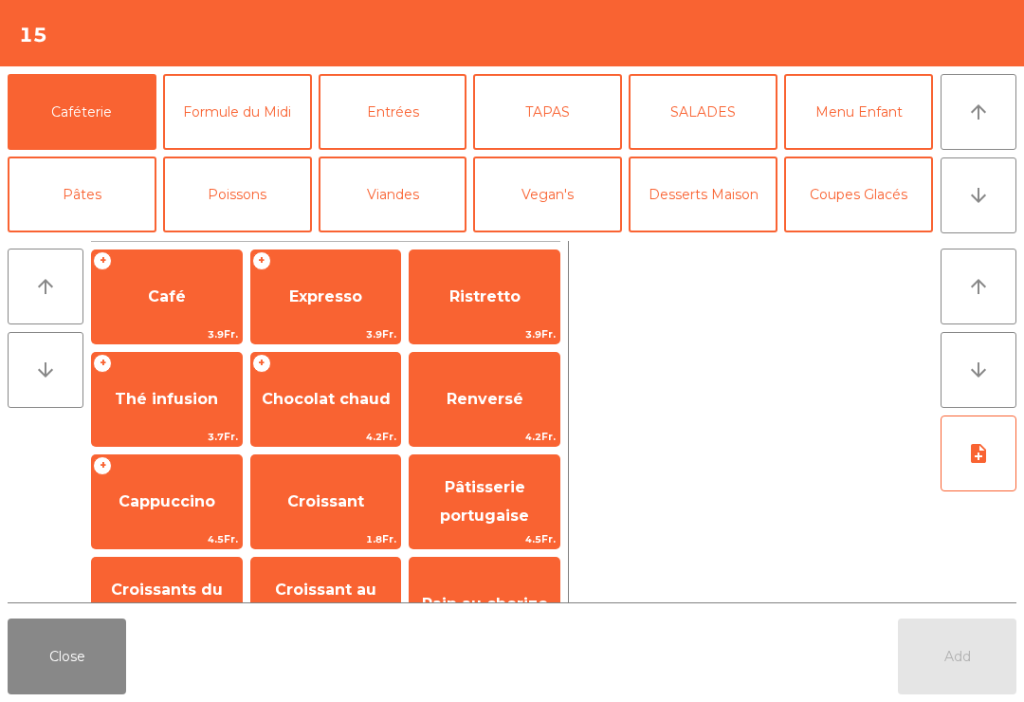
click at [988, 179] on button "arrow_downward" at bounding box center [979, 195] width 76 height 76
click at [987, 178] on button "arrow_downward" at bounding box center [979, 195] width 76 height 76
click at [244, 404] on button "La Chasse" at bounding box center [237, 442] width 149 height 76
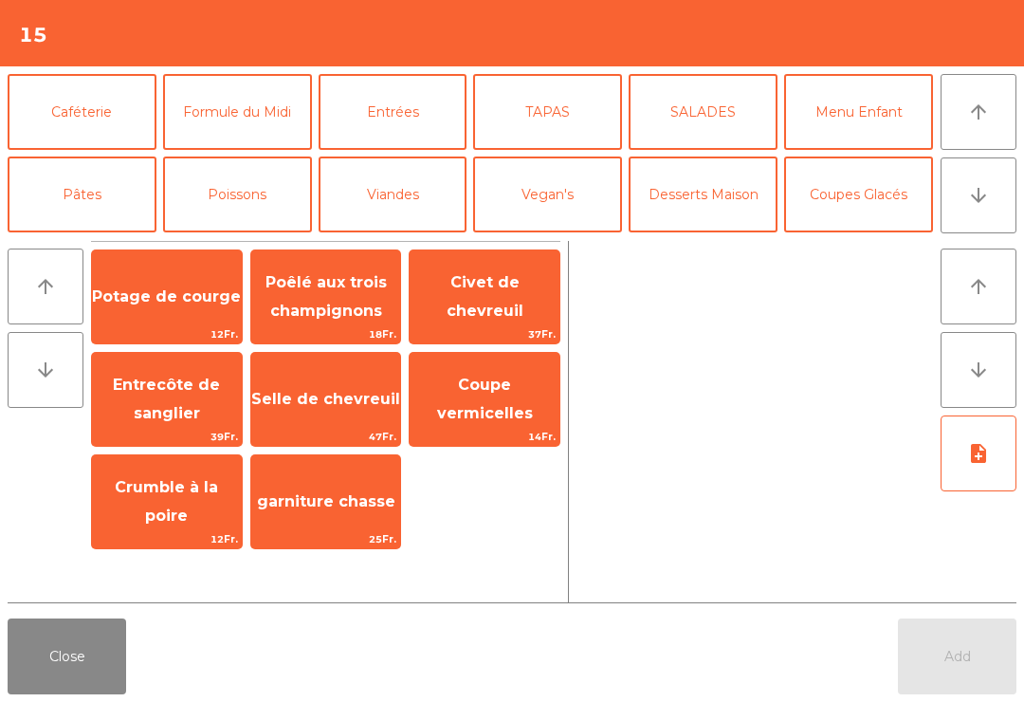
scroll to position [248, 0]
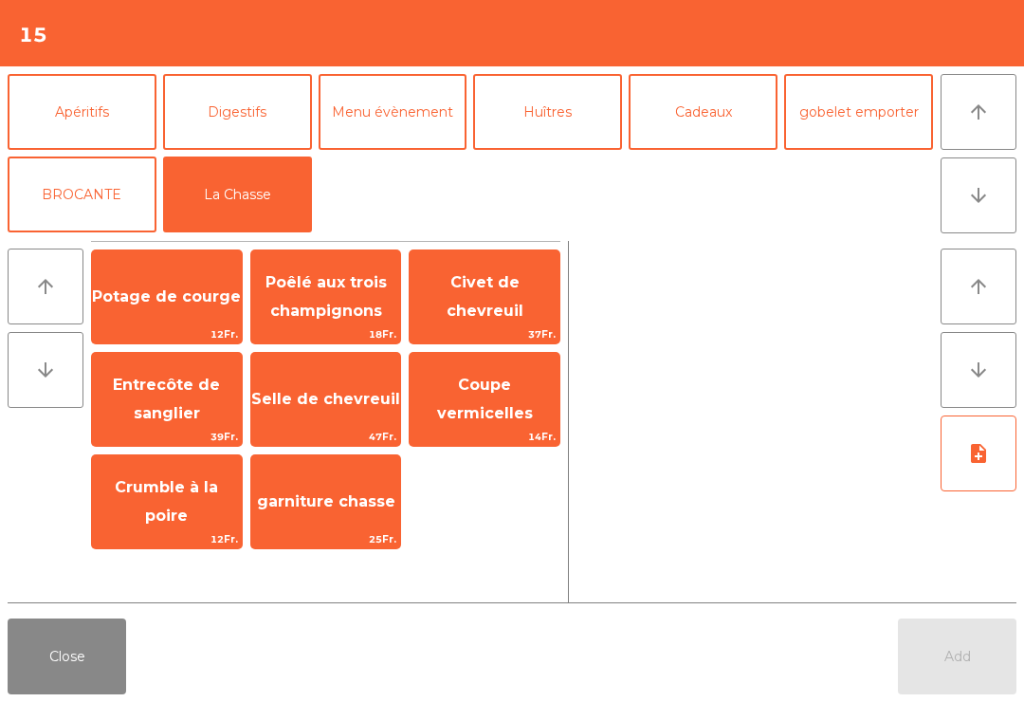
click at [506, 423] on span "Coupe vermicelles" at bounding box center [485, 399] width 150 height 81
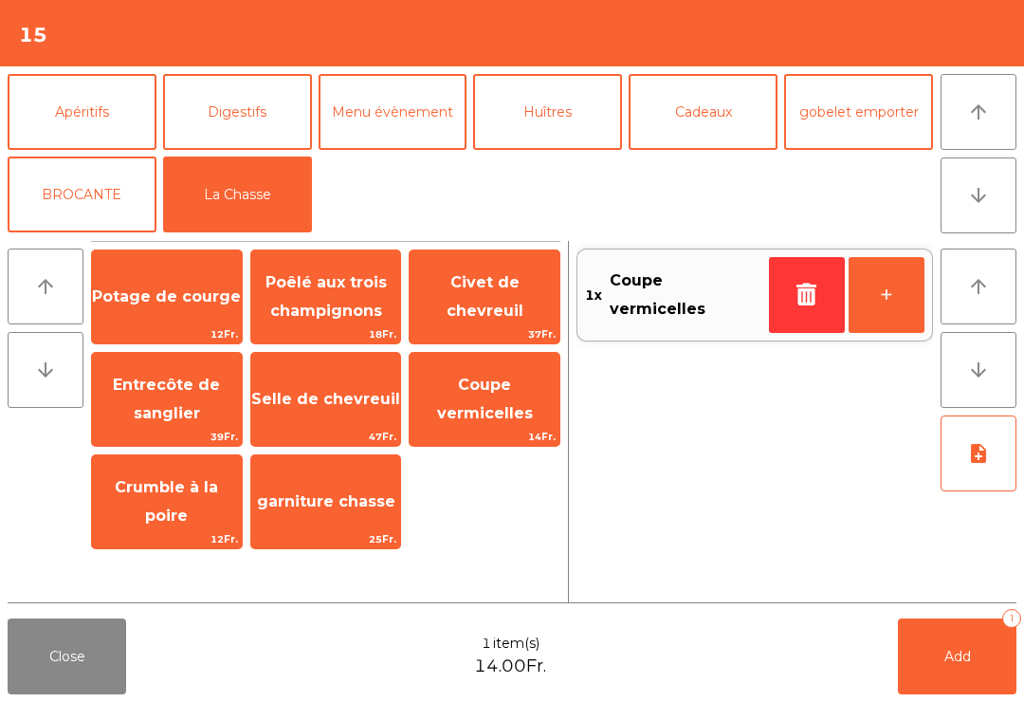
click at [978, 118] on icon "arrow_upward" at bounding box center [978, 112] width 23 height 23
click at [977, 117] on icon "arrow_upward" at bounding box center [978, 112] width 23 height 23
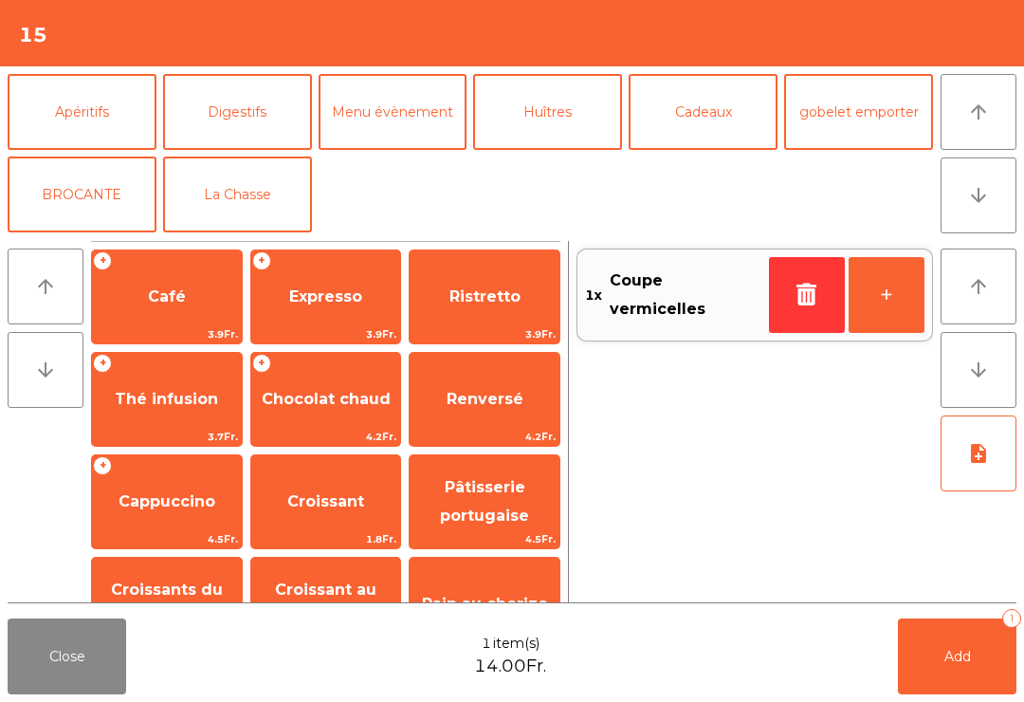
scroll to position [0, 0]
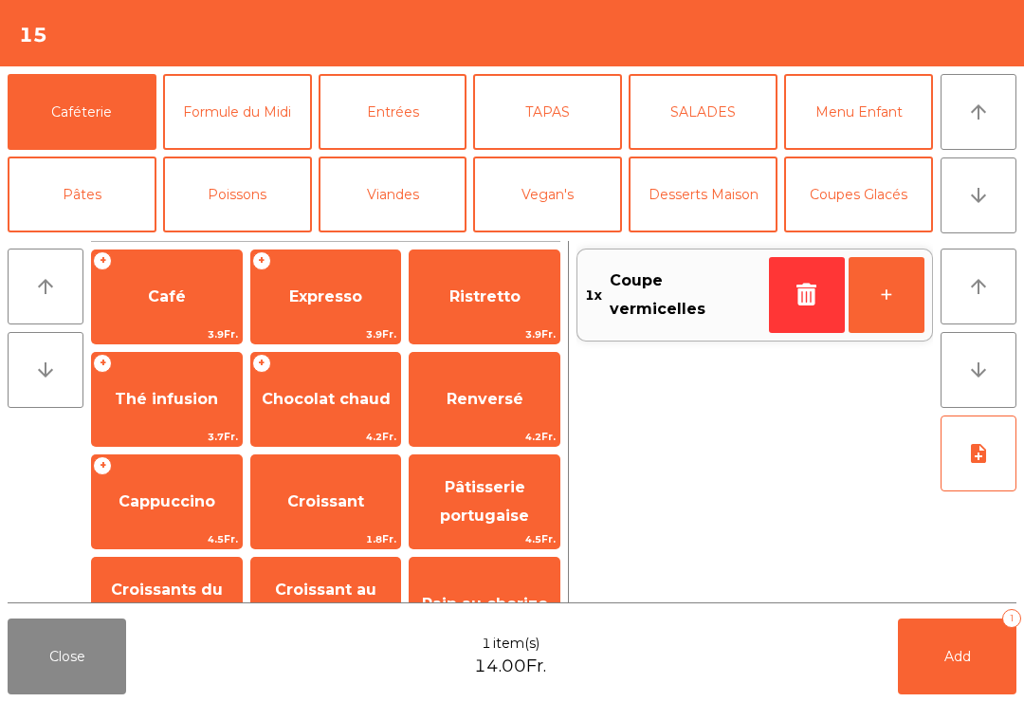
click at [178, 314] on span "Café" at bounding box center [167, 296] width 150 height 51
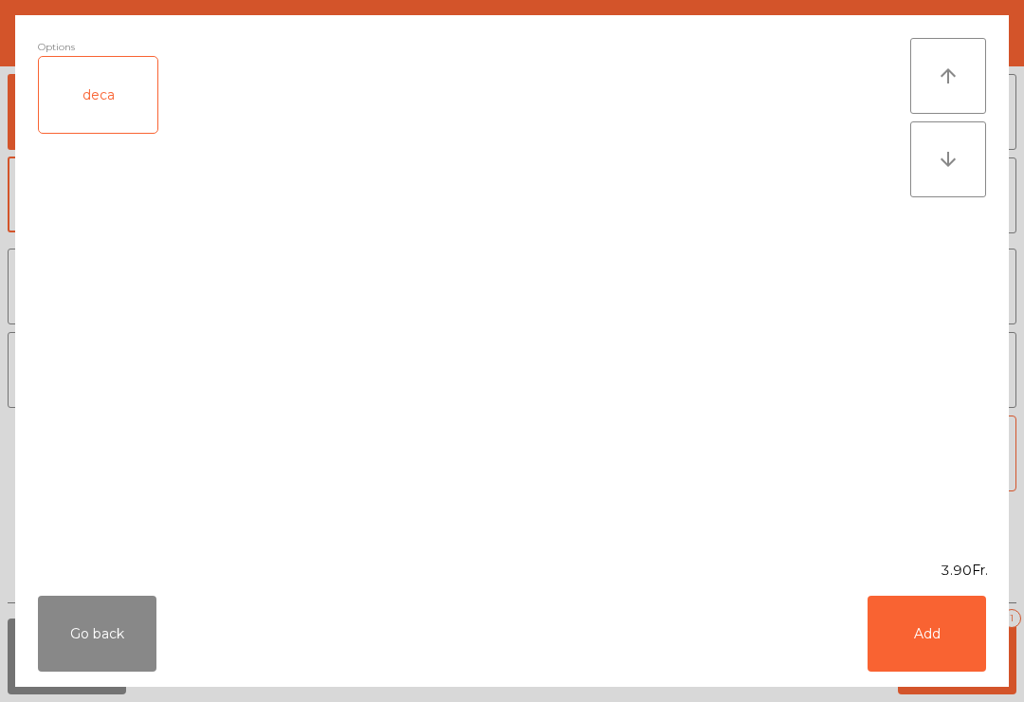
click at [924, 651] on button "Add" at bounding box center [927, 634] width 119 height 76
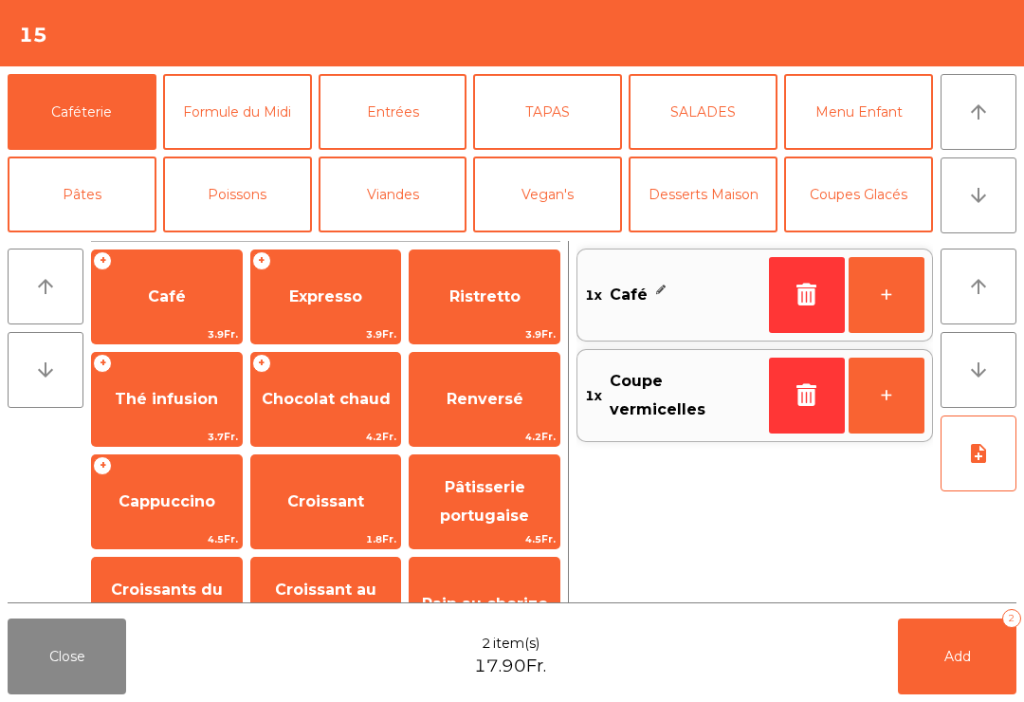
click at [961, 655] on span "Add" at bounding box center [958, 656] width 27 height 17
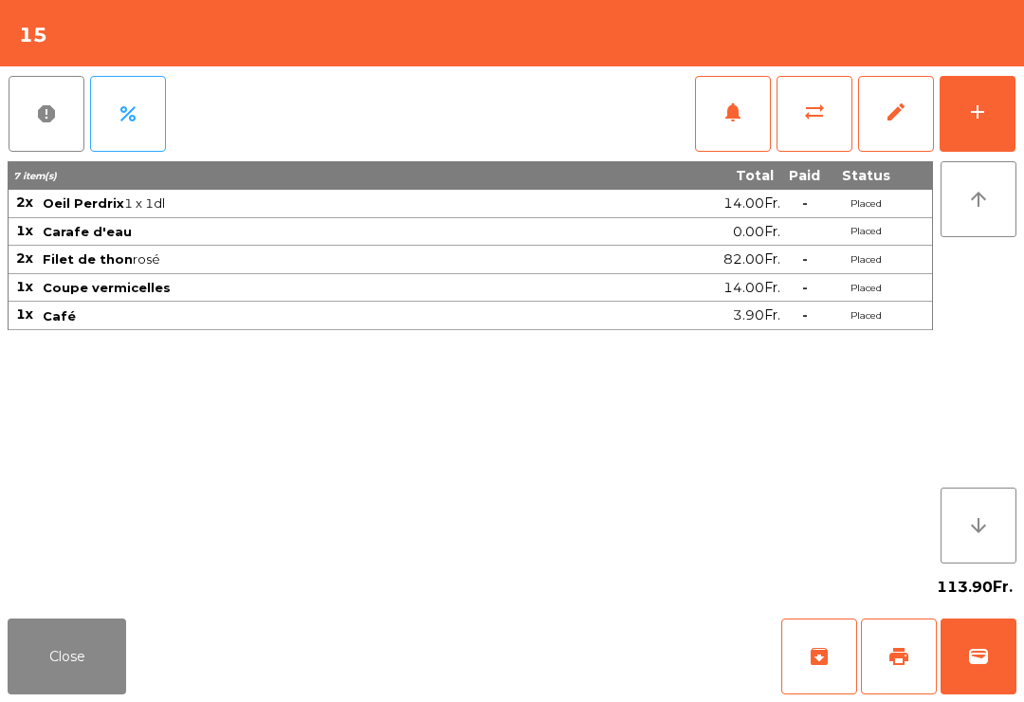
click at [72, 676] on button "Close" at bounding box center [67, 656] width 119 height 76
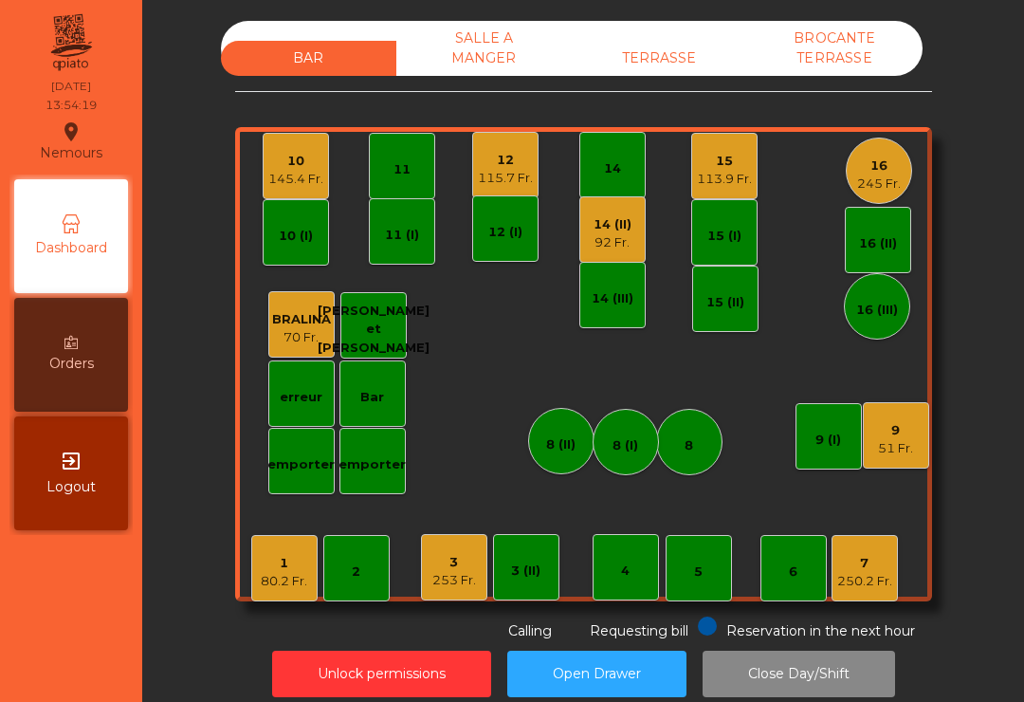
click at [875, 577] on div "250.2 Fr." at bounding box center [864, 581] width 55 height 19
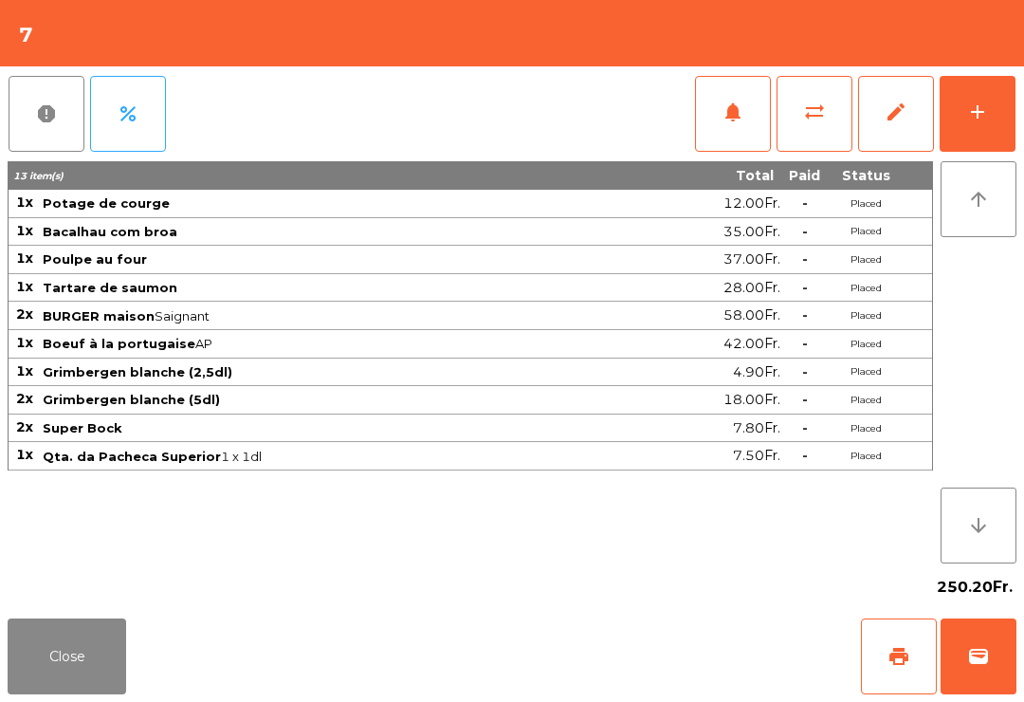
click at [999, 107] on button "add" at bounding box center [978, 114] width 76 height 76
click at [966, 127] on button "add" at bounding box center [978, 114] width 76 height 76
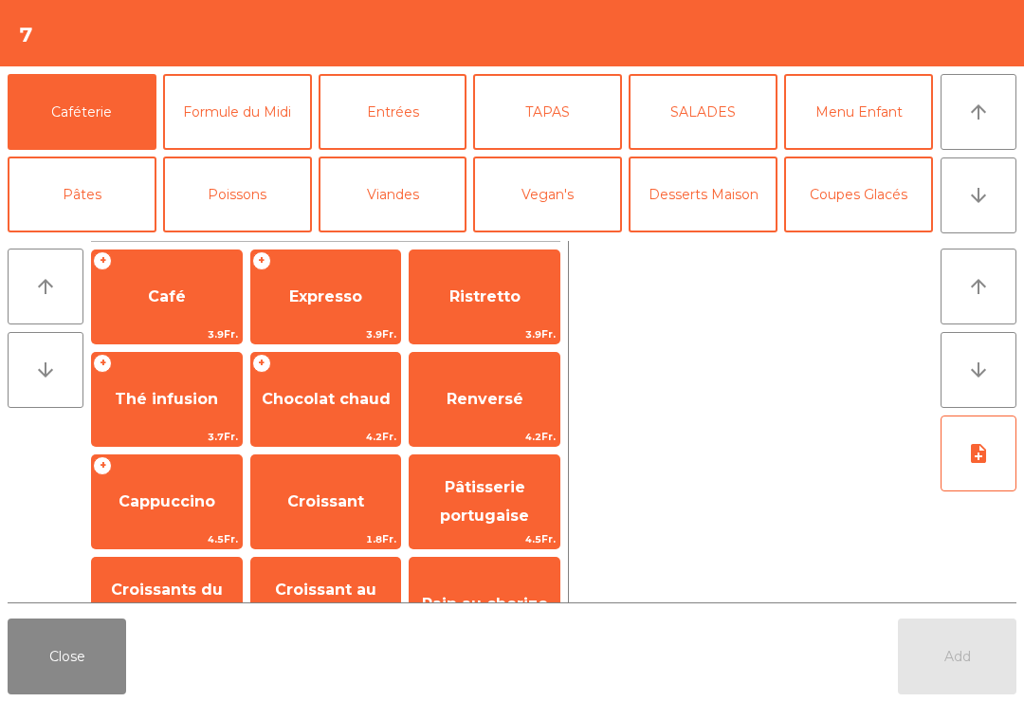
click at [701, 201] on button "Desserts Maison" at bounding box center [703, 194] width 149 height 76
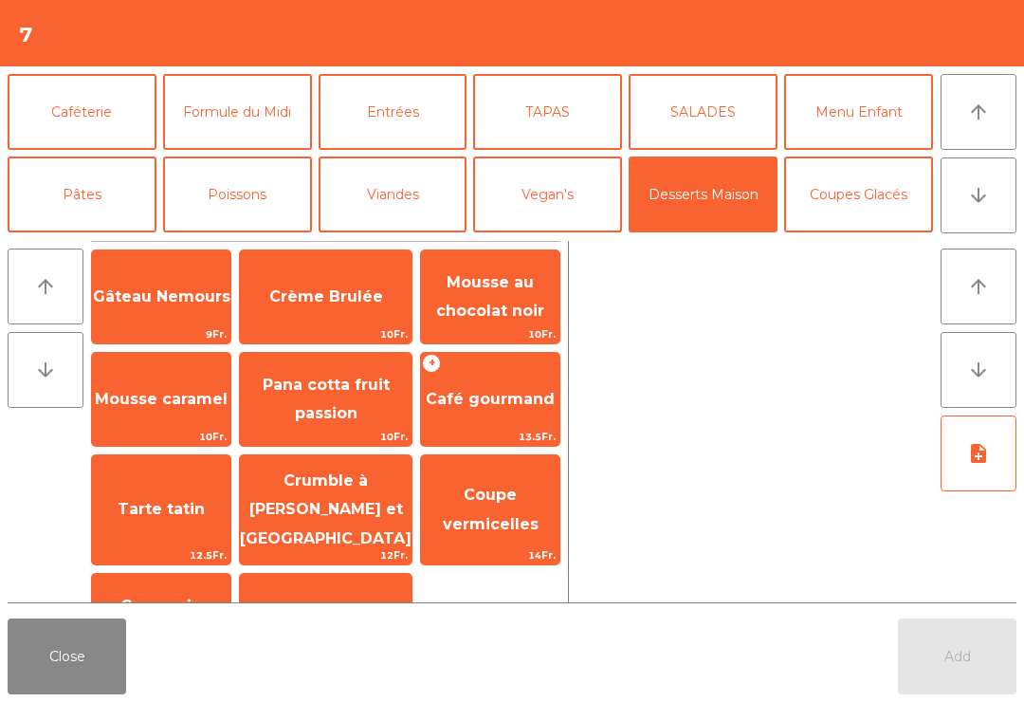
click at [486, 400] on span "Café gourmand" at bounding box center [490, 399] width 129 height 18
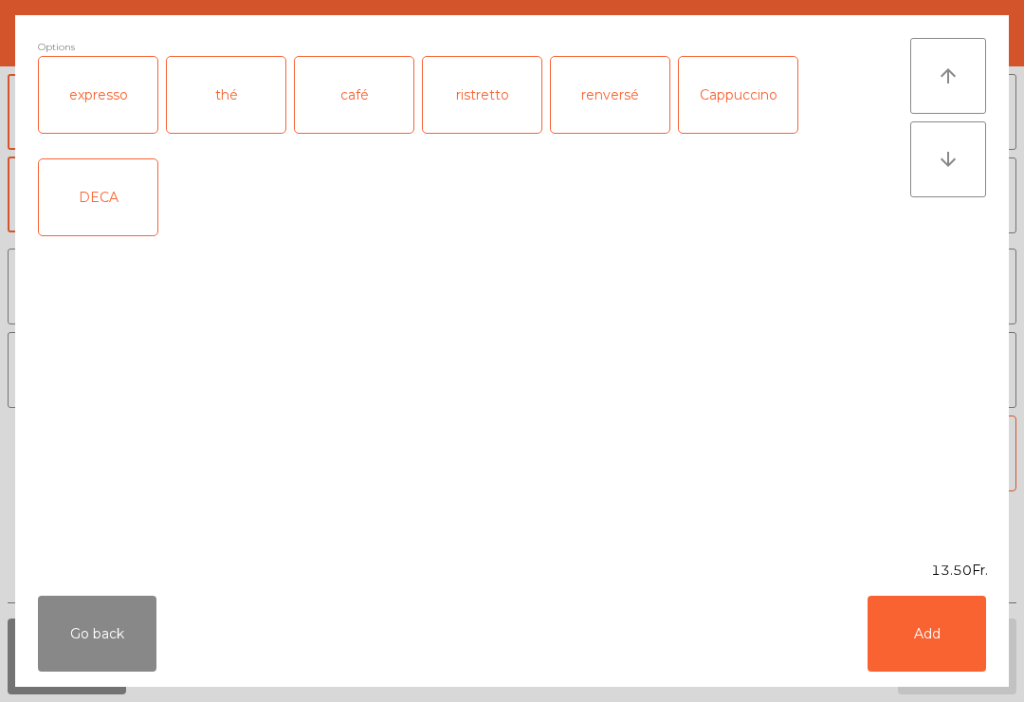
click at [108, 84] on div "expresso" at bounding box center [98, 95] width 119 height 76
click at [925, 660] on button "Add" at bounding box center [927, 634] width 119 height 76
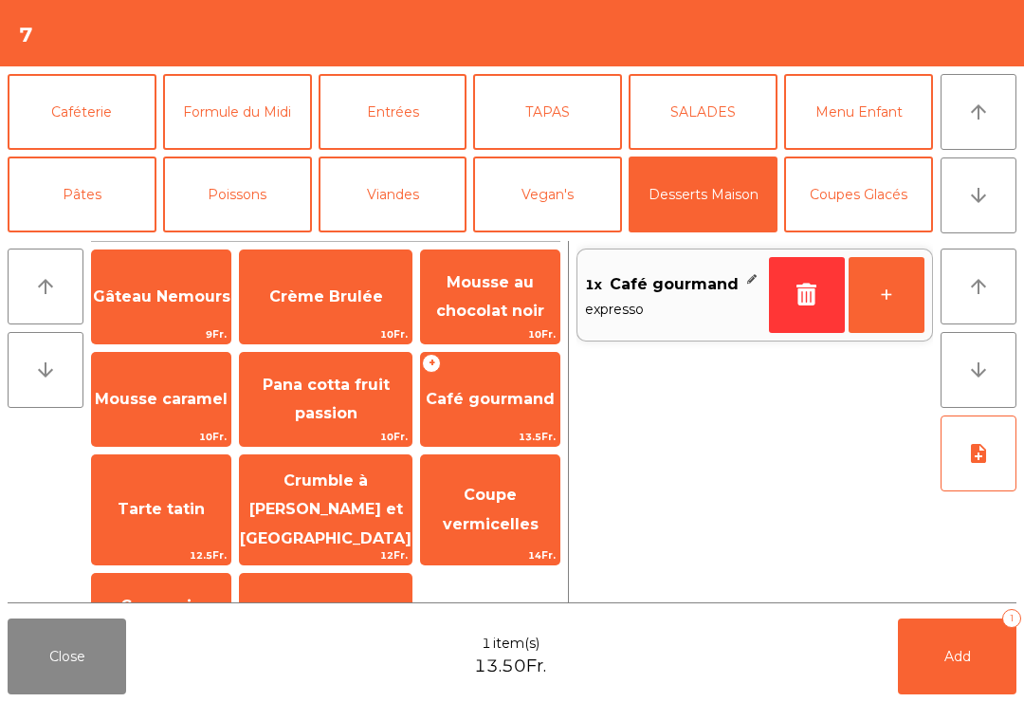
click at [886, 310] on button "+" at bounding box center [887, 295] width 76 height 76
click at [895, 307] on button "+" at bounding box center [887, 295] width 76 height 76
click at [900, 303] on button "+" at bounding box center [887, 295] width 76 height 76
click at [338, 310] on span "Crème Brulée" at bounding box center [326, 296] width 172 height 51
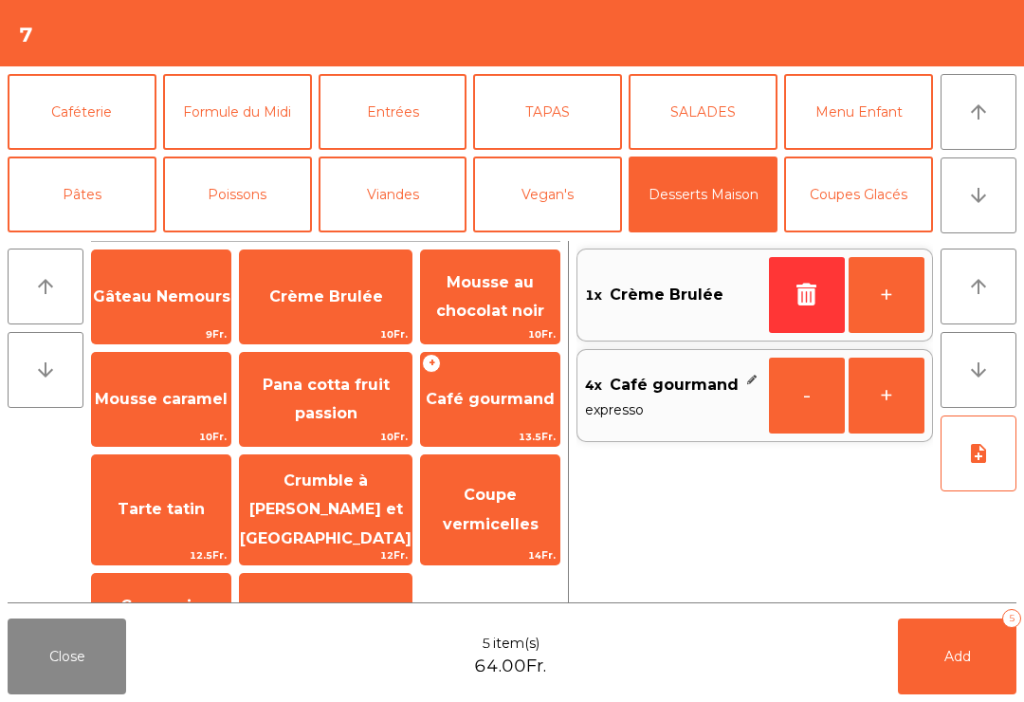
click at [88, 109] on button "Caféterie" at bounding box center [82, 112] width 149 height 76
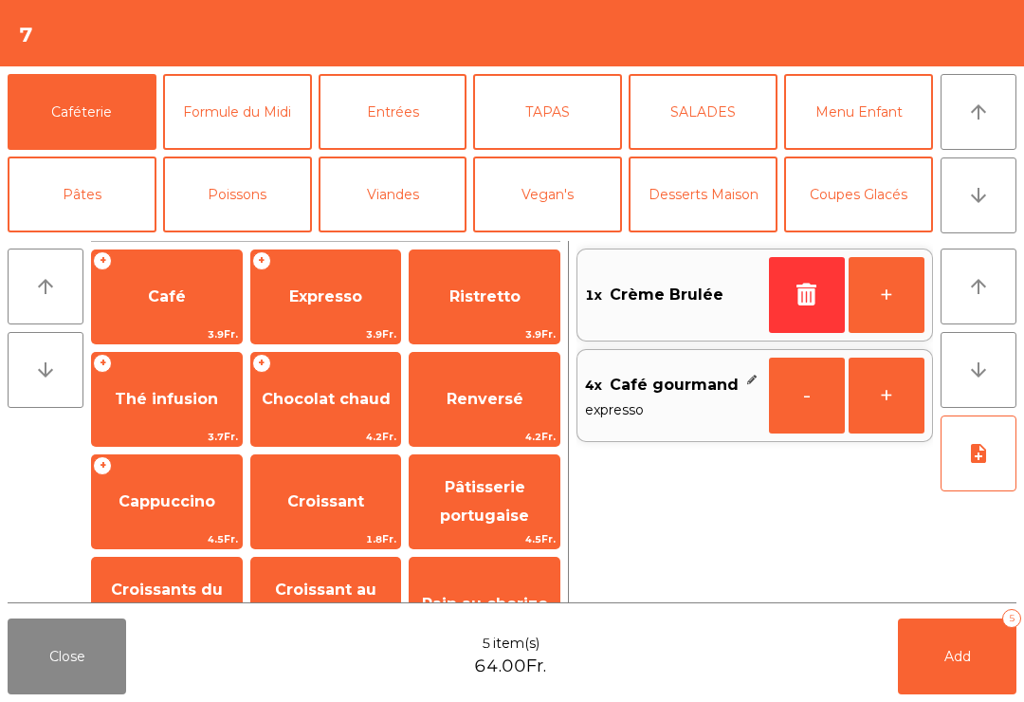
click at [185, 272] on span "Café" at bounding box center [167, 296] width 150 height 51
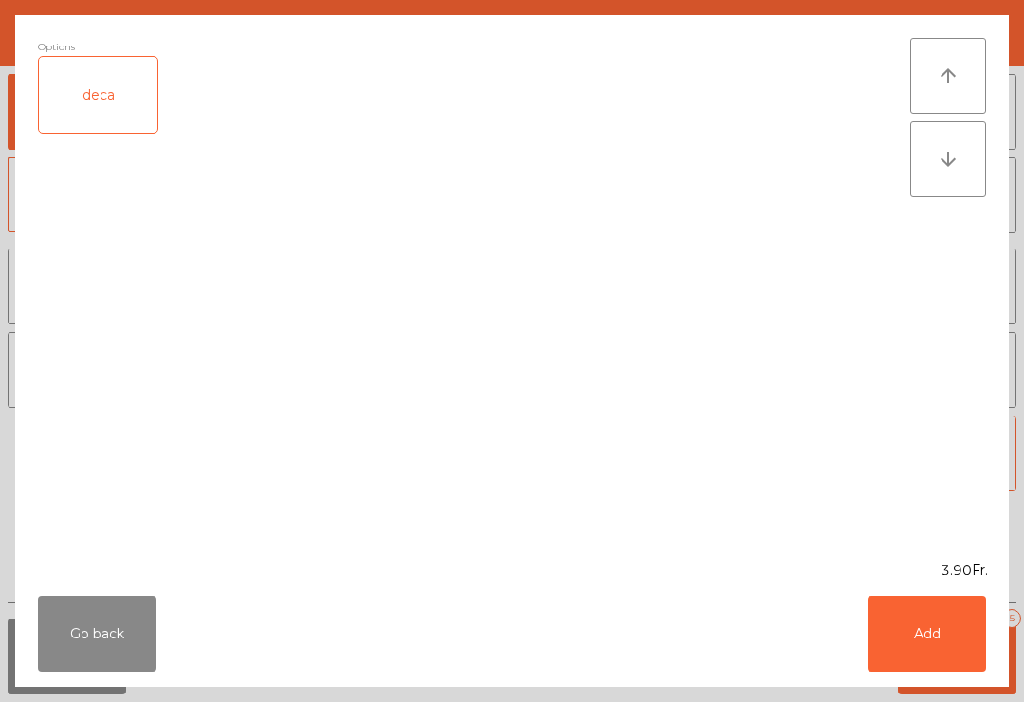
click at [921, 654] on button "Add" at bounding box center [927, 634] width 119 height 76
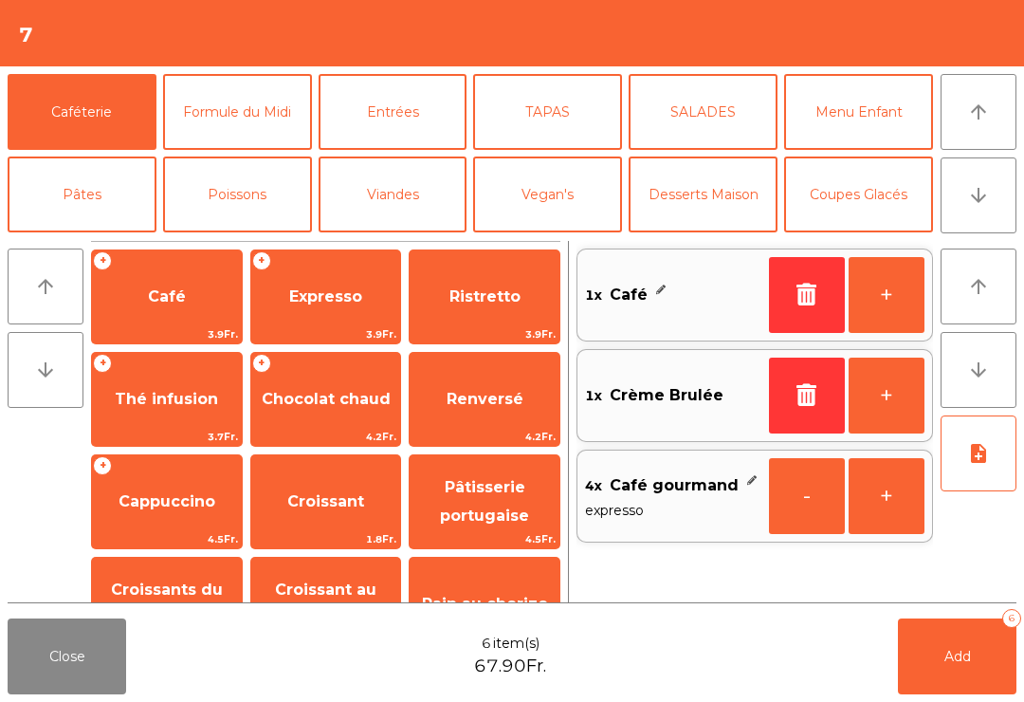
click at [974, 684] on button "Add 6" at bounding box center [957, 656] width 119 height 76
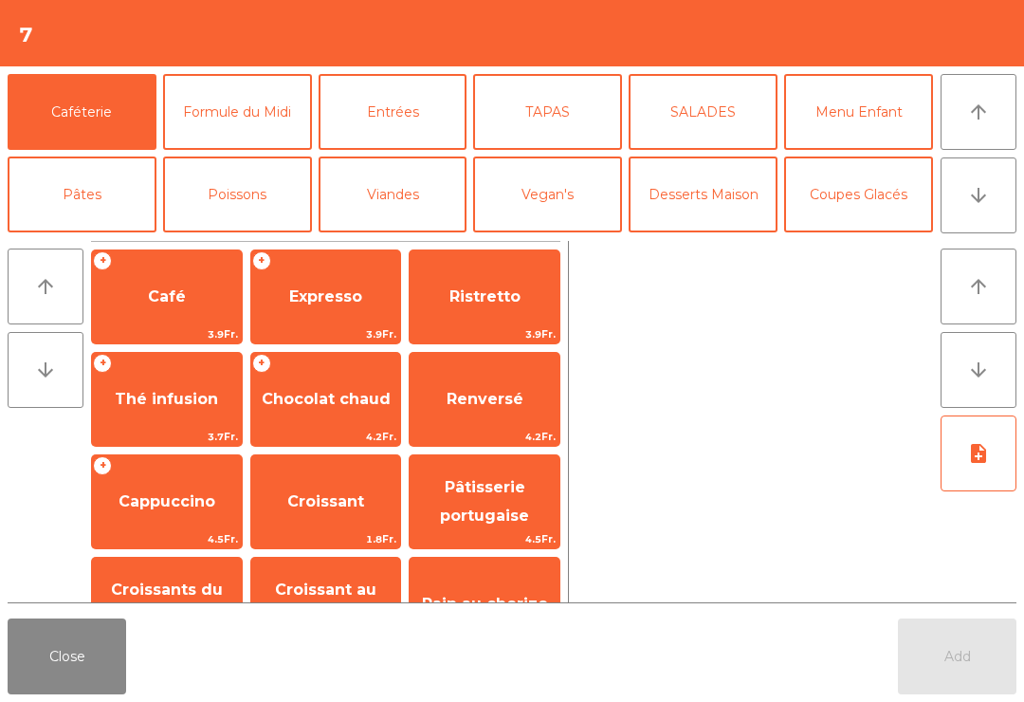
click at [46, 689] on button "Close" at bounding box center [67, 656] width 119 height 76
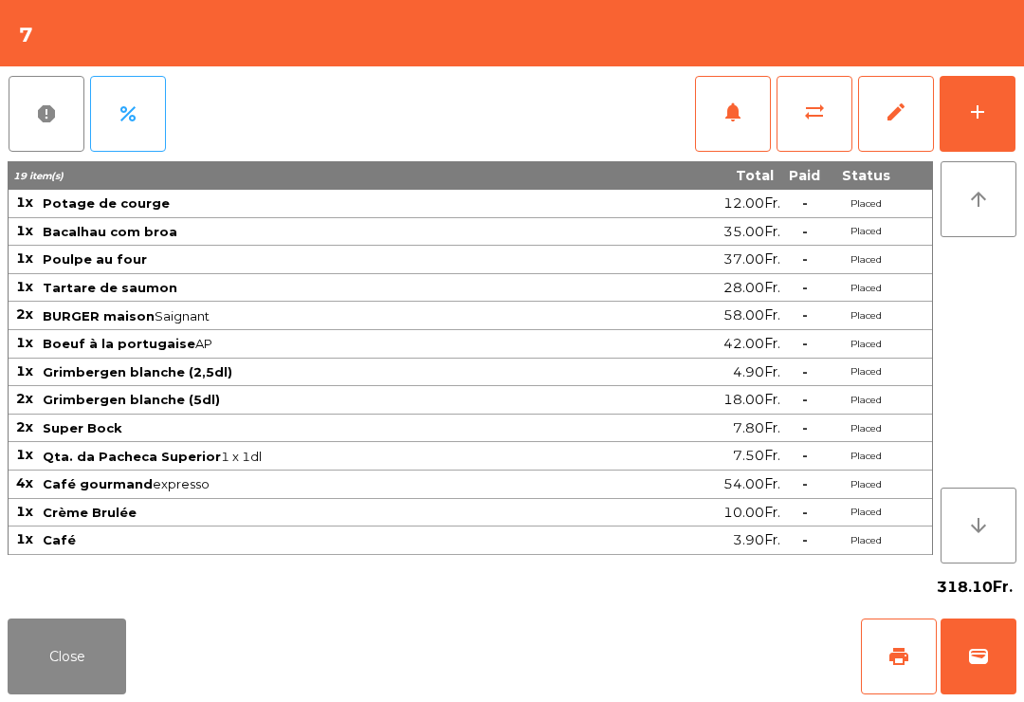
click at [91, 689] on button "Close" at bounding box center [67, 656] width 119 height 76
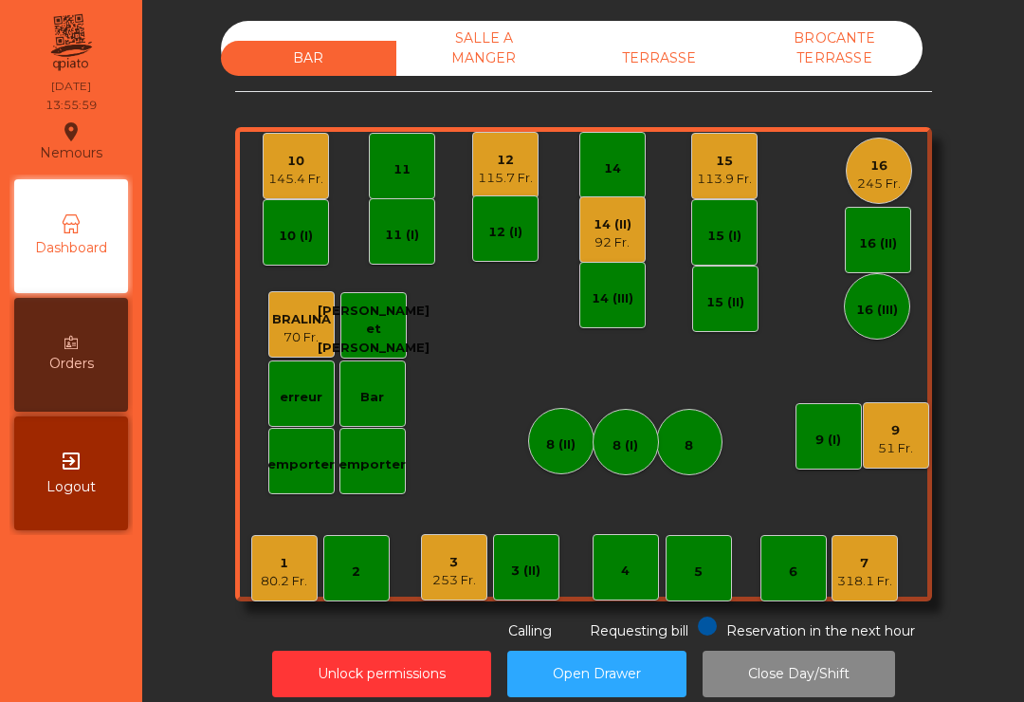
click at [518, 173] on div "115.7 Fr." at bounding box center [505, 178] width 55 height 19
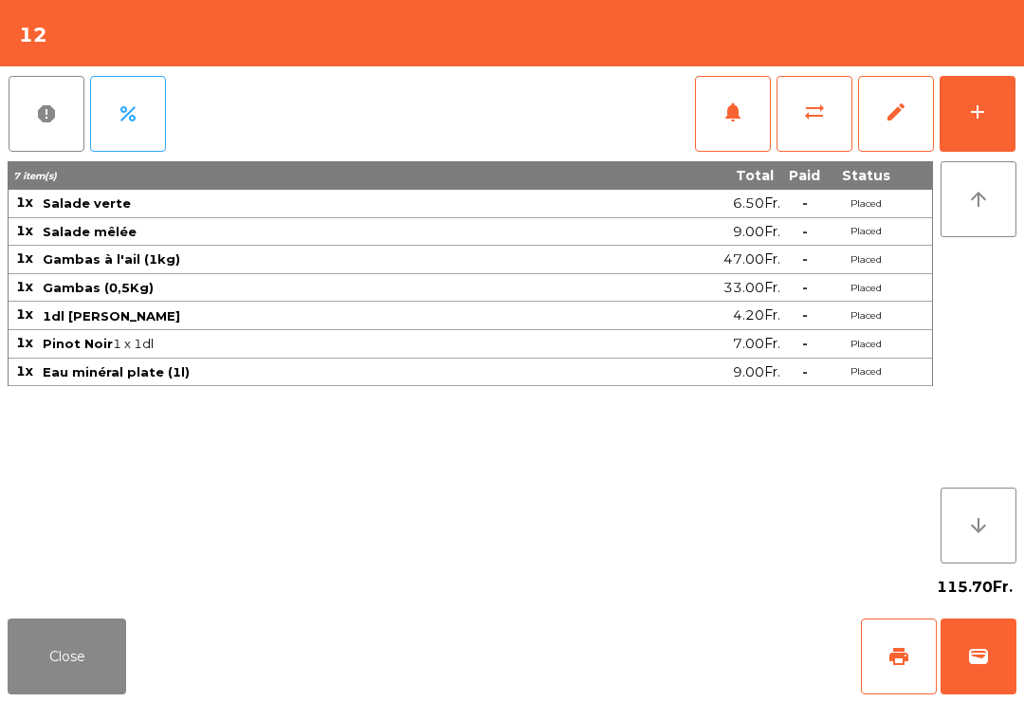
click at [987, 125] on button "add" at bounding box center [978, 114] width 76 height 76
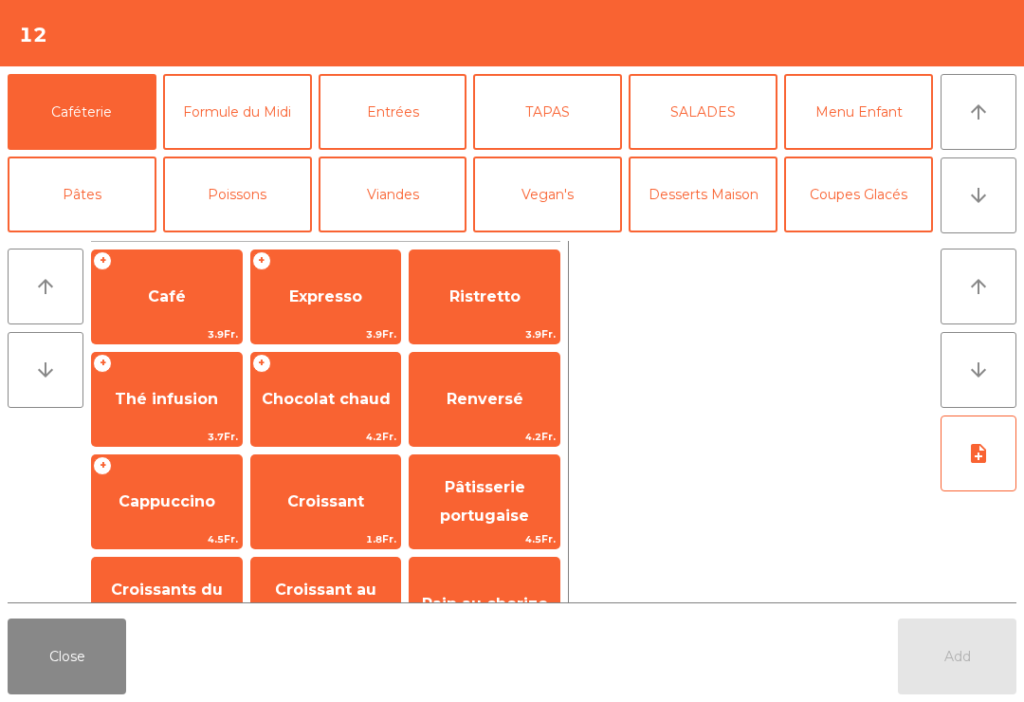
click at [984, 209] on button "arrow_downward" at bounding box center [979, 195] width 76 height 76
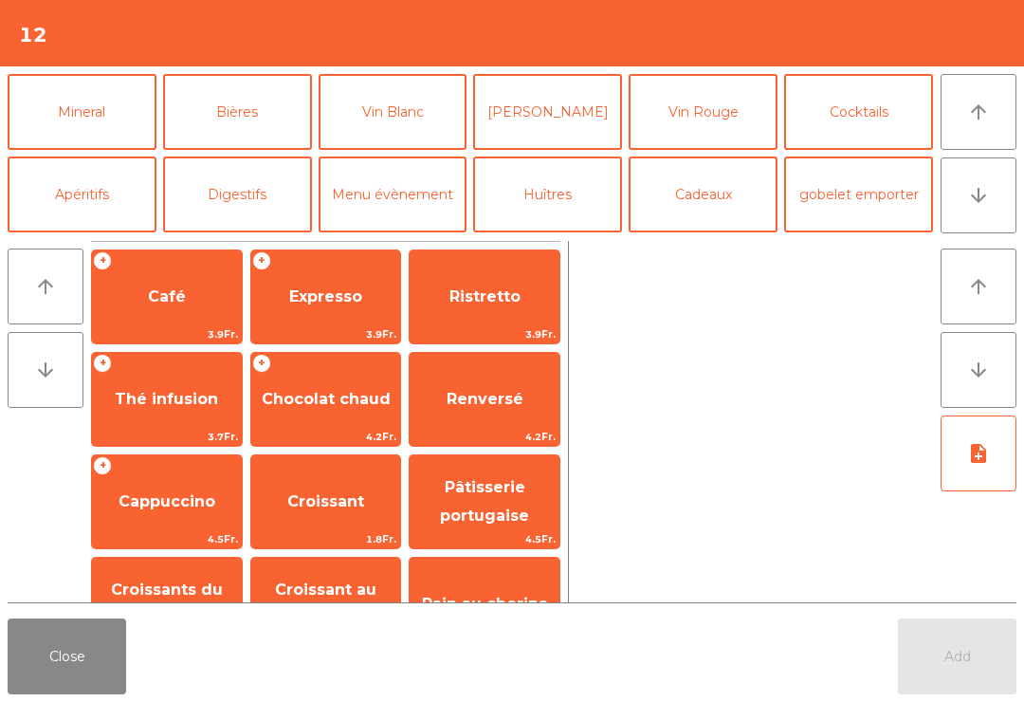
click at [1001, 198] on button "arrow_downward" at bounding box center [979, 195] width 76 height 76
click at [237, 239] on button "La Chasse" at bounding box center [237, 277] width 149 height 76
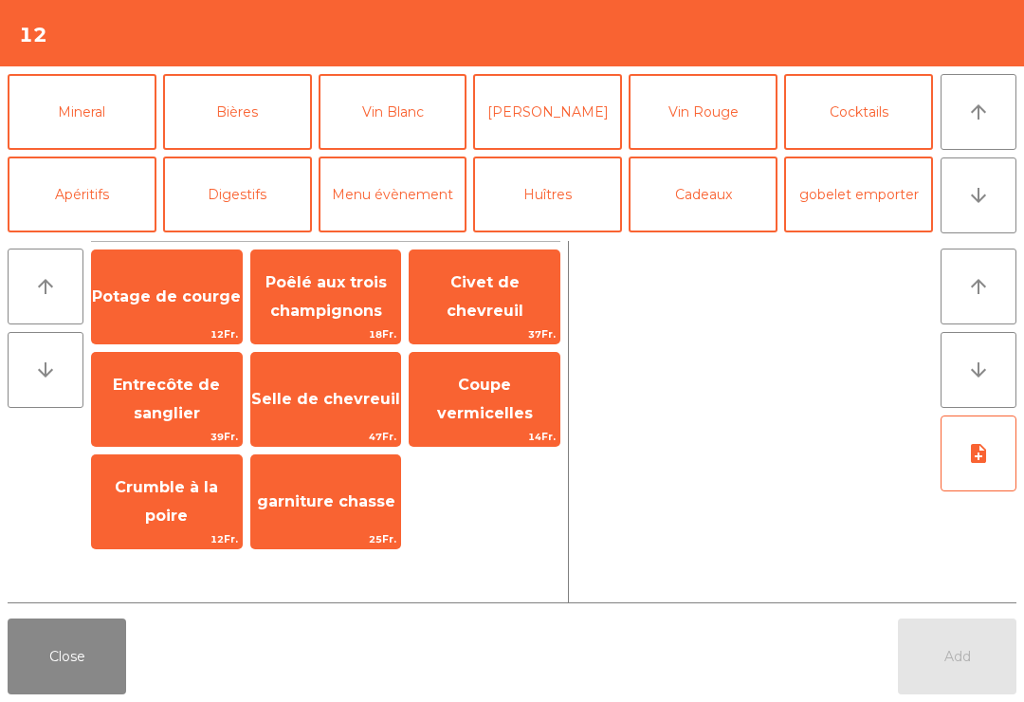
scroll to position [248, 0]
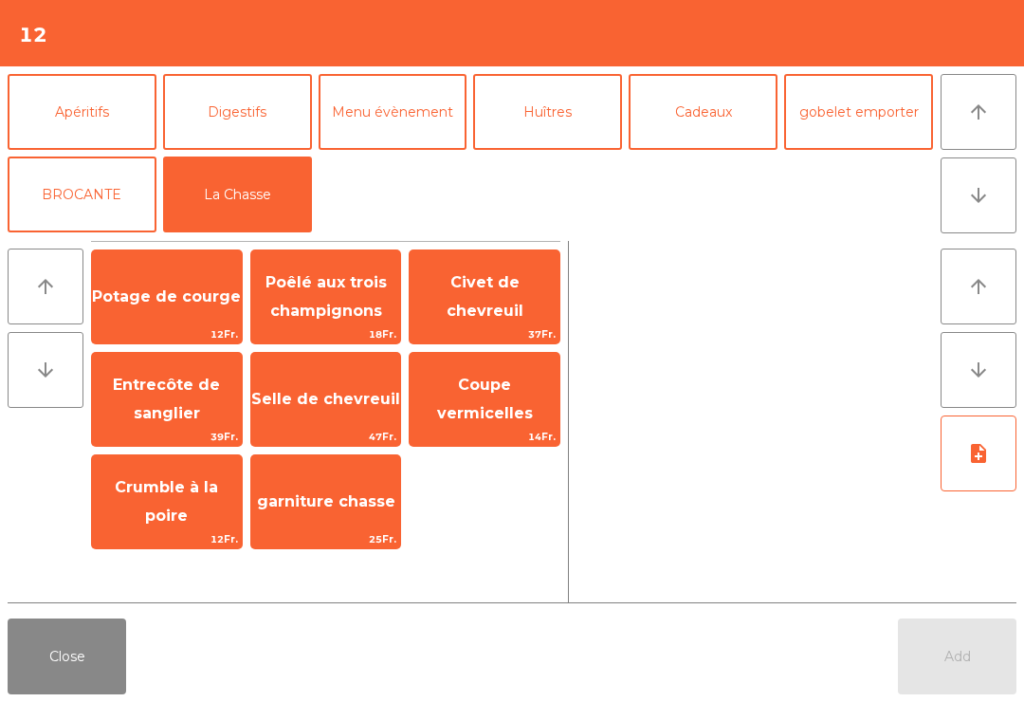
click at [468, 406] on span "Coupe vermicelles" at bounding box center [485, 399] width 96 height 46
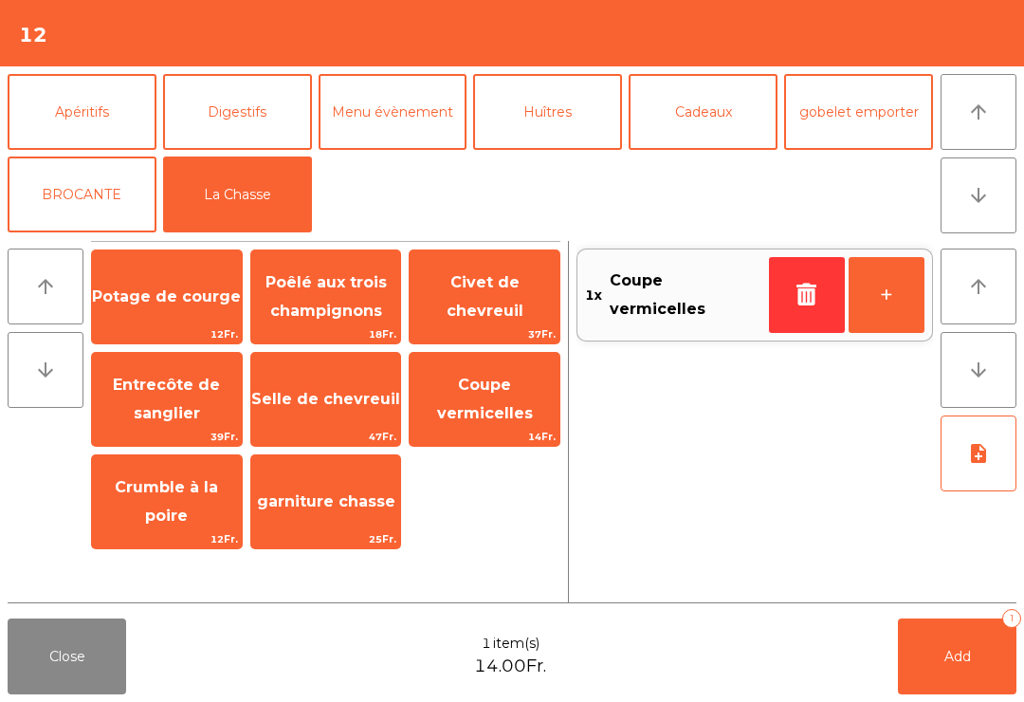
click at [999, 122] on button "arrow_upward" at bounding box center [979, 112] width 76 height 76
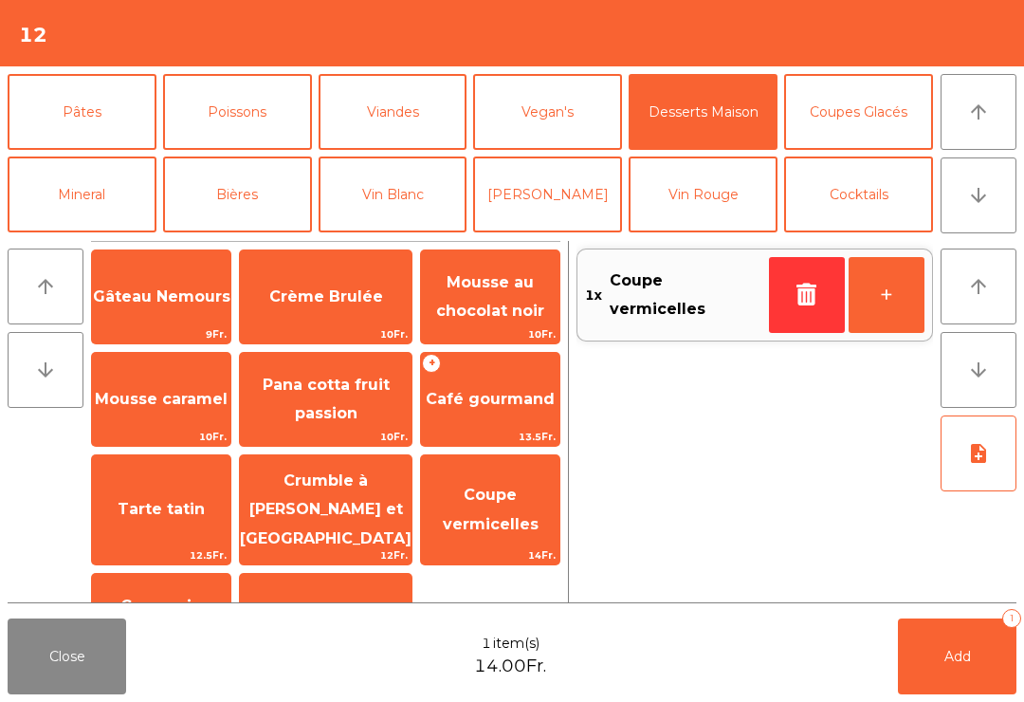
click at [128, 401] on span "Mousse caramel" at bounding box center [161, 399] width 133 height 18
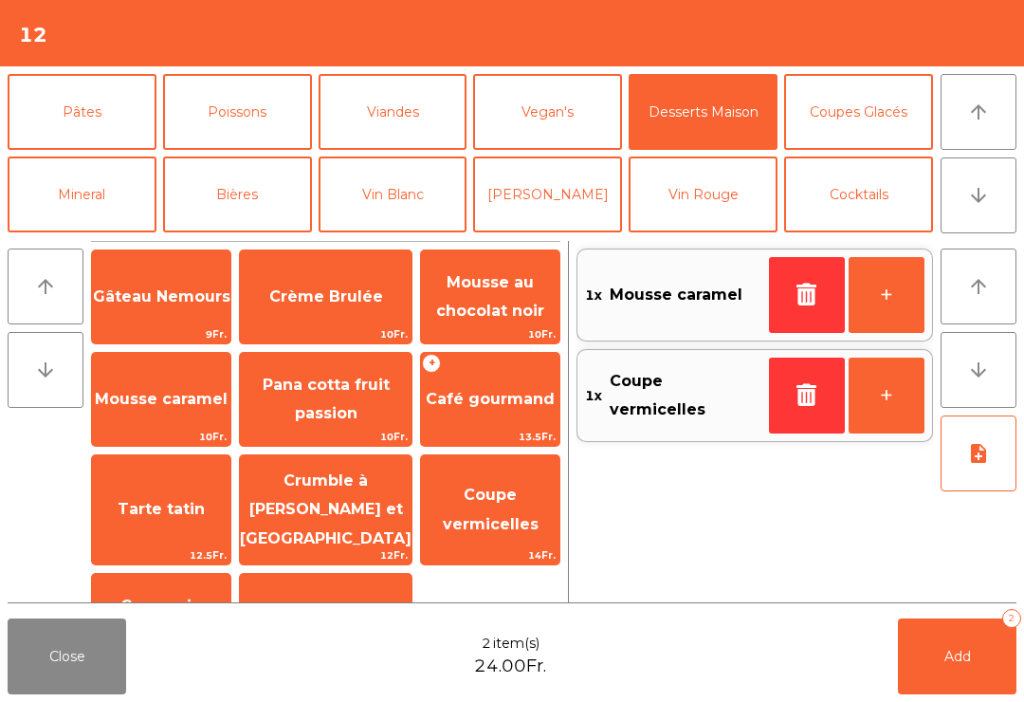
click at [784, 297] on button "button" at bounding box center [807, 295] width 76 height 76
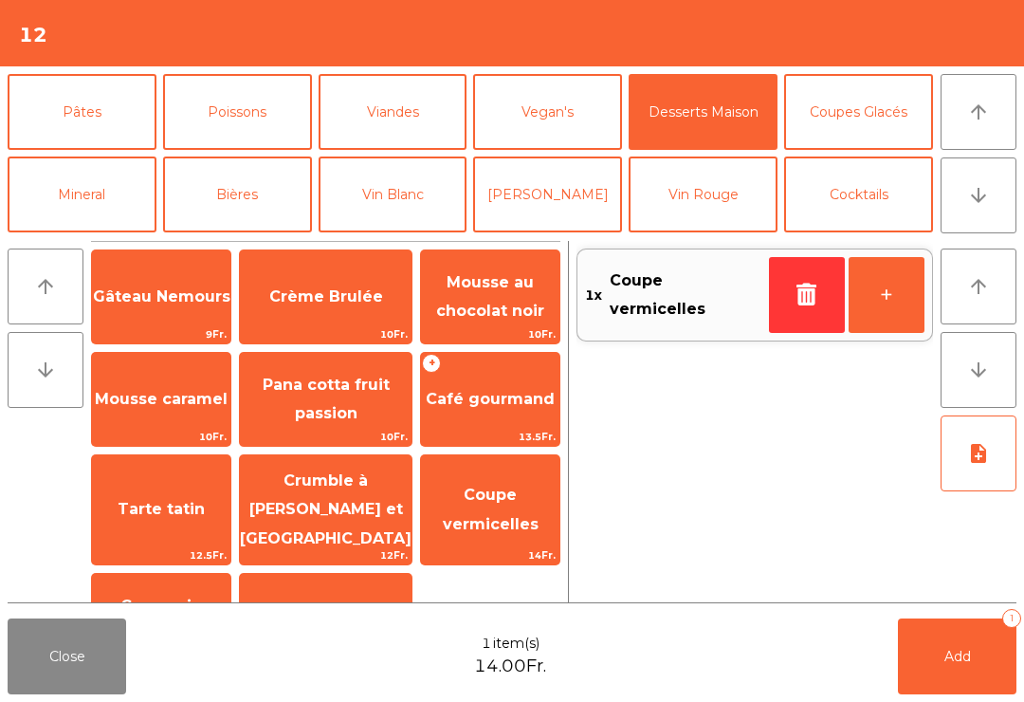
click at [470, 317] on span "Mousse au chocolat noir" at bounding box center [490, 296] width 108 height 46
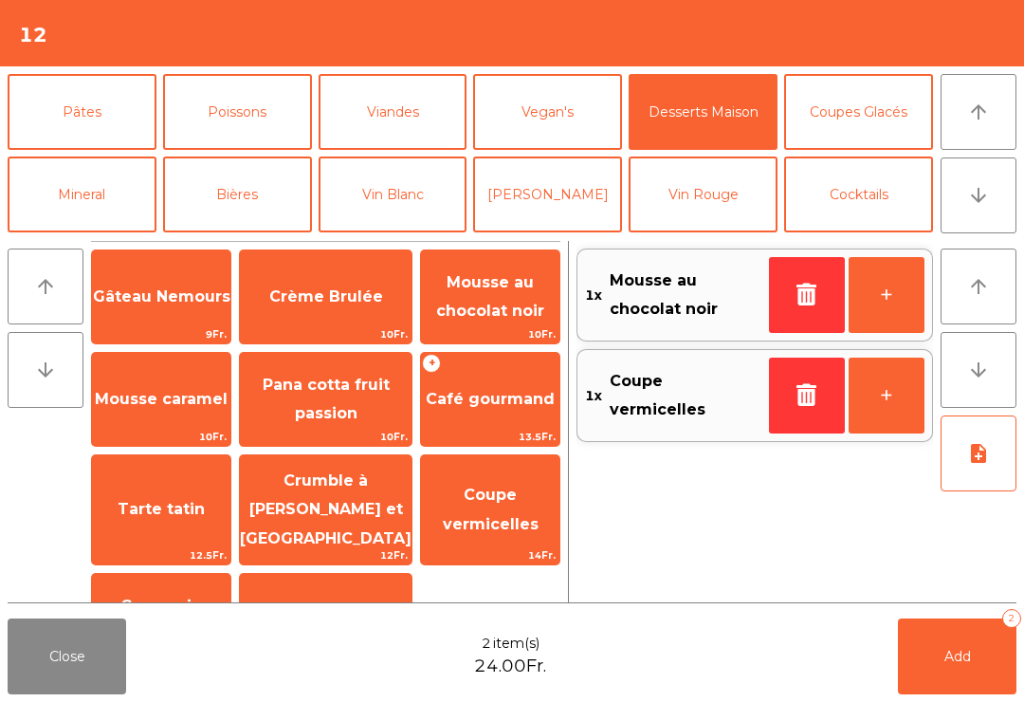
click at [948, 650] on span "Add" at bounding box center [958, 656] width 27 height 17
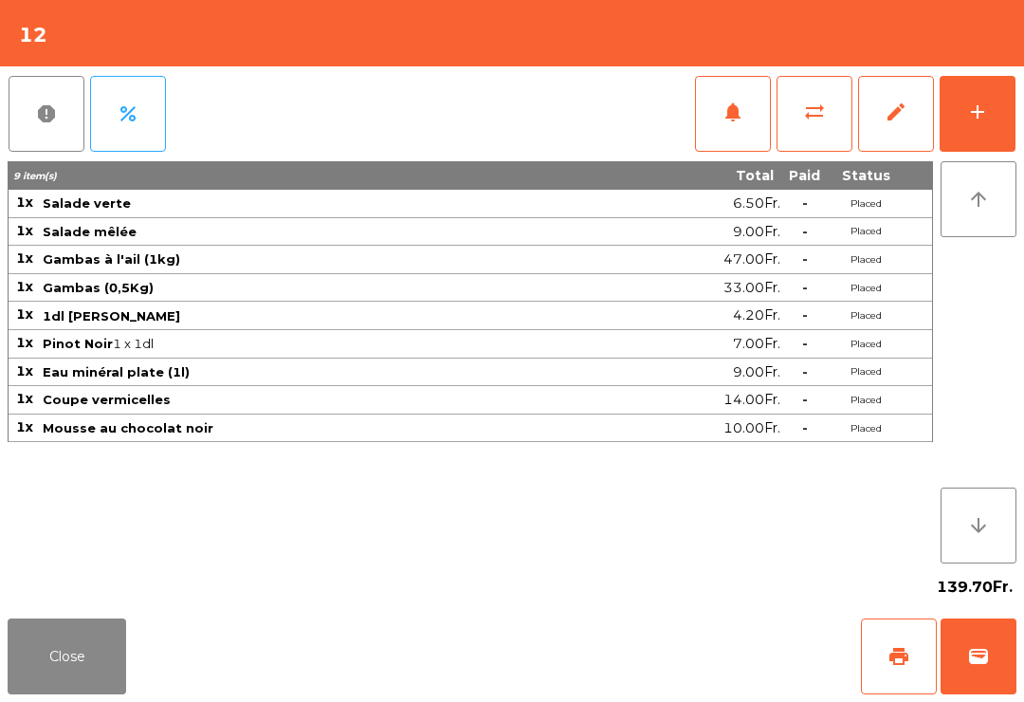
click at [119, 677] on button "Close" at bounding box center [67, 656] width 119 height 76
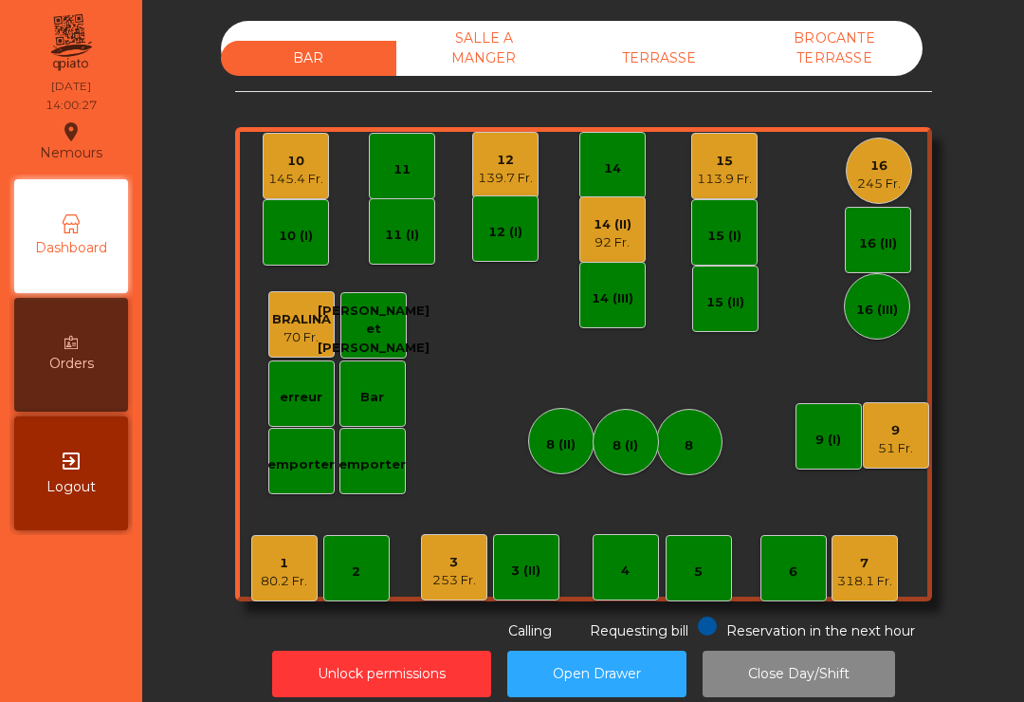
click at [870, 175] on div "245 Fr." at bounding box center [879, 184] width 44 height 19
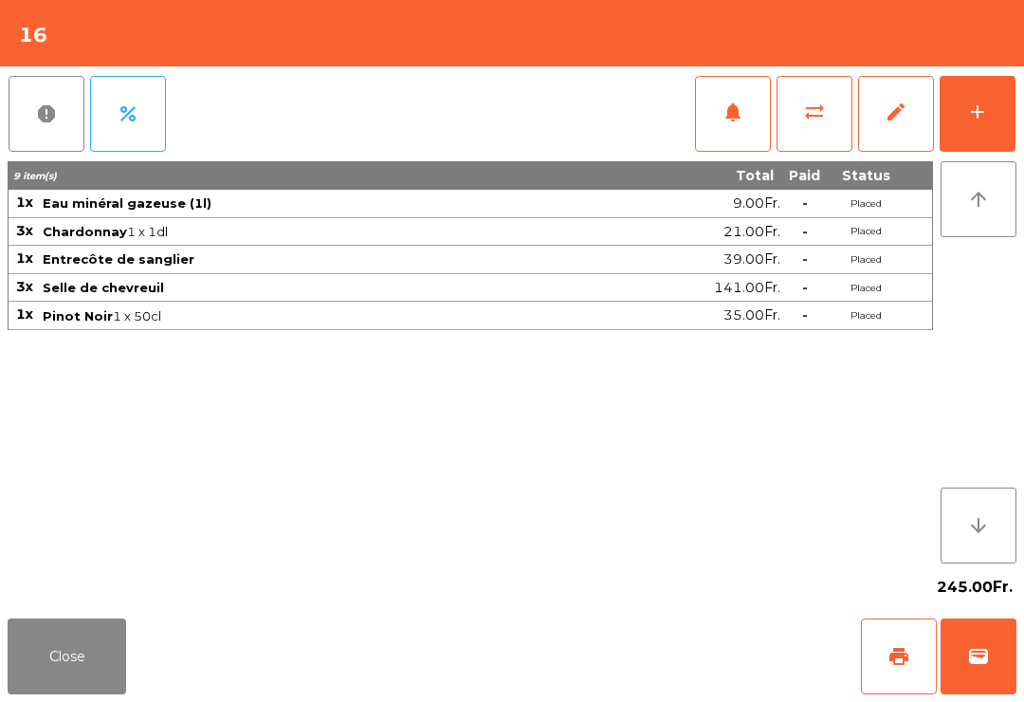
click at [992, 112] on button "add" at bounding box center [978, 114] width 76 height 76
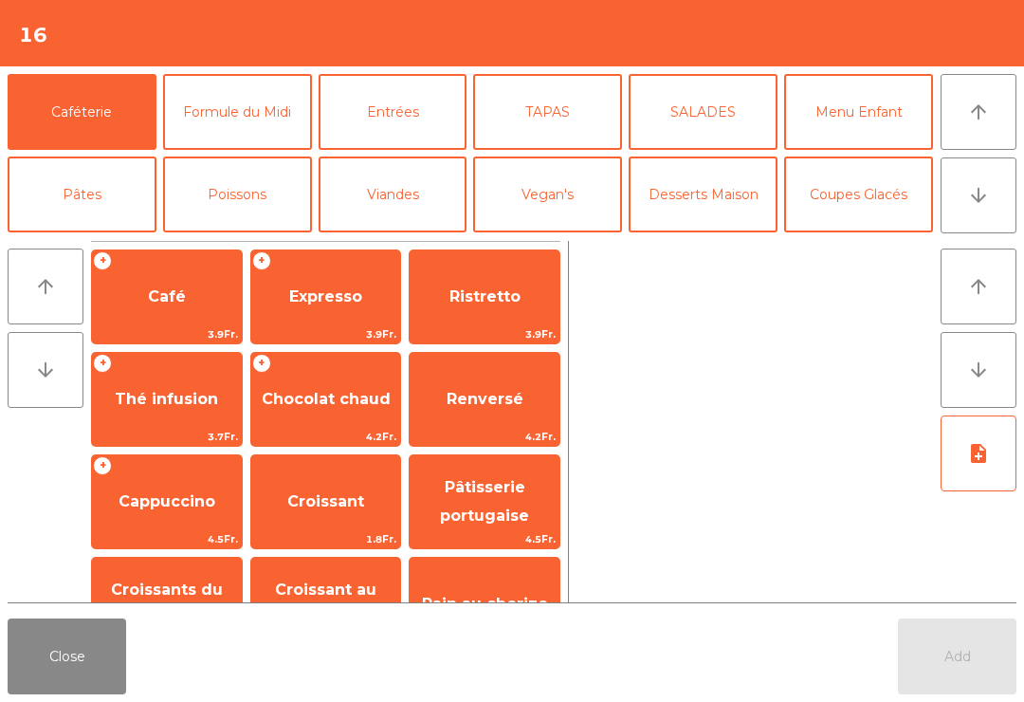
scroll to position [253, 0]
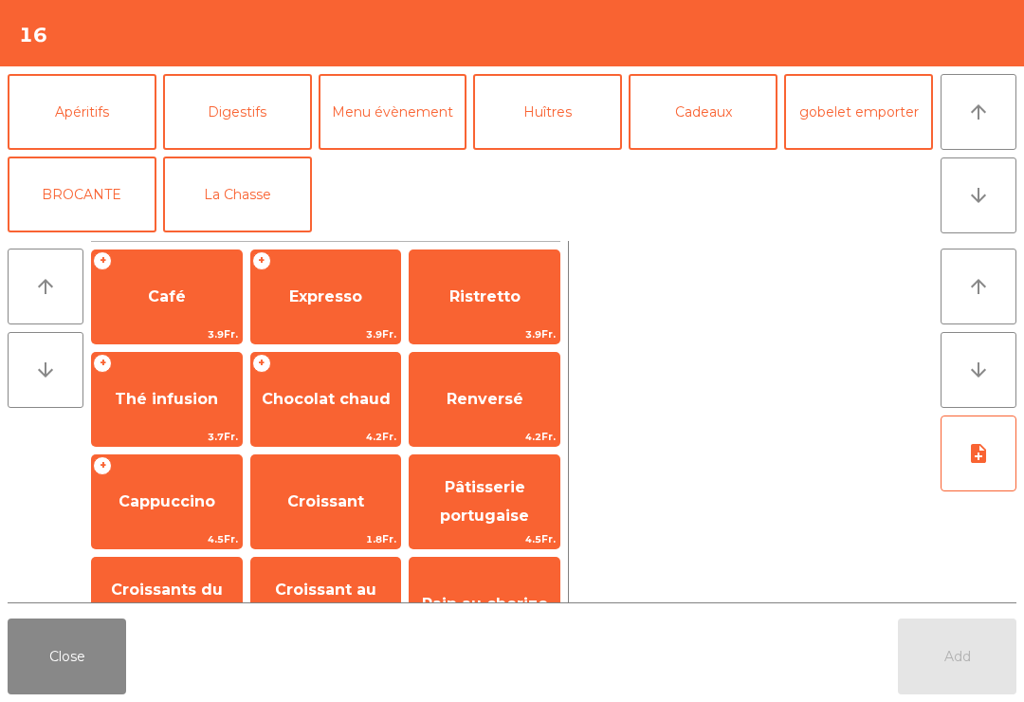
click at [250, 210] on button "La Chasse" at bounding box center [237, 194] width 149 height 76
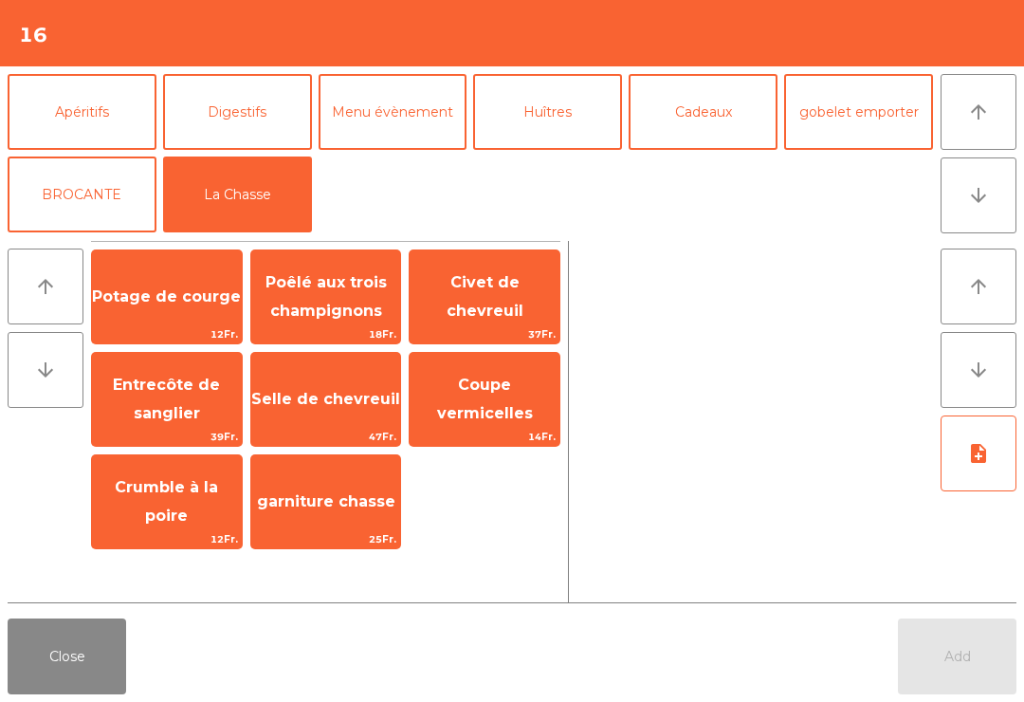
click at [524, 405] on span "Coupe vermicelles" at bounding box center [485, 399] width 96 height 46
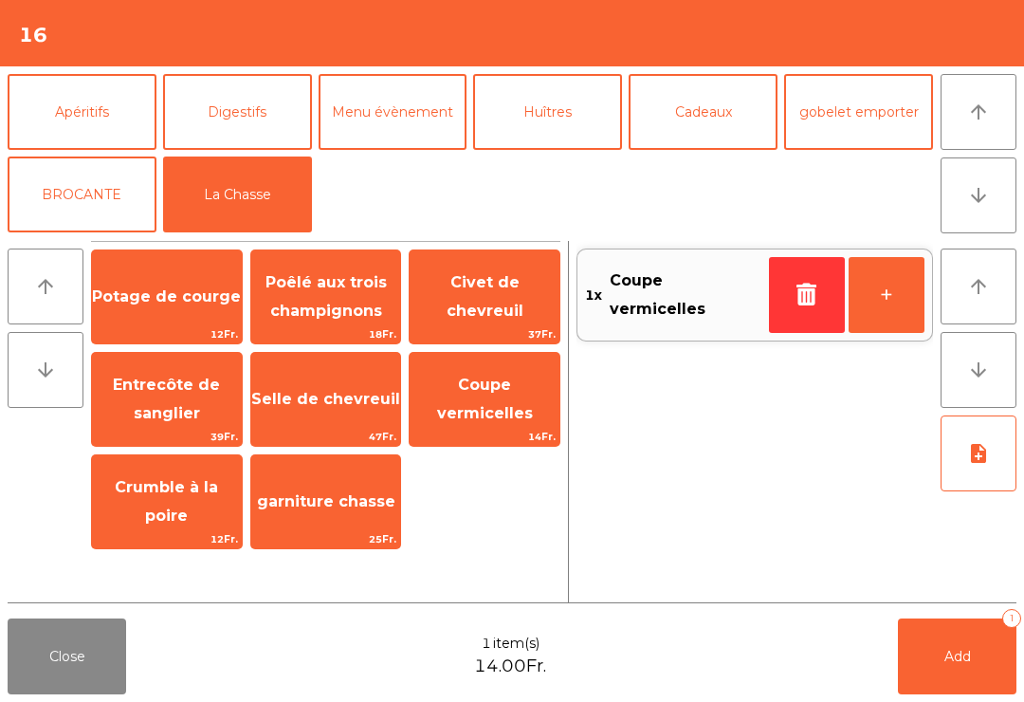
click at [495, 432] on span "14Fr." at bounding box center [485, 437] width 150 height 18
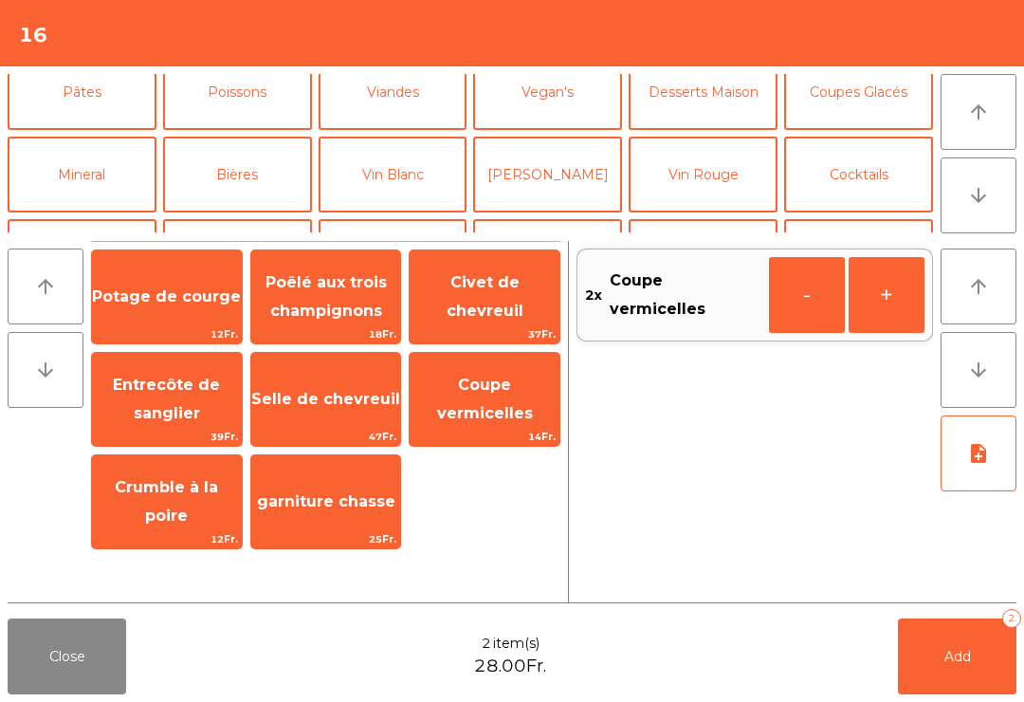
click at [699, 98] on button "Desserts Maison" at bounding box center [703, 92] width 149 height 76
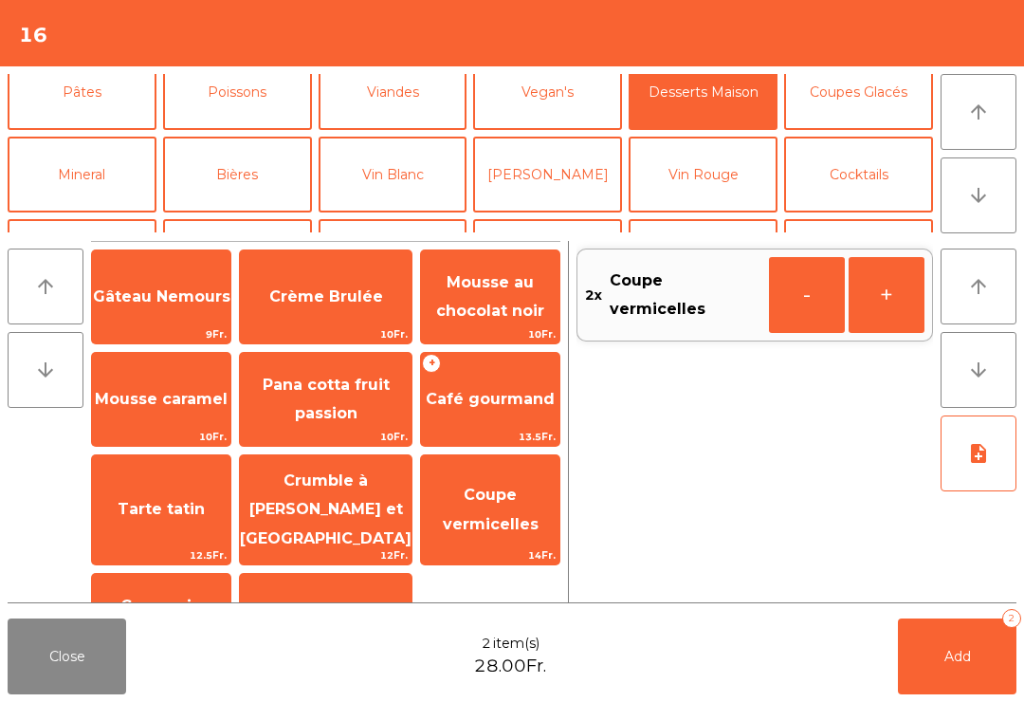
click at [474, 395] on span "Café gourmand" at bounding box center [490, 399] width 129 height 18
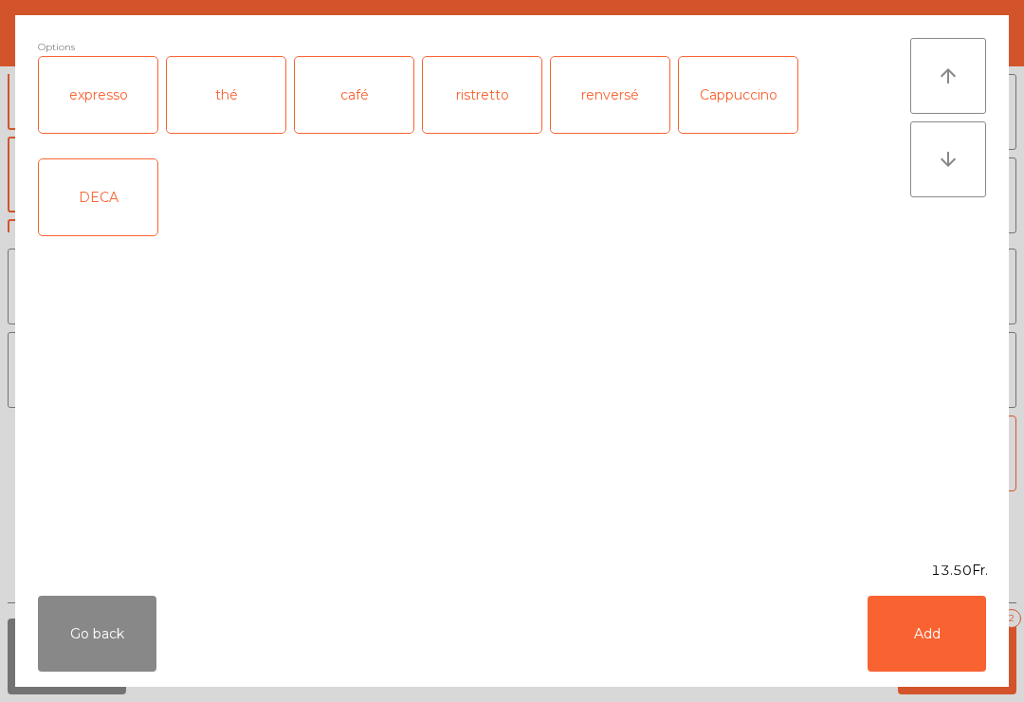
click at [369, 99] on div "café" at bounding box center [354, 95] width 119 height 76
click at [920, 633] on button "Add" at bounding box center [927, 634] width 119 height 76
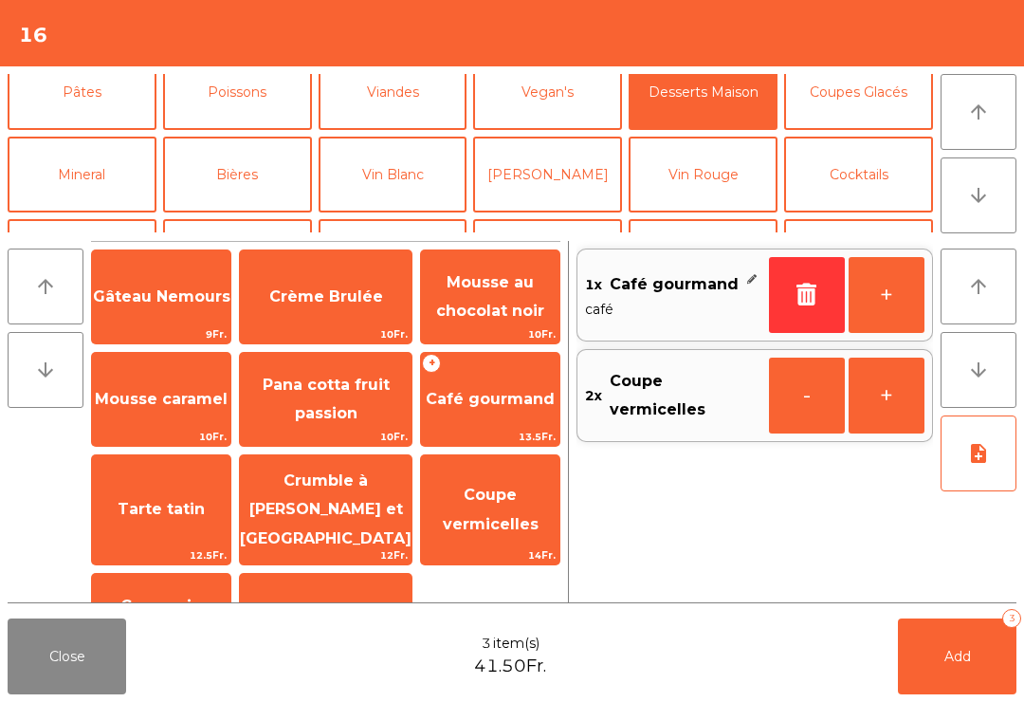
click at [900, 296] on button "+" at bounding box center [887, 295] width 76 height 76
click at [113, 47] on button "Caféterie" at bounding box center [82, 10] width 149 height 76
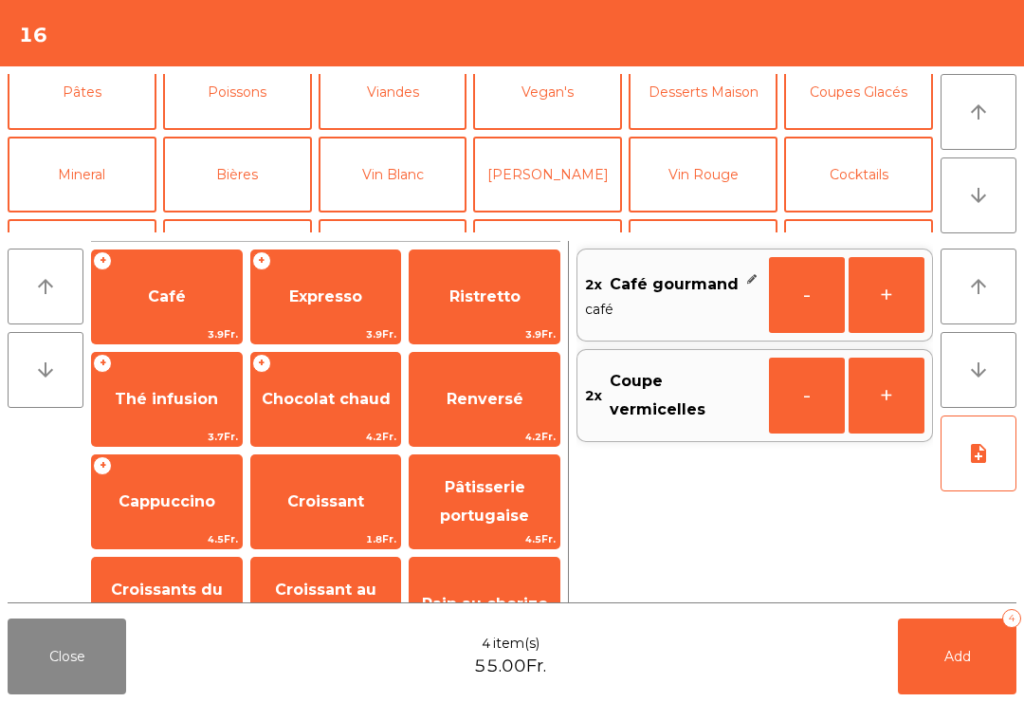
click at [186, 319] on span "Café" at bounding box center [167, 296] width 150 height 51
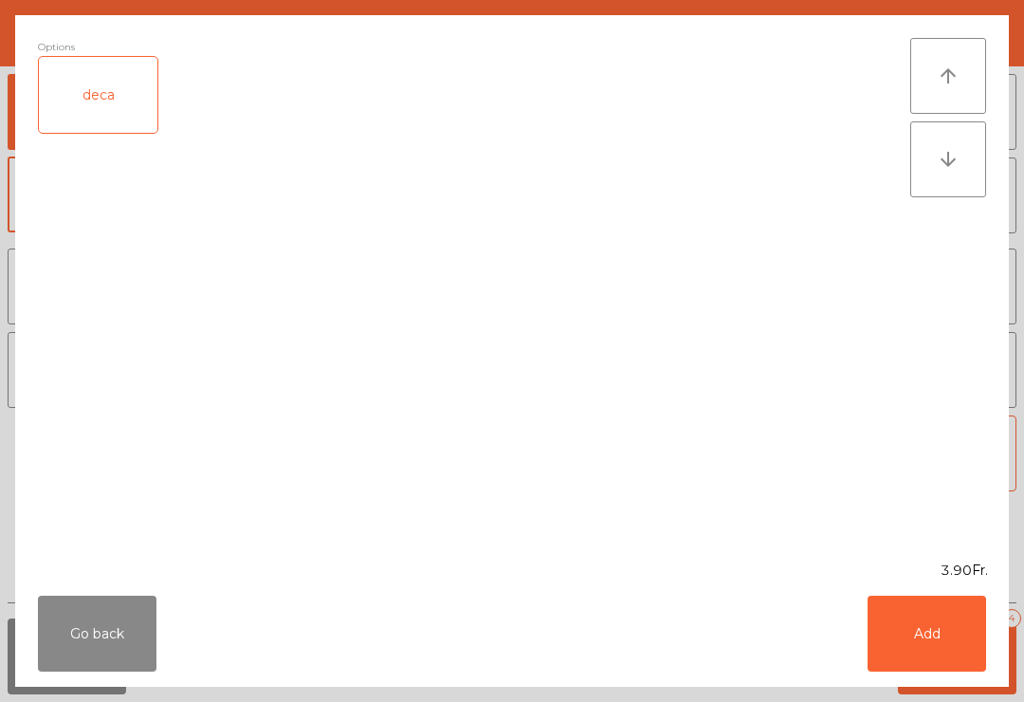
click at [985, 668] on button "Add" at bounding box center [927, 634] width 119 height 76
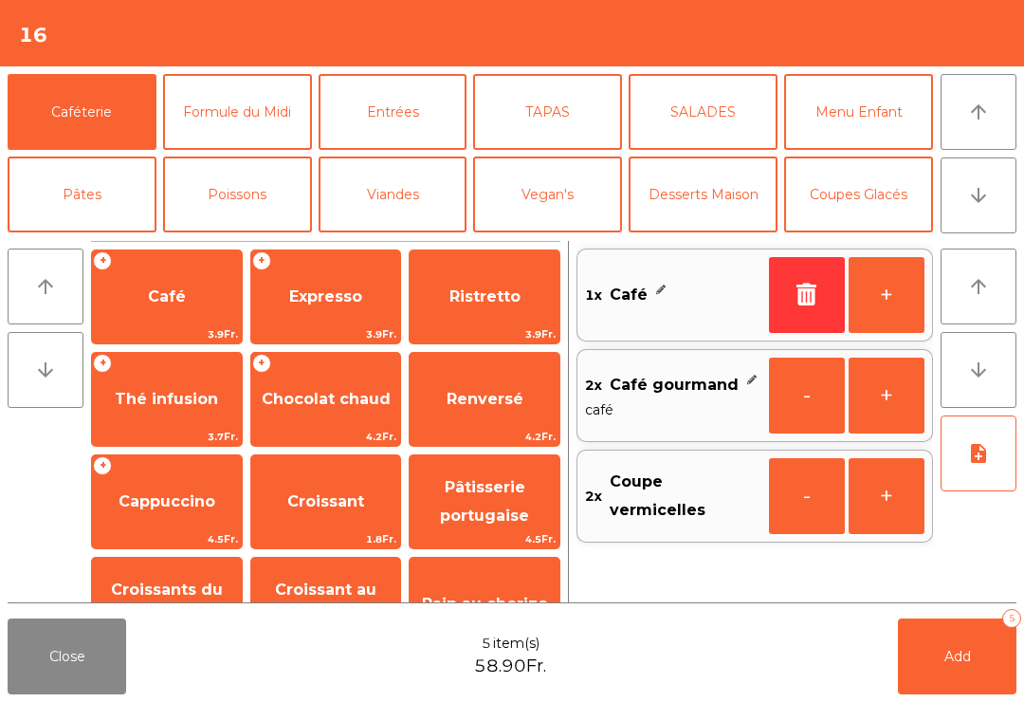
click at [350, 303] on span "Expresso" at bounding box center [325, 296] width 73 height 18
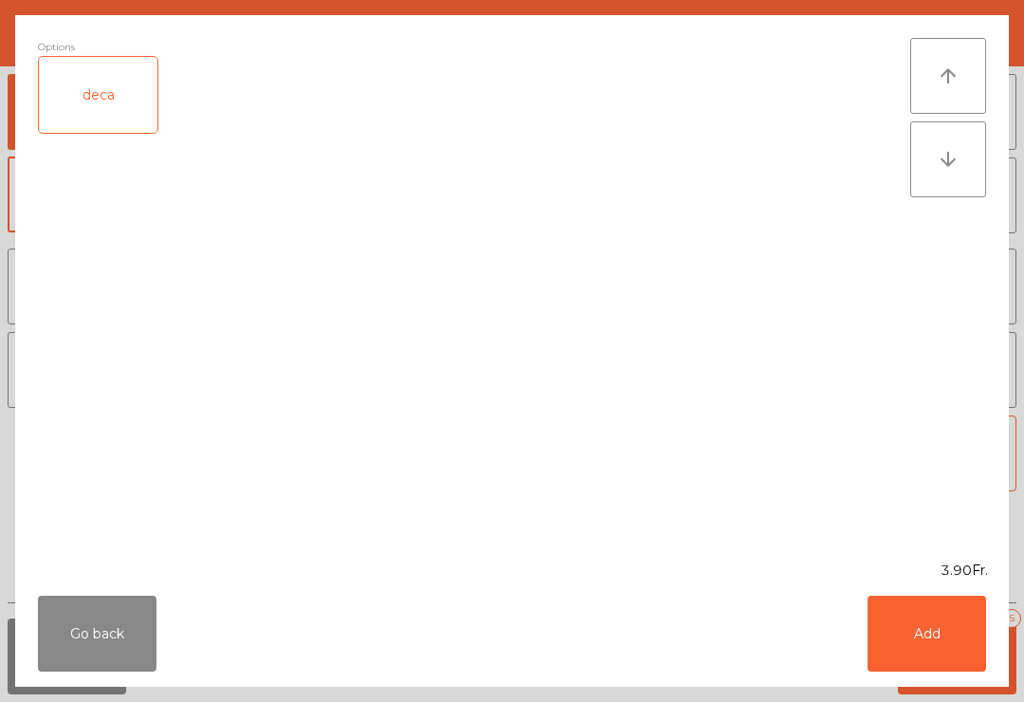
click at [980, 641] on button "Add" at bounding box center [927, 634] width 119 height 76
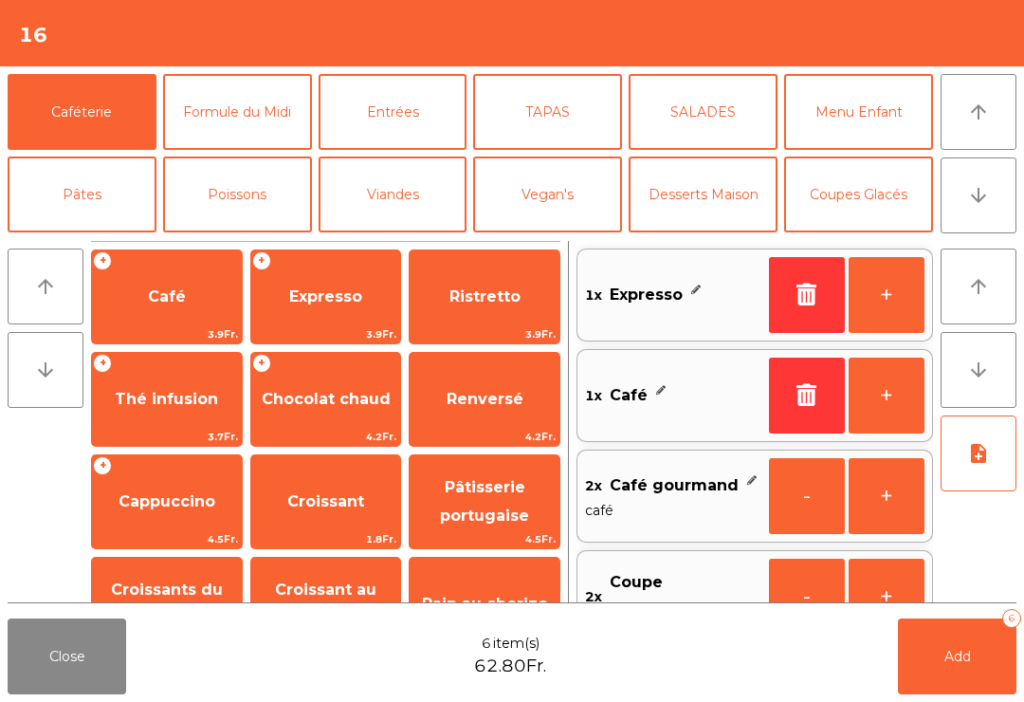
click at [947, 653] on span "Add" at bounding box center [958, 656] width 27 height 17
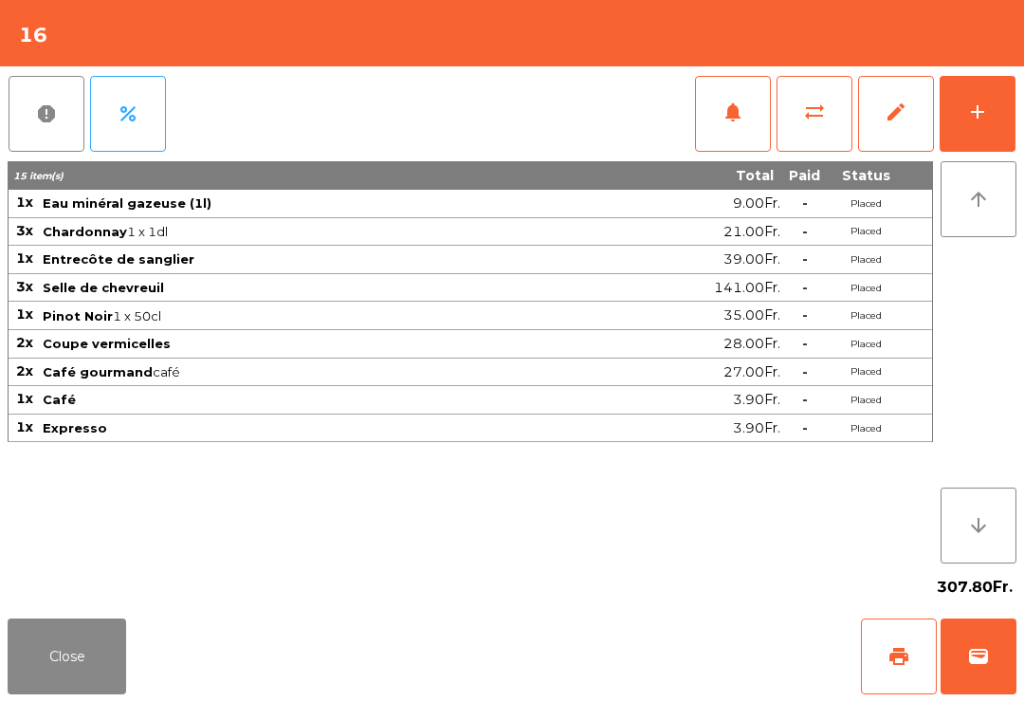
click at [76, 673] on button "Close" at bounding box center [67, 656] width 119 height 76
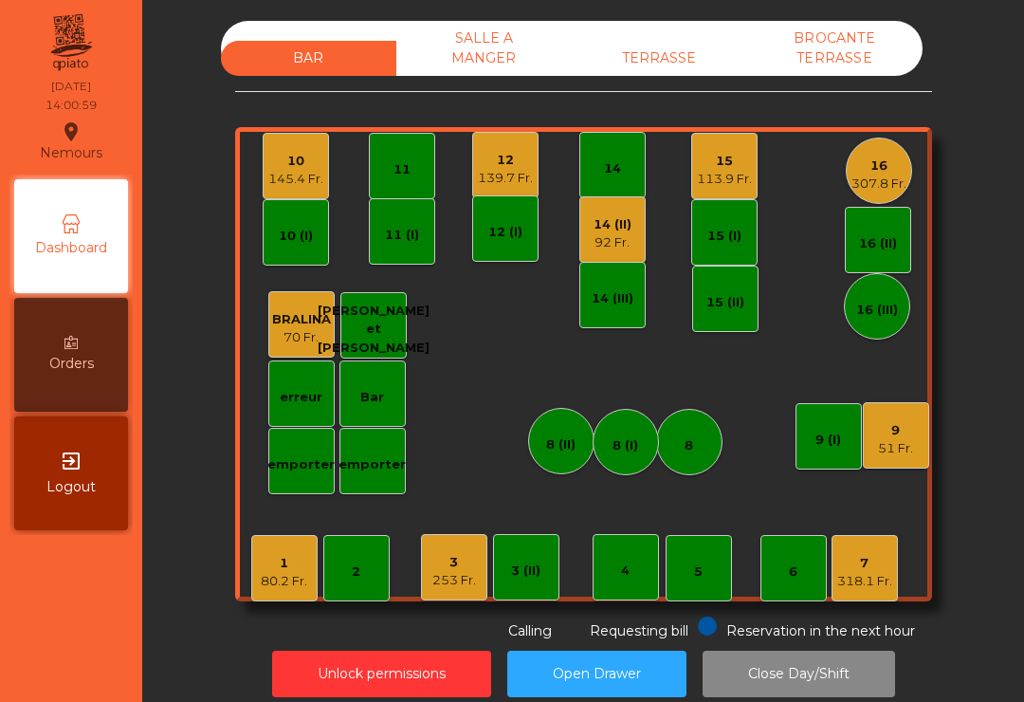
click at [871, 556] on div "7" at bounding box center [864, 563] width 55 height 19
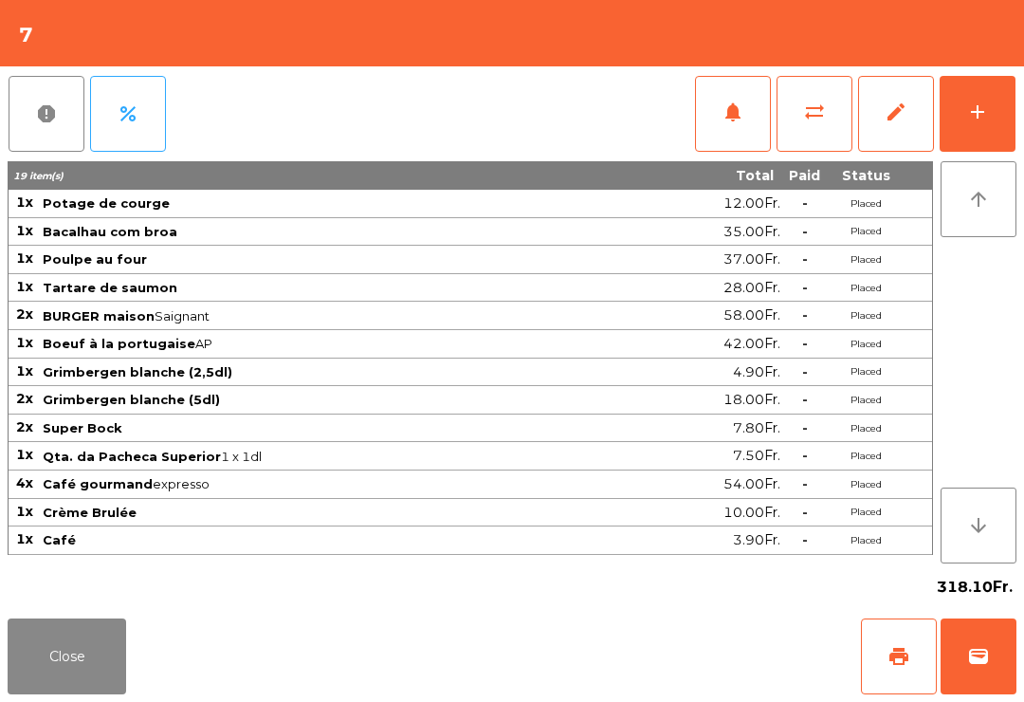
click at [990, 131] on button "add" at bounding box center [978, 114] width 76 height 76
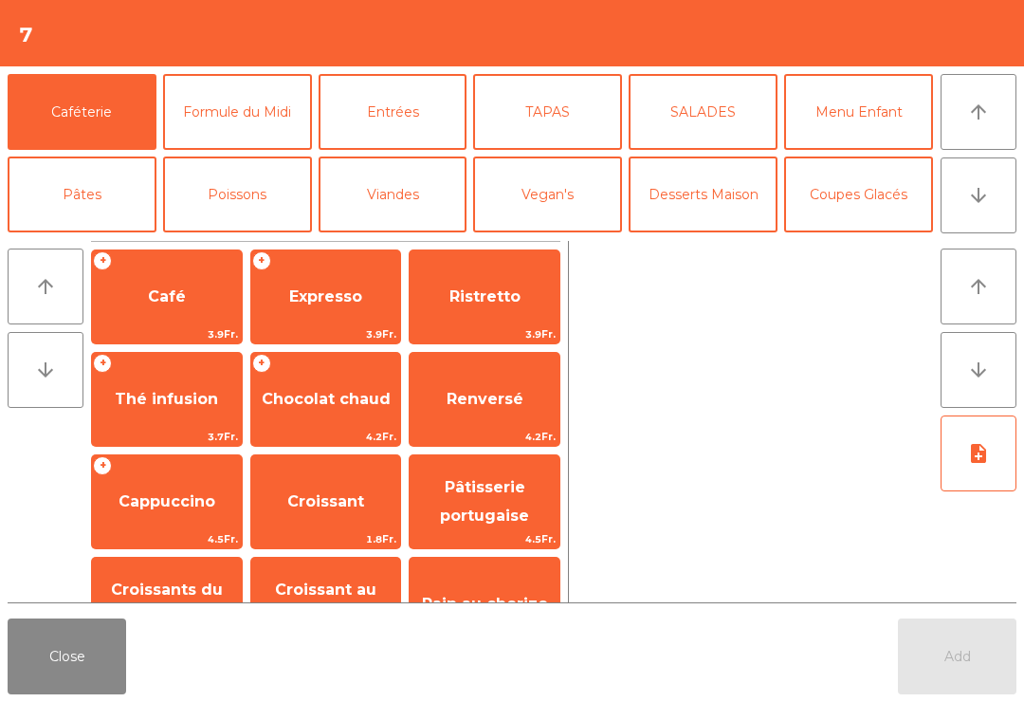
click at [723, 200] on button "Desserts Maison" at bounding box center [703, 194] width 149 height 76
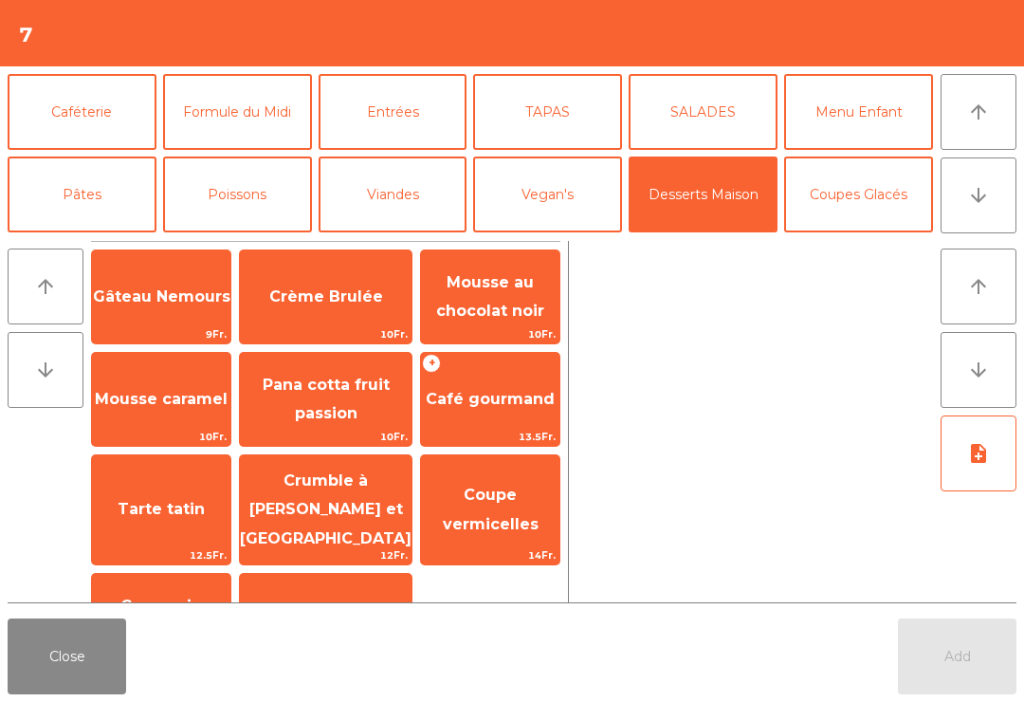
click at [181, 308] on span "Gâteau Nemours" at bounding box center [161, 296] width 138 height 51
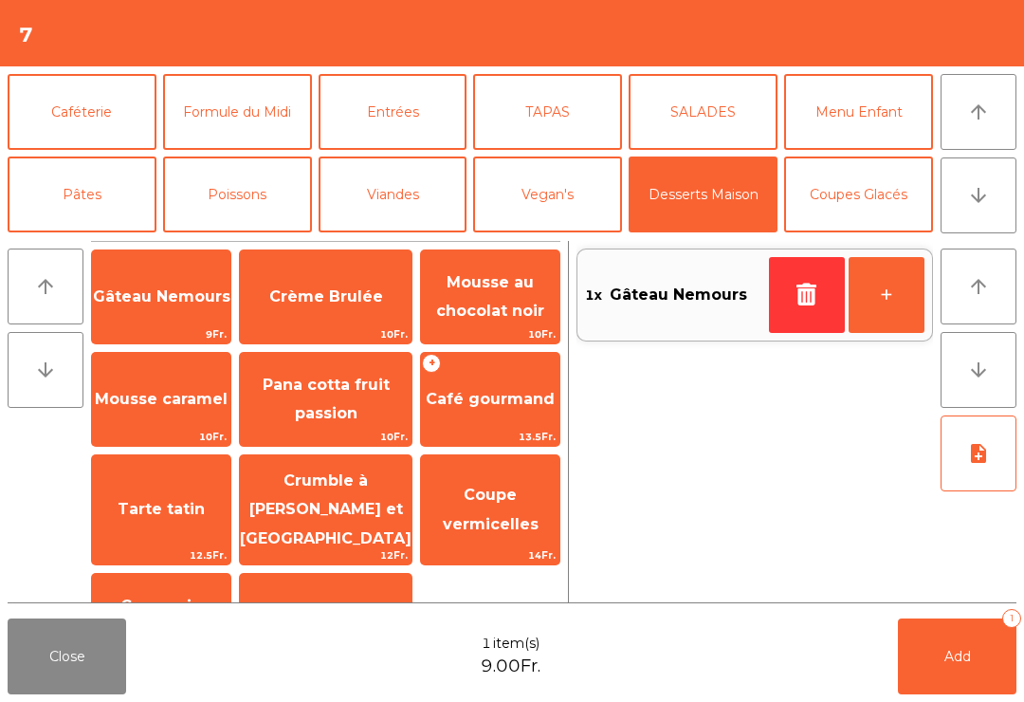
click at [106, 119] on button "Caféterie" at bounding box center [82, 112] width 149 height 76
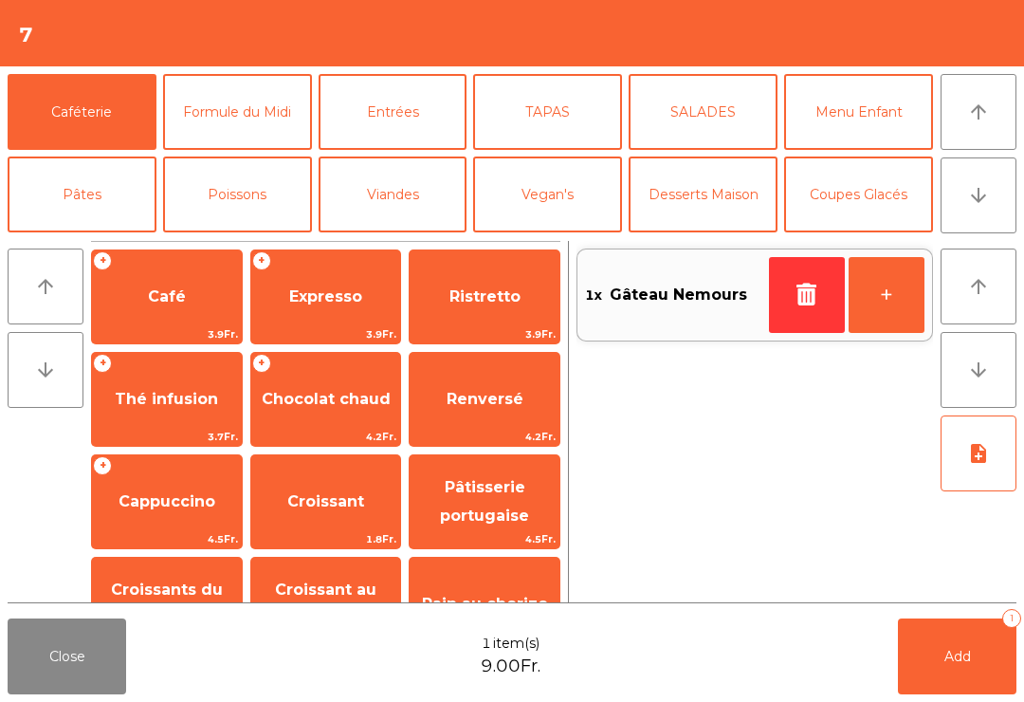
click at [340, 299] on span "Expresso" at bounding box center [325, 296] width 73 height 18
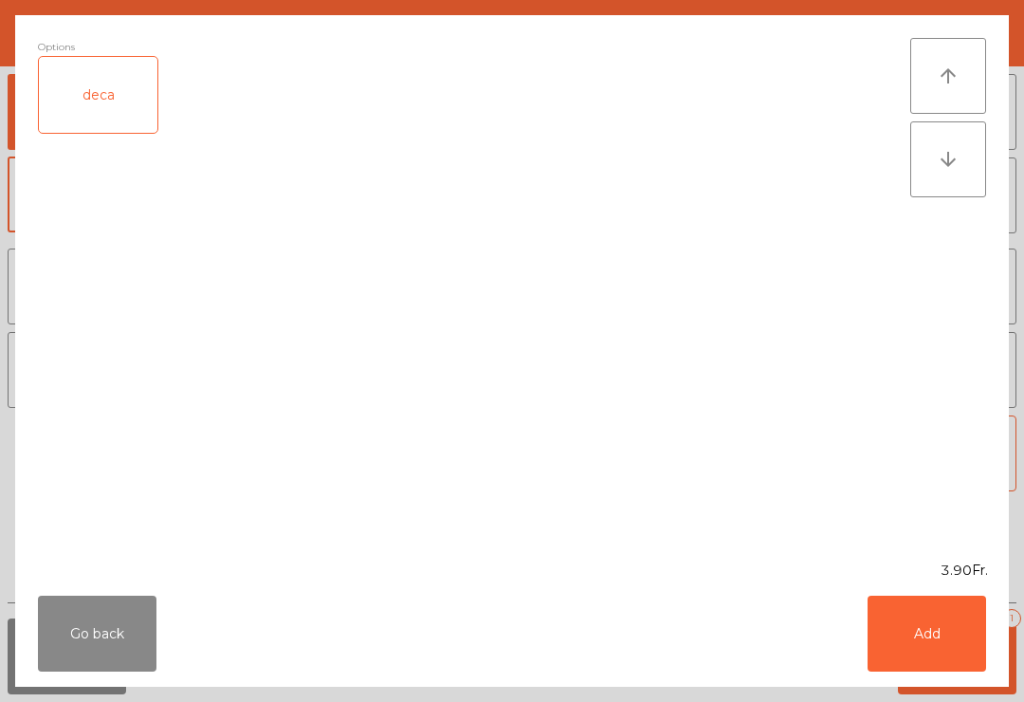
click at [928, 648] on button "Add" at bounding box center [927, 634] width 119 height 76
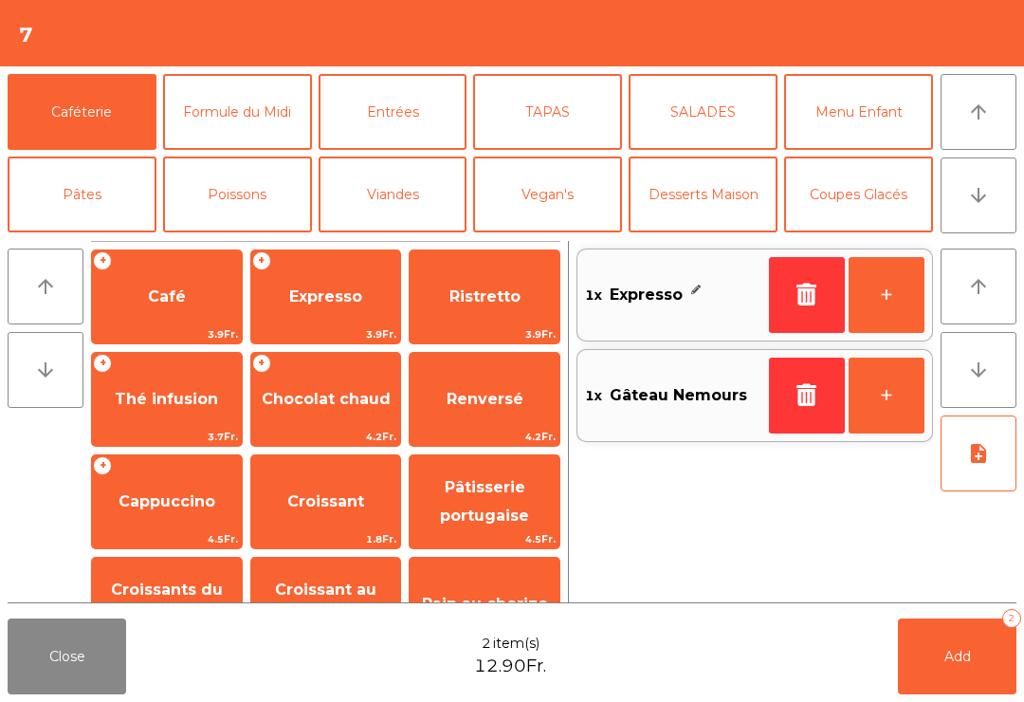
click at [957, 672] on button "Add 2" at bounding box center [957, 656] width 119 height 76
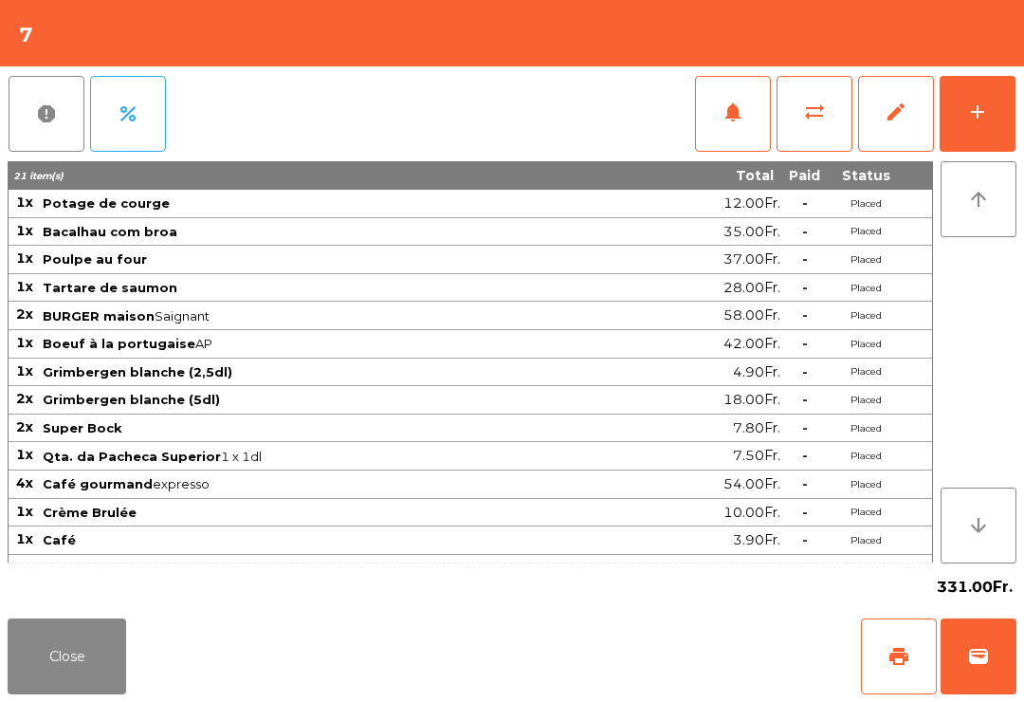
click at [106, 650] on button "Close" at bounding box center [67, 656] width 119 height 76
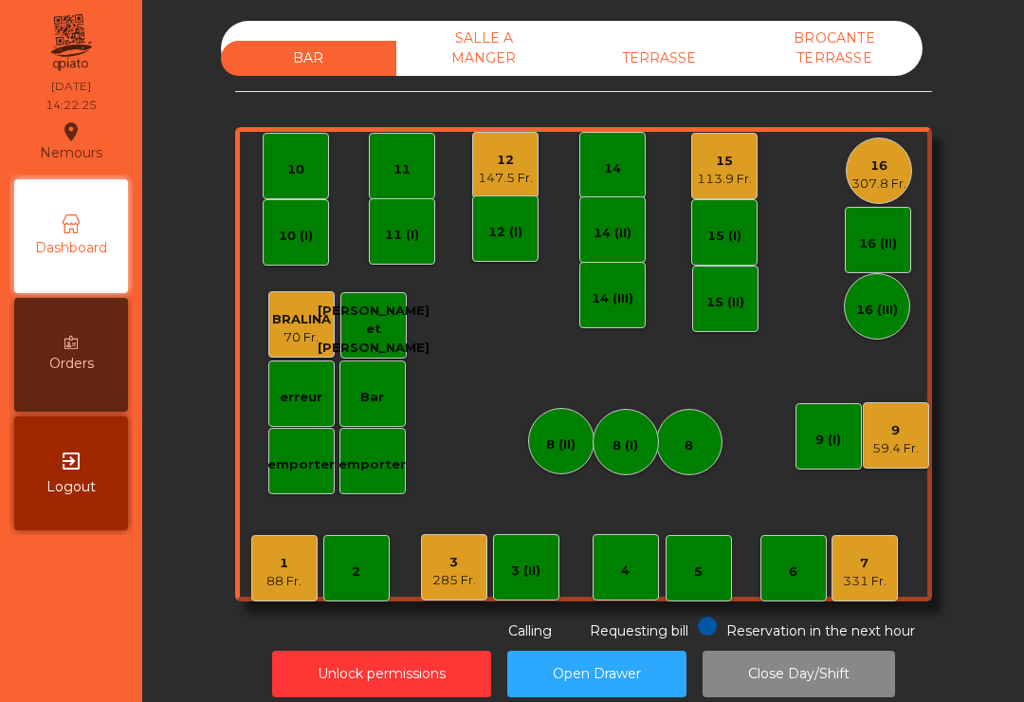
click at [519, 167] on div "12" at bounding box center [505, 160] width 55 height 19
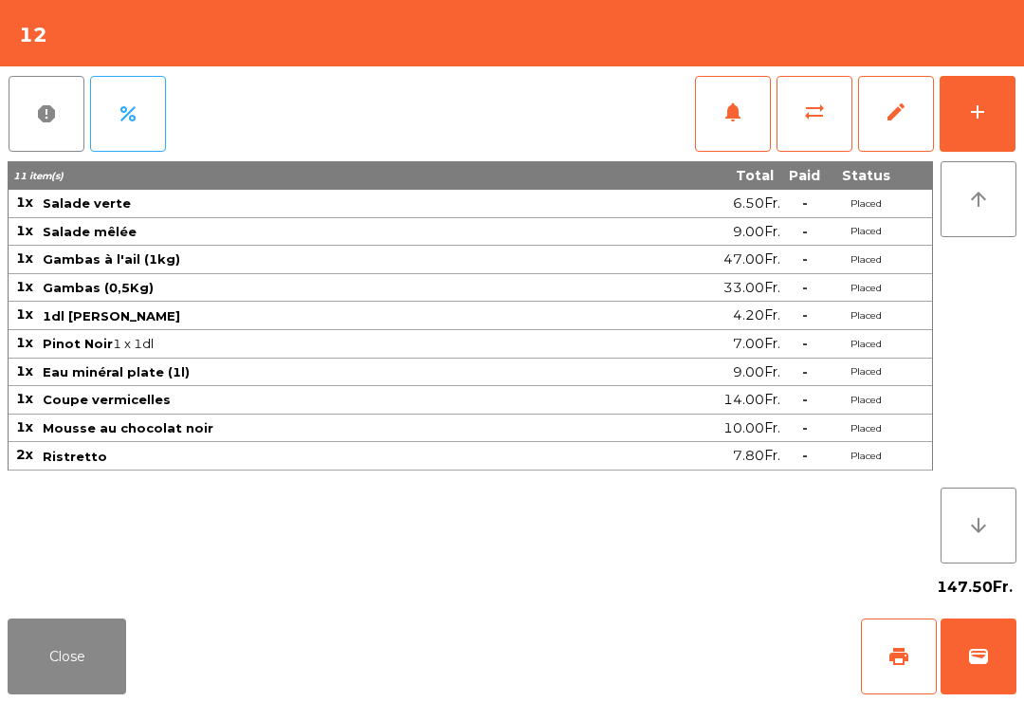
click at [914, 652] on button "print" at bounding box center [899, 656] width 76 height 76
click at [72, 665] on button "Close" at bounding box center [67, 656] width 119 height 76
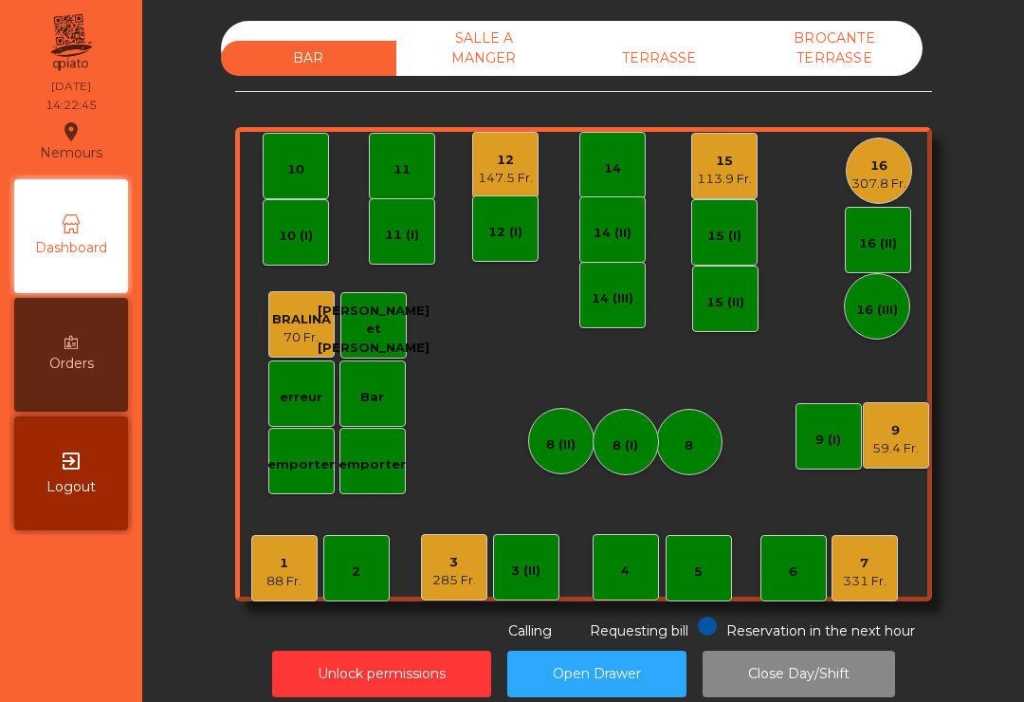
click at [391, 164] on div "11" at bounding box center [402, 166] width 66 height 66
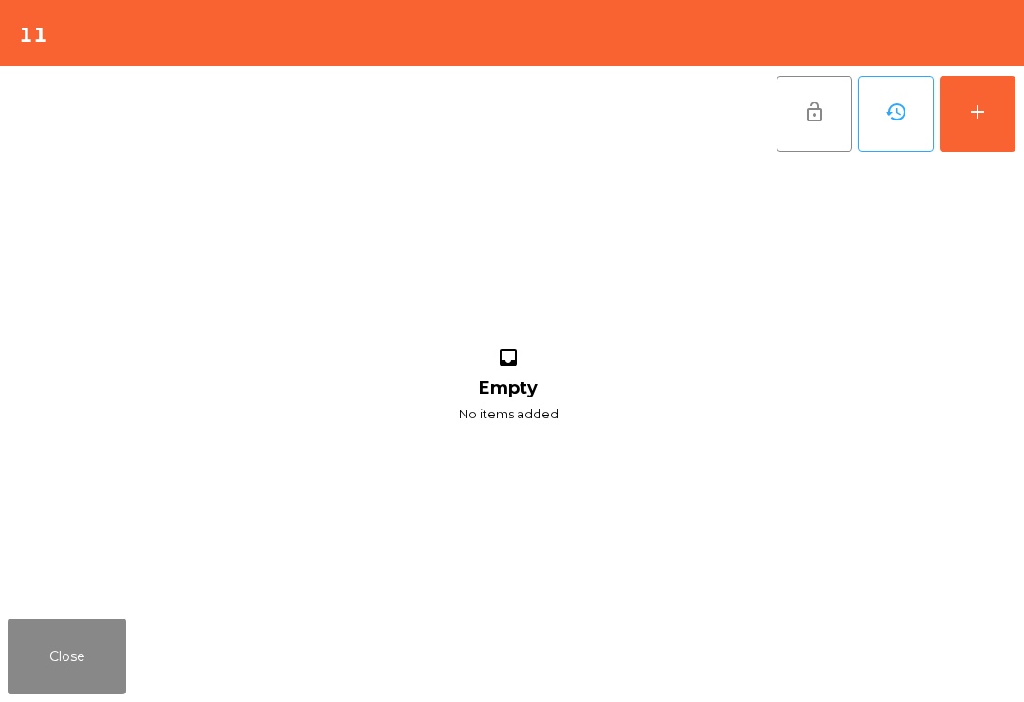
click at [998, 117] on button "add" at bounding box center [978, 114] width 76 height 76
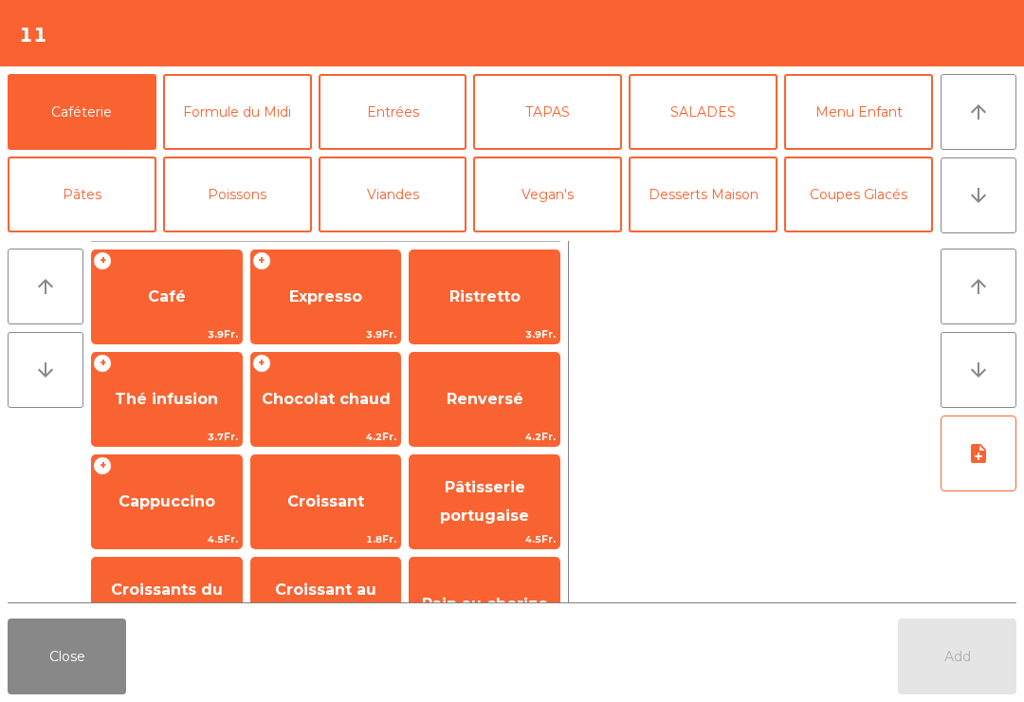
scroll to position [145, 0]
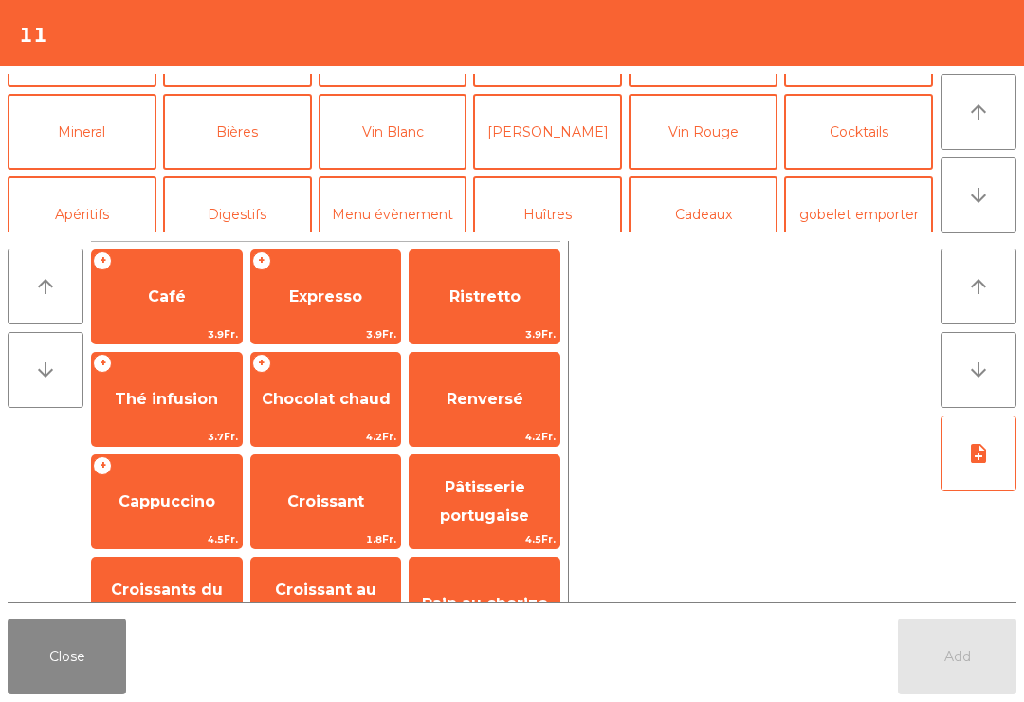
click at [544, 143] on button "[PERSON_NAME]" at bounding box center [547, 132] width 149 height 76
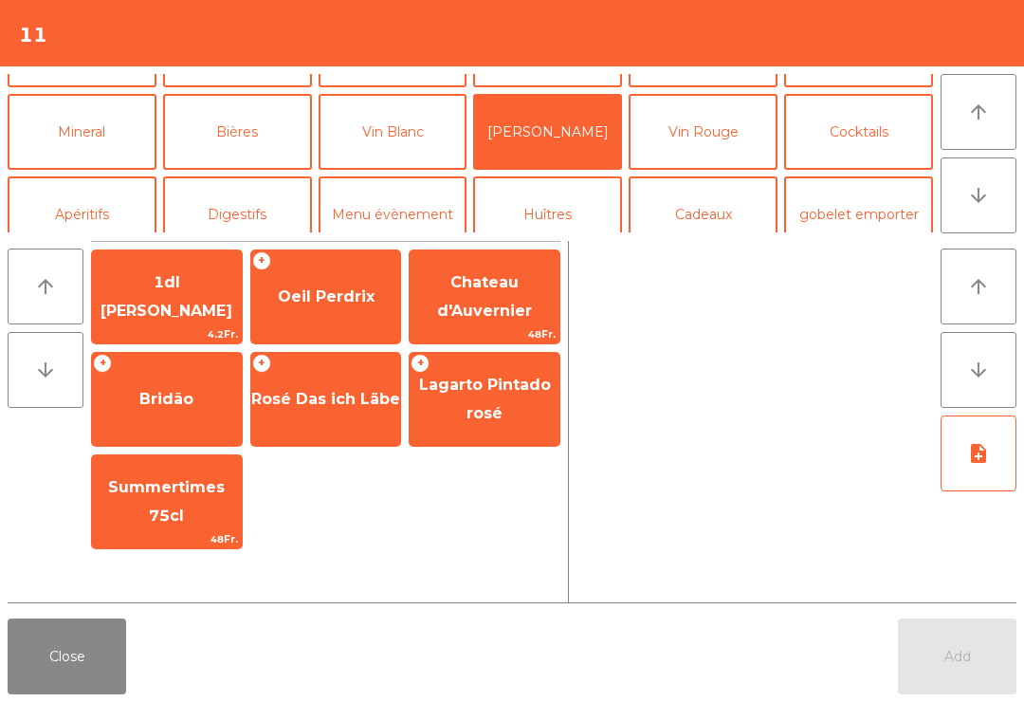
click at [358, 295] on span "Oeil Perdrix" at bounding box center [326, 296] width 97 height 18
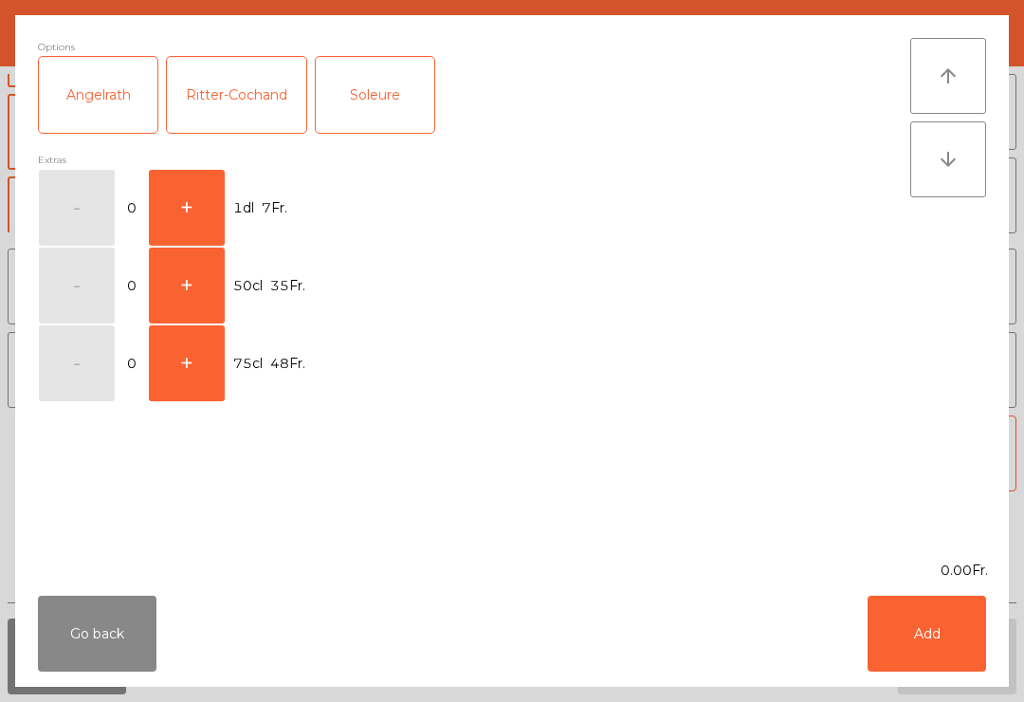
click at [365, 101] on div "Soleure" at bounding box center [375, 95] width 119 height 76
click at [178, 213] on button "+" at bounding box center [187, 208] width 76 height 76
click at [166, 211] on button "+" at bounding box center [187, 208] width 76 height 76
click at [970, 654] on button "Add" at bounding box center [927, 634] width 119 height 76
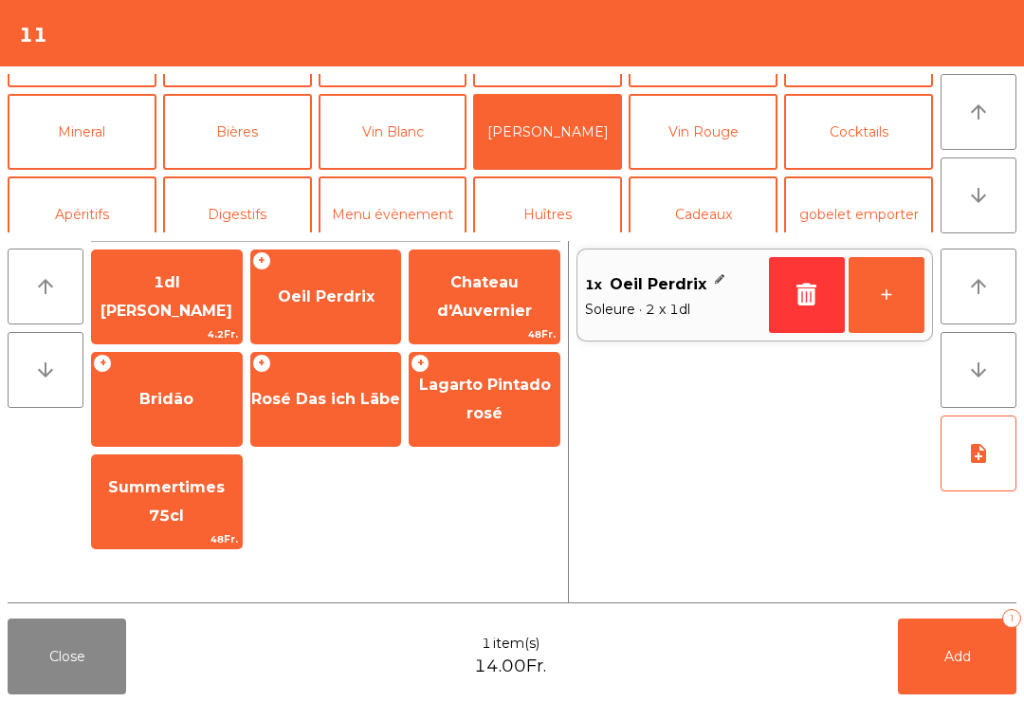
click at [961, 666] on button "Add 1" at bounding box center [957, 656] width 119 height 76
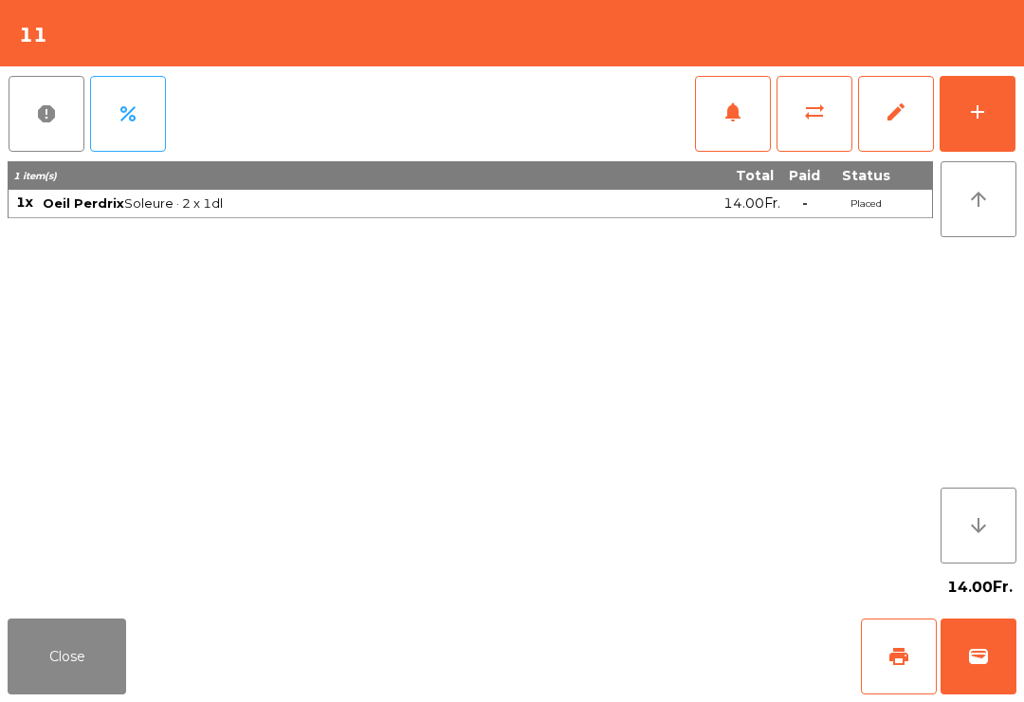
click at [92, 646] on button "Close" at bounding box center [67, 656] width 119 height 76
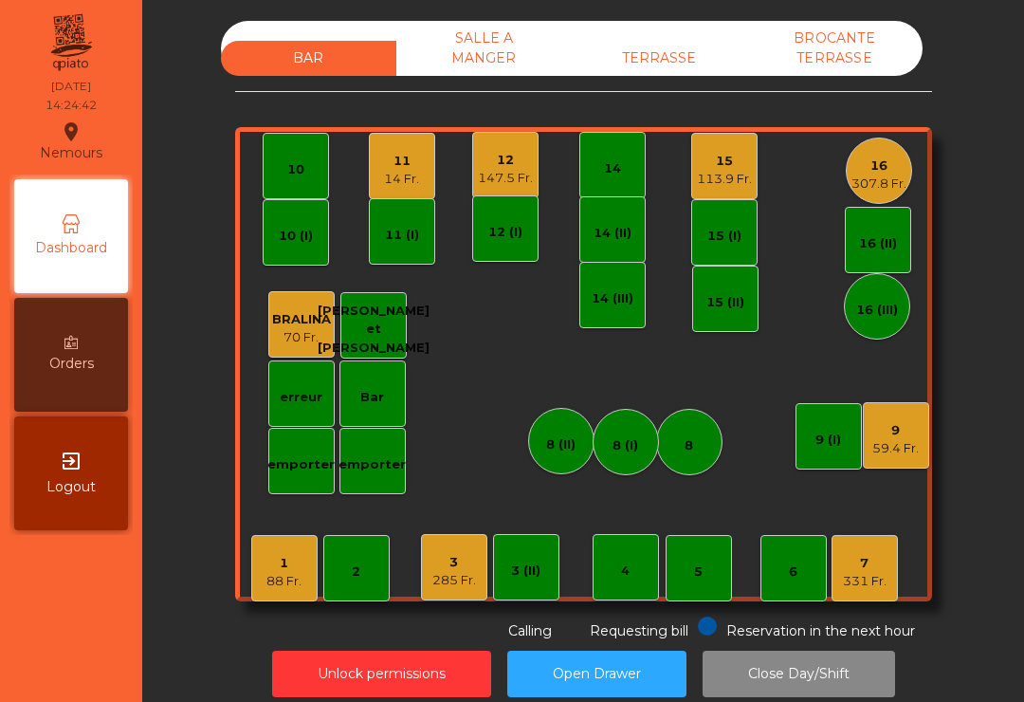
click at [289, 568] on div "1" at bounding box center [284, 563] width 35 height 19
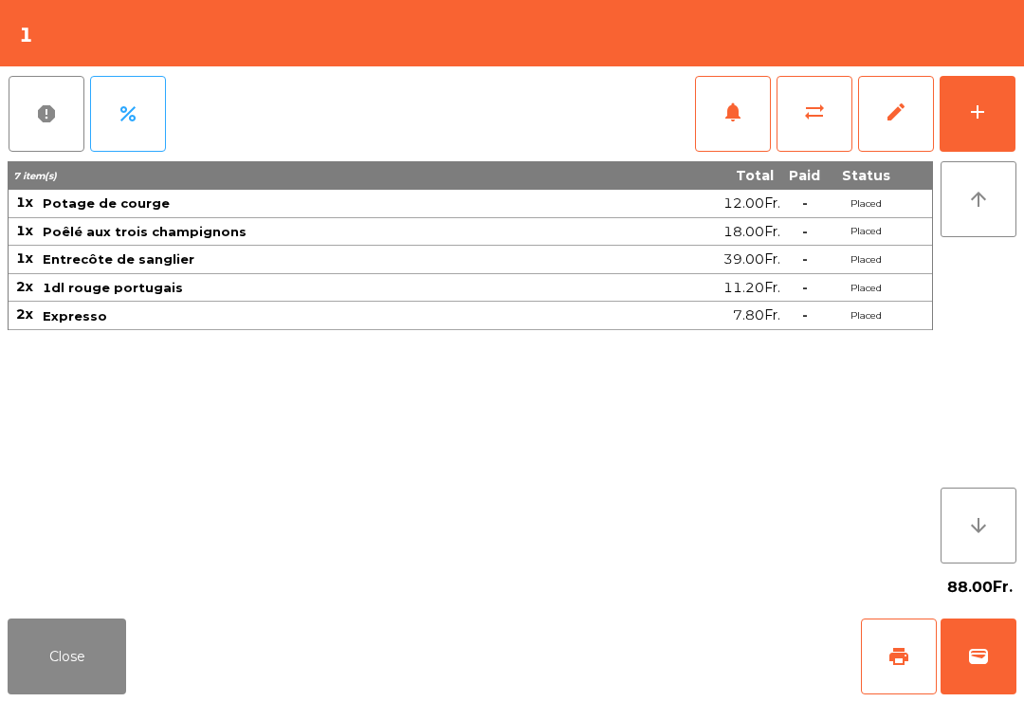
click at [905, 670] on button "print" at bounding box center [899, 656] width 76 height 76
click at [49, 663] on button "Close" at bounding box center [67, 656] width 119 height 76
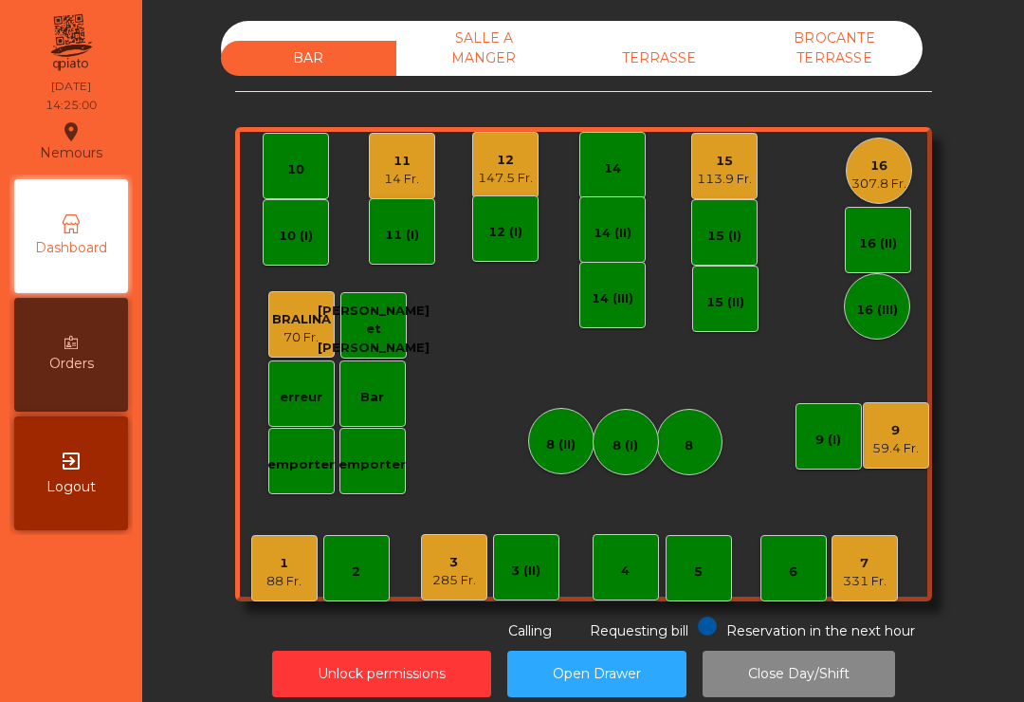
click at [512, 172] on div "147.5 Fr." at bounding box center [505, 178] width 55 height 19
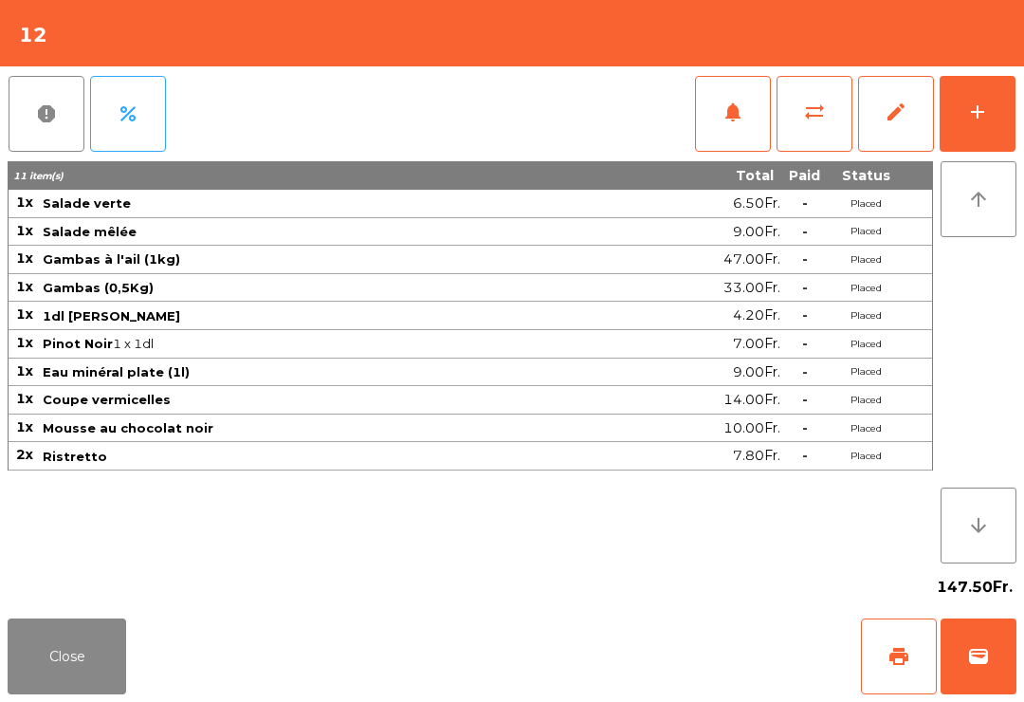
click at [893, 665] on span "print" at bounding box center [899, 656] width 23 height 23
click at [967, 682] on button "wallet" at bounding box center [979, 656] width 76 height 76
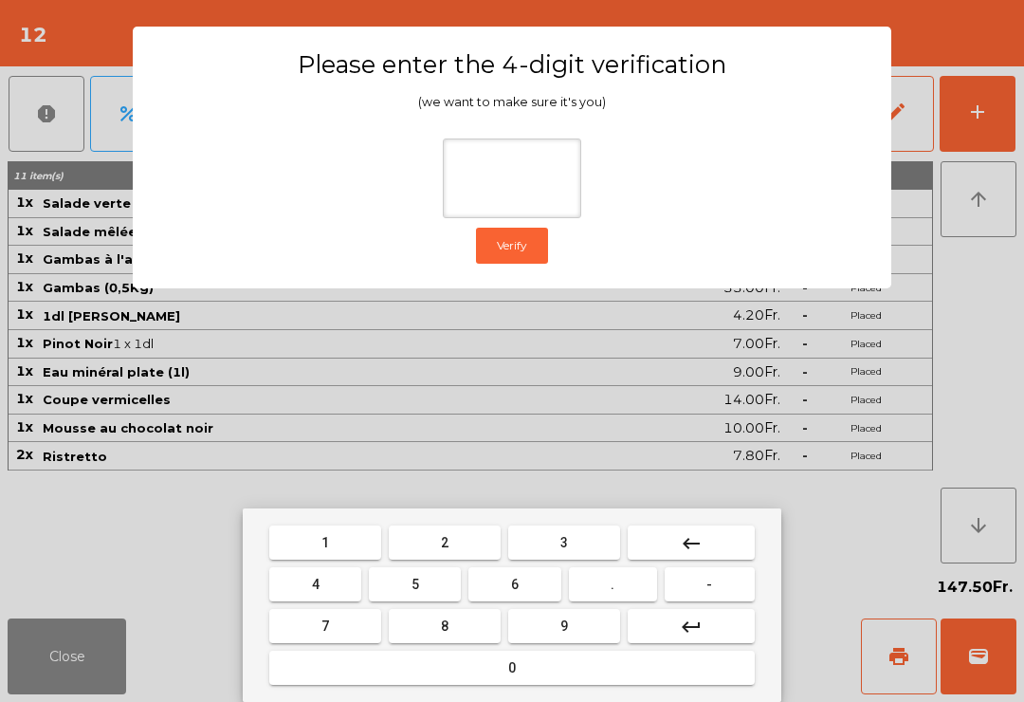
type input "*"
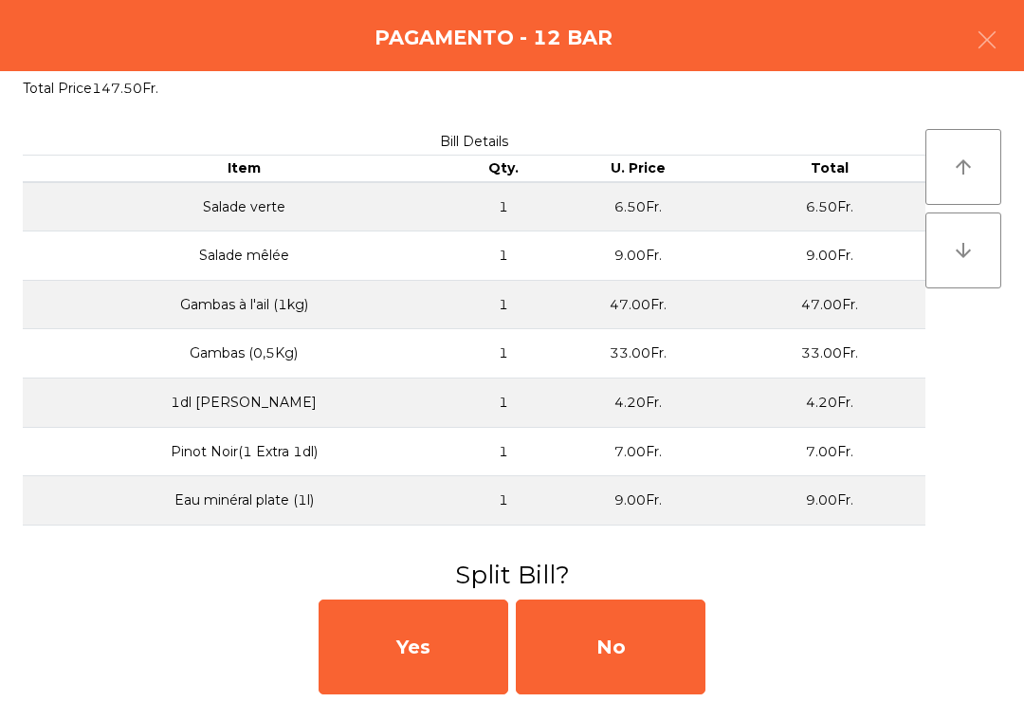
click at [627, 660] on div "No" at bounding box center [611, 646] width 190 height 95
click at [651, 649] on div "MB" at bounding box center [611, 646] width 190 height 95
click at [651, 648] on div "No" at bounding box center [611, 646] width 190 height 95
click at [647, 648] on div "No" at bounding box center [611, 646] width 190 height 95
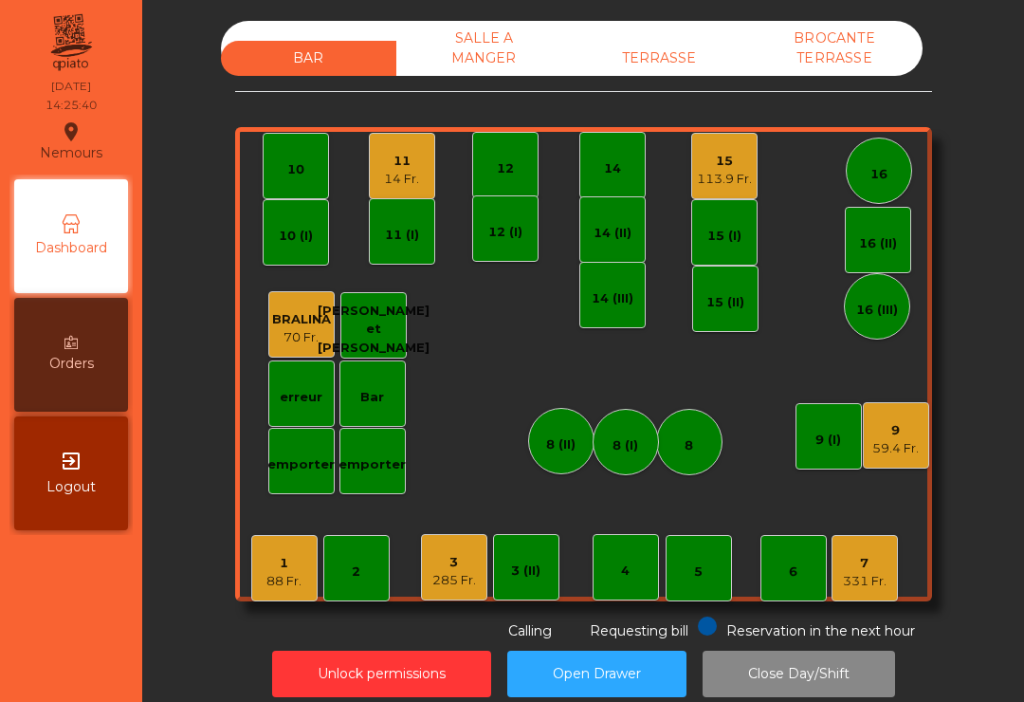
click at [708, 53] on div "TERRASSE" at bounding box center [659, 58] width 175 height 35
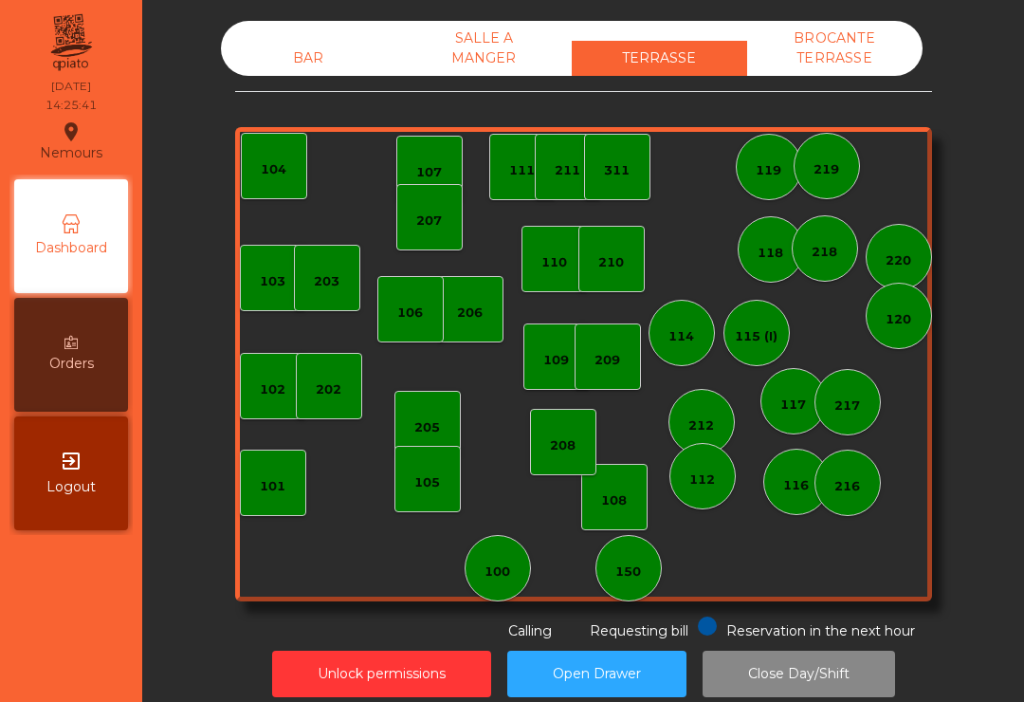
click at [513, 63] on div "SALLE A MANGER" at bounding box center [483, 48] width 175 height 55
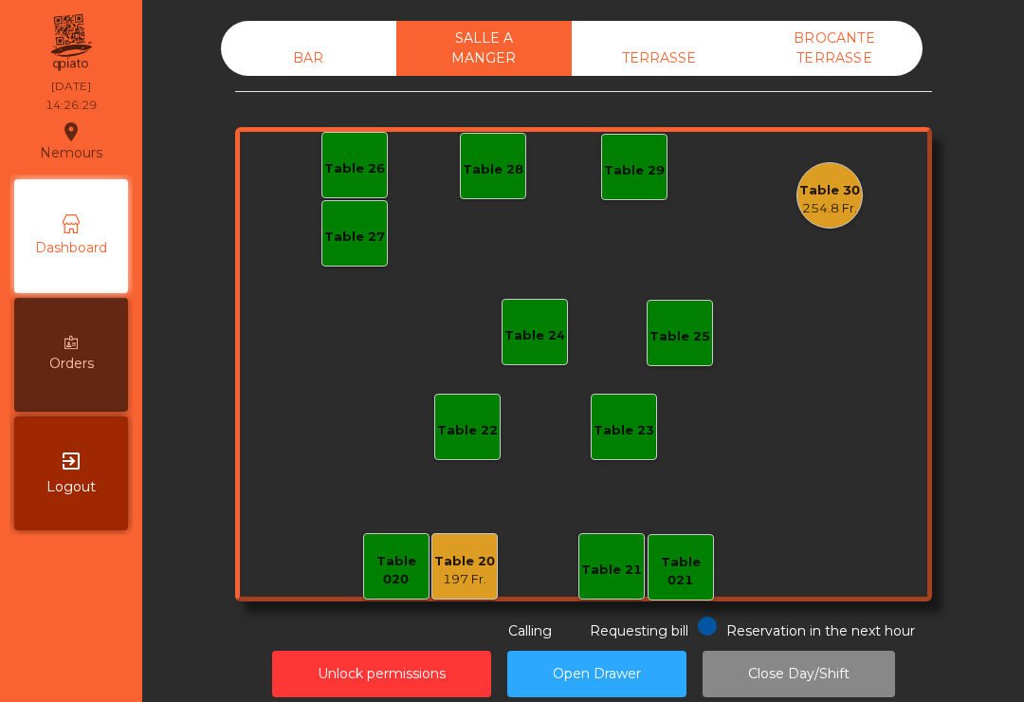
click at [309, 69] on div "BAR" at bounding box center [308, 58] width 175 height 35
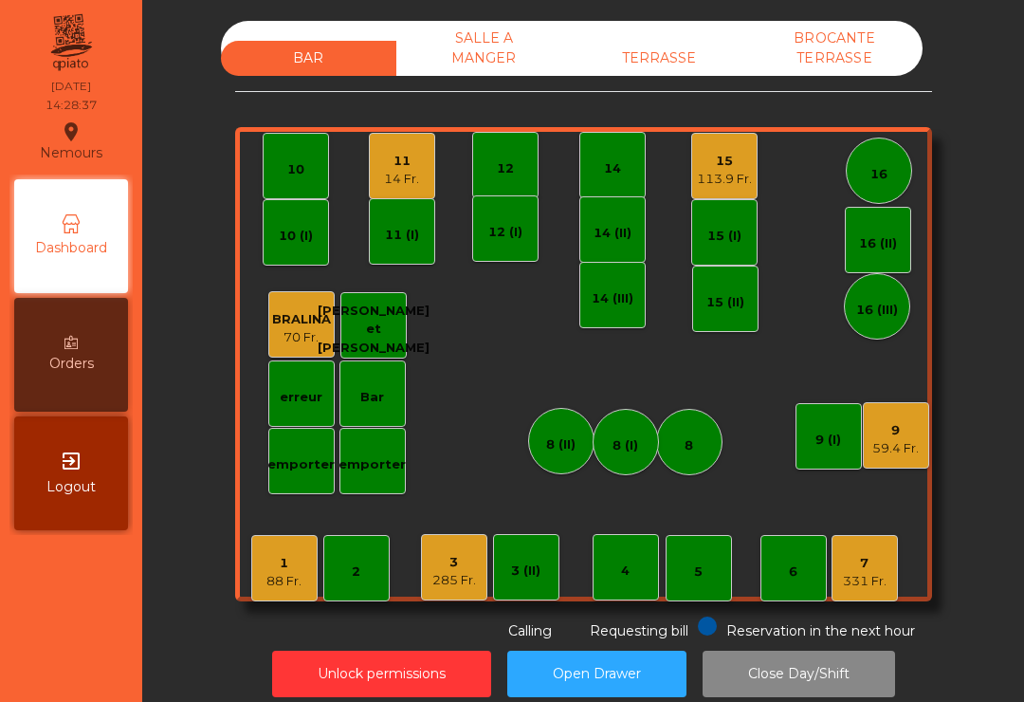
click at [731, 156] on div "15" at bounding box center [724, 161] width 55 height 19
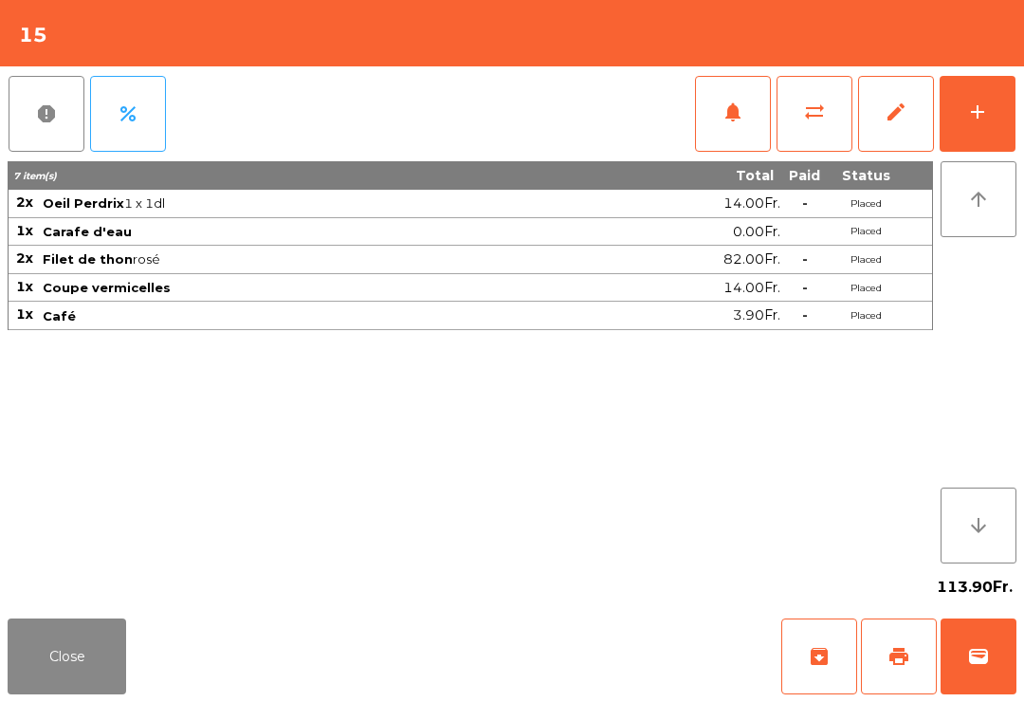
click at [985, 653] on span "wallet" at bounding box center [978, 656] width 23 height 23
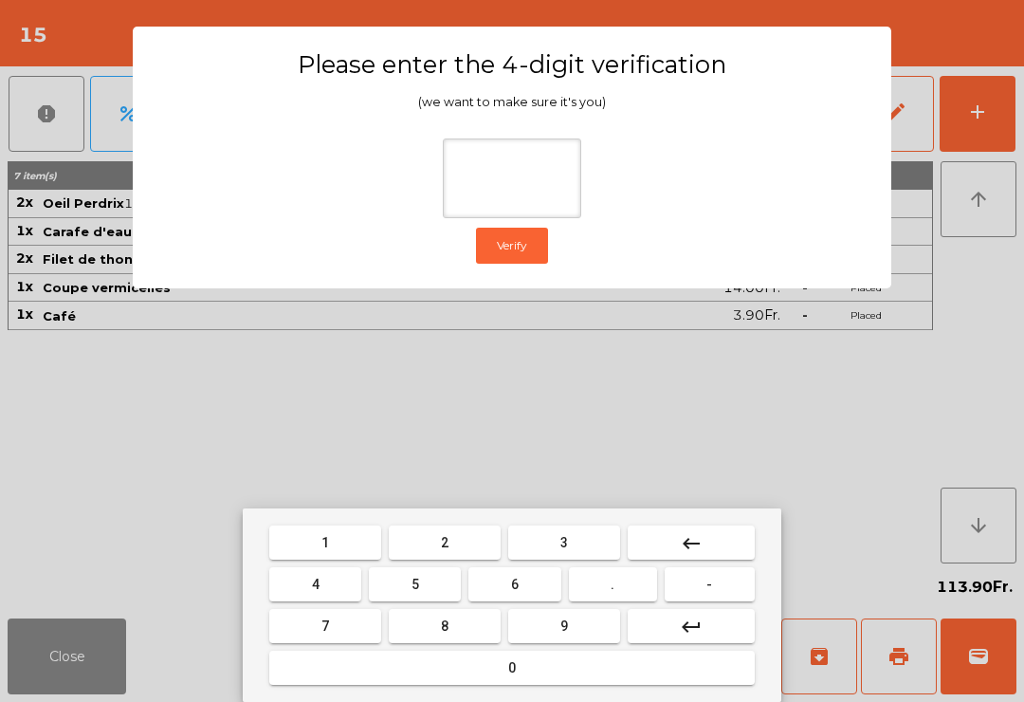
type input "*"
type input "**"
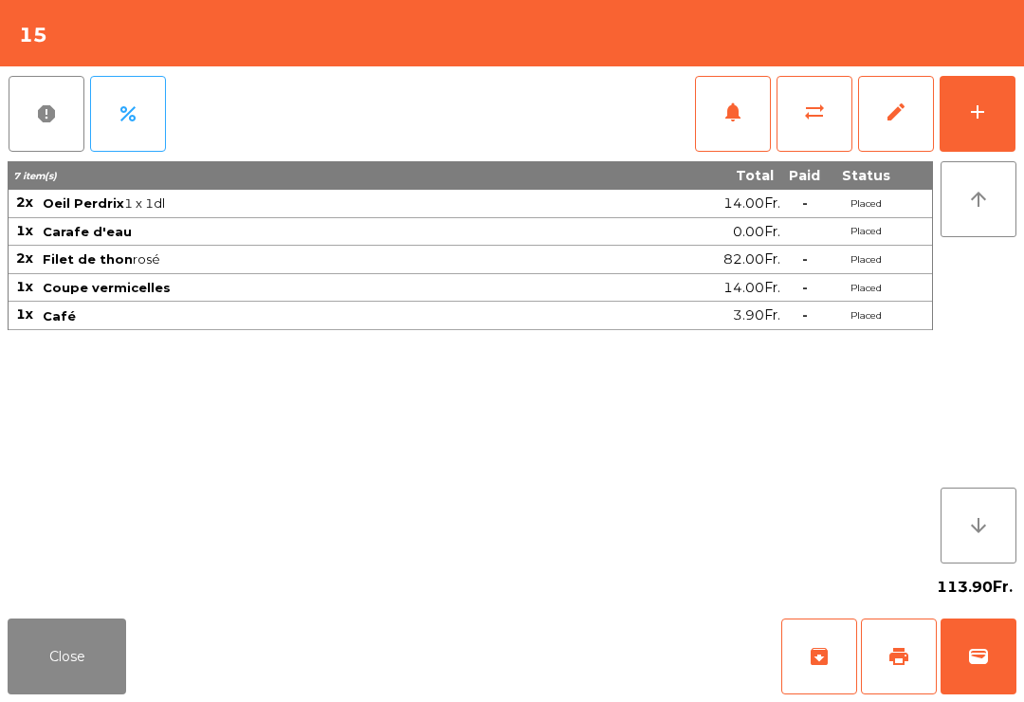
click at [678, 622] on div "Close archive print wallet" at bounding box center [512, 656] width 1024 height 91
click at [677, 622] on div "Close archive print wallet" at bounding box center [512, 656] width 1024 height 91
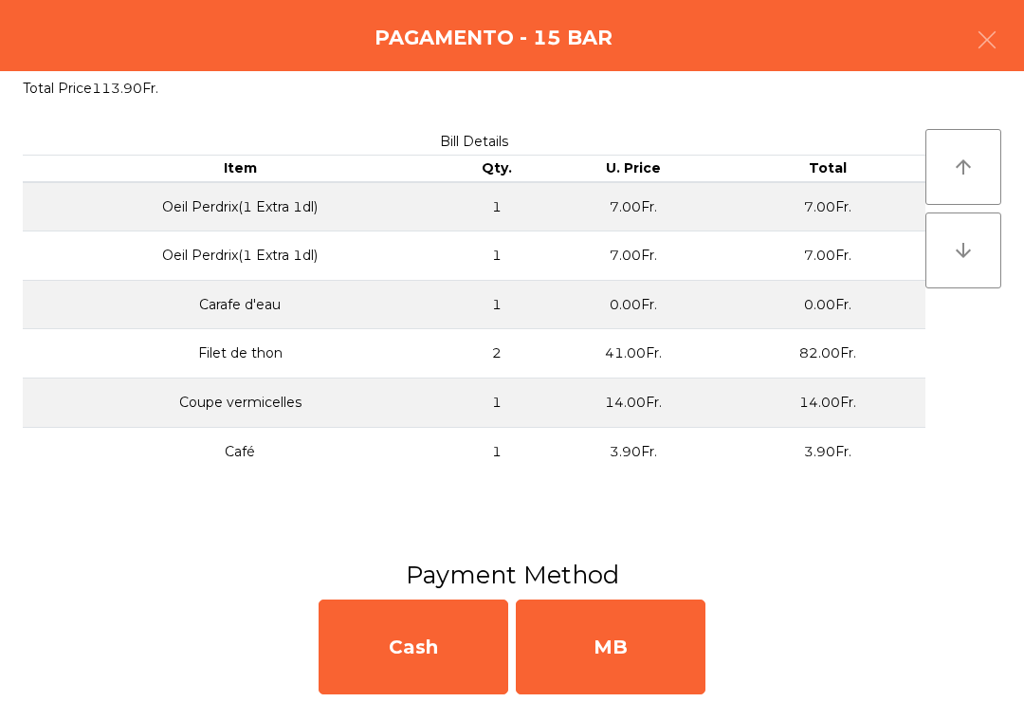
click at [684, 627] on div "MB" at bounding box center [611, 646] width 190 height 95
click at [689, 639] on div "No" at bounding box center [611, 646] width 190 height 95
click at [686, 651] on div "No" at bounding box center [611, 646] width 190 height 95
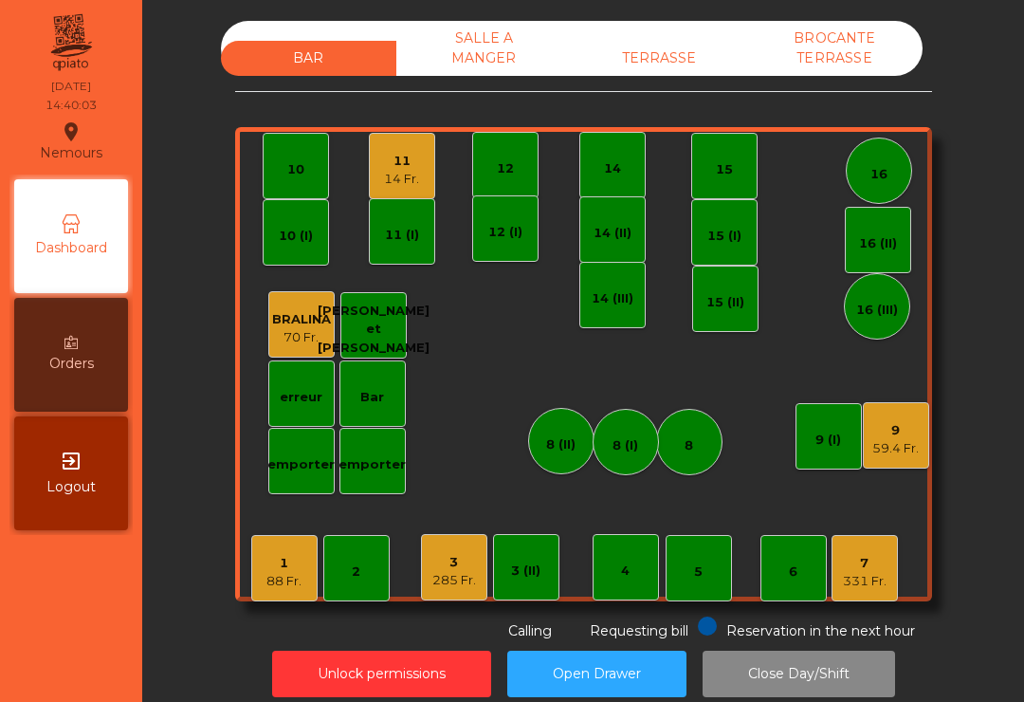
click at [665, 42] on div "TERRASSE" at bounding box center [659, 58] width 175 height 35
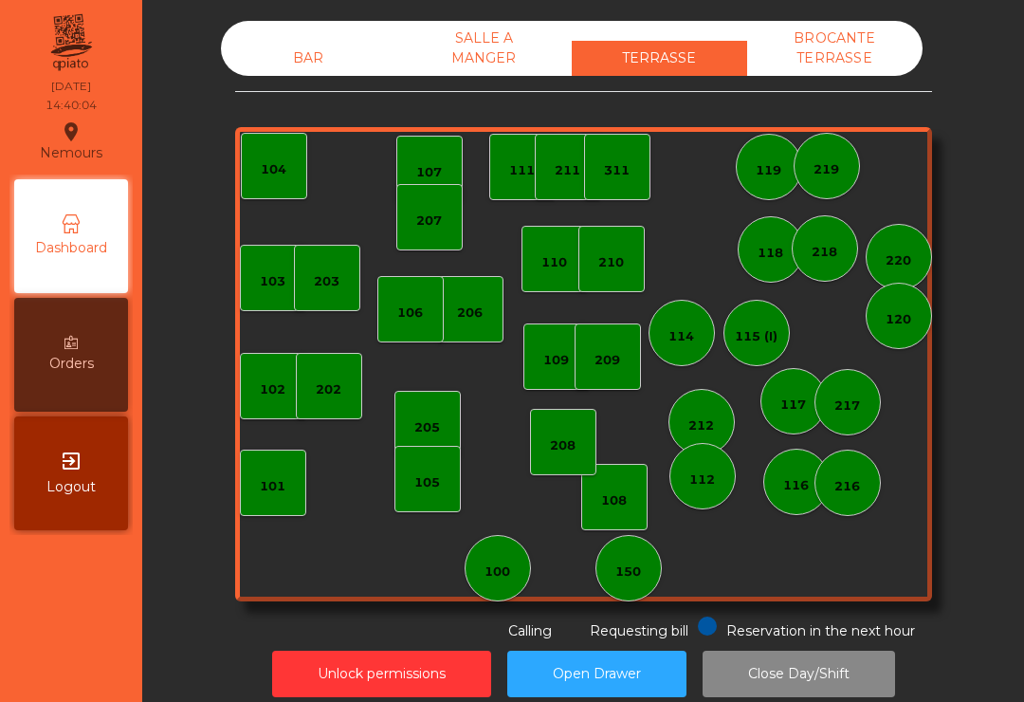
click at [516, 65] on div "SALLE A MANGER" at bounding box center [483, 48] width 175 height 55
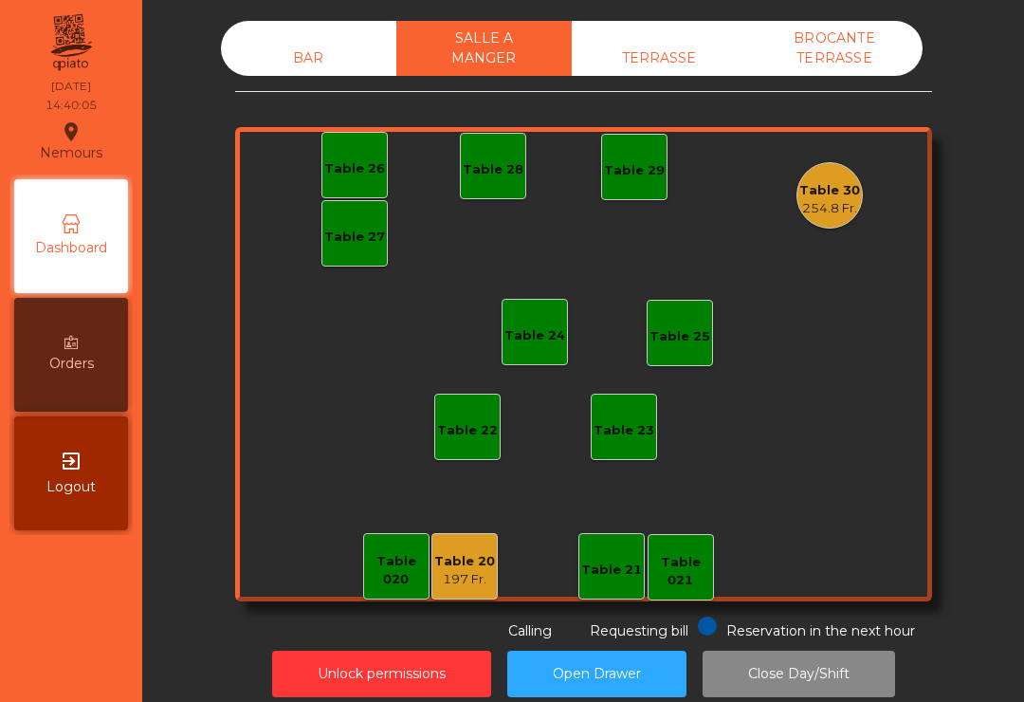
click at [831, 208] on div "254.8 Fr." at bounding box center [830, 208] width 61 height 19
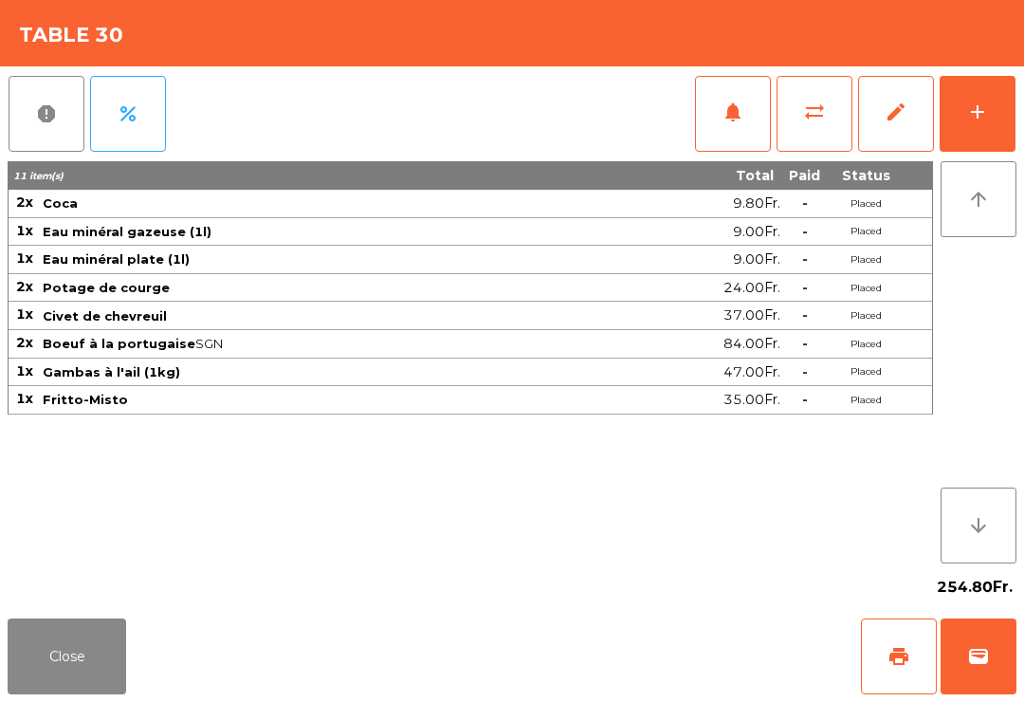
click at [809, 116] on span "sync_alt" at bounding box center [814, 112] width 23 height 23
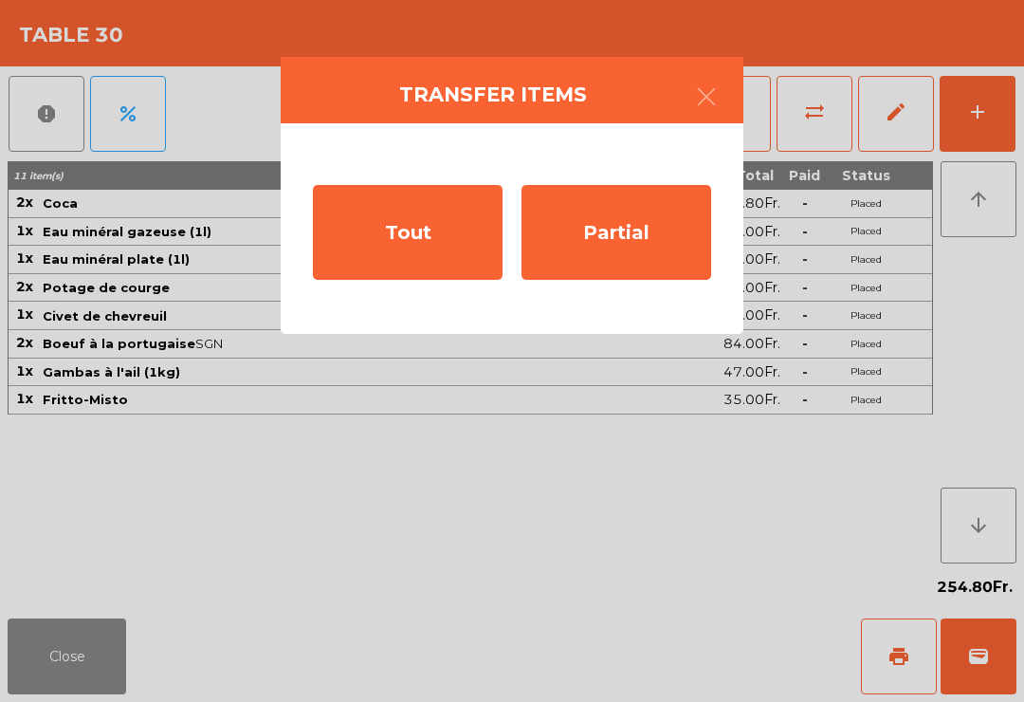
click at [642, 234] on div "Partial" at bounding box center [617, 232] width 190 height 95
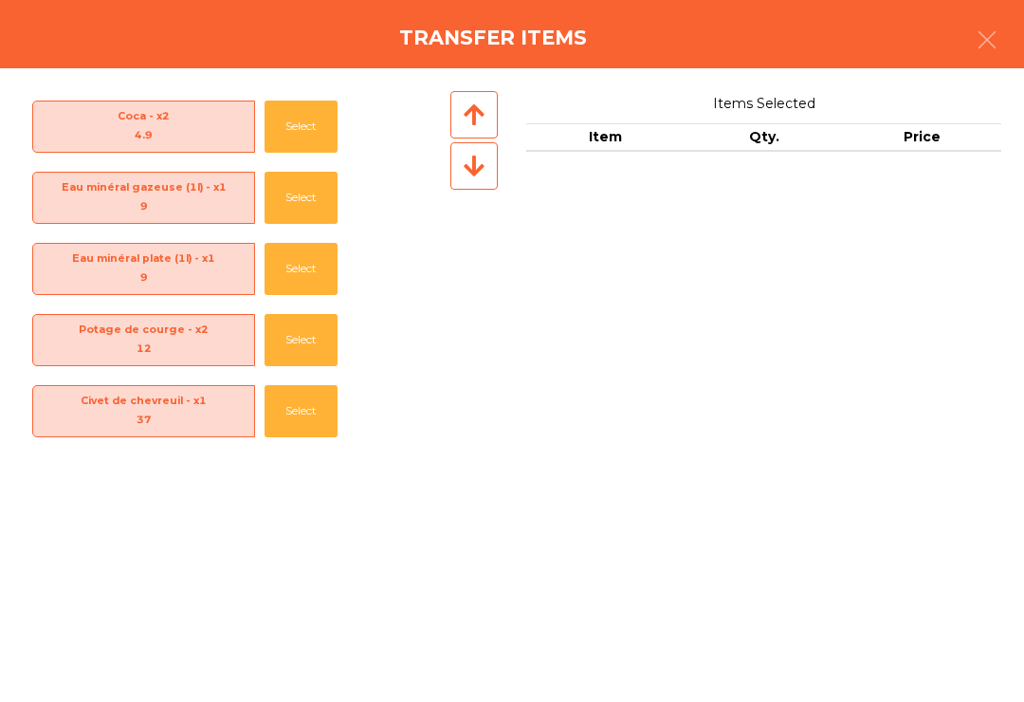
scroll to position [209, 0]
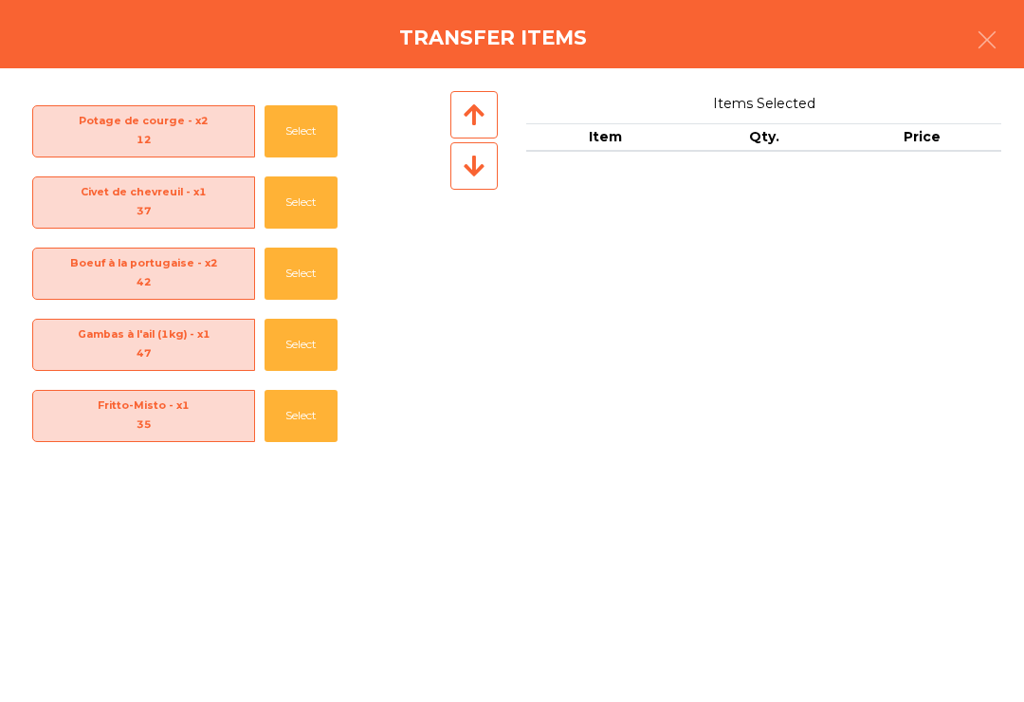
click at [301, 287] on button "Select" at bounding box center [301, 274] width 73 height 52
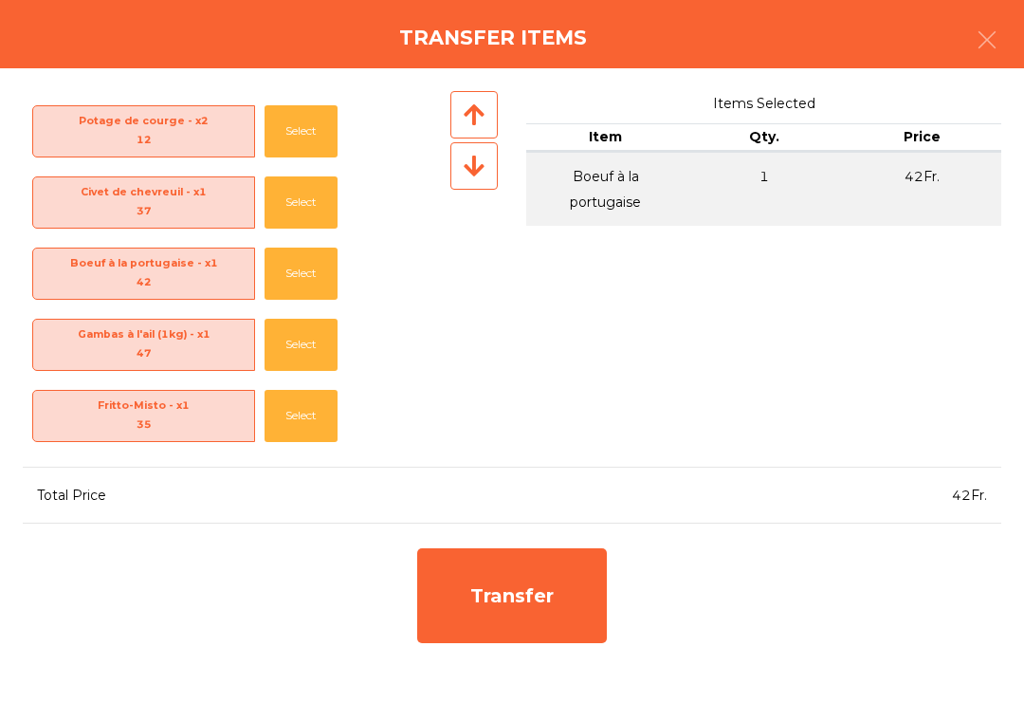
click at [296, 267] on button "Select" at bounding box center [301, 274] width 73 height 52
click at [284, 121] on button "Select" at bounding box center [301, 131] width 73 height 52
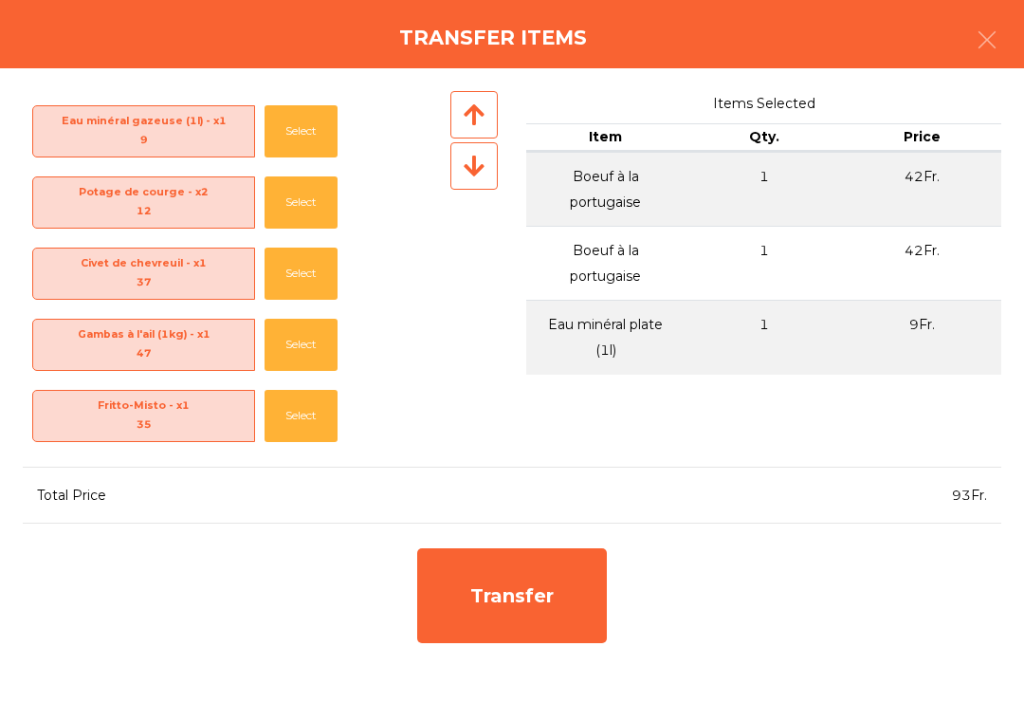
scroll to position [66, 0]
click at [290, 124] on button "Select" at bounding box center [301, 131] width 73 height 52
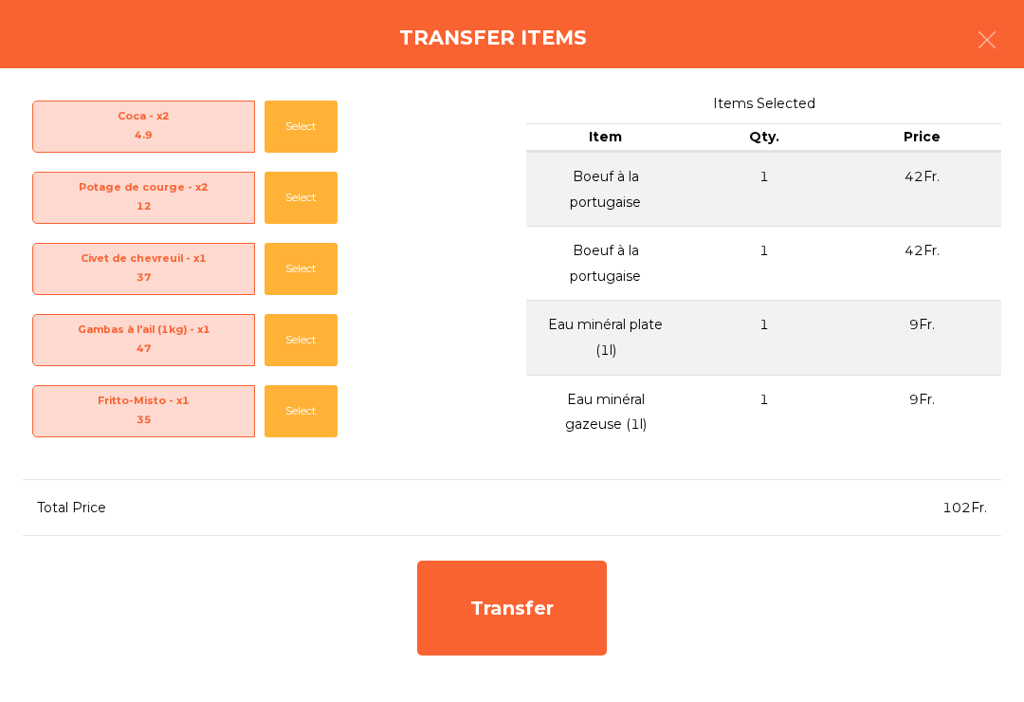
click at [493, 594] on div "Transfer" at bounding box center [512, 608] width 190 height 95
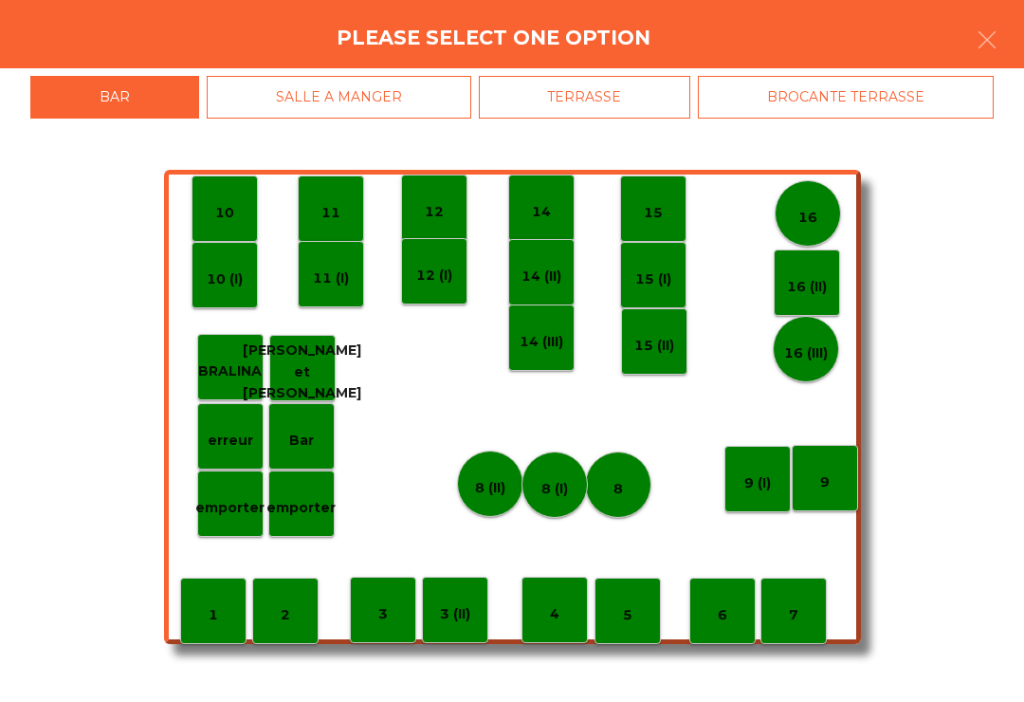
scroll to position [0, 0]
click at [473, 460] on div "8 (II)" at bounding box center [490, 483] width 66 height 66
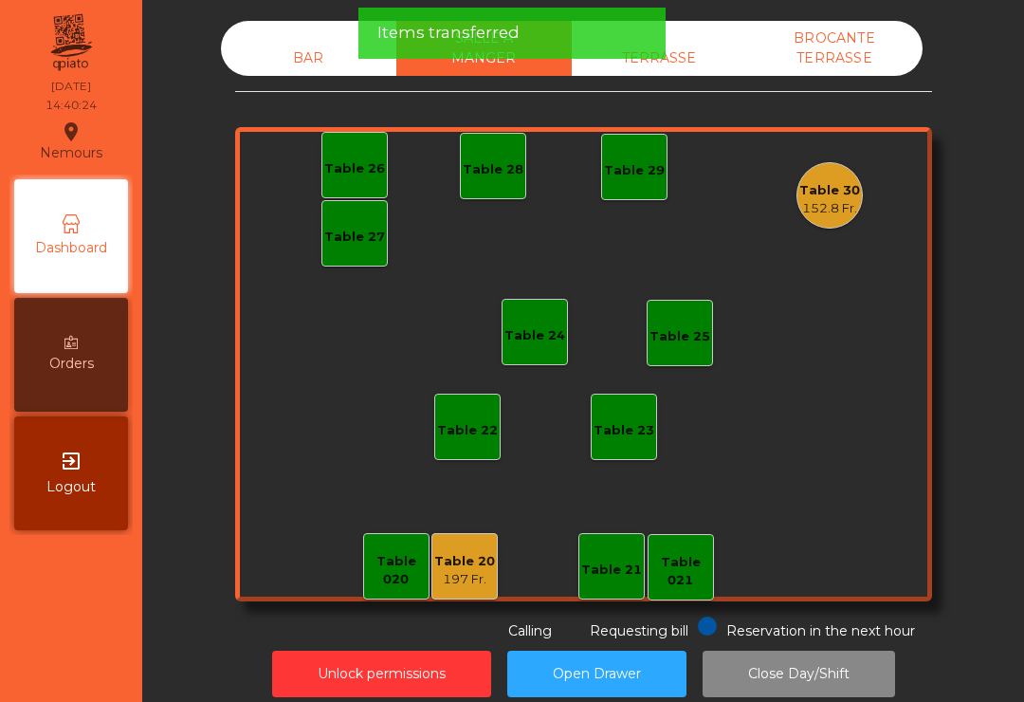
click at [295, 60] on div "BAR" at bounding box center [308, 58] width 175 height 35
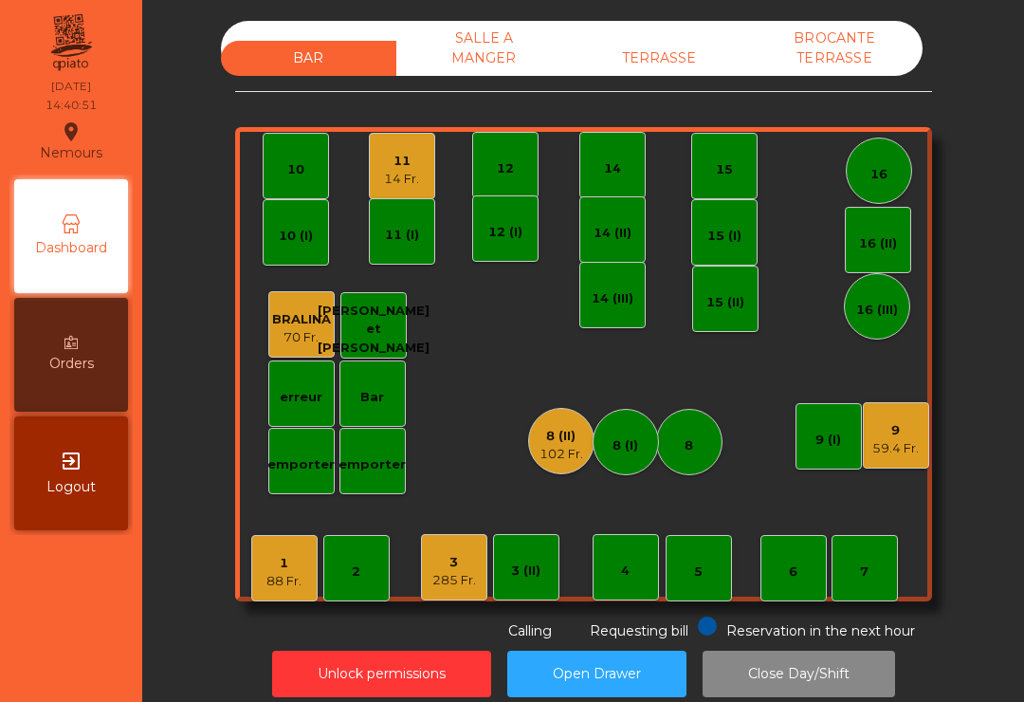
click at [552, 432] on div "8 (II)" at bounding box center [562, 436] width 44 height 19
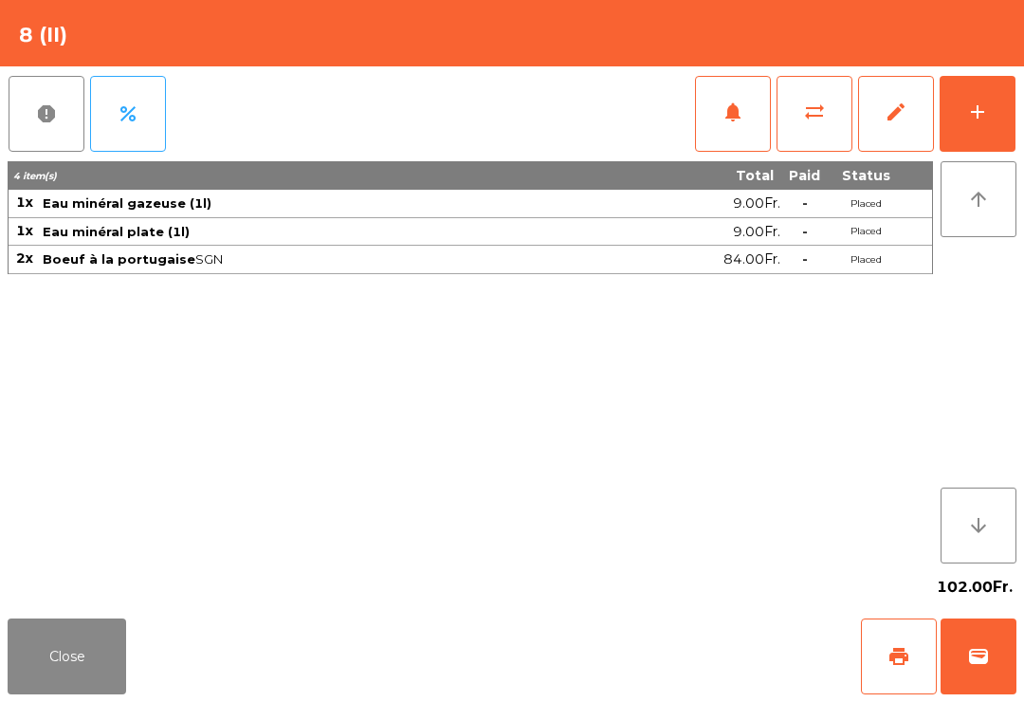
click at [997, 672] on button "wallet" at bounding box center [979, 656] width 76 height 76
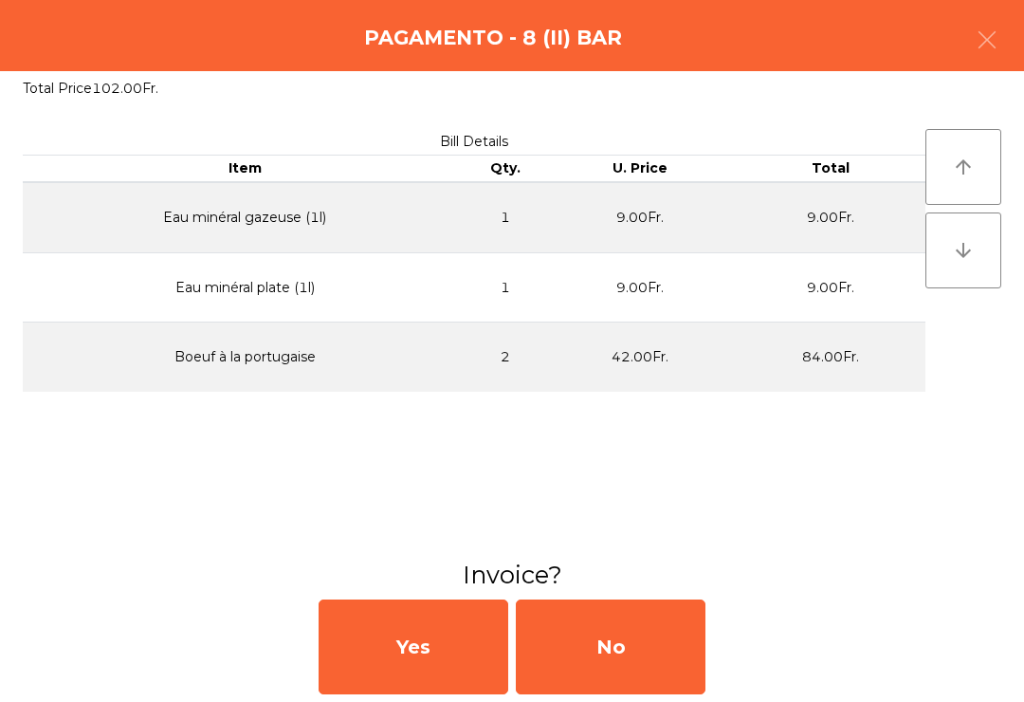
click at [663, 662] on div "No" at bounding box center [611, 646] width 190 height 95
click at [662, 661] on div "No" at bounding box center [611, 646] width 190 height 95
click at [678, 671] on div "No" at bounding box center [611, 646] width 190 height 95
click at [677, 670] on div "No" at bounding box center [611, 646] width 190 height 95
click at [663, 649] on div "No" at bounding box center [611, 646] width 190 height 95
